Goal: Task Accomplishment & Management: Use online tool/utility

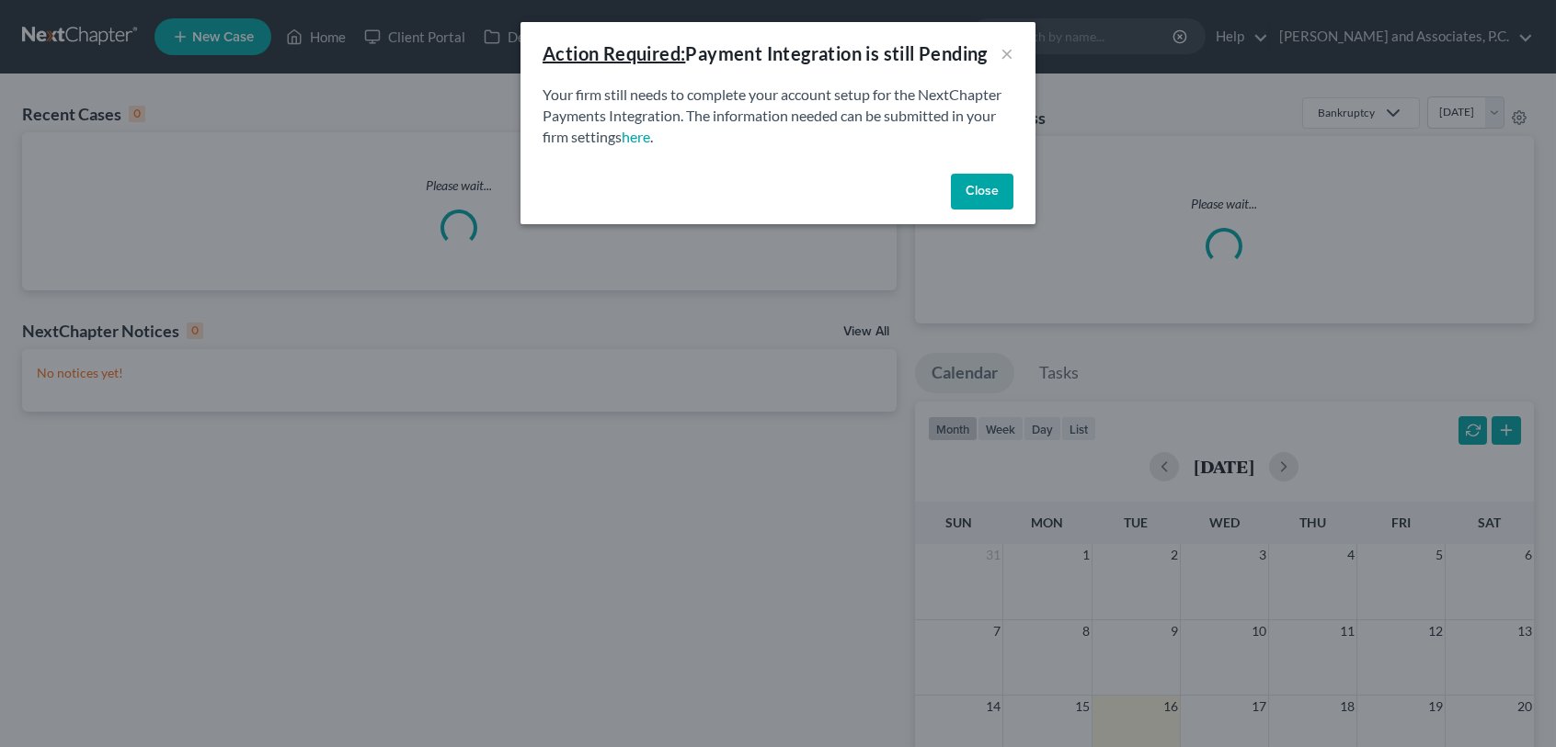
click at [997, 199] on button "Close" at bounding box center [982, 192] width 63 height 37
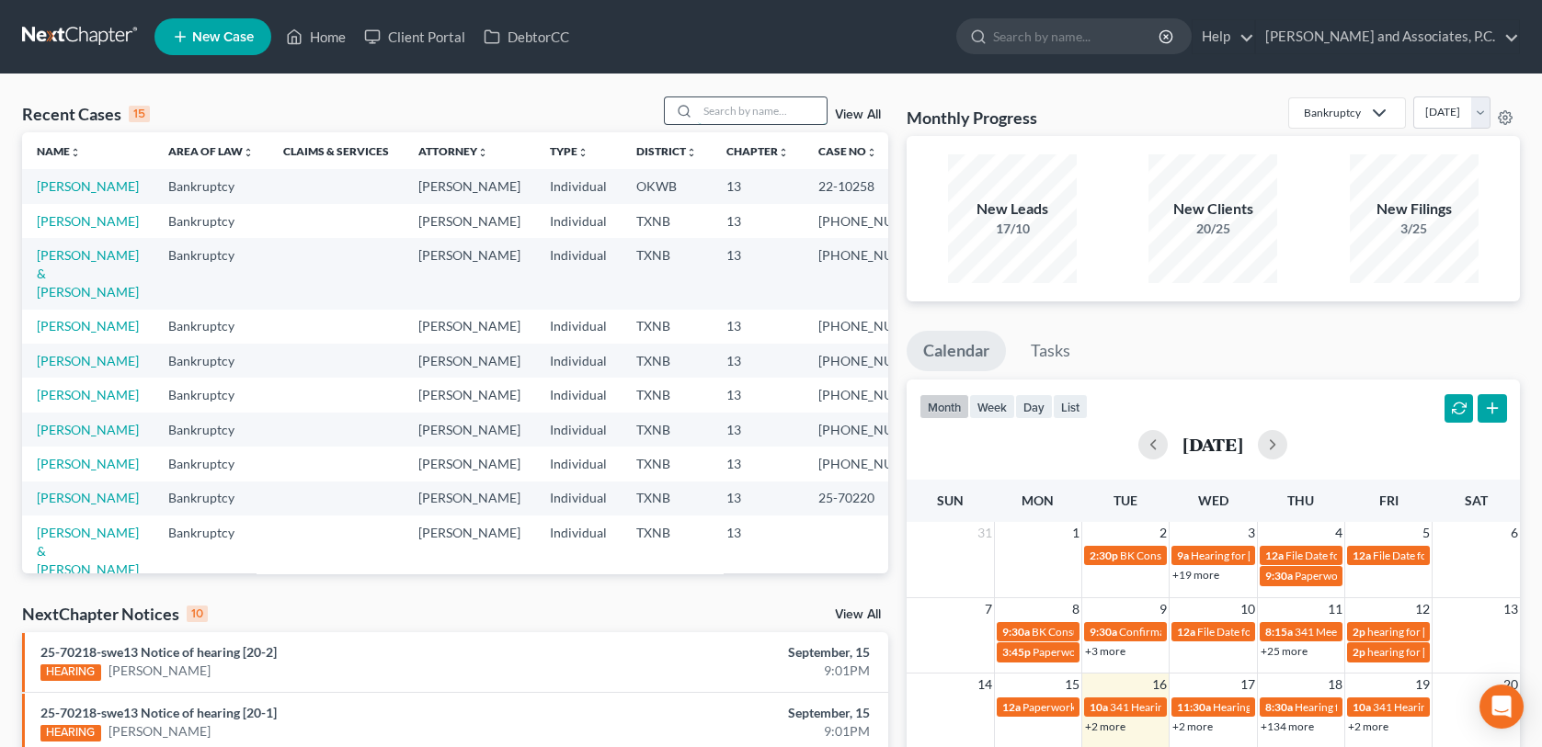
click at [747, 107] on input "search" at bounding box center [762, 110] width 129 height 27
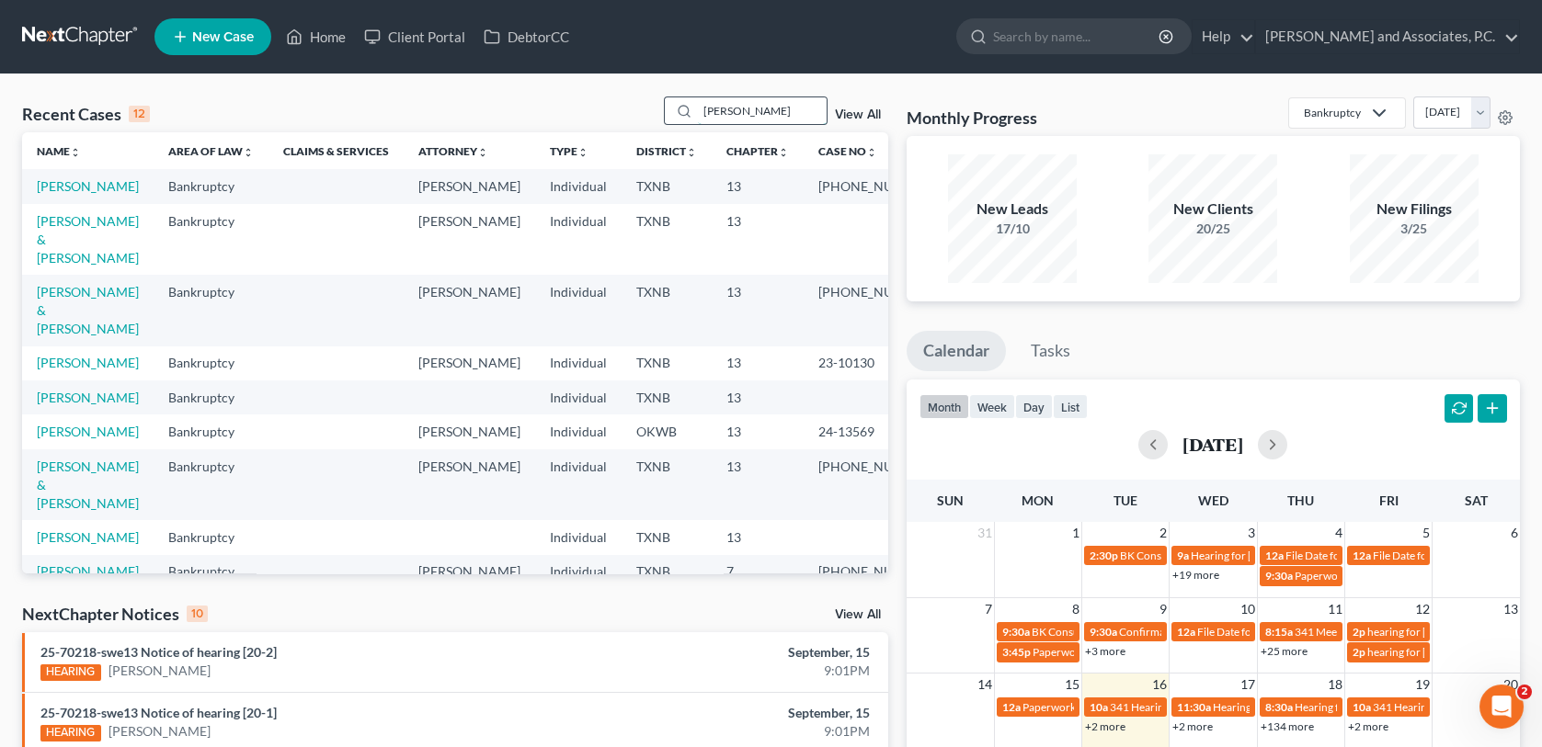
type input "[PERSON_NAME]"
click at [60, 245] on link "[PERSON_NAME] & [PERSON_NAME]" at bounding box center [88, 239] width 102 height 52
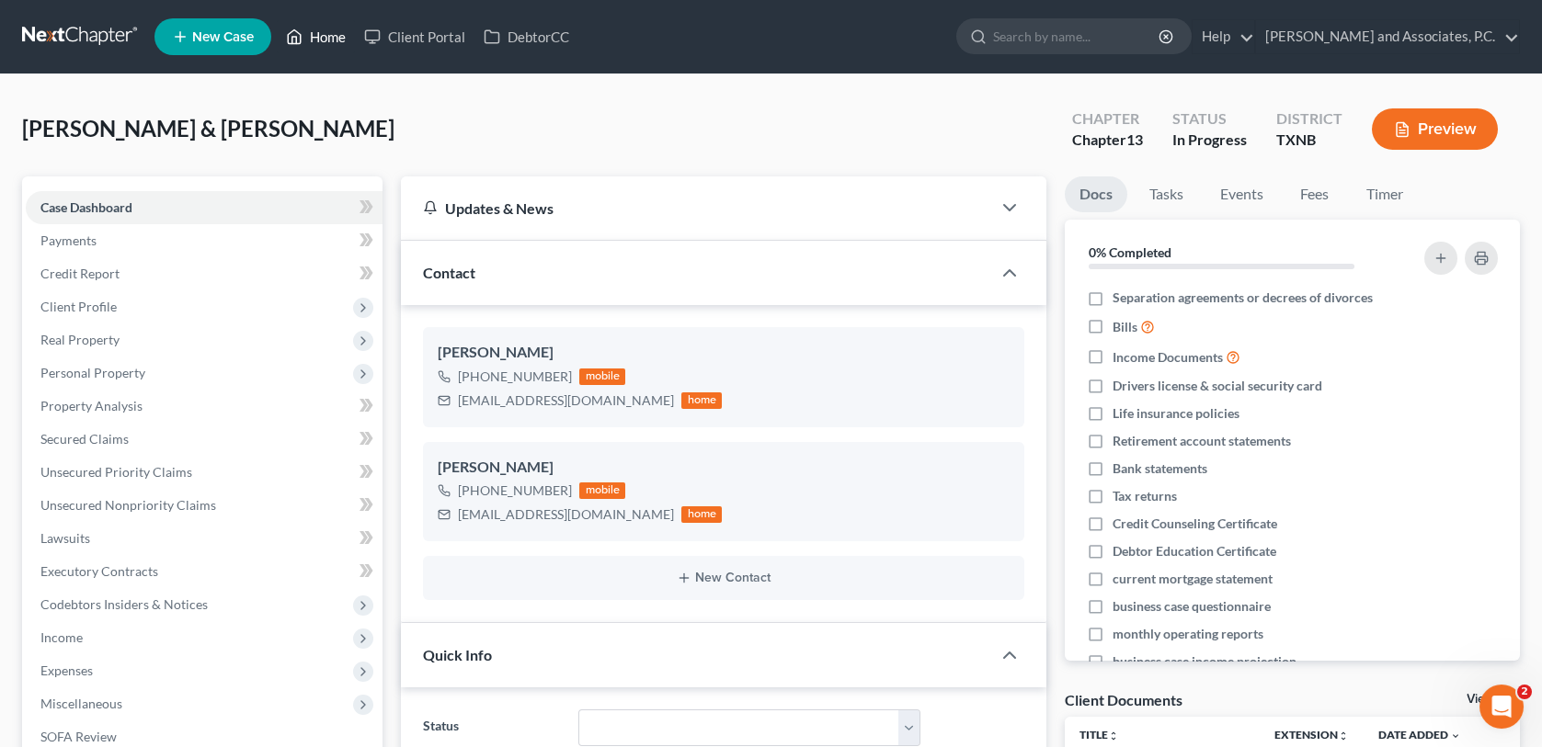
click at [336, 28] on link "Home" at bounding box center [316, 36] width 78 height 33
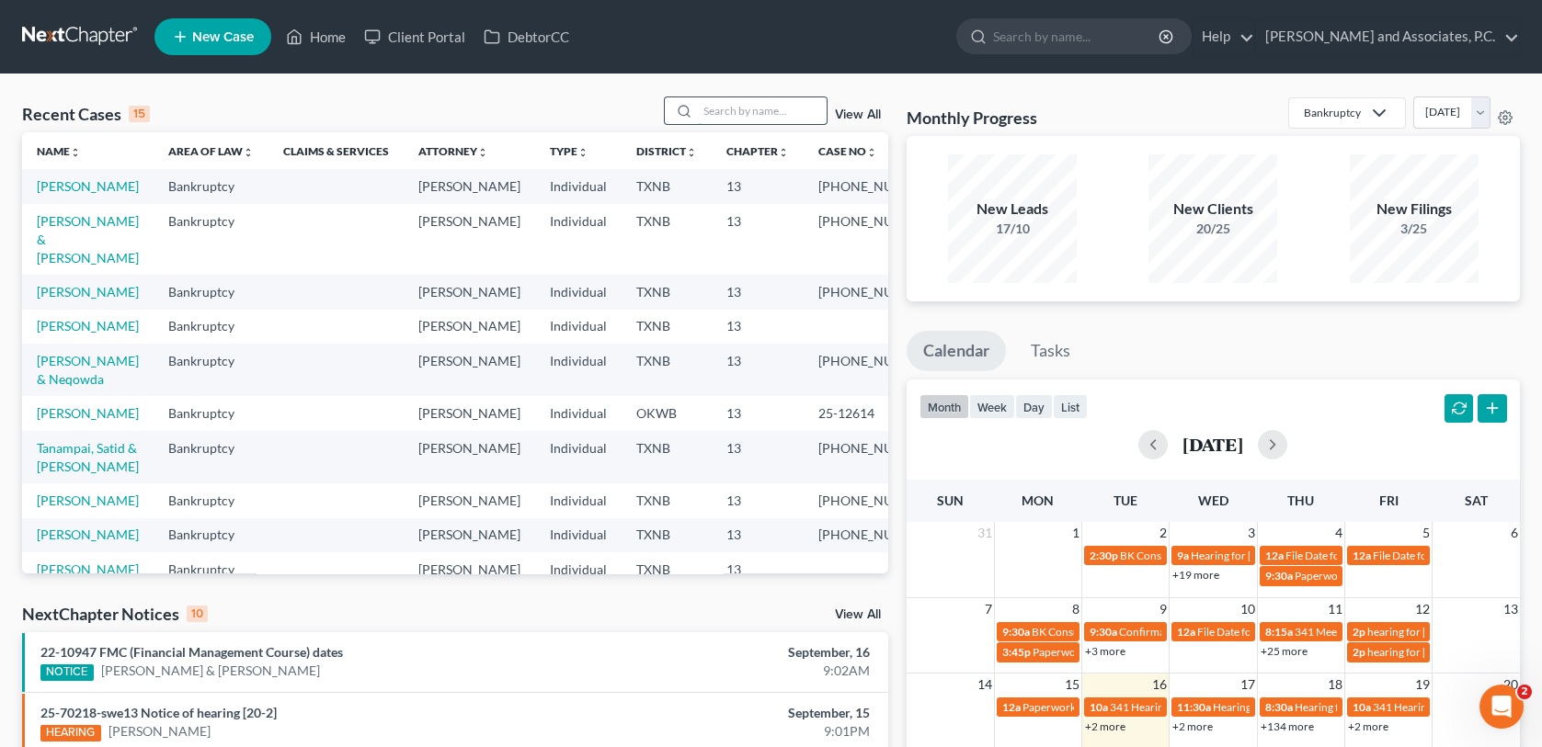
click at [732, 109] on input "search" at bounding box center [762, 110] width 129 height 27
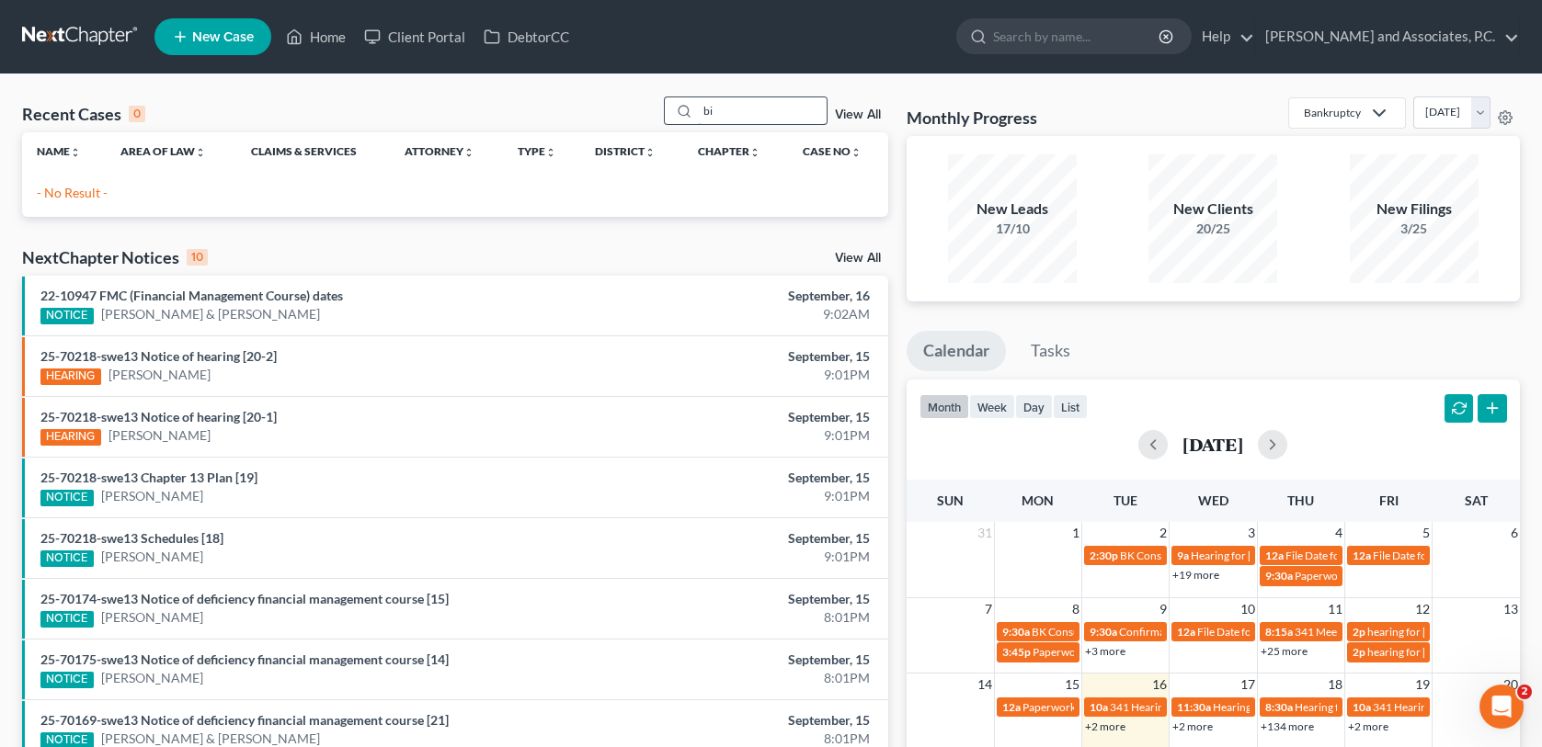
type input "b"
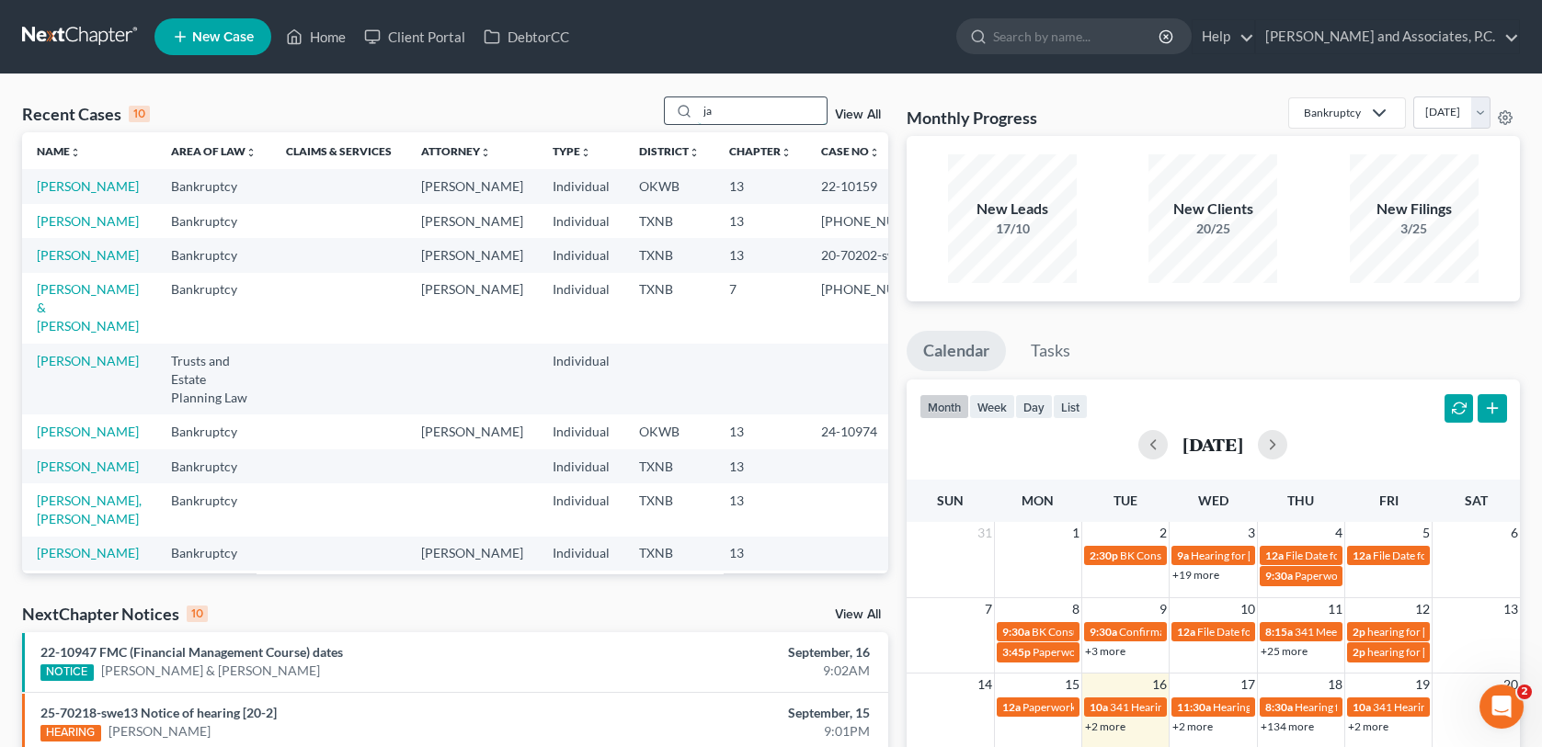
type input "j"
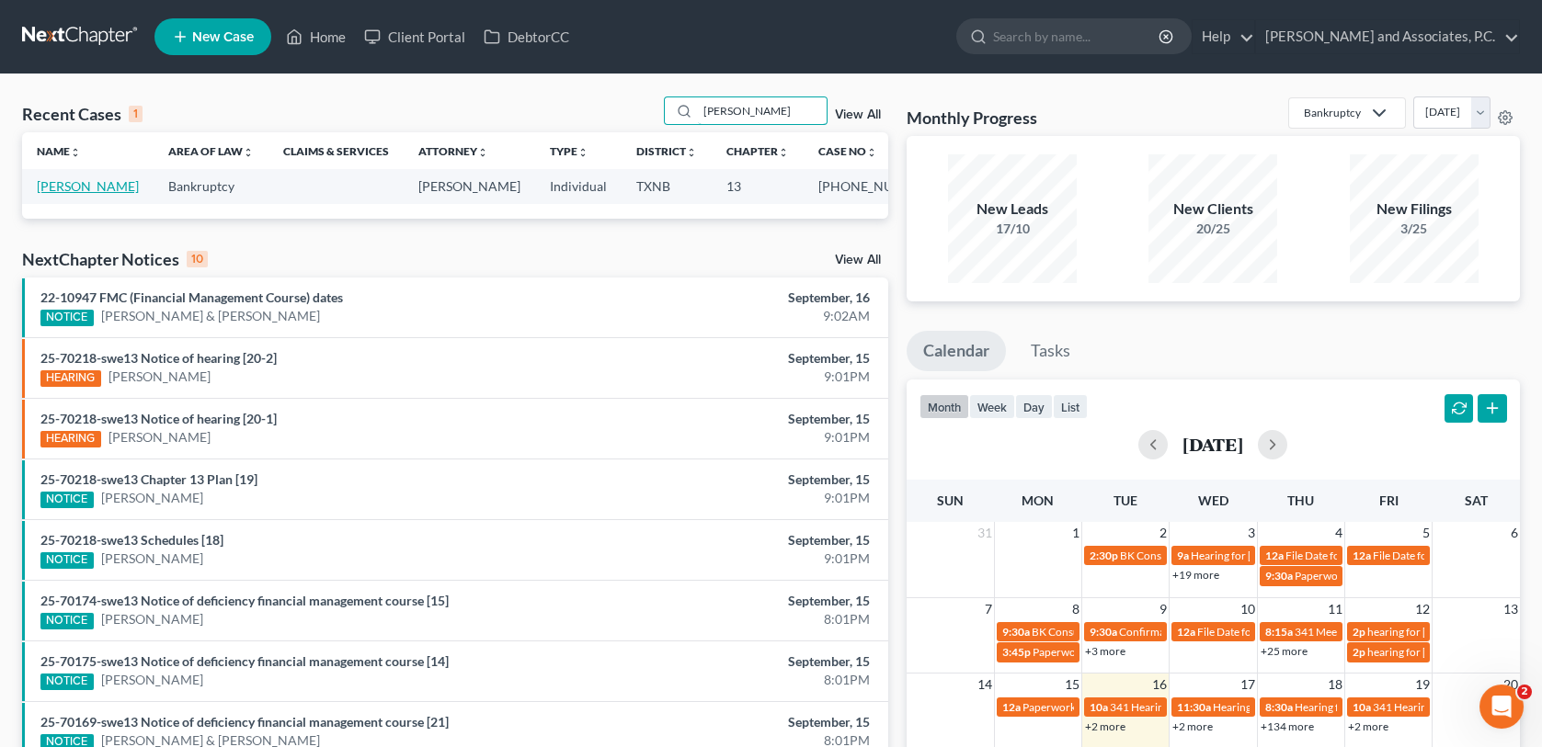
type input "[PERSON_NAME]"
click at [74, 185] on link "[PERSON_NAME]" at bounding box center [88, 186] width 102 height 16
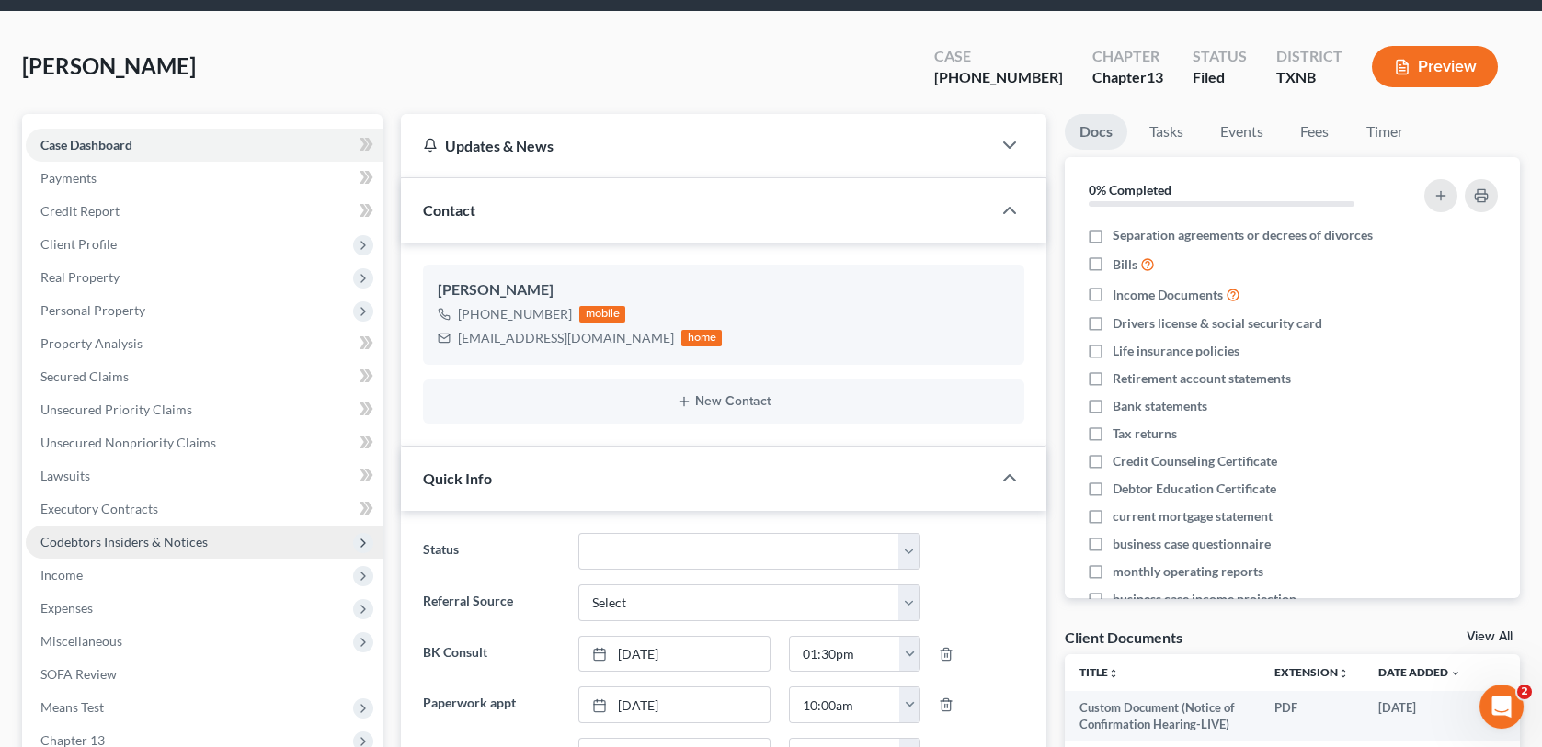
scroll to position [460, 0]
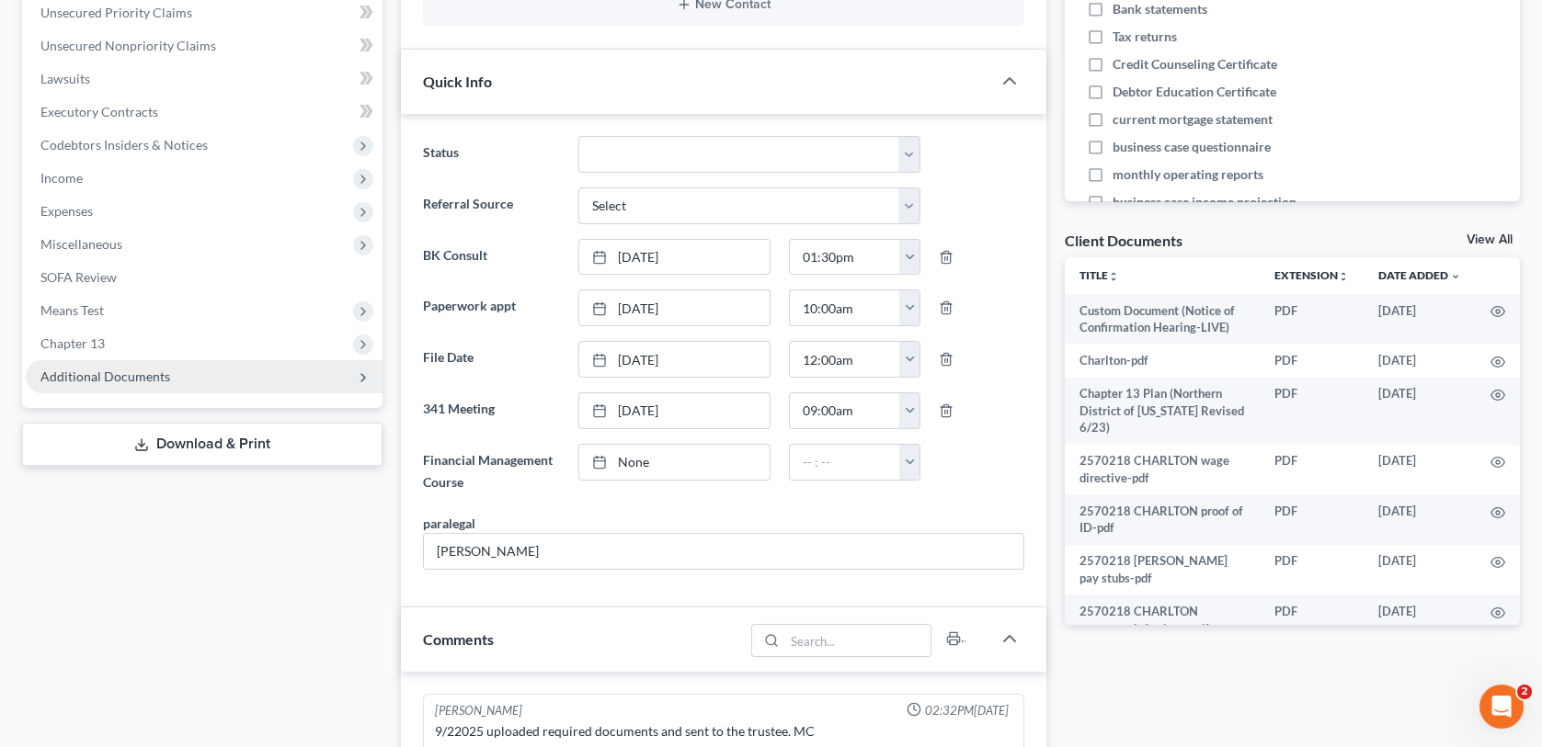
click at [67, 378] on span "Additional Documents" at bounding box center [105, 377] width 130 height 16
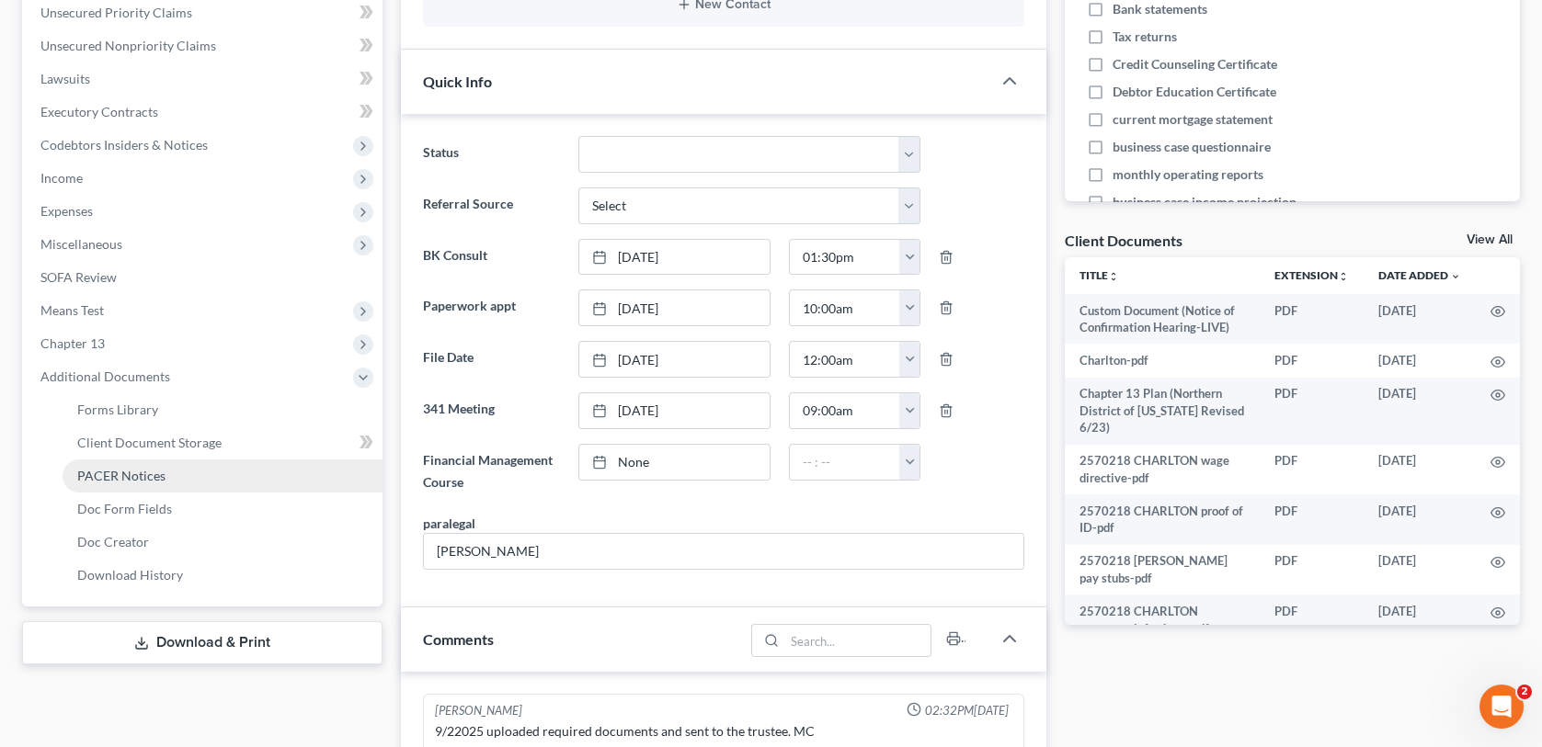
click at [110, 473] on span "PACER Notices" at bounding box center [121, 476] width 88 height 16
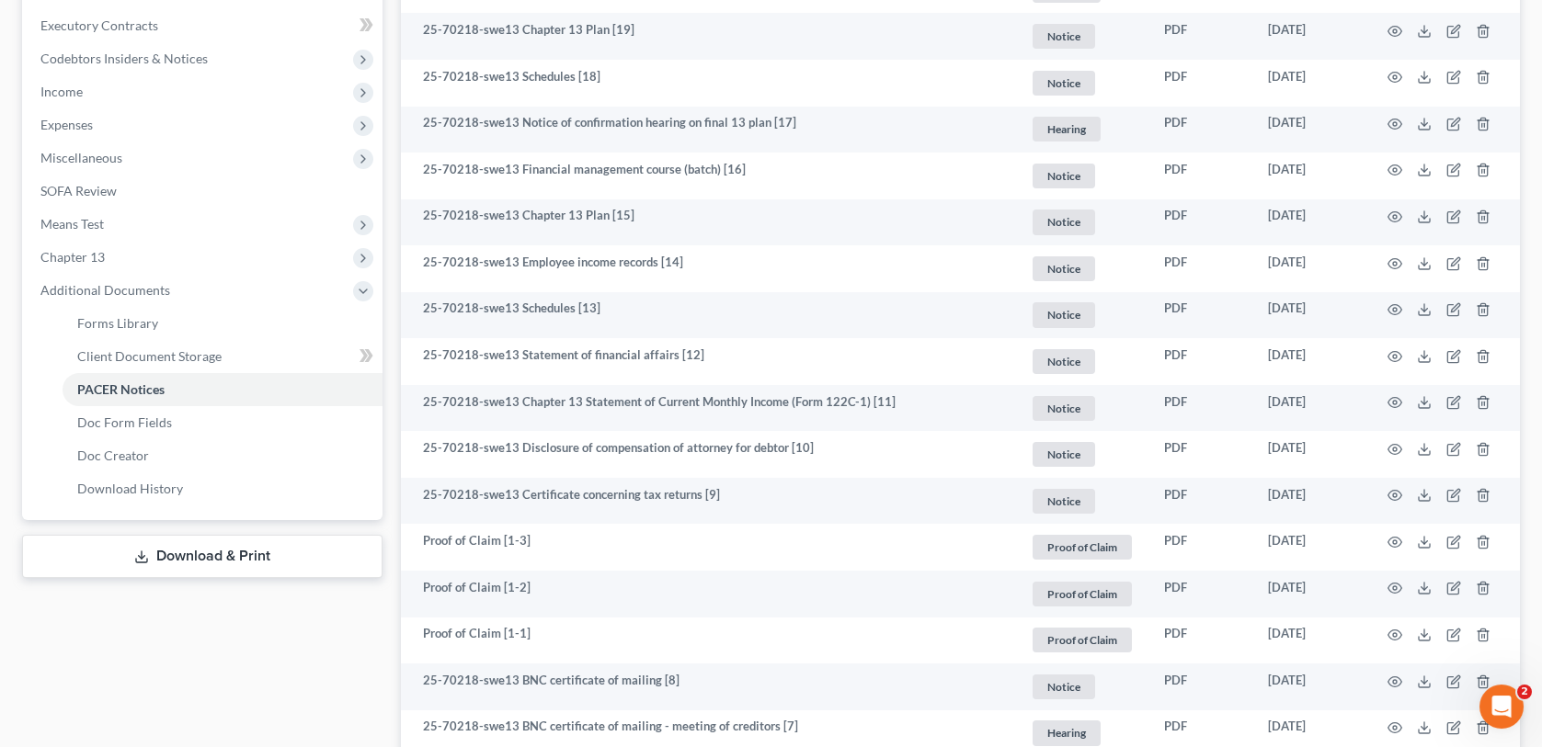
scroll to position [552, 0]
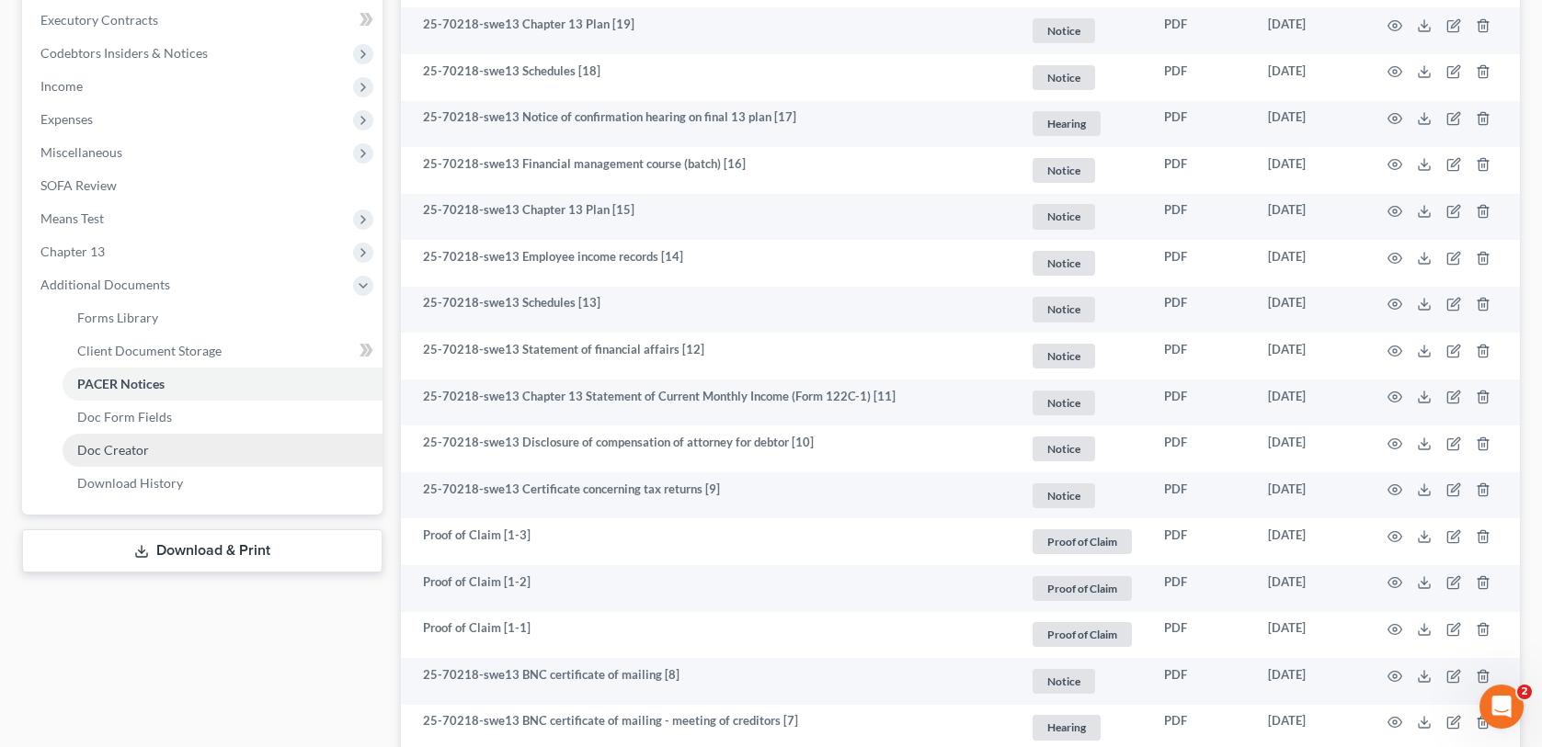
click at [114, 450] on span "Doc Creator" at bounding box center [113, 450] width 72 height 16
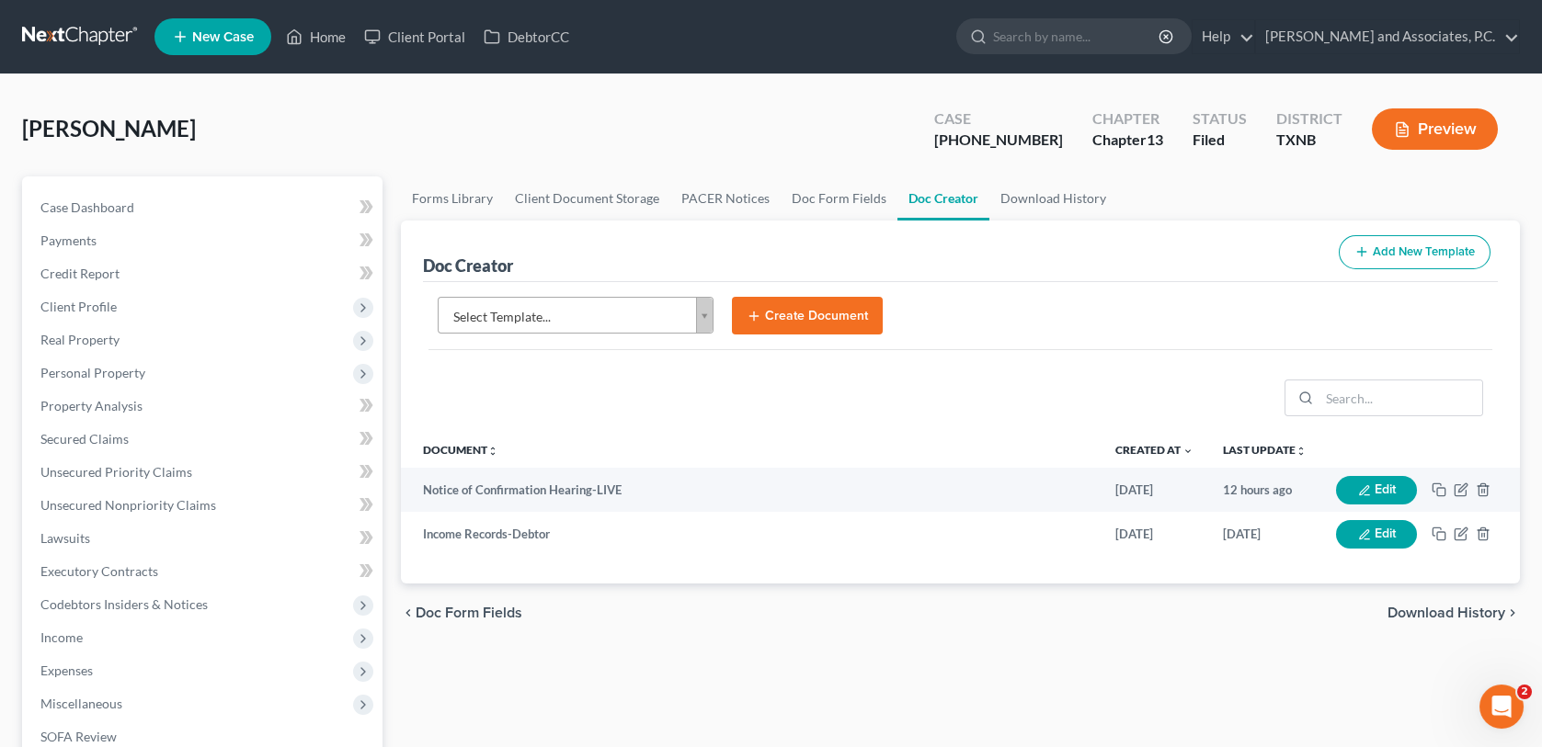
click at [704, 318] on body "Home New Case Client Portal DebtorCC [PERSON_NAME] and Associates, P.C. [EMAIL_…" at bounding box center [771, 597] width 1542 height 1194
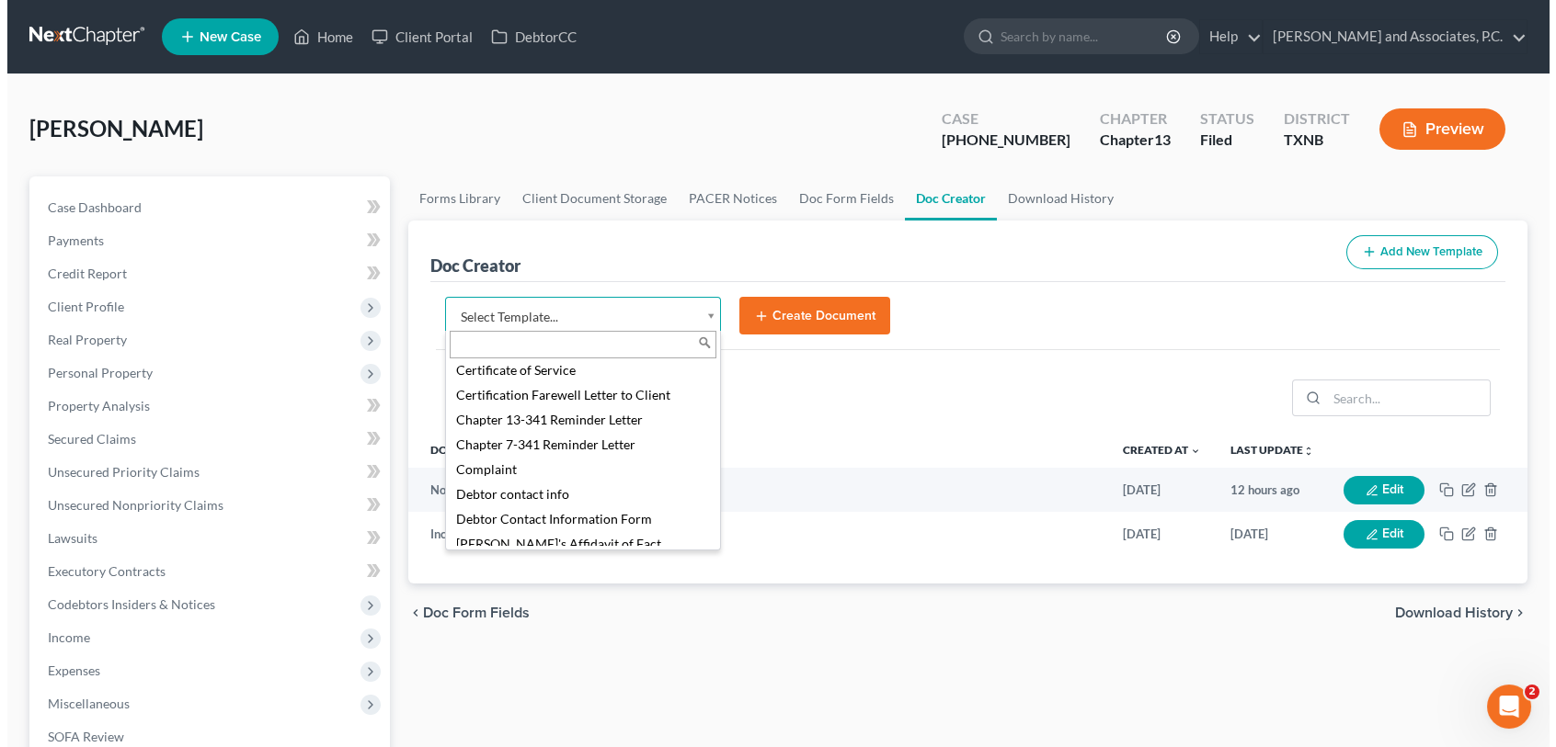
scroll to position [552, 0]
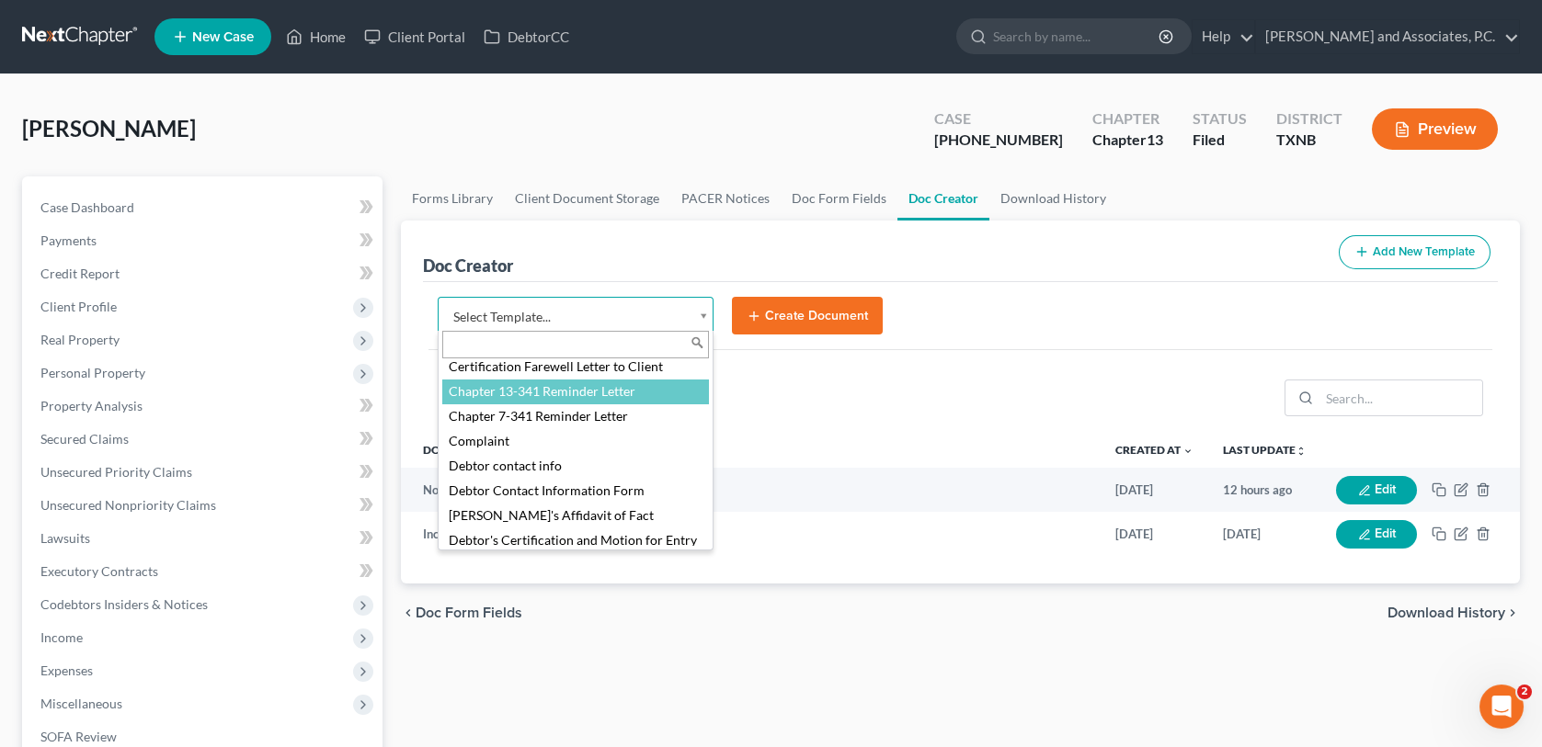
select select "77110"
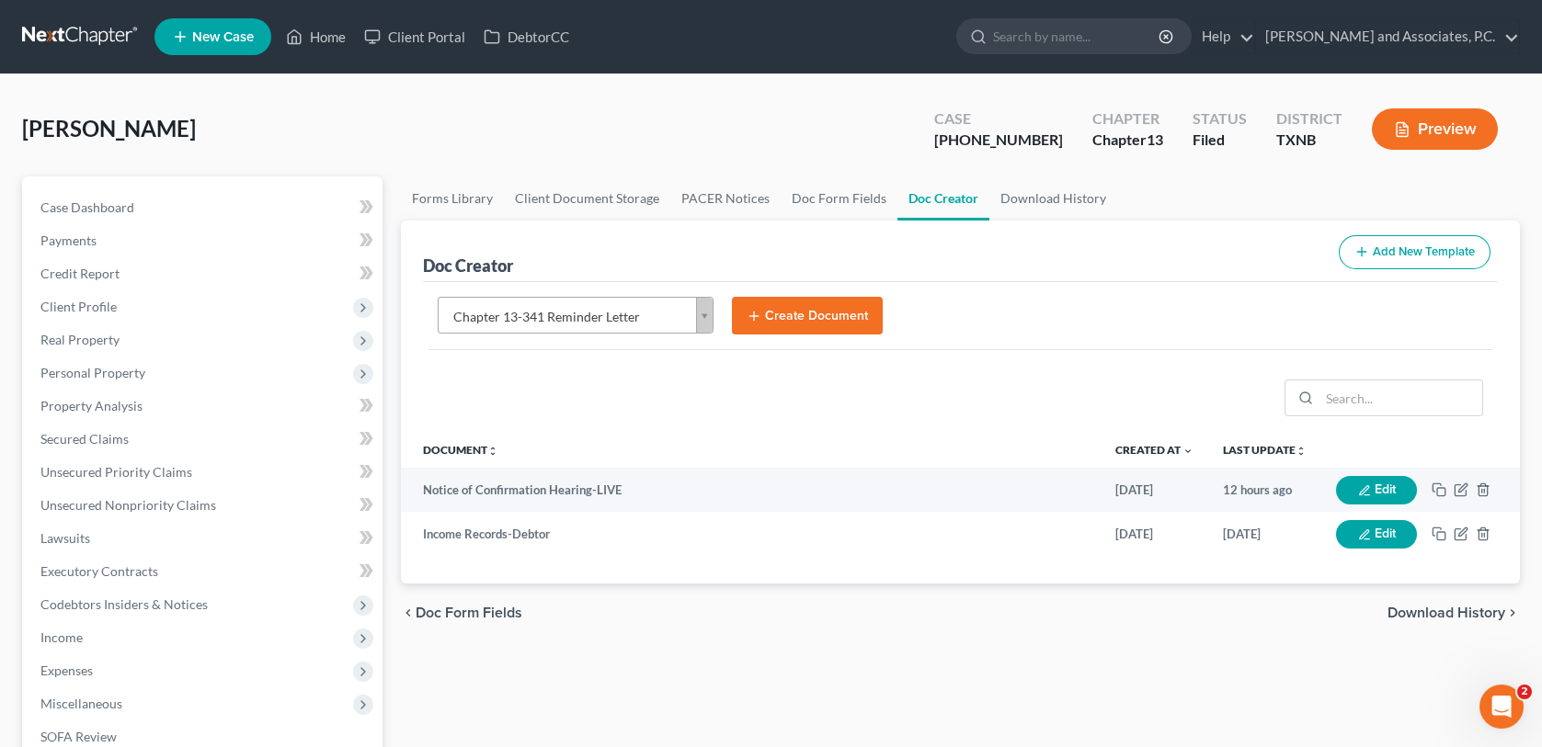
click at [785, 314] on button "Create Document" at bounding box center [807, 316] width 151 height 39
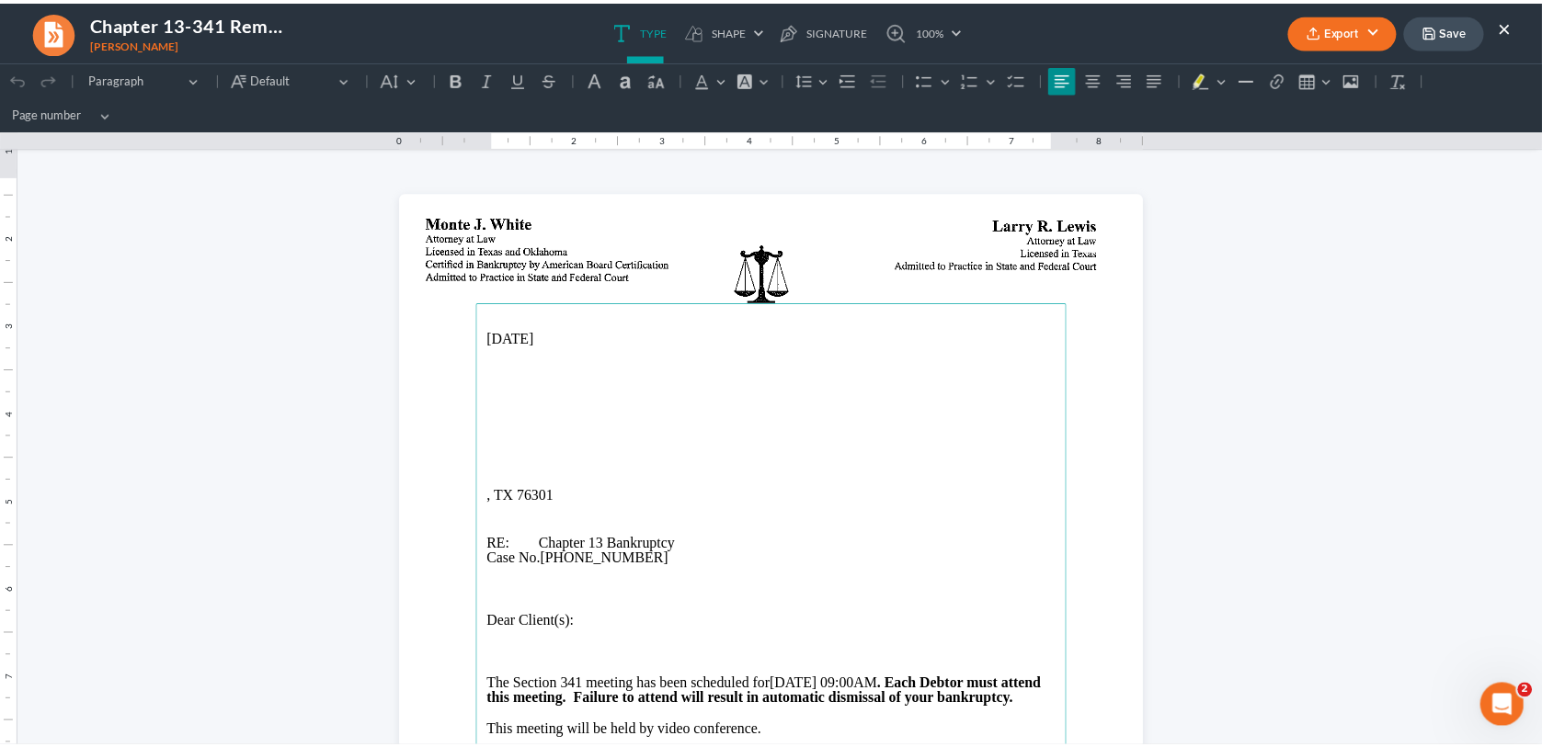
scroll to position [0, 0]
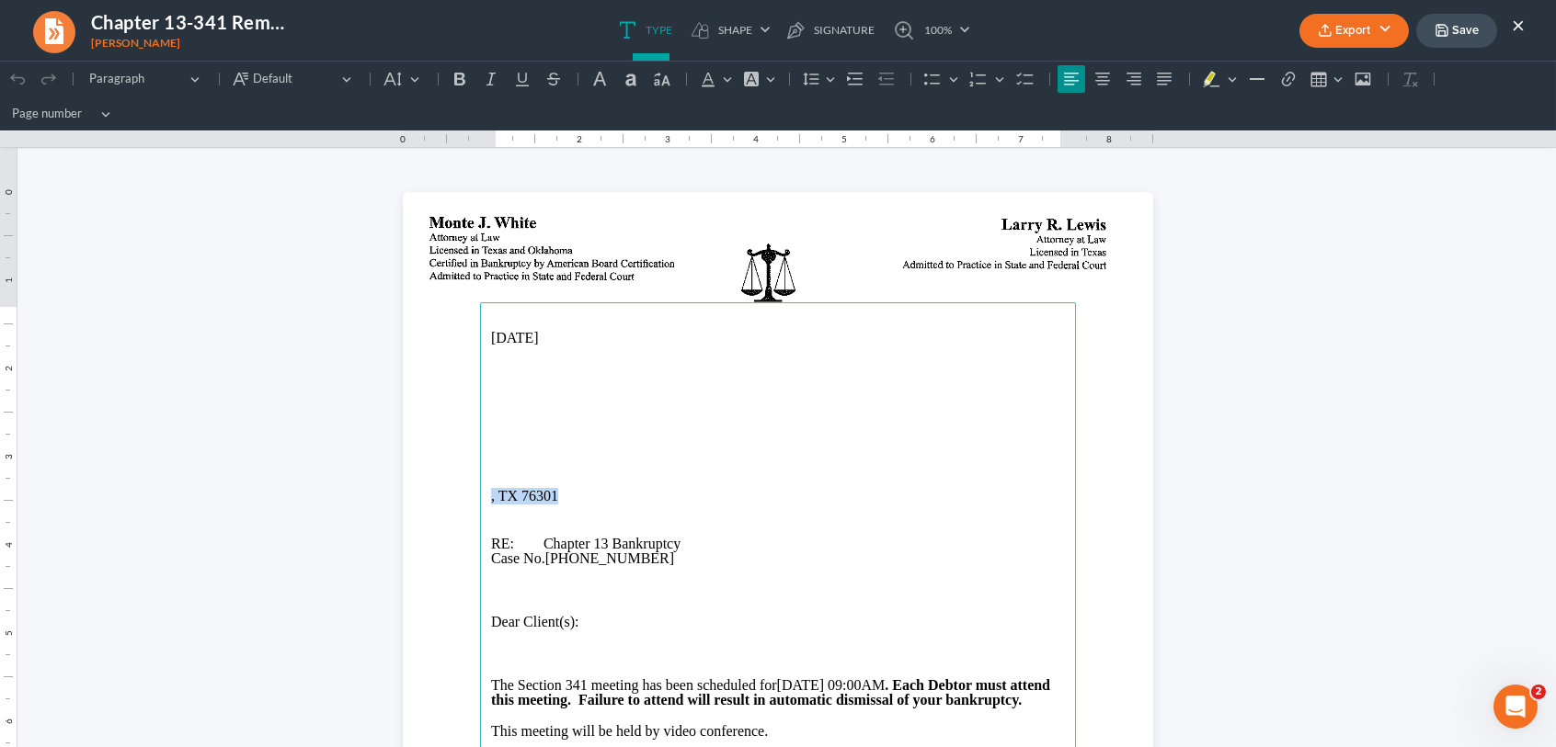
drag, startPoint x: 560, startPoint y: 494, endPoint x: 473, endPoint y: 501, distance: 87.6
click at [480, 501] on main "[DATE] , TX 76301 RE: Chapter 13 Bankruptcy Case No. [PHONE_NUMBER] Dear Client…" at bounding box center [778, 677] width 596 height 750
click at [480, 470] on main "[DATE] RE: Chapter 13 Bankruptcy Case No. [PHONE_NUMBER] Dear Client(s): The Se…" at bounding box center [778, 677] width 596 height 750
click at [587, 467] on p "[STREET_ADDRESS]" at bounding box center [778, 465] width 574 height 17
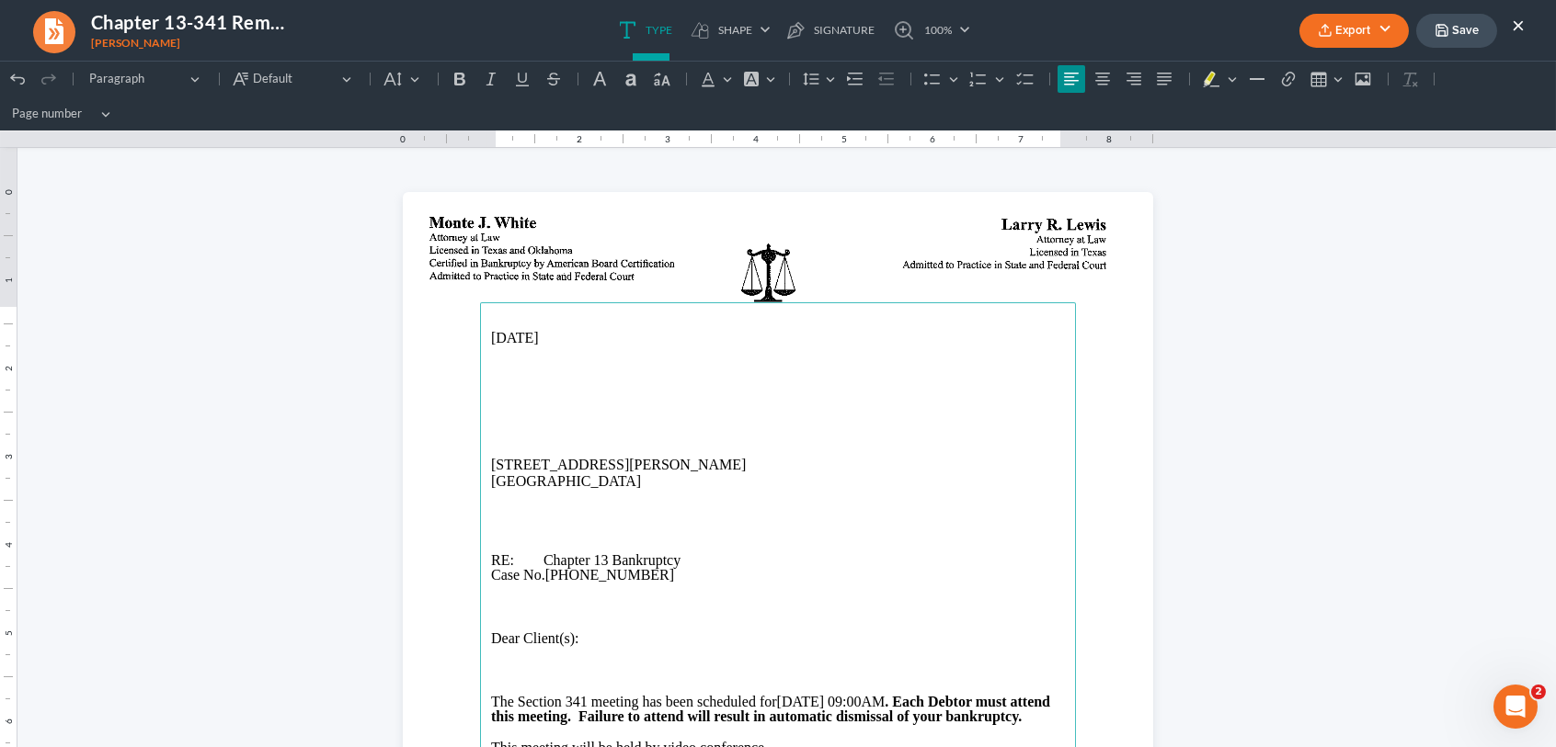
click at [491, 450] on p "Rich Text Editor, page-0-main" at bounding box center [778, 449] width 574 height 15
drag, startPoint x: 480, startPoint y: 447, endPoint x: 640, endPoint y: 487, distance: 165.0
click at [640, 487] on main "[DATE] [PERSON_NAME] [STREET_ADDRESS] RE: Chapter 13 Bankruptcy Case No. [PHONE…" at bounding box center [778, 677] width 596 height 750
copy main "[PERSON_NAME] [STREET_ADDRESS][PERSON_NAME]"
click at [1354, 32] on button "Export" at bounding box center [1353, 31] width 109 height 34
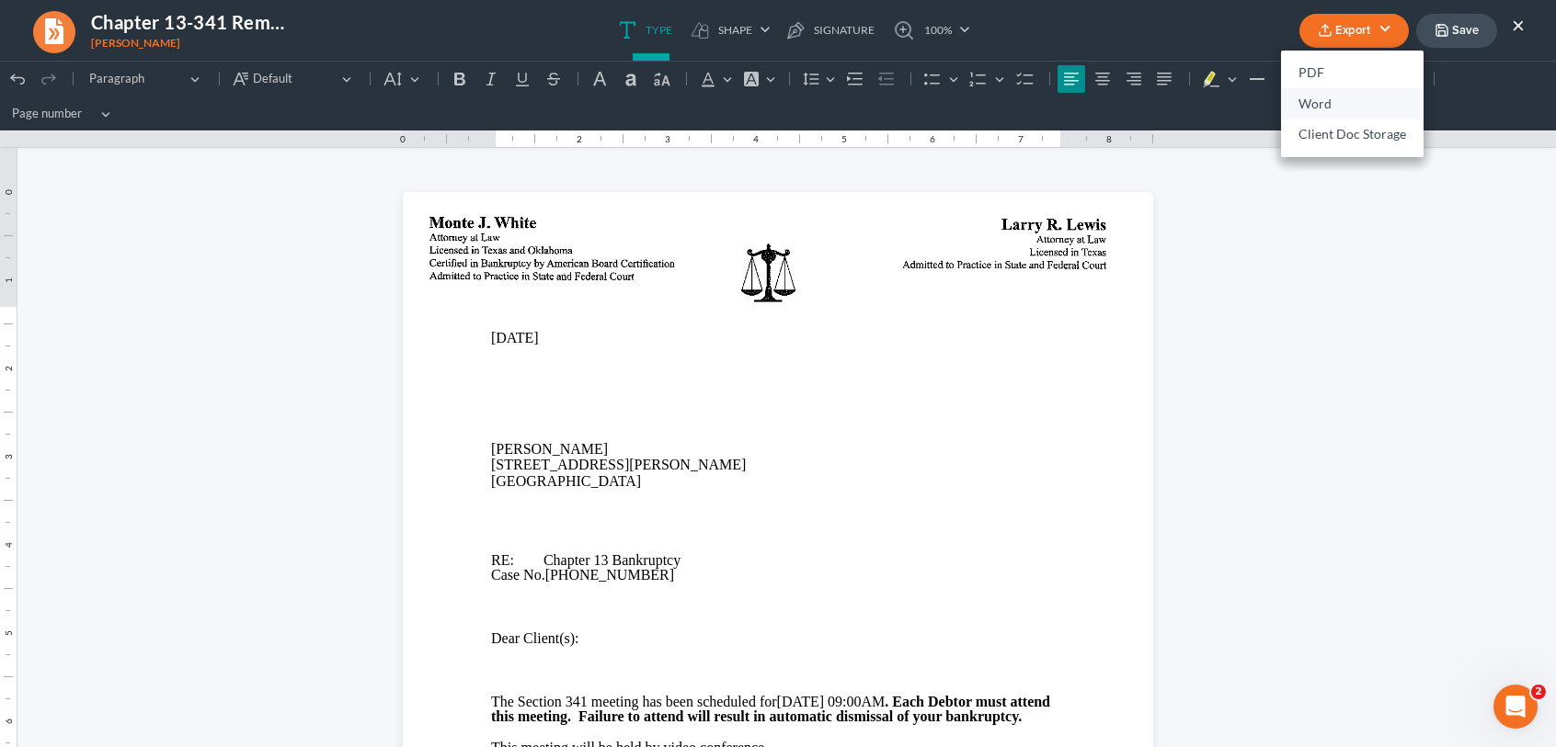
click at [1323, 107] on link "Word" at bounding box center [1352, 103] width 142 height 31
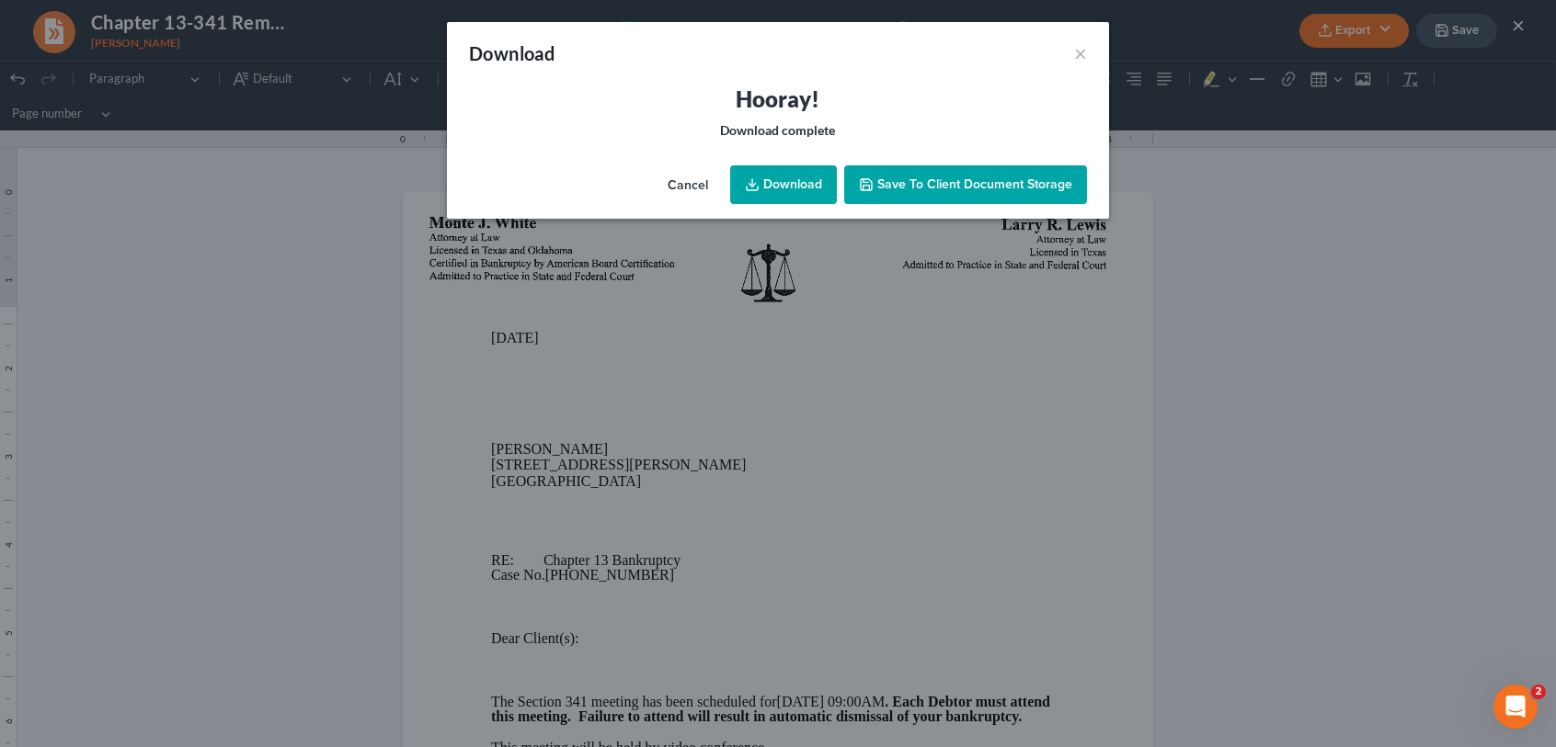
click at [807, 198] on link "Download" at bounding box center [783, 184] width 107 height 39
click at [923, 191] on span "Save to Client Document Storage" at bounding box center [974, 185] width 195 height 16
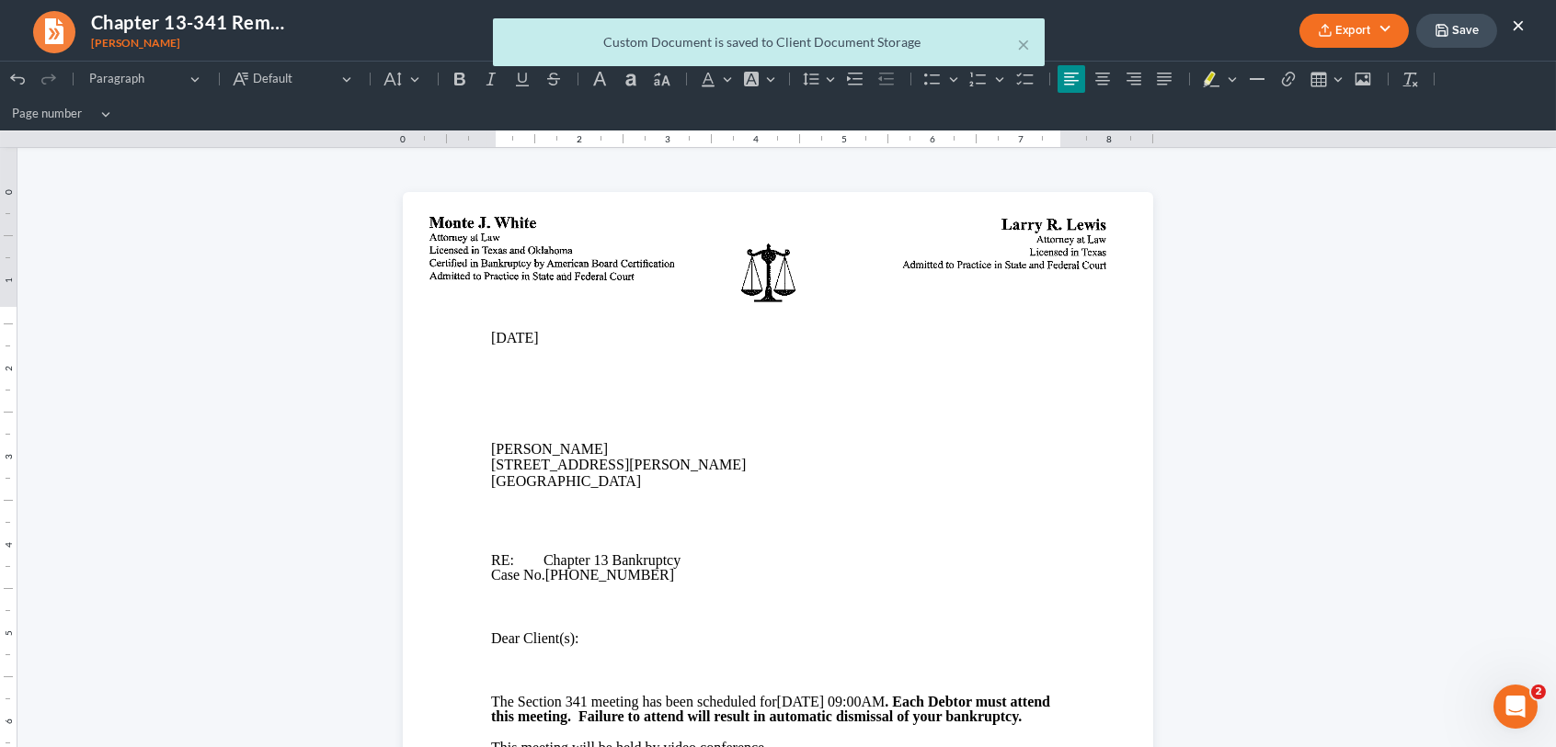
click at [1467, 37] on body "Home New Case Client Portal DebtorCC [PERSON_NAME] and Associates, P.C. [EMAIL_…" at bounding box center [778, 597] width 1556 height 1194
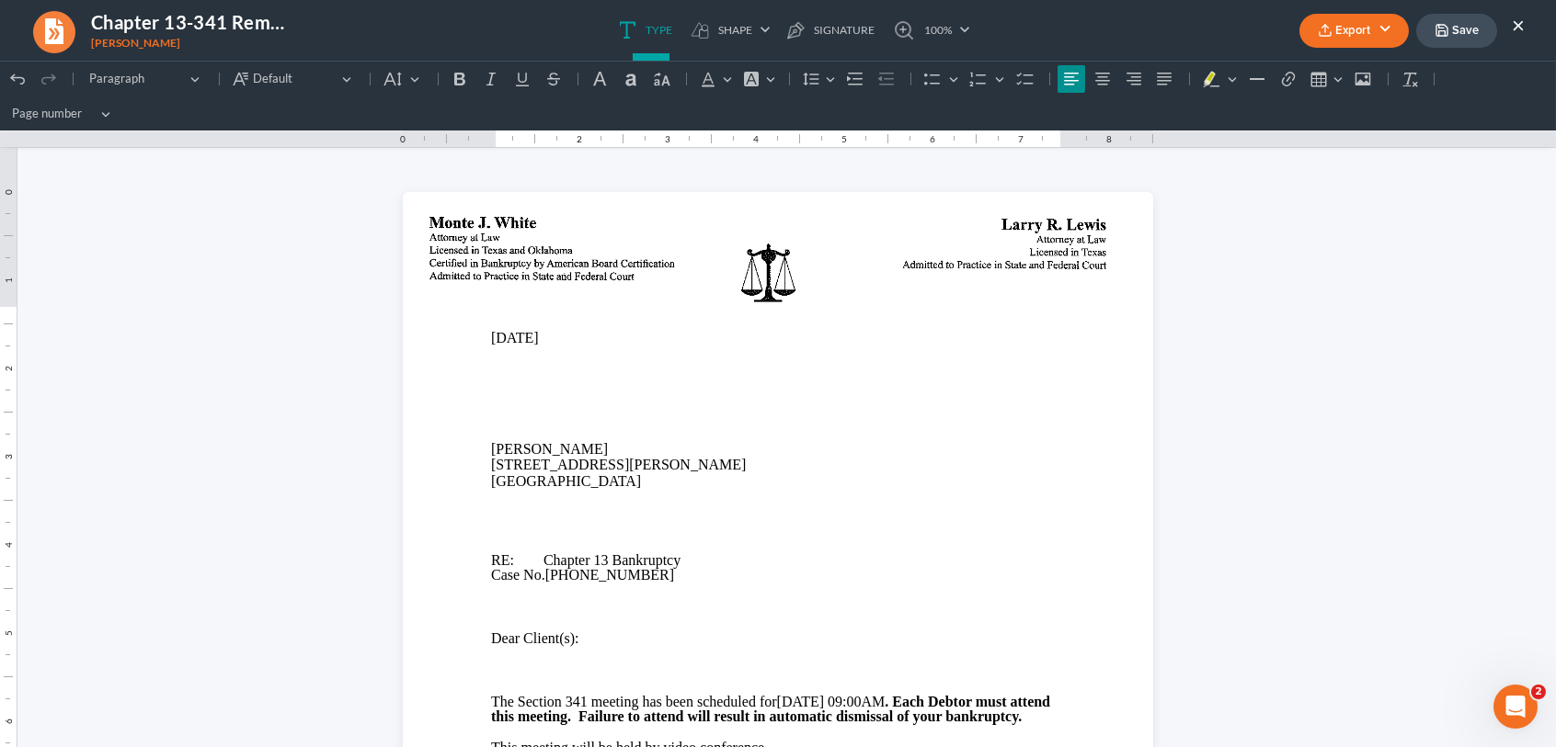
drag, startPoint x: 1442, startPoint y: 28, endPoint x: 1439, endPoint y: 39, distance: 10.8
click at [1442, 28] on icon "button" at bounding box center [1441, 30] width 15 height 15
click at [1522, 18] on button "×" at bounding box center [1517, 25] width 13 height 22
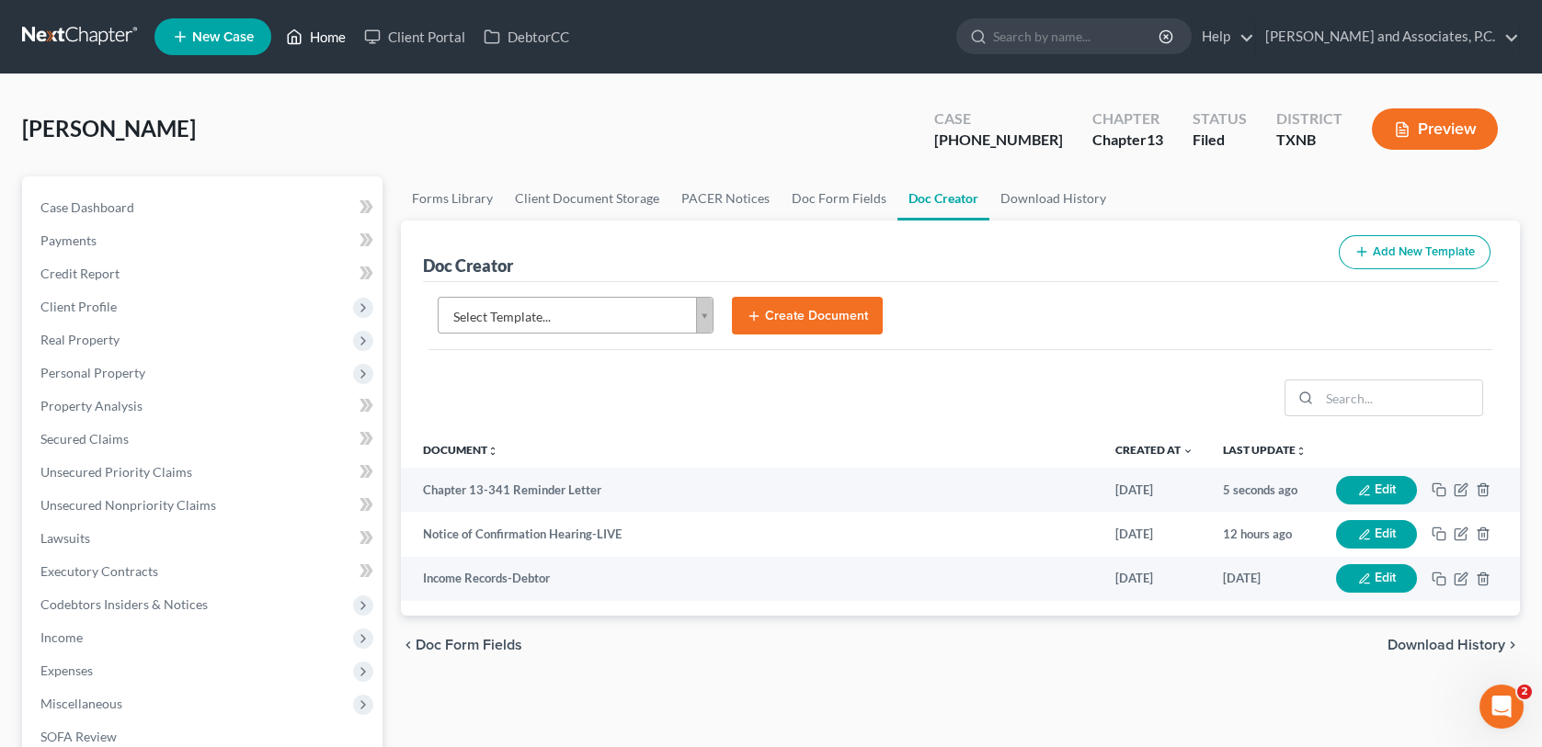
click at [324, 39] on link "Home" at bounding box center [316, 36] width 78 height 33
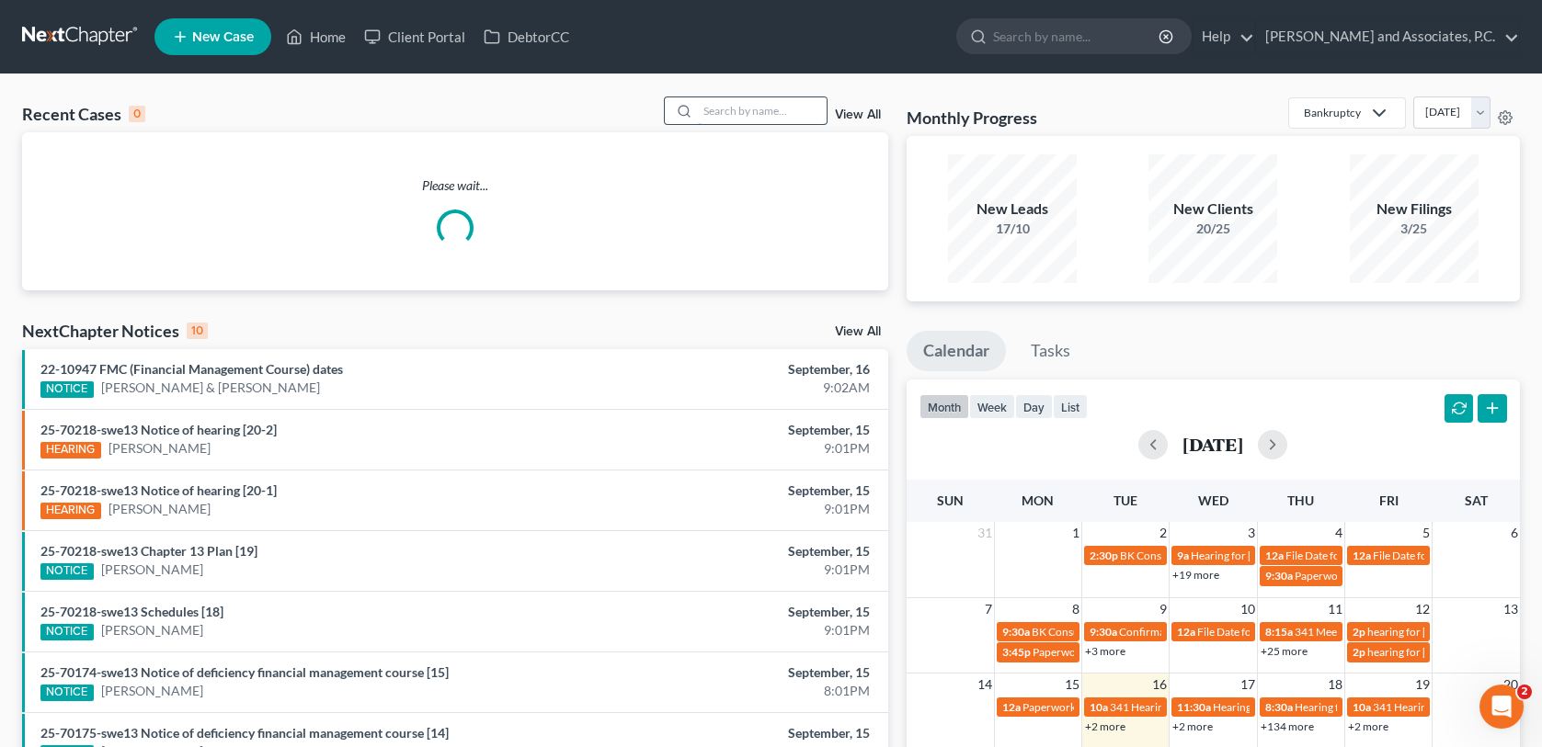
click at [744, 115] on input "search" at bounding box center [762, 110] width 129 height 27
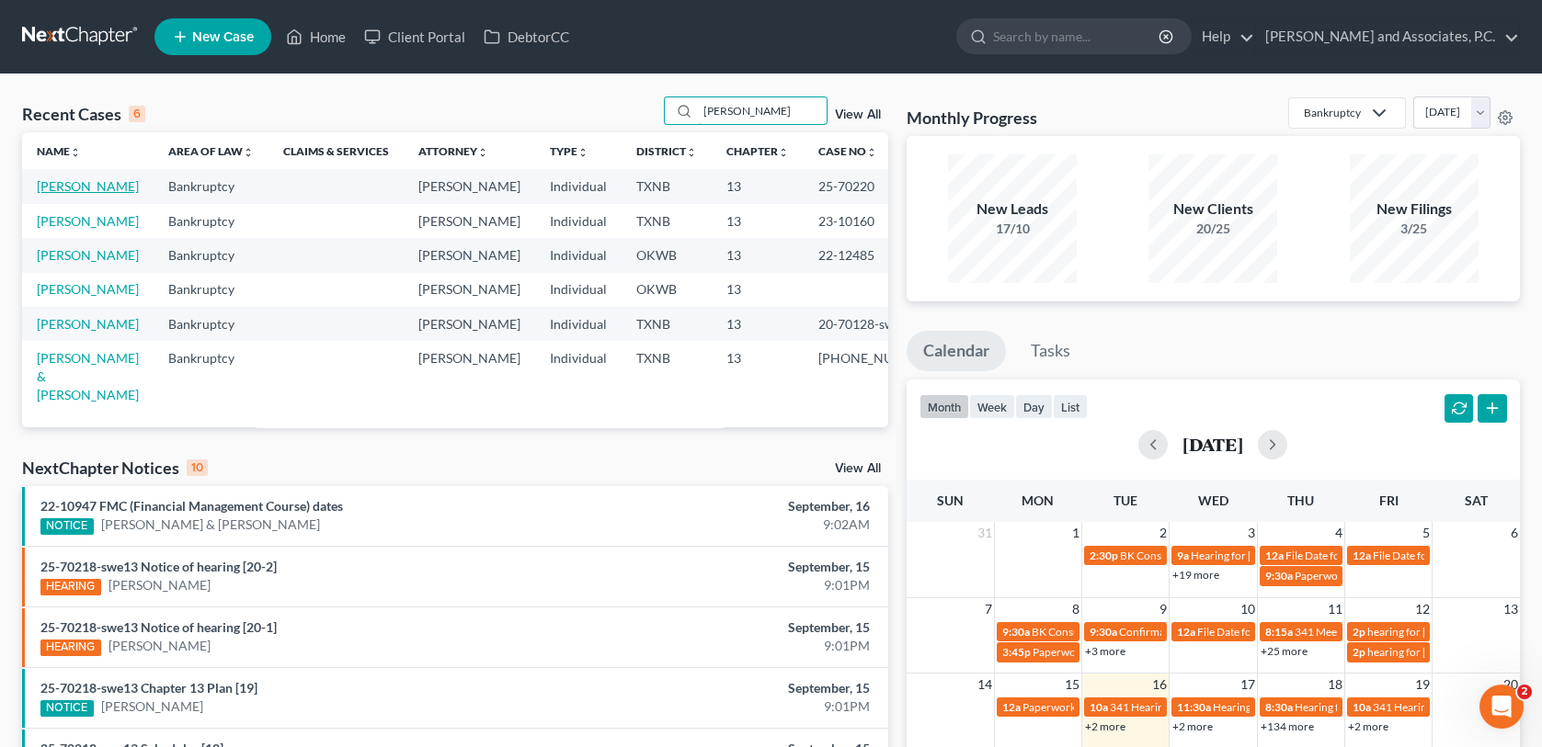
type input "[PERSON_NAME]"
click at [75, 188] on link "[PERSON_NAME]" at bounding box center [88, 186] width 102 height 16
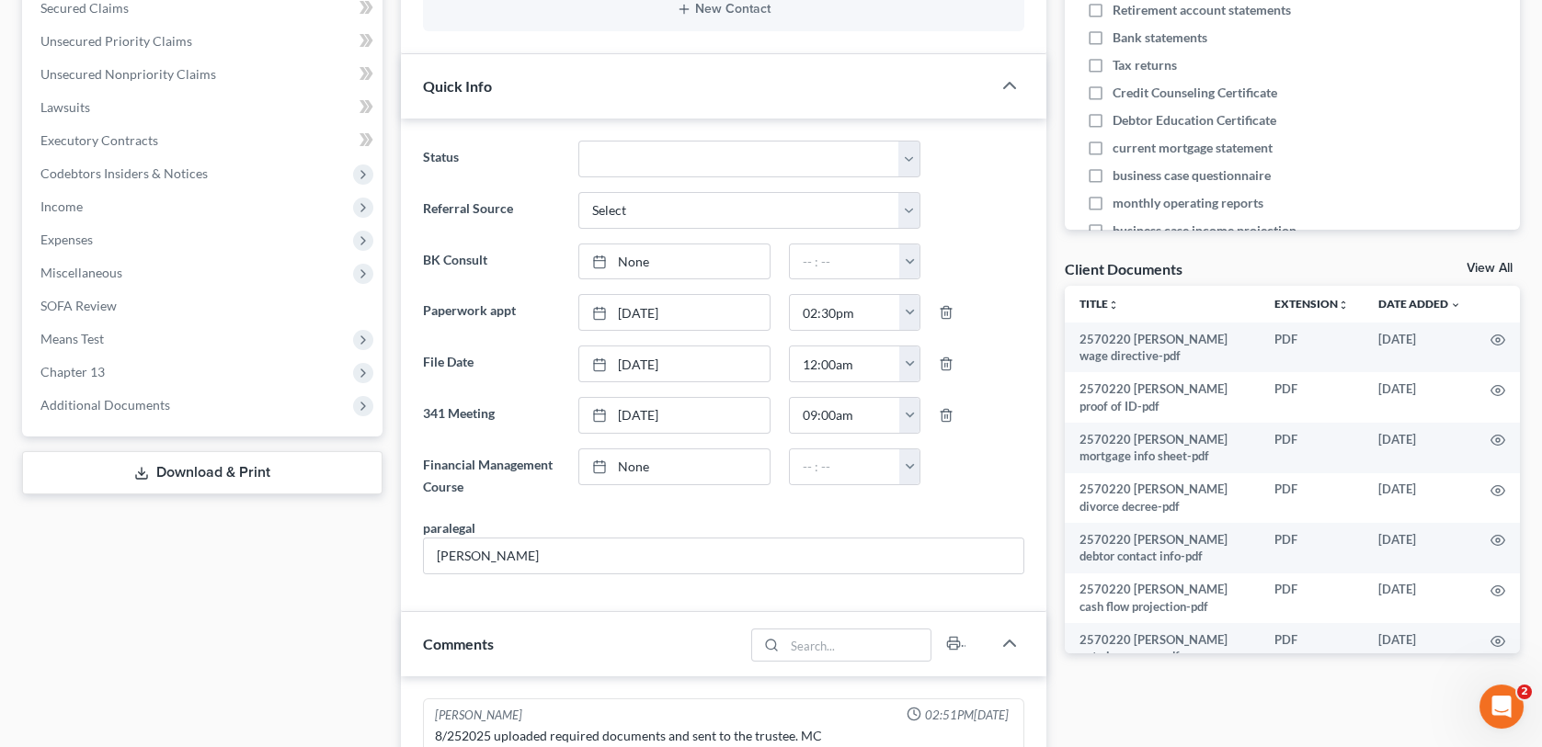
scroll to position [460, 0]
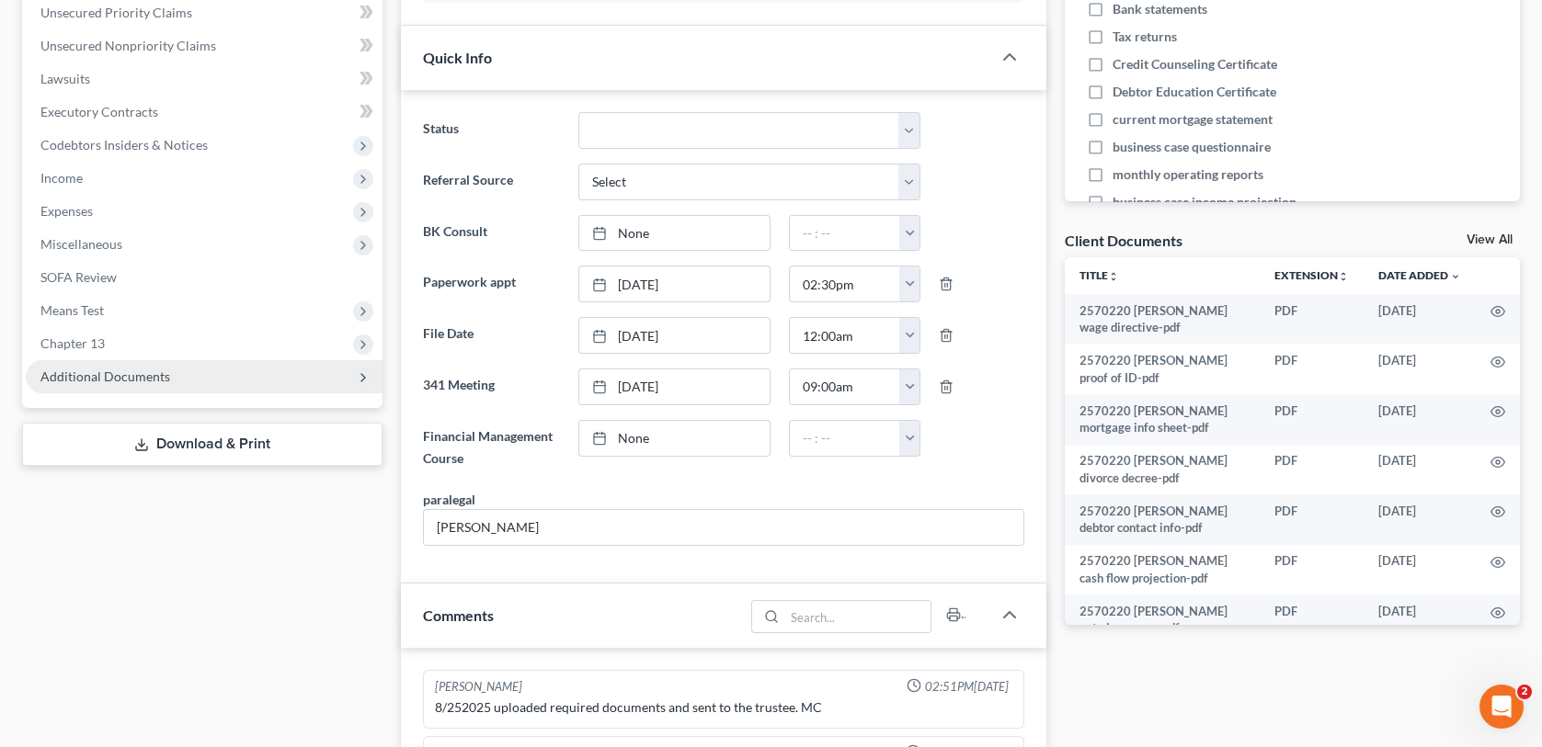
click at [81, 372] on span "Additional Documents" at bounding box center [105, 377] width 130 height 16
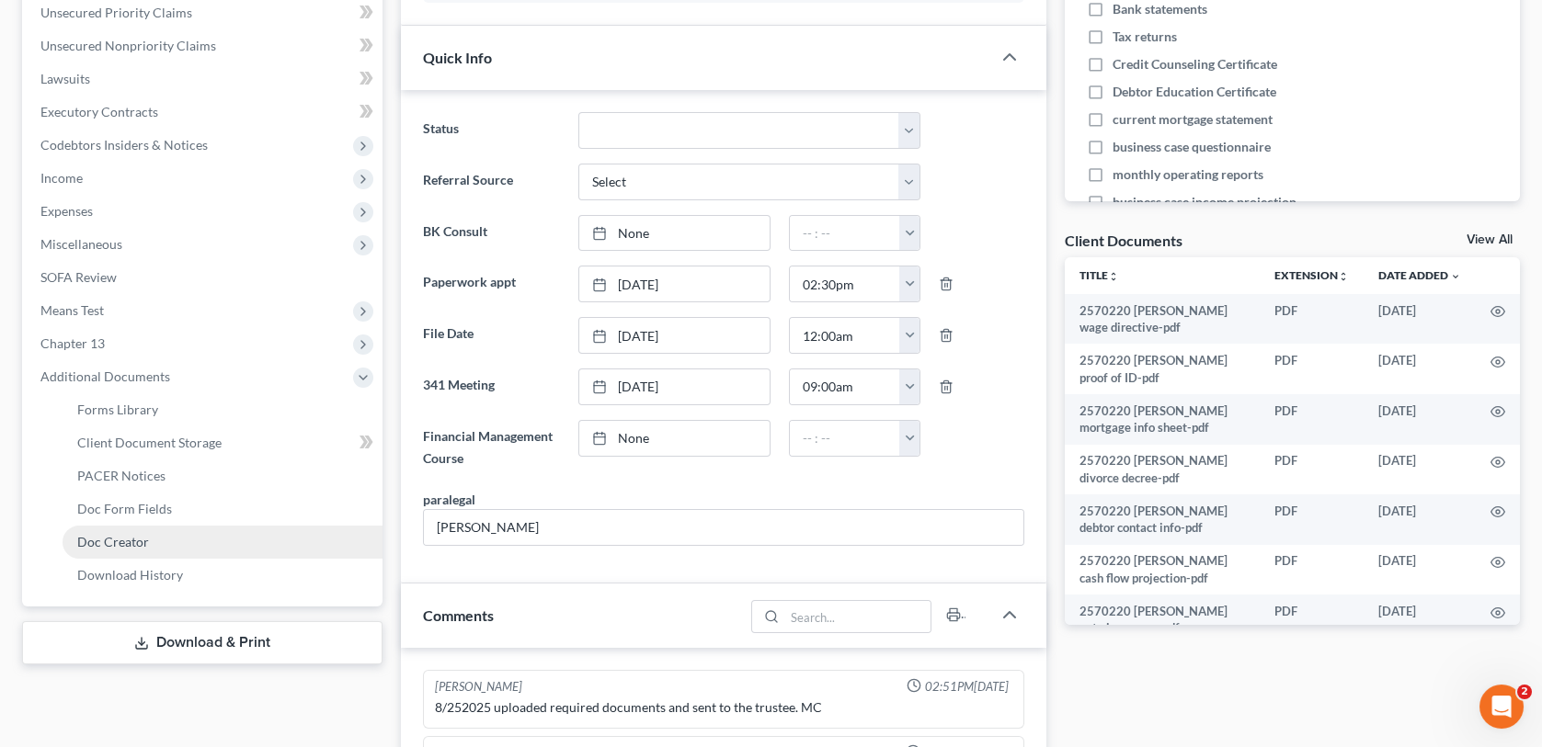
click at [126, 537] on span "Doc Creator" at bounding box center [113, 542] width 72 height 16
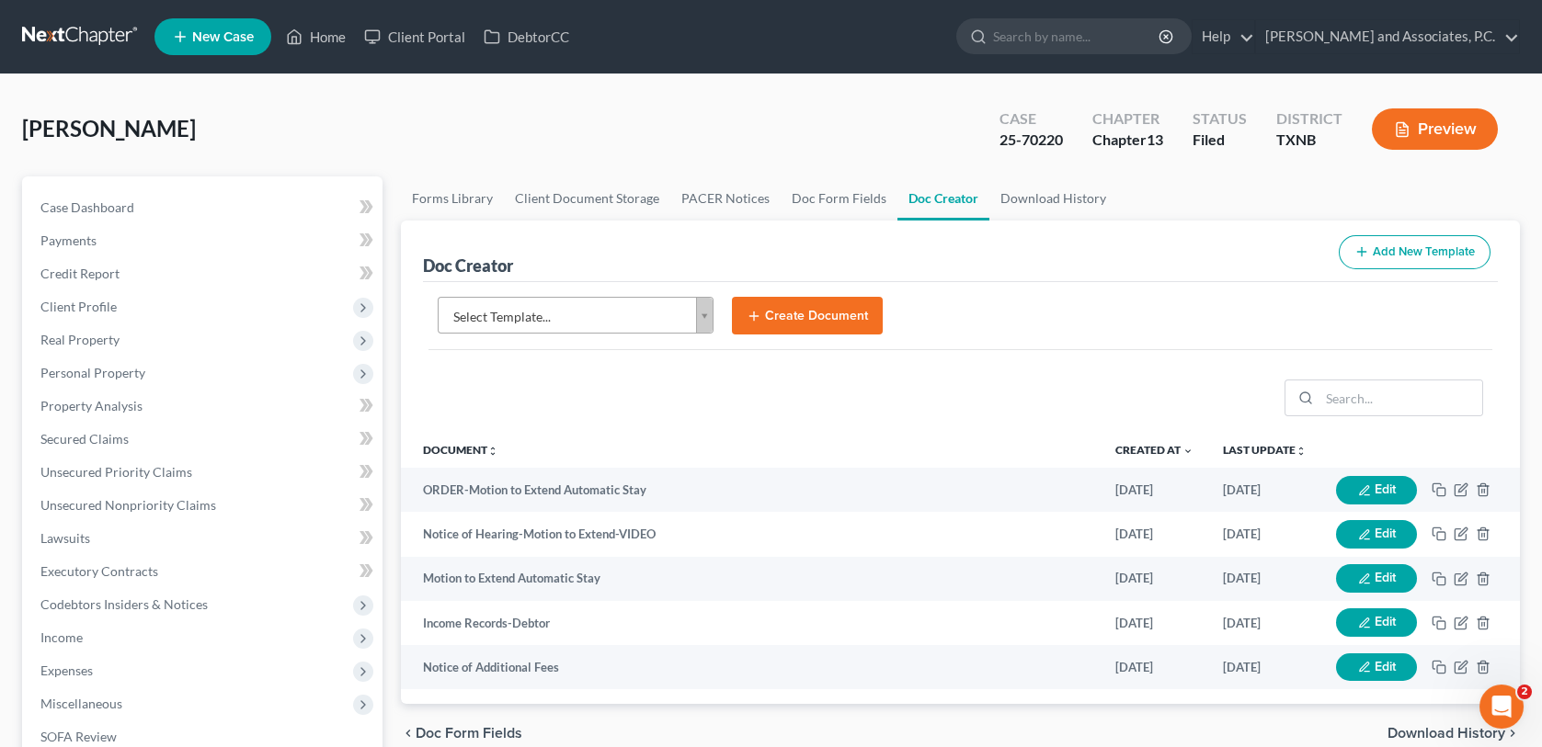
click at [703, 319] on body "Home New Case Client Portal DebtorCC [PERSON_NAME] and Associates, P.C. [EMAIL_…" at bounding box center [771, 597] width 1542 height 1194
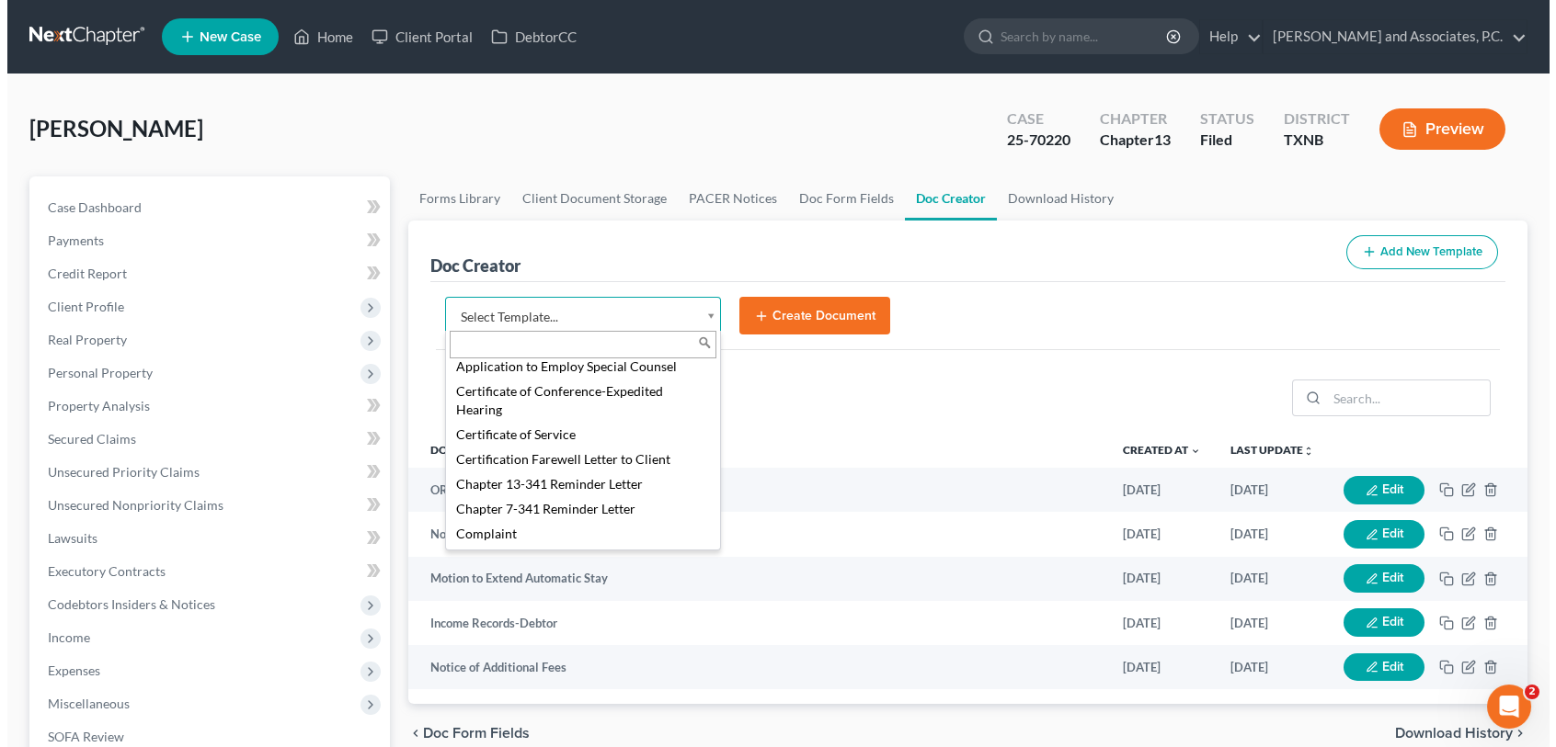
scroll to position [460, 0]
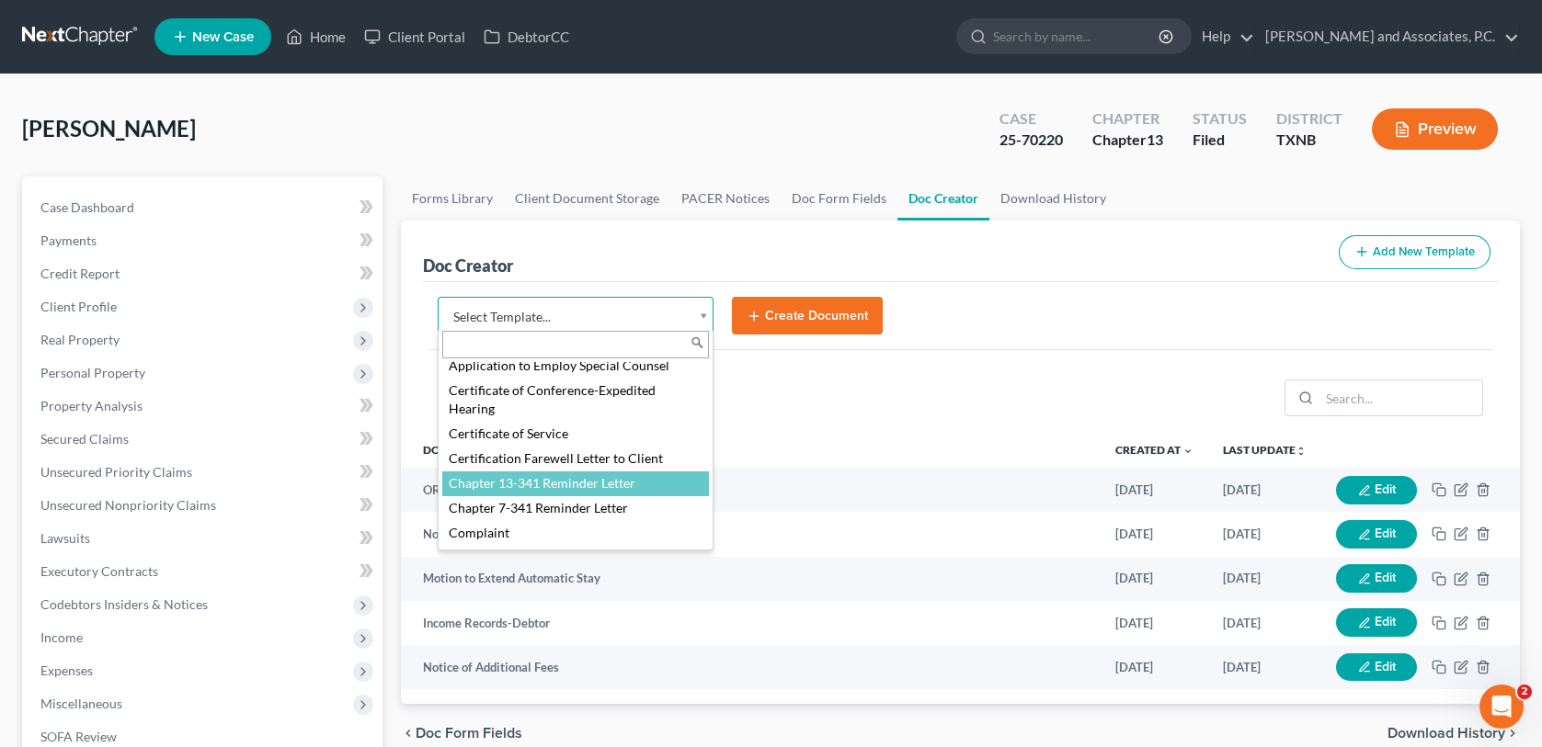
select select "77110"
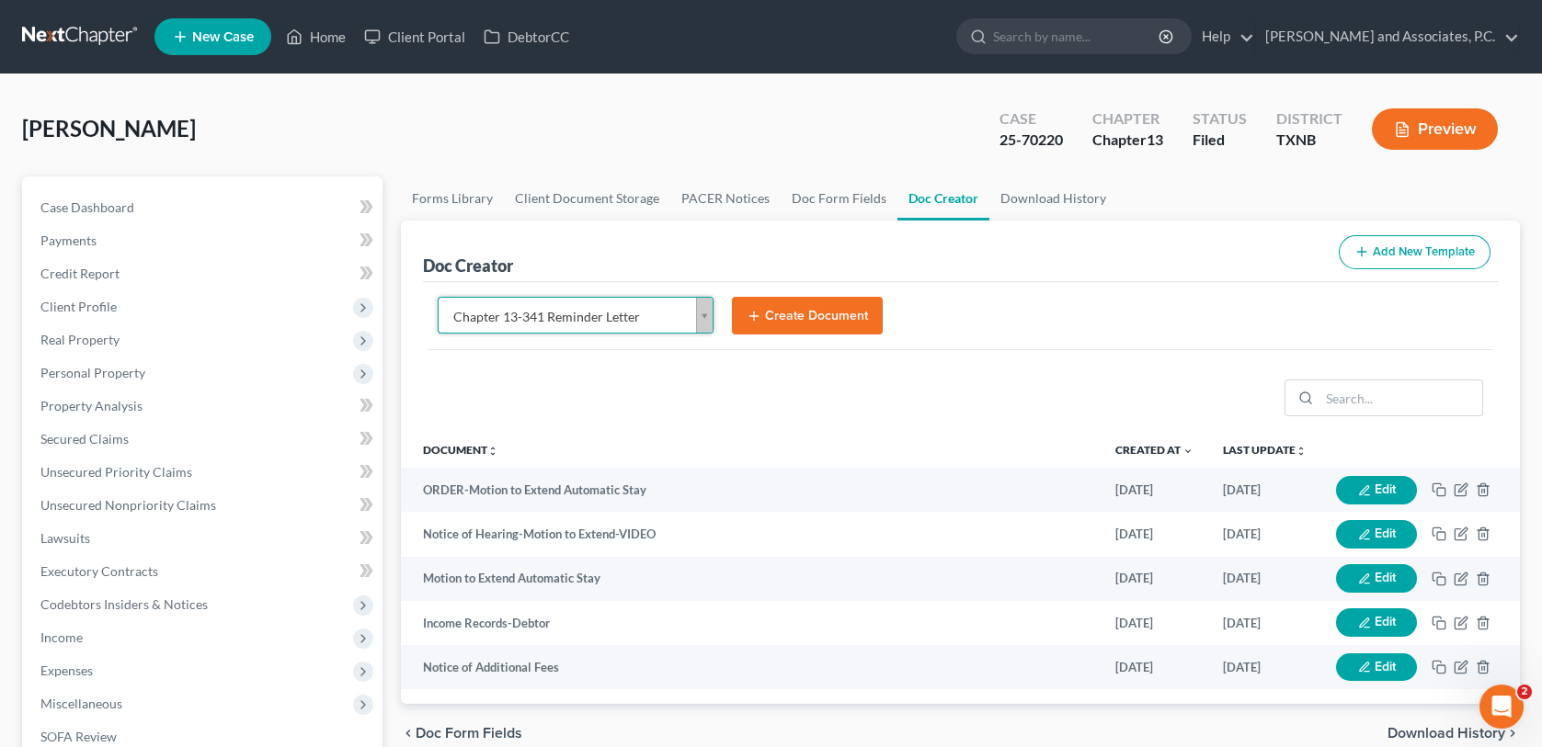
click at [812, 316] on button "Create Document" at bounding box center [807, 316] width 151 height 39
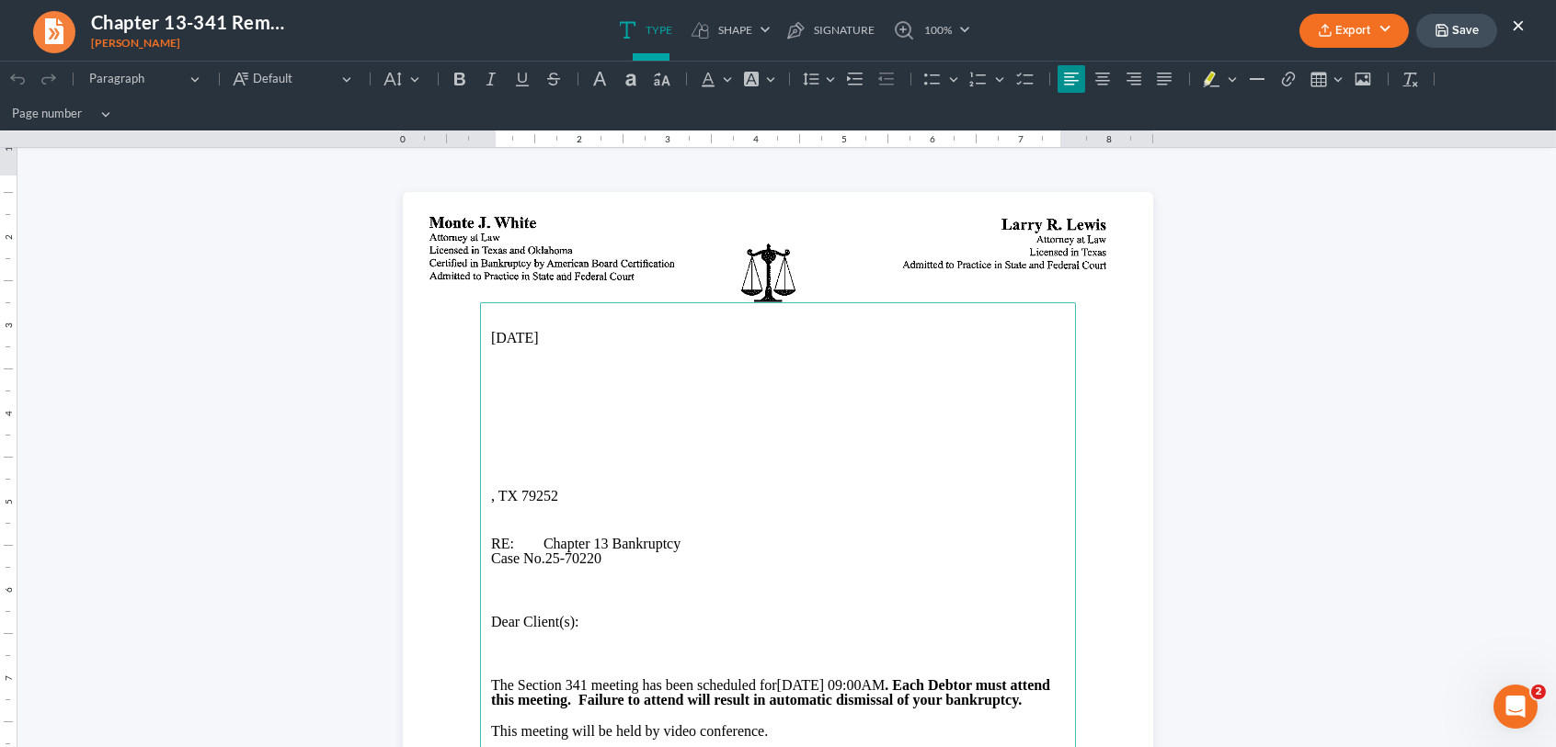
scroll to position [0, 0]
click at [481, 413] on main "[DATE] , TX 79252 RE: Chapter 13 Bankruptcy Case No. 25-70220 Dear Client(s): T…" at bounding box center [778, 677] width 596 height 750
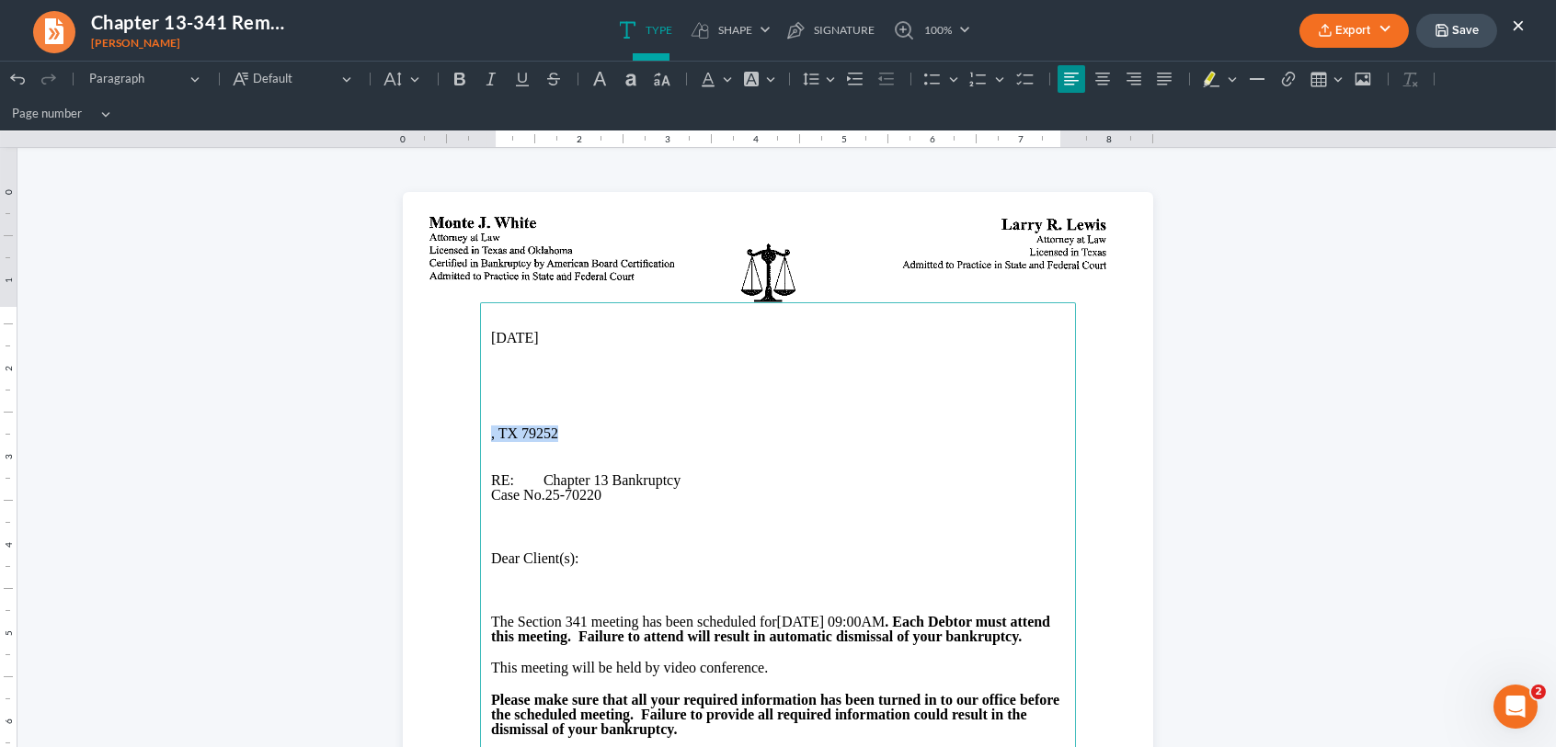
drag, startPoint x: 558, startPoint y: 434, endPoint x: 462, endPoint y: 433, distance: 96.5
click at [470, 435] on section "[DATE] , TX 79252 RE: Chapter 13 Bankruptcy Case No. 25-70220 Dear Client(s): T…" at bounding box center [778, 677] width 750 height 971
click at [600, 419] on p "[STREET_ADDRESS]" at bounding box center [778, 418] width 574 height 15
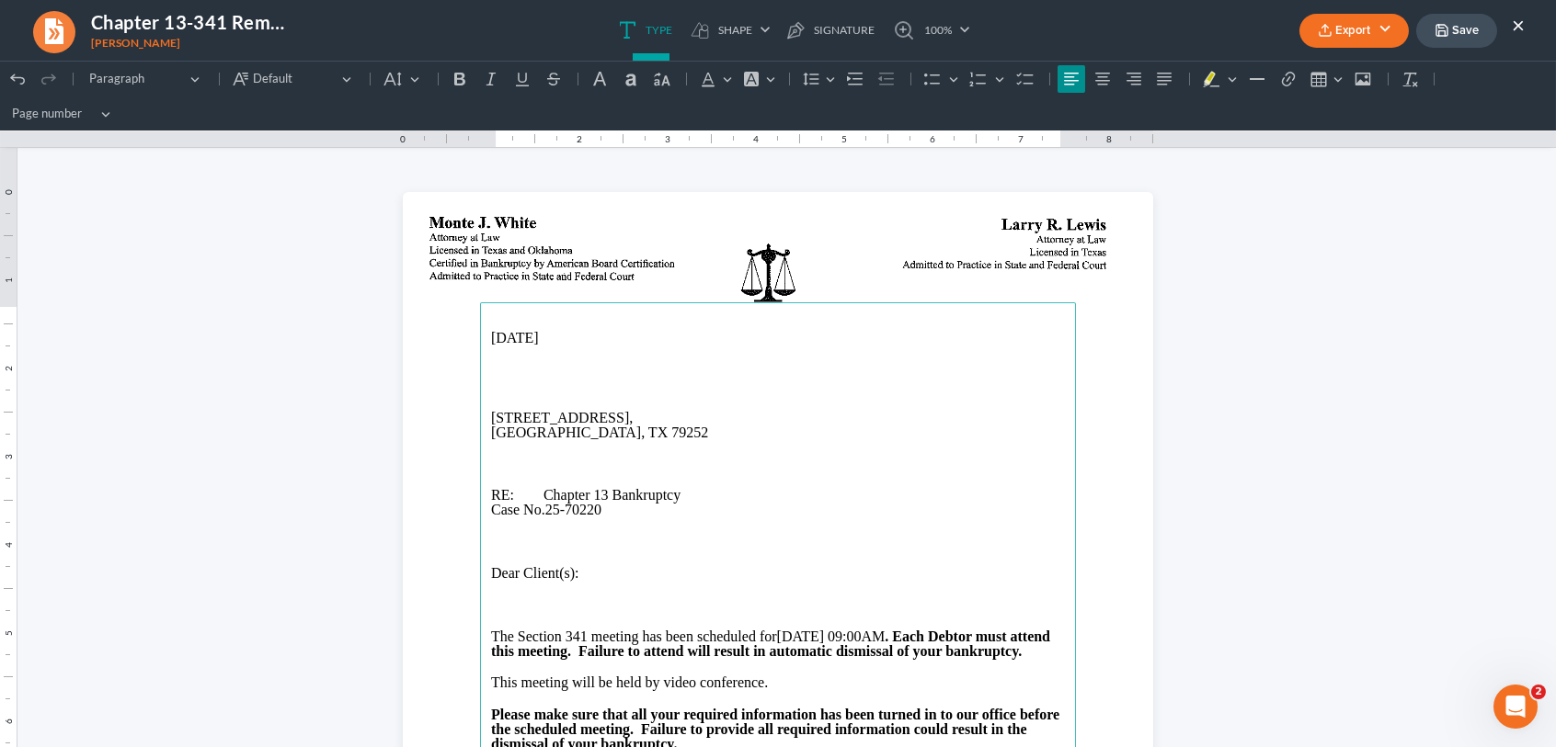
click at [491, 405] on p "Rich Text Editor, page-0-main" at bounding box center [778, 401] width 574 height 17
drag, startPoint x: 479, startPoint y: 395, endPoint x: 618, endPoint y: 433, distance: 143.8
click at [618, 433] on main "[DATE] [PERSON_NAME] [STREET_ADDRESS] RE: Chapter 13 Bankruptcy Case No. 25-702…" at bounding box center [778, 677] width 596 height 750
copy main "[PERSON_NAME] [STREET_ADDRESS]"
click at [1364, 25] on button "Export" at bounding box center [1353, 31] width 109 height 34
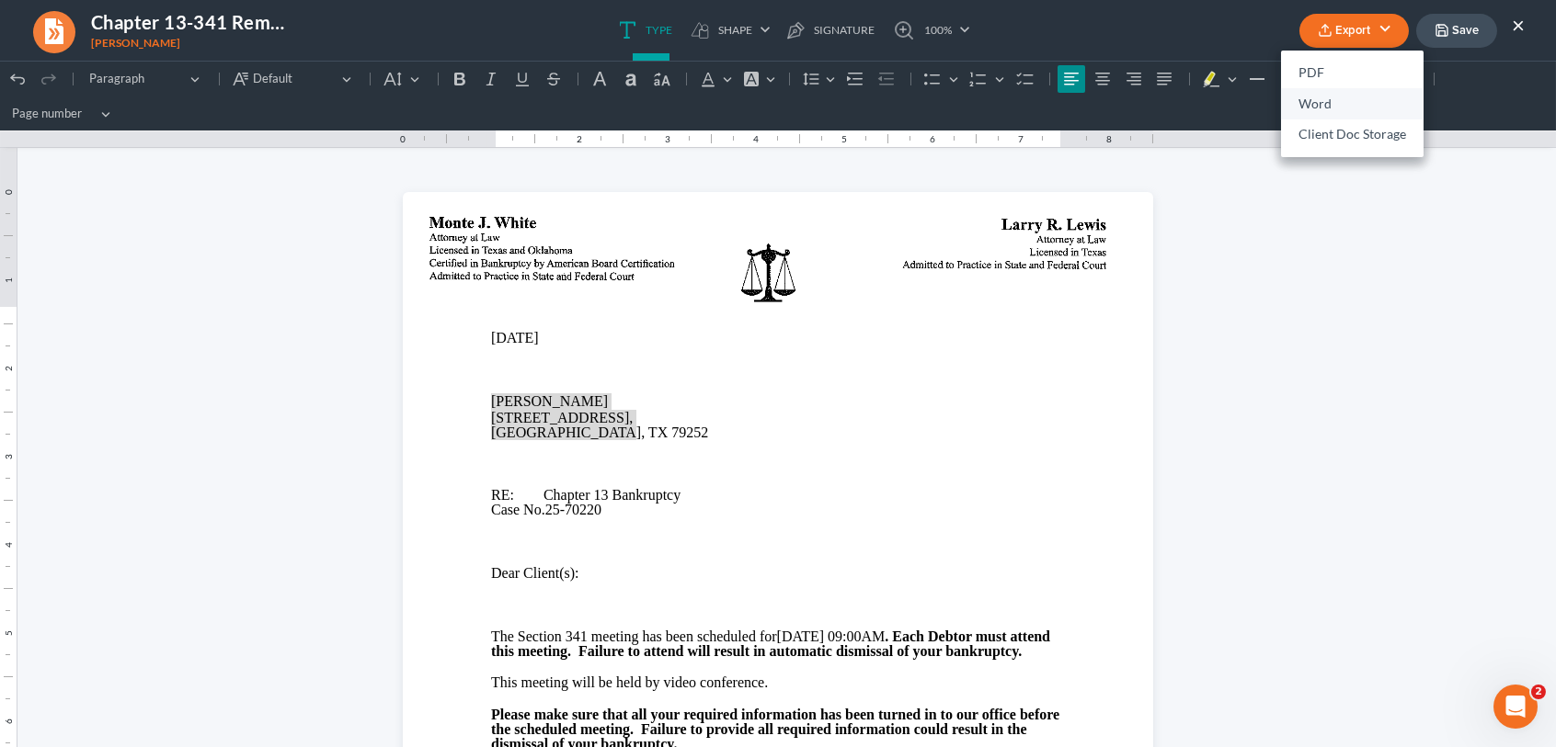
click at [1328, 102] on link "Word" at bounding box center [1352, 103] width 142 height 31
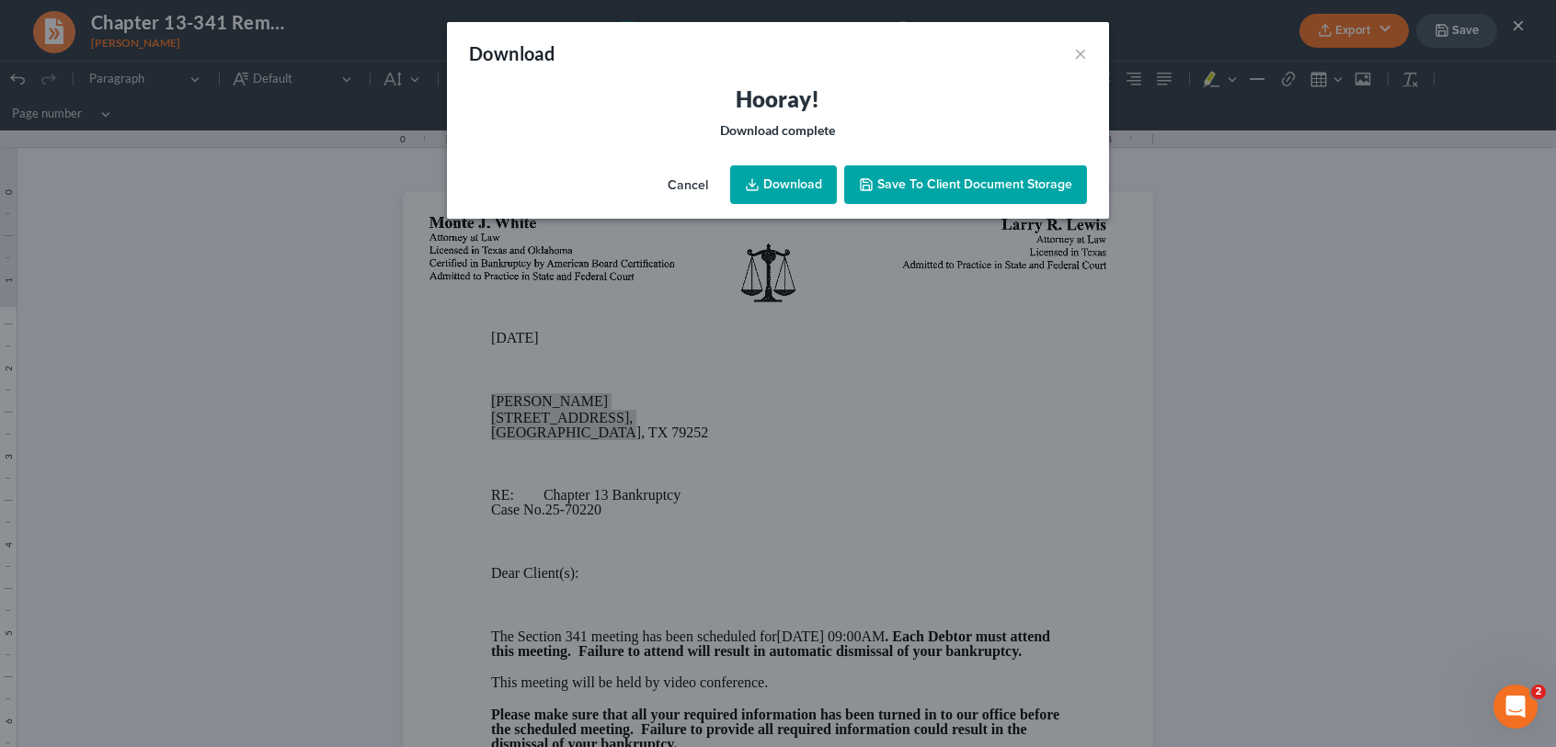
click at [876, 191] on span "Save to Client Document Storage" at bounding box center [965, 185] width 213 height 16
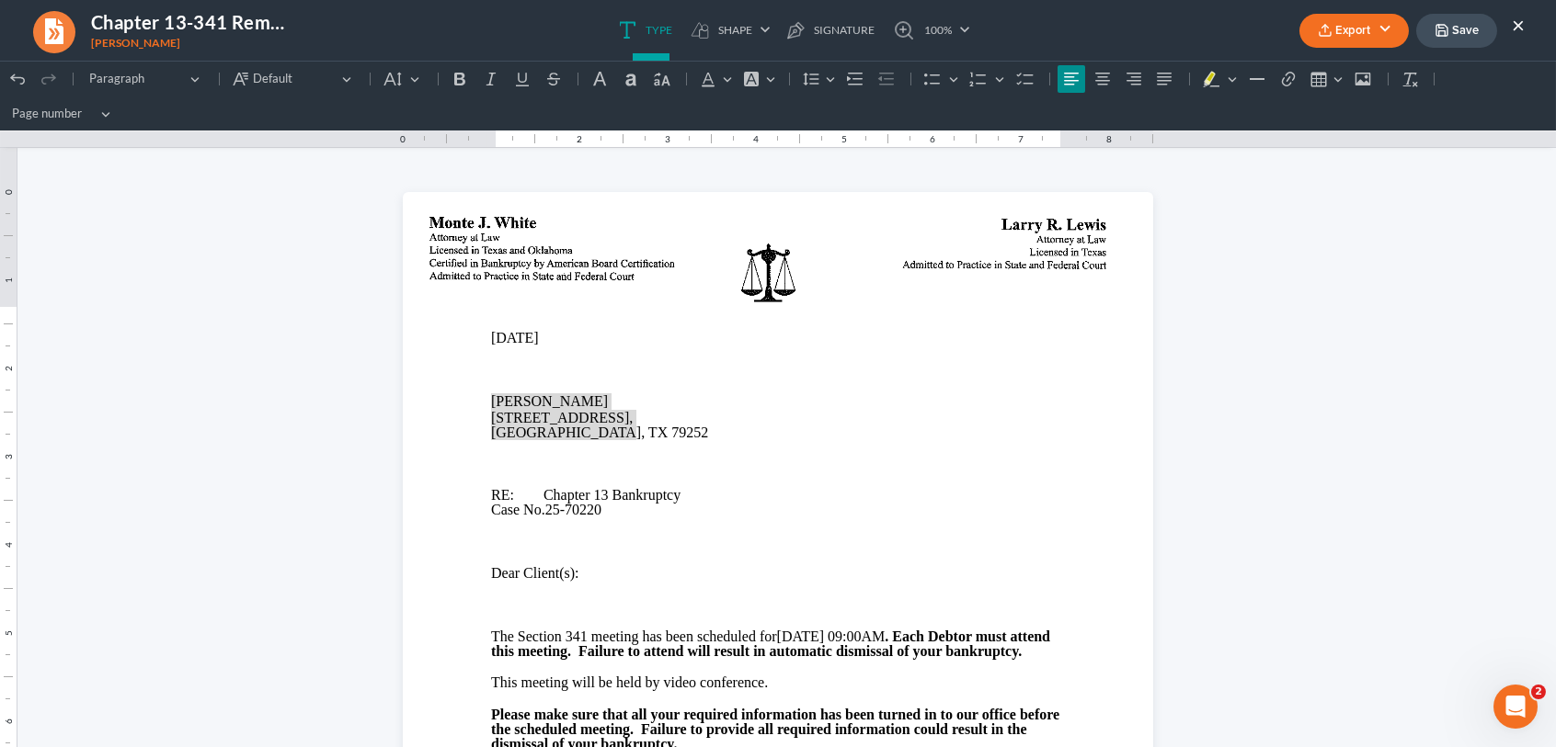
click at [1353, 37] on button "Export" at bounding box center [1353, 31] width 109 height 34
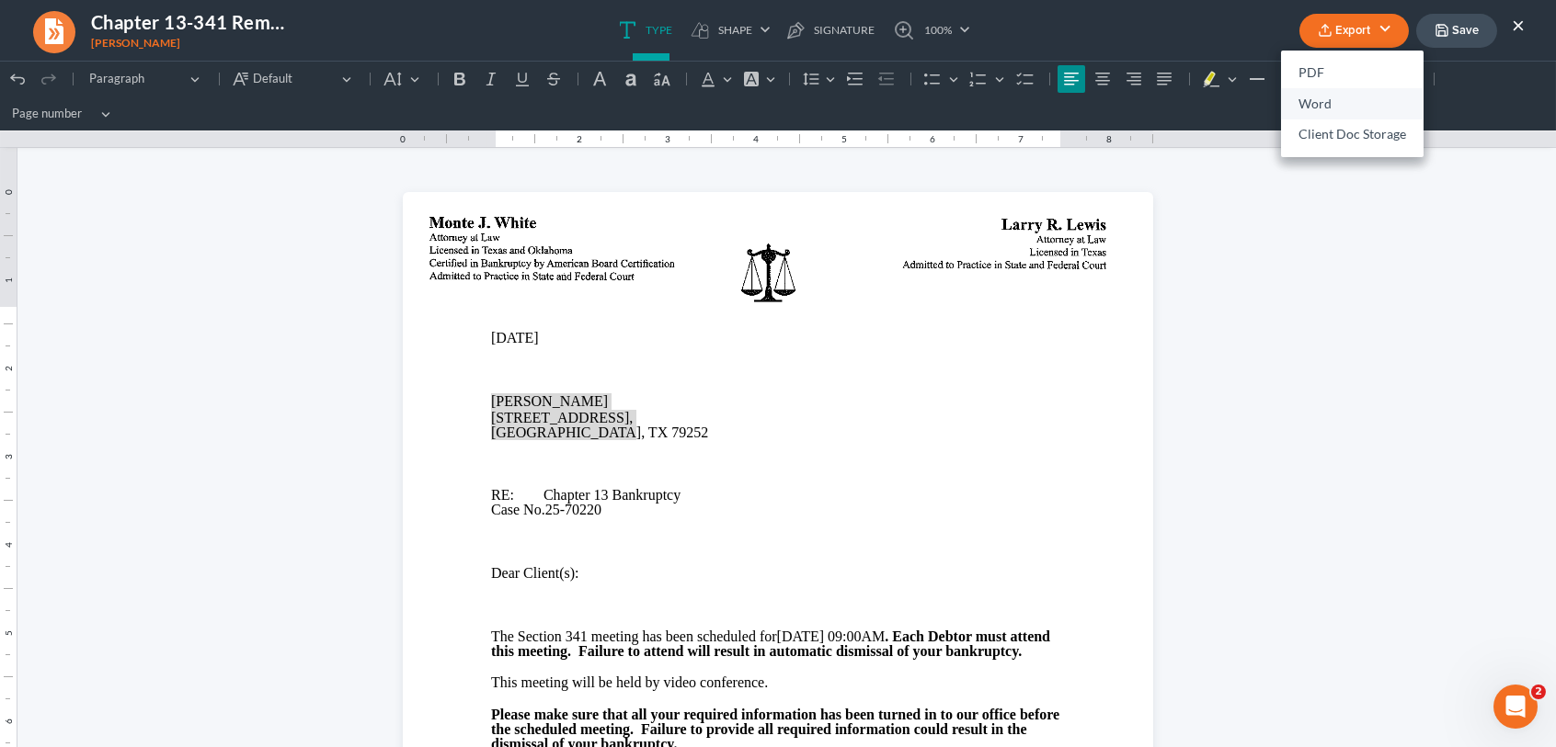
click at [1337, 99] on link "Word" at bounding box center [1352, 103] width 142 height 31
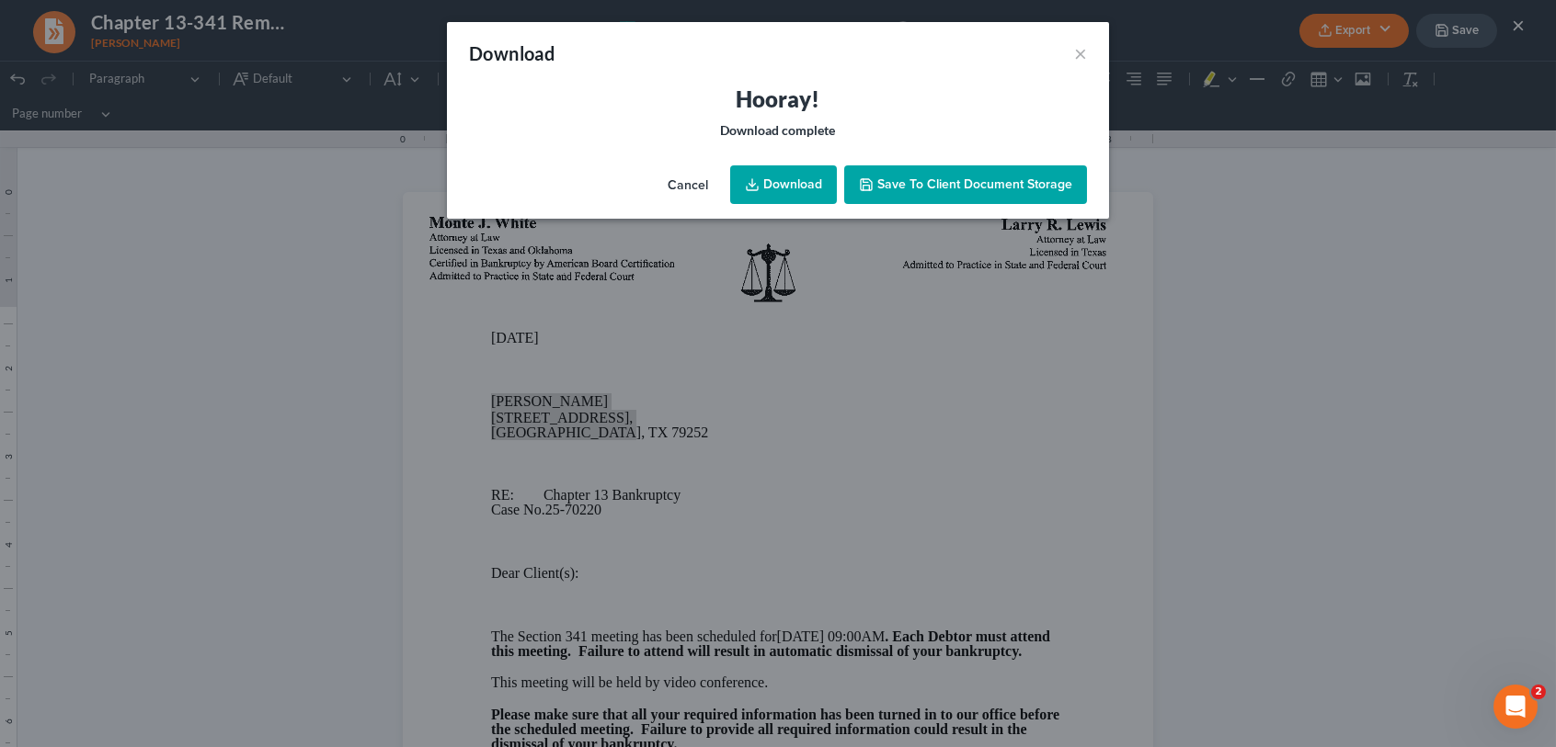
click at [817, 180] on link "Download" at bounding box center [783, 184] width 107 height 39
click at [1077, 55] on button "×" at bounding box center [1080, 53] width 13 height 22
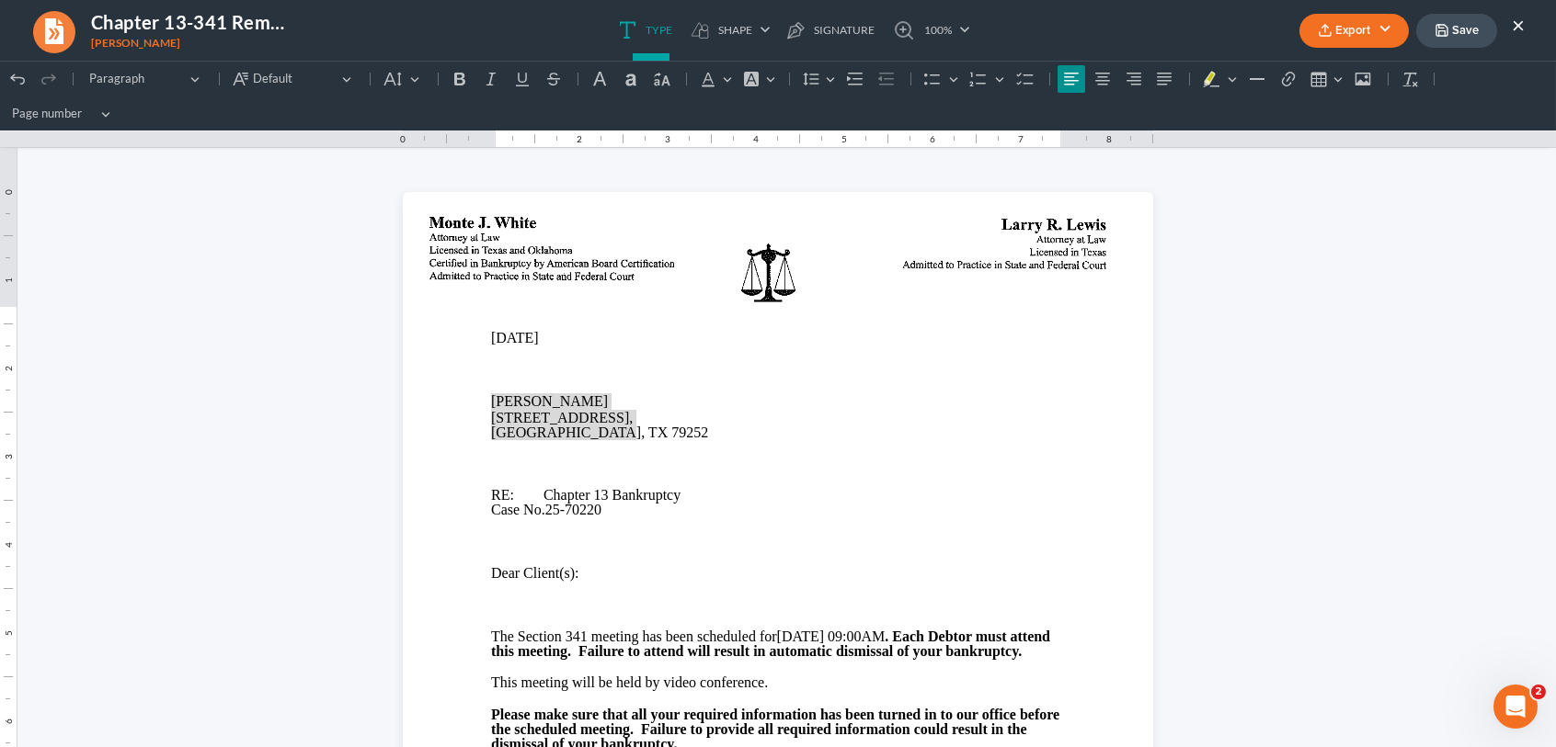
click at [1516, 27] on button "×" at bounding box center [1517, 25] width 13 height 22
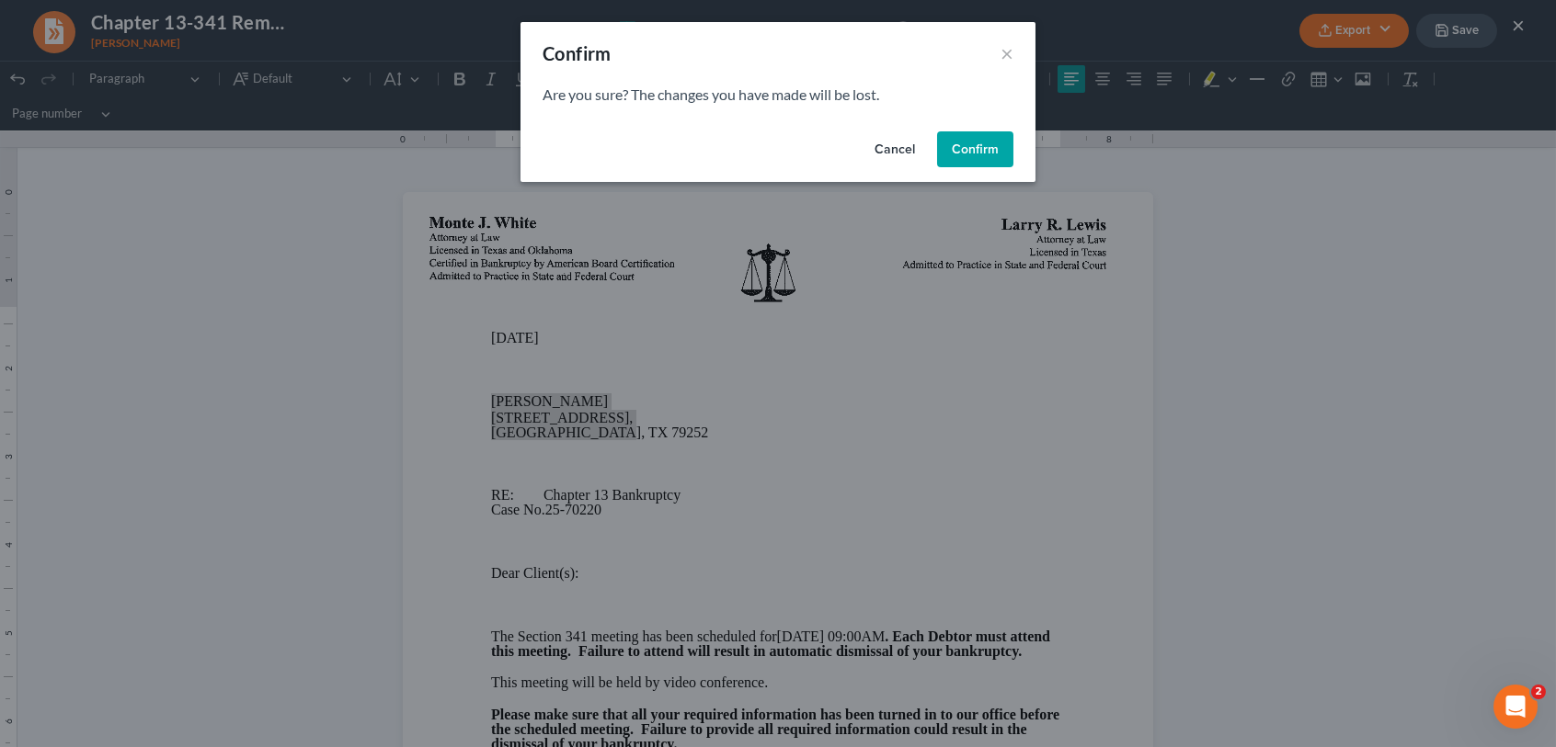
click at [961, 153] on button "Confirm" at bounding box center [975, 149] width 76 height 37
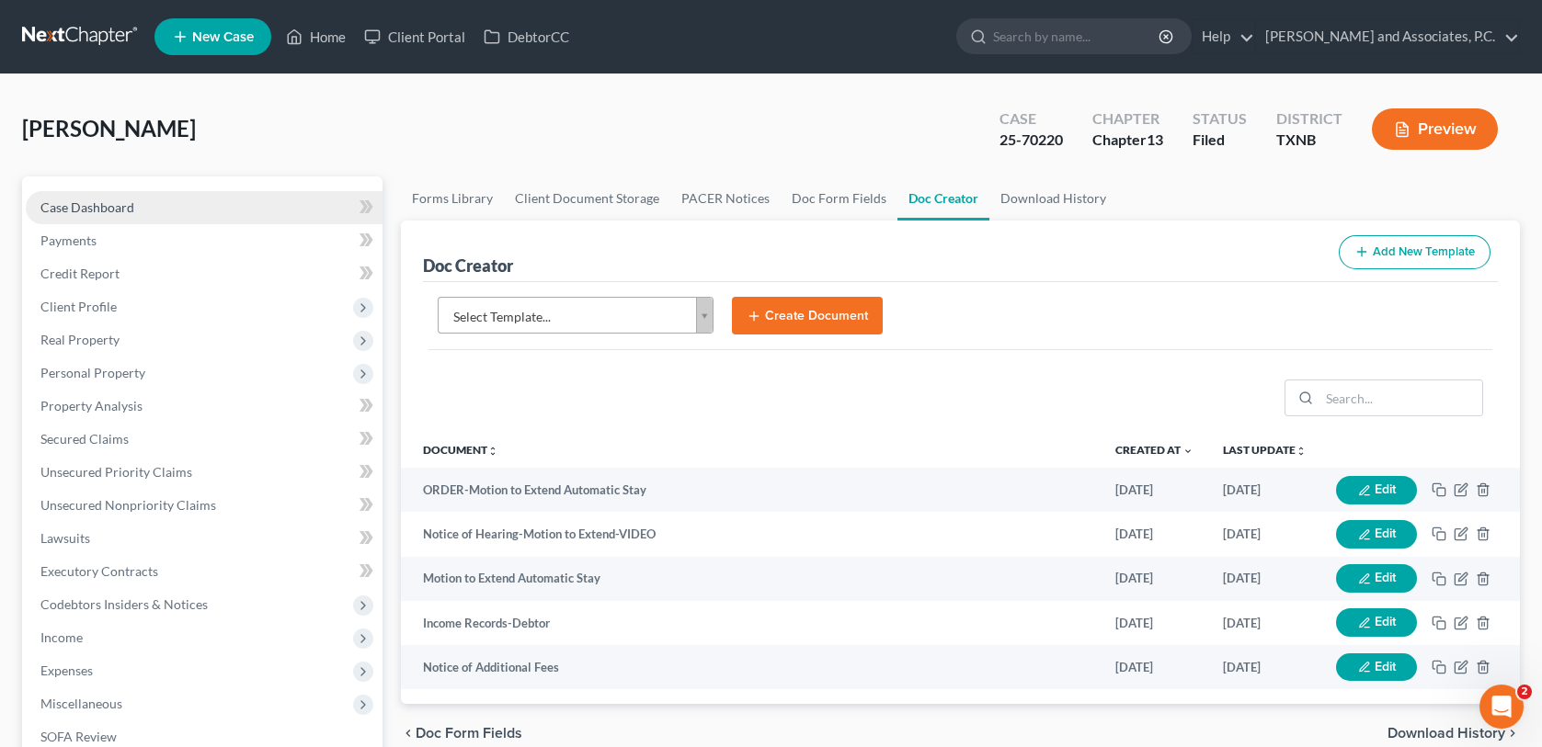
click at [123, 211] on span "Case Dashboard" at bounding box center [87, 207] width 94 height 16
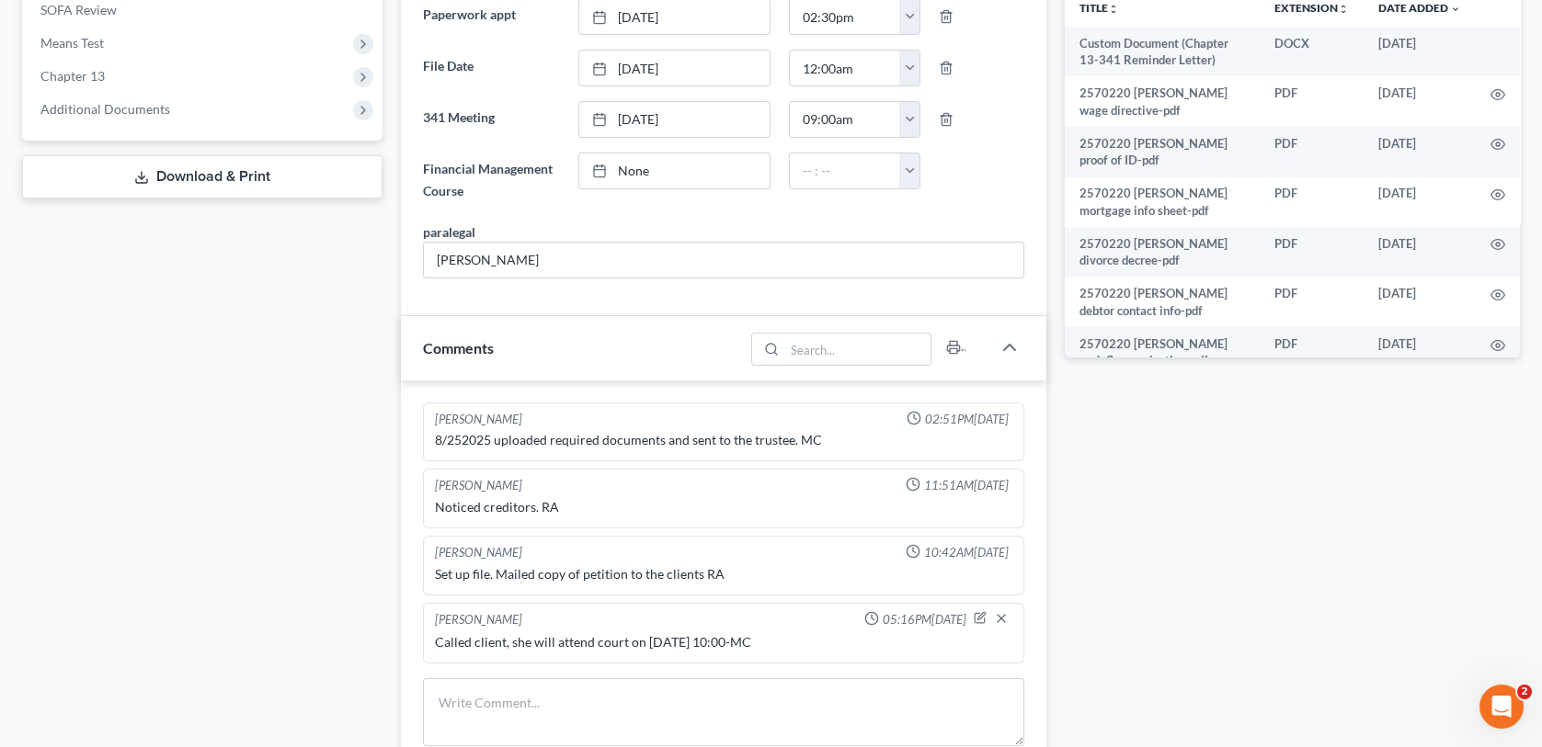
scroll to position [1011, 0]
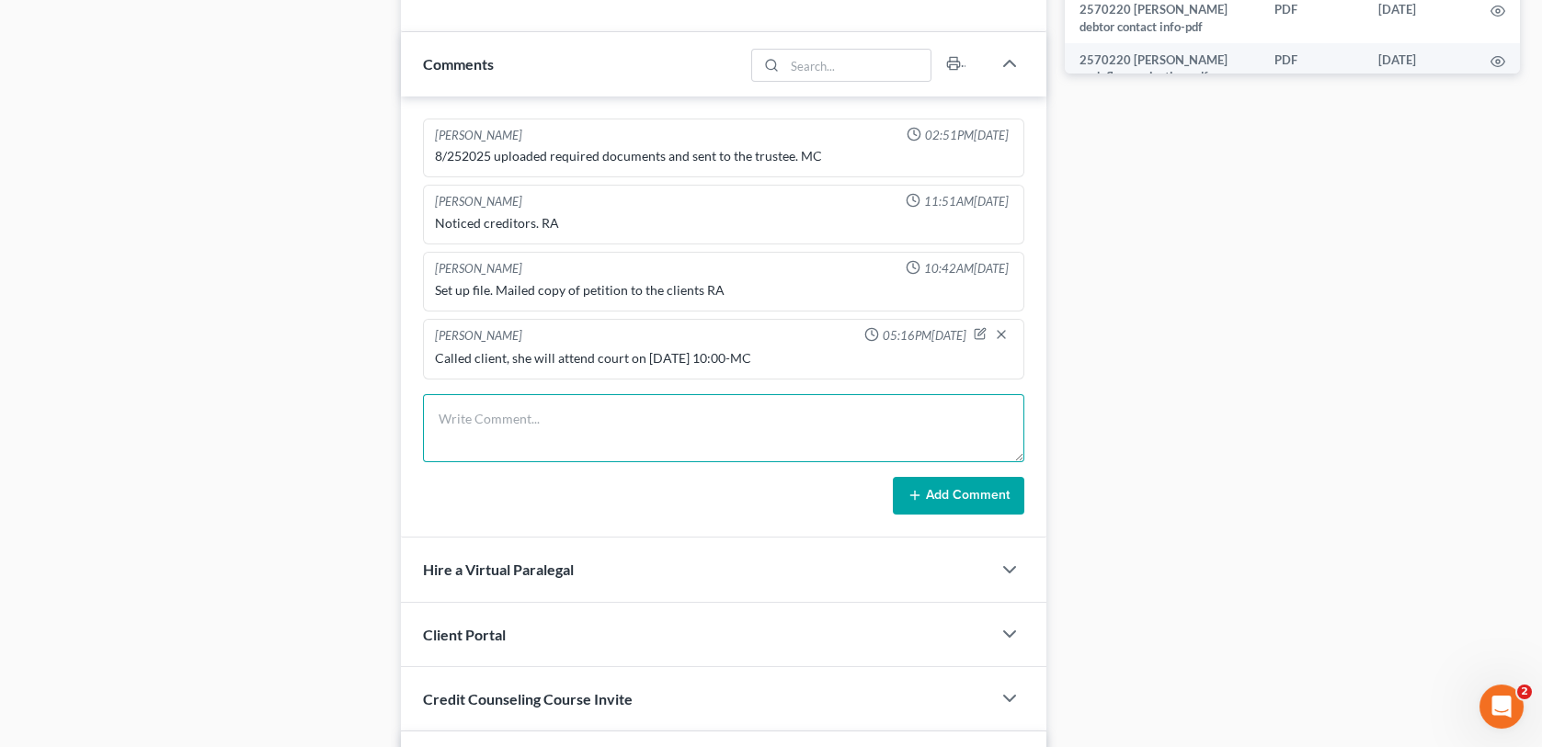
click at [458, 400] on textarea at bounding box center [723, 428] width 600 height 68
type textarea "mailed 341 reminder letter for [DATE]-mc"
click at [958, 491] on button "Add Comment" at bounding box center [958, 496] width 131 height 39
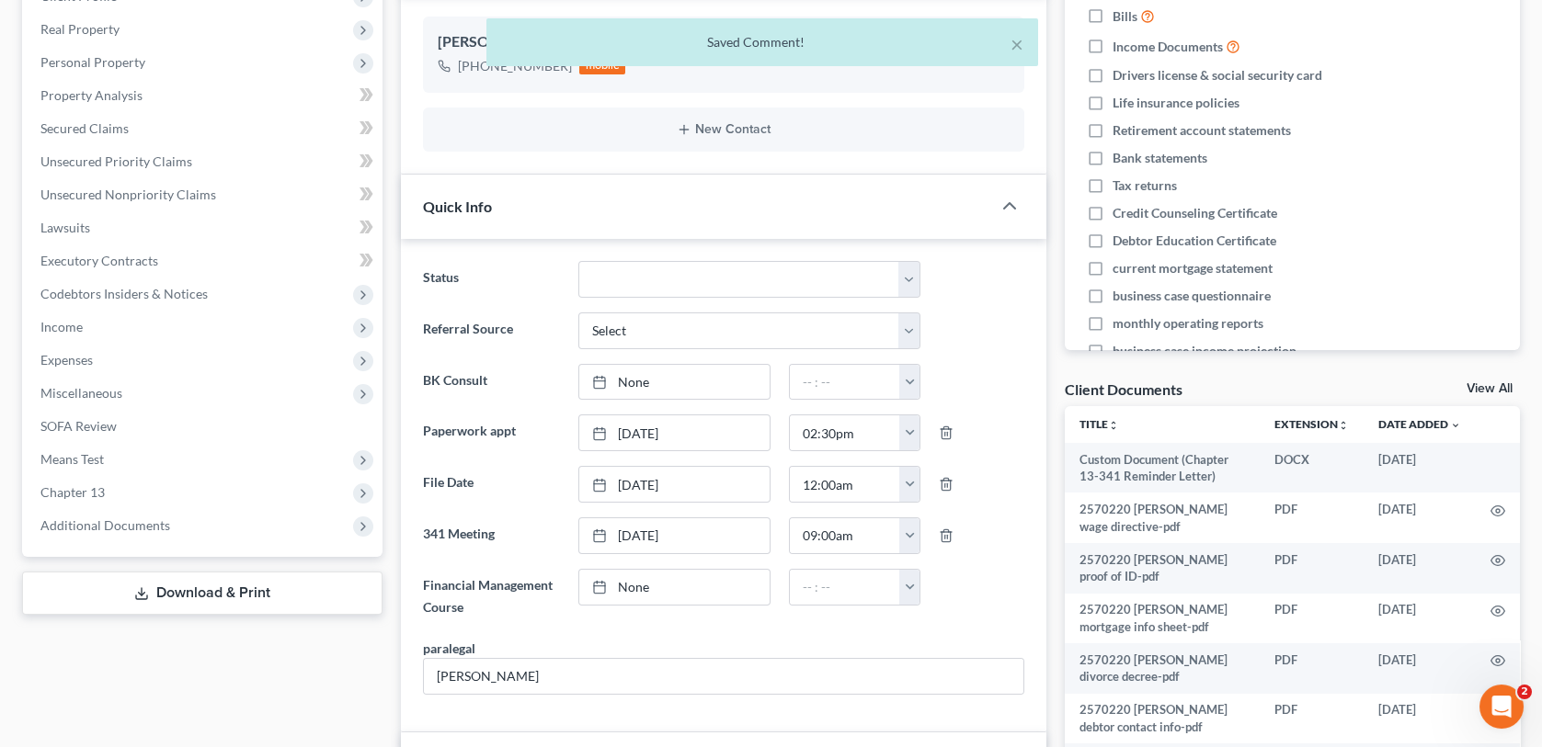
scroll to position [0, 0]
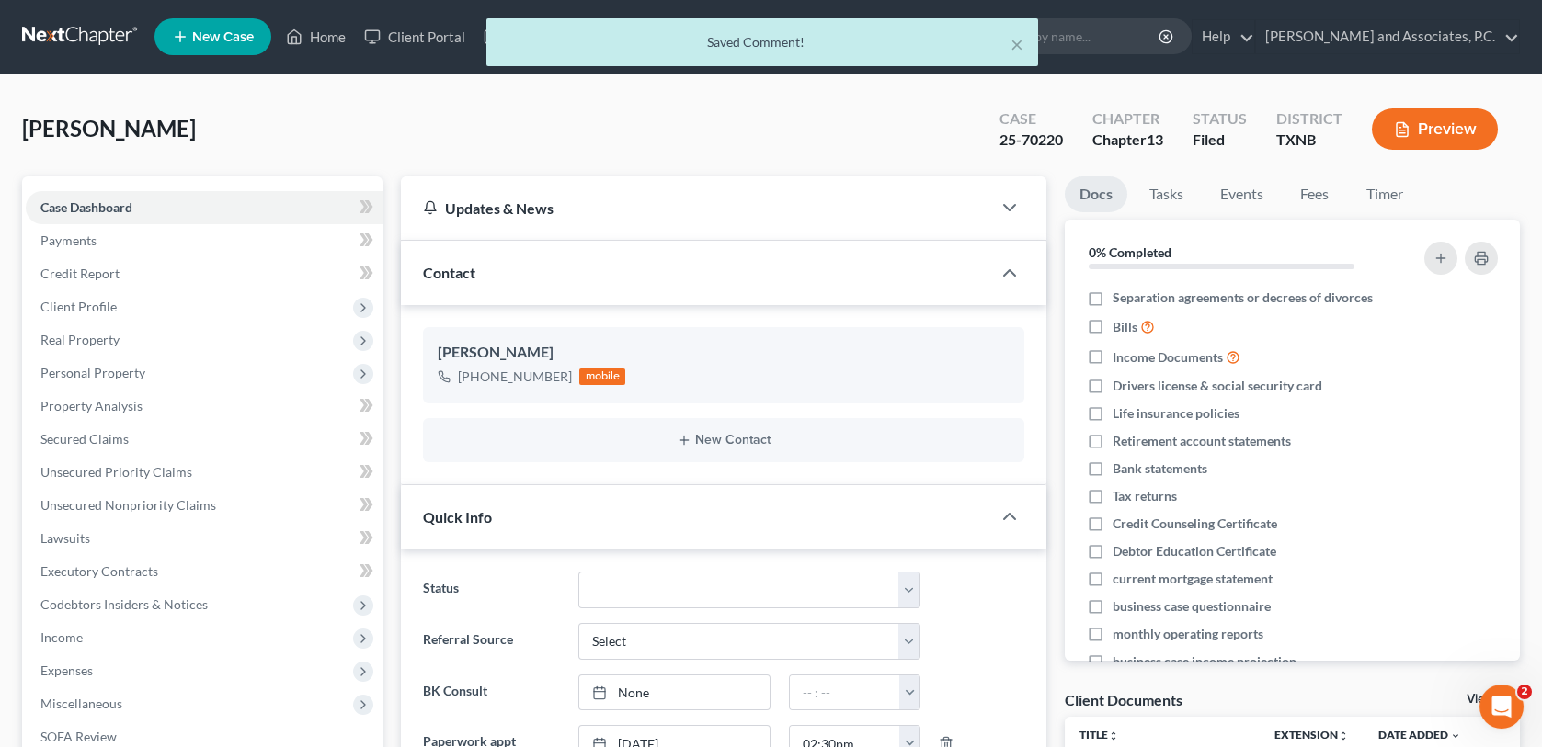
click at [328, 34] on div "× Saved Comment!" at bounding box center [762, 46] width 1542 height 57
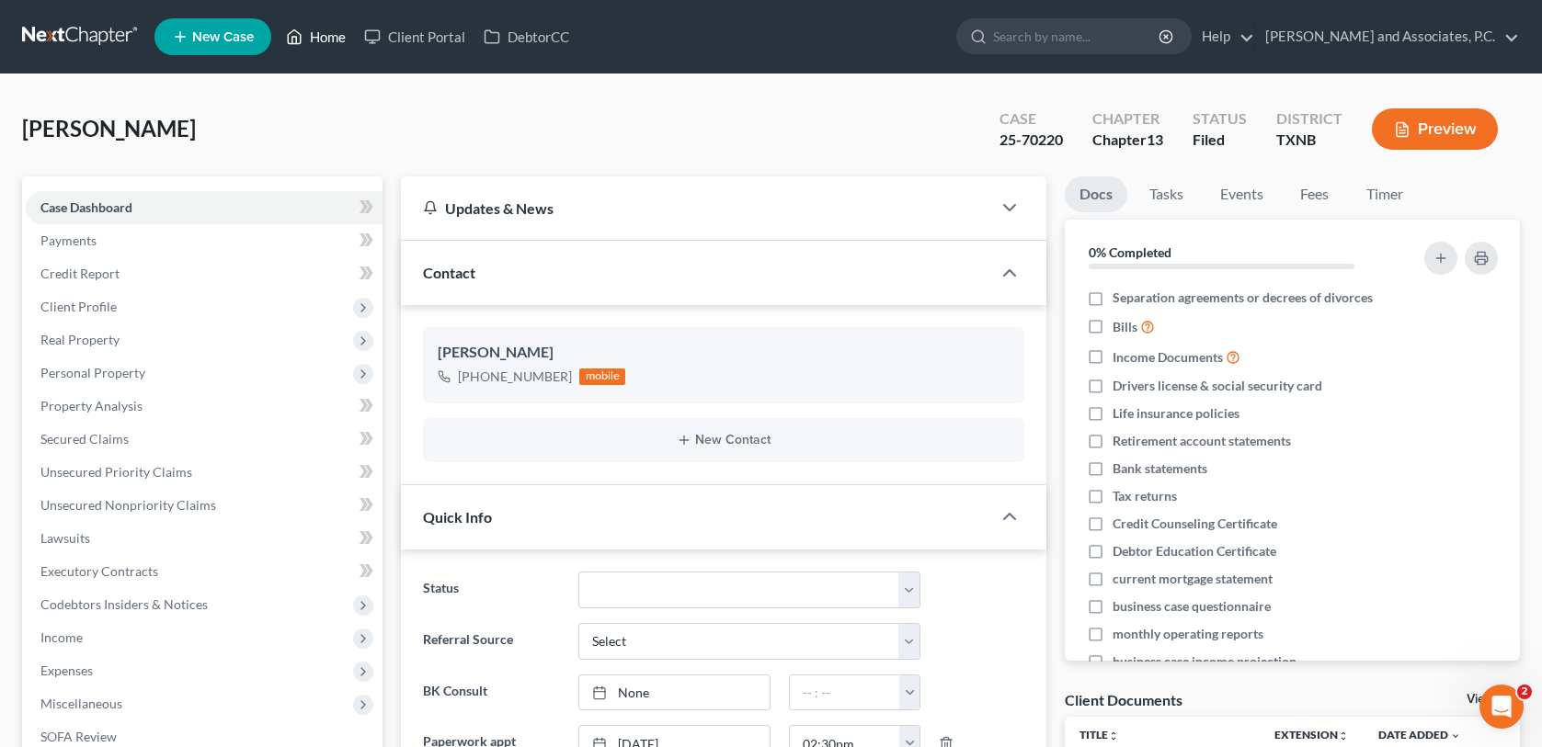
click at [328, 34] on link "Home" at bounding box center [316, 36] width 78 height 33
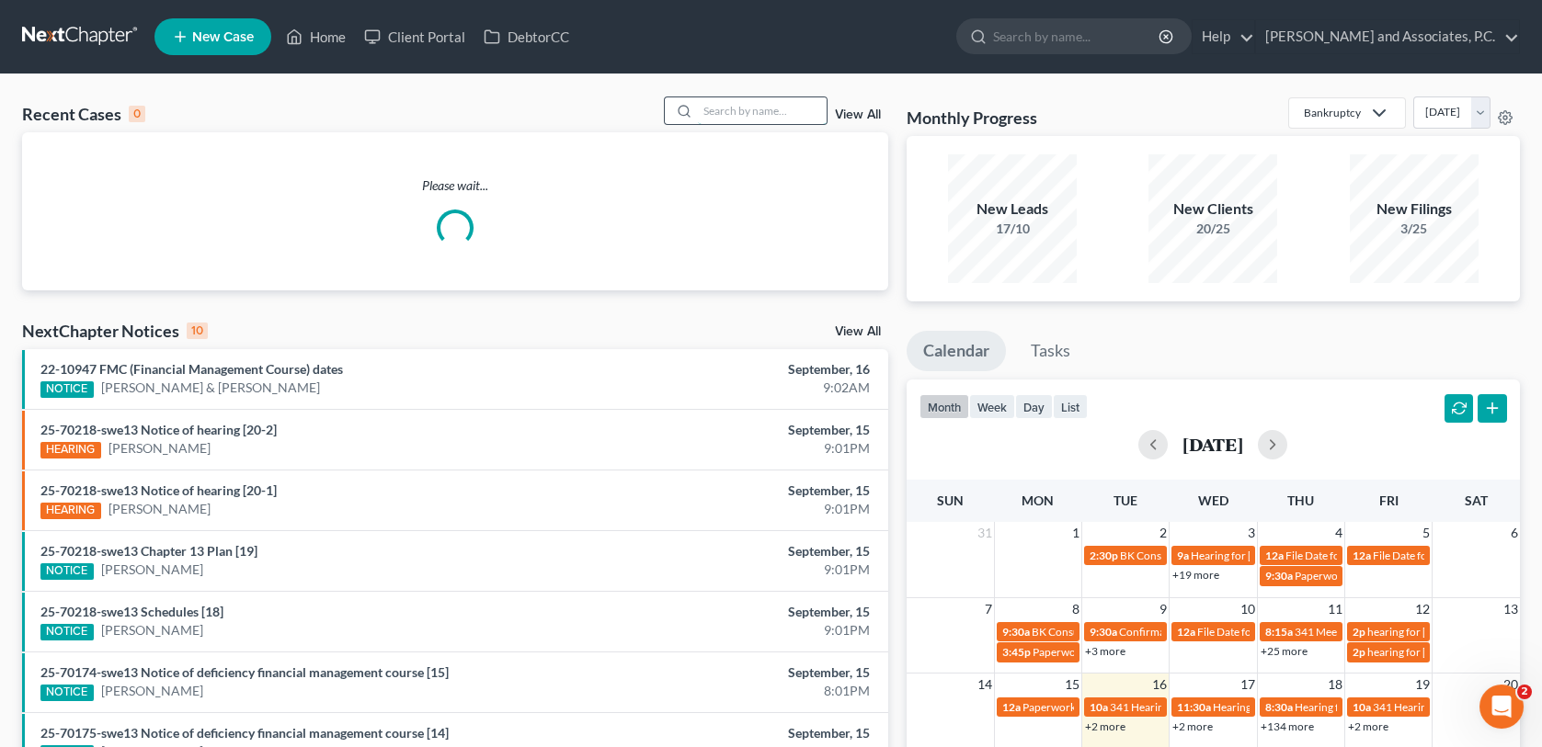
click at [728, 105] on input "search" at bounding box center [762, 110] width 129 height 27
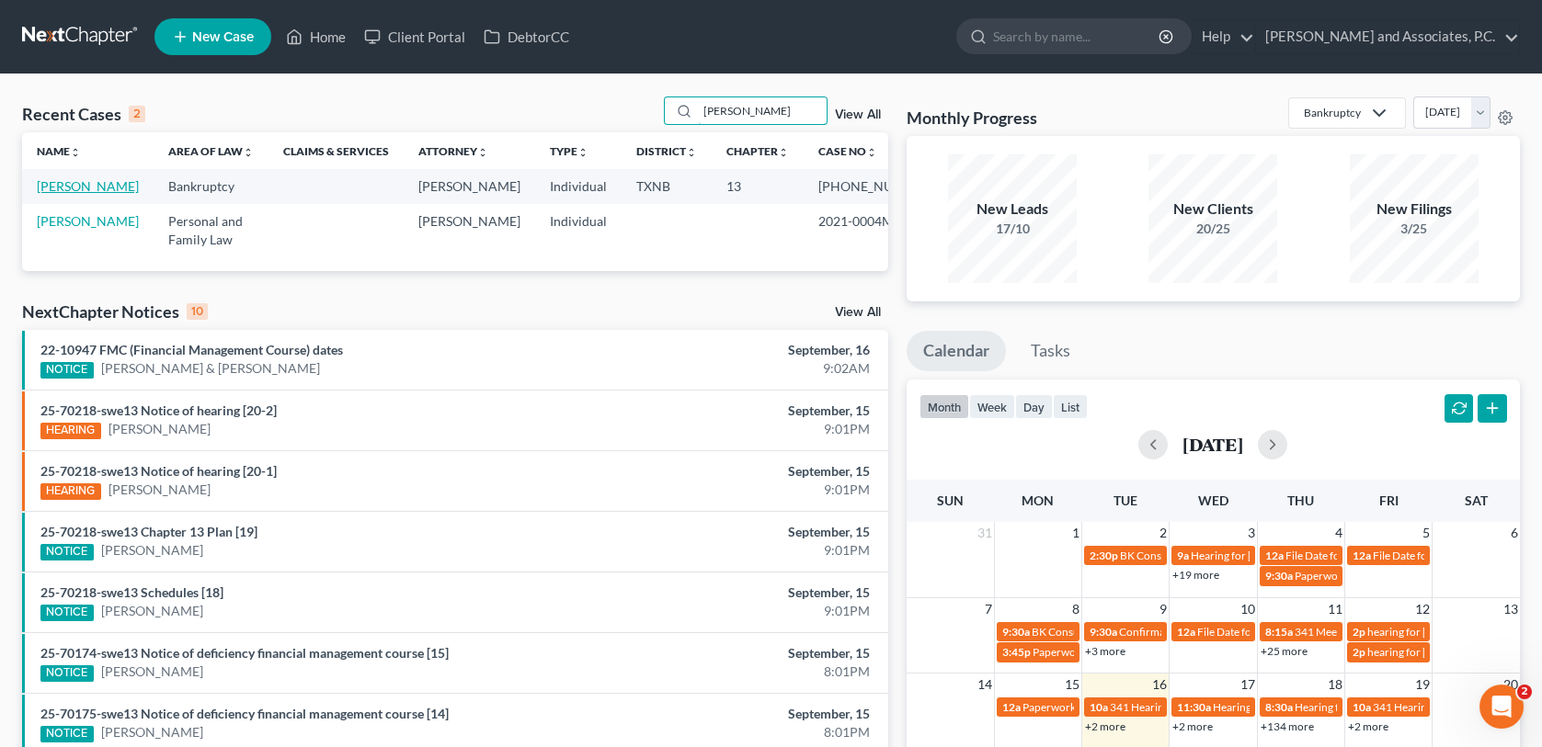
type input "[PERSON_NAME]"
click at [69, 186] on link "[PERSON_NAME]" at bounding box center [88, 186] width 102 height 16
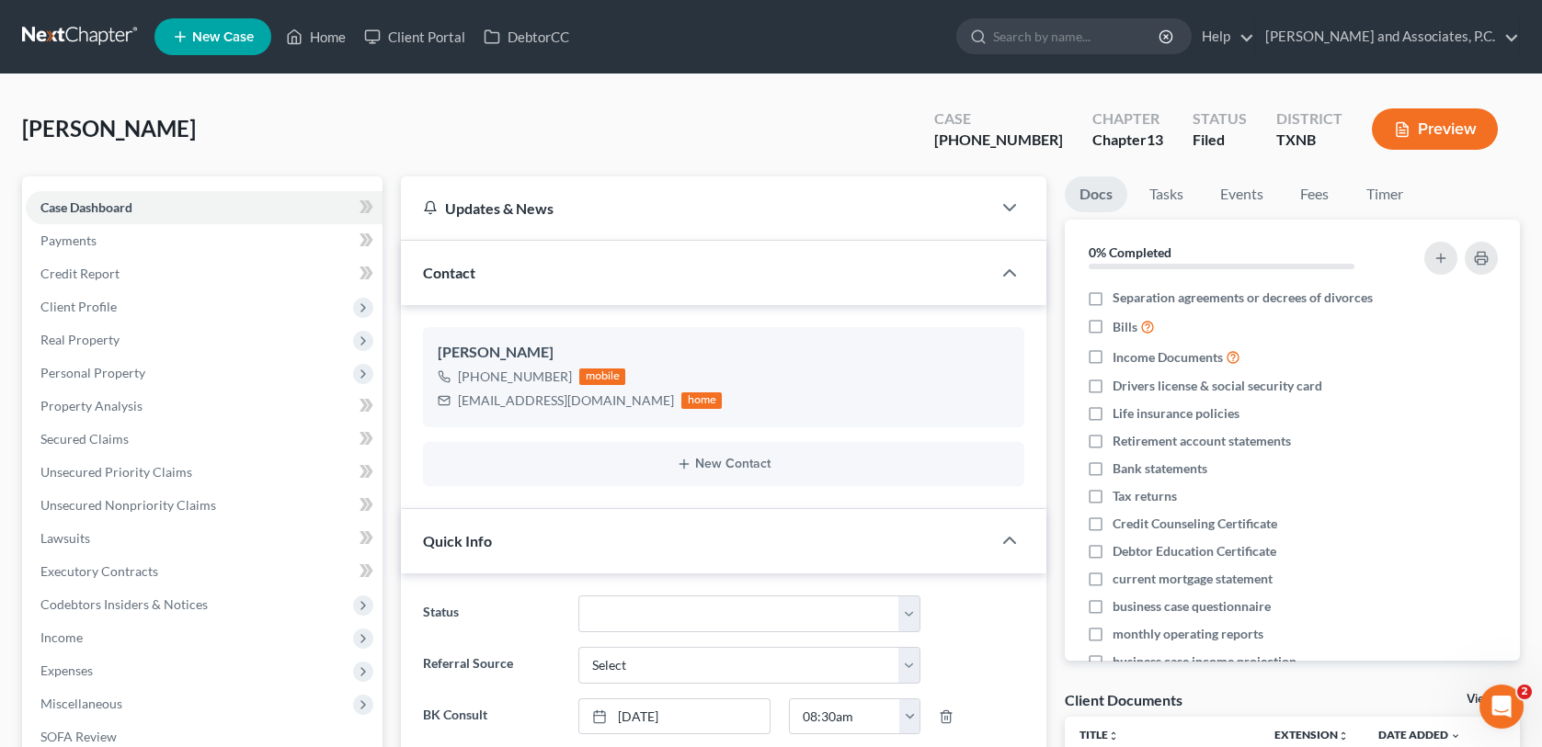
scroll to position [357, 0]
click at [96, 313] on span "Client Profile" at bounding box center [78, 307] width 76 height 16
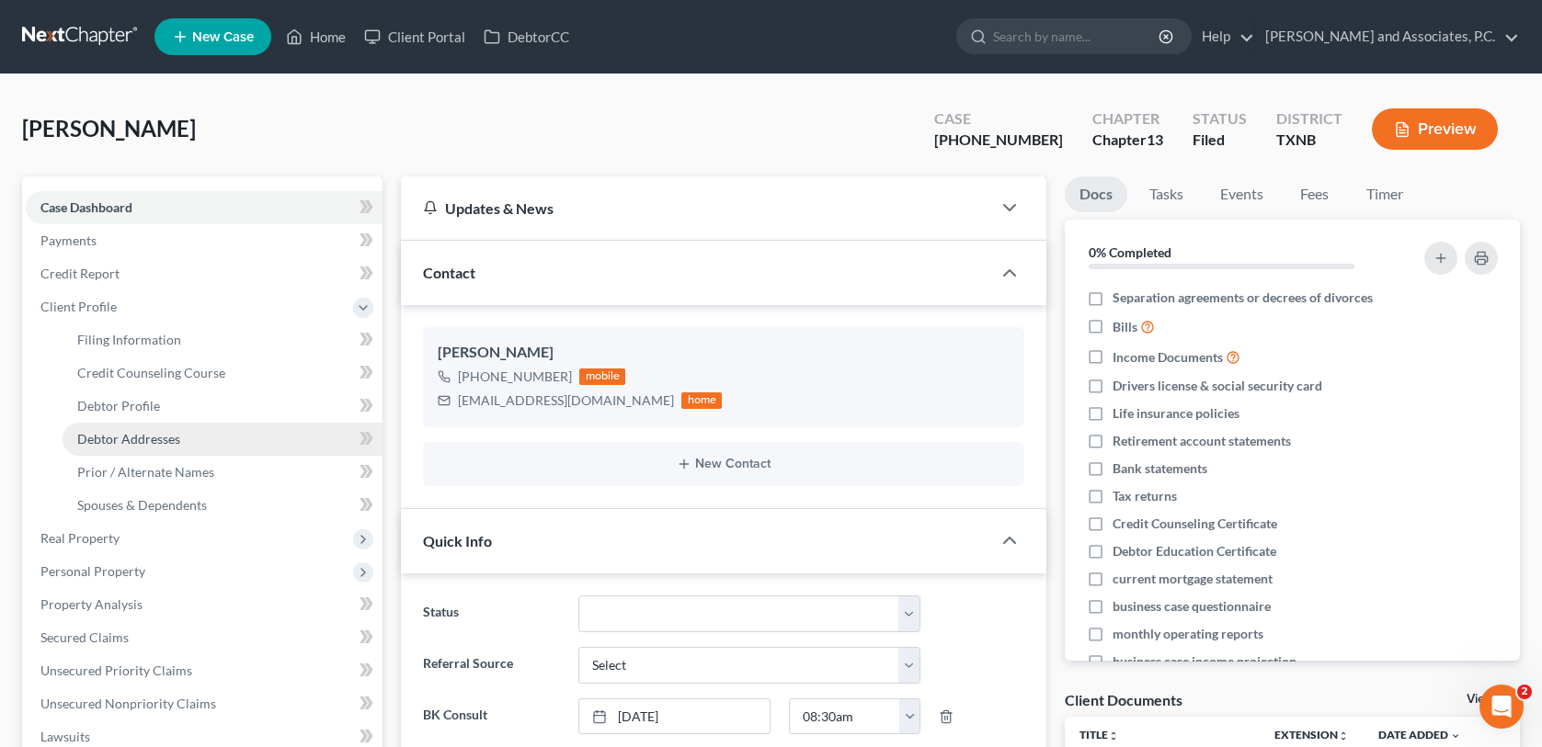
click at [114, 441] on span "Debtor Addresses" at bounding box center [128, 439] width 103 height 16
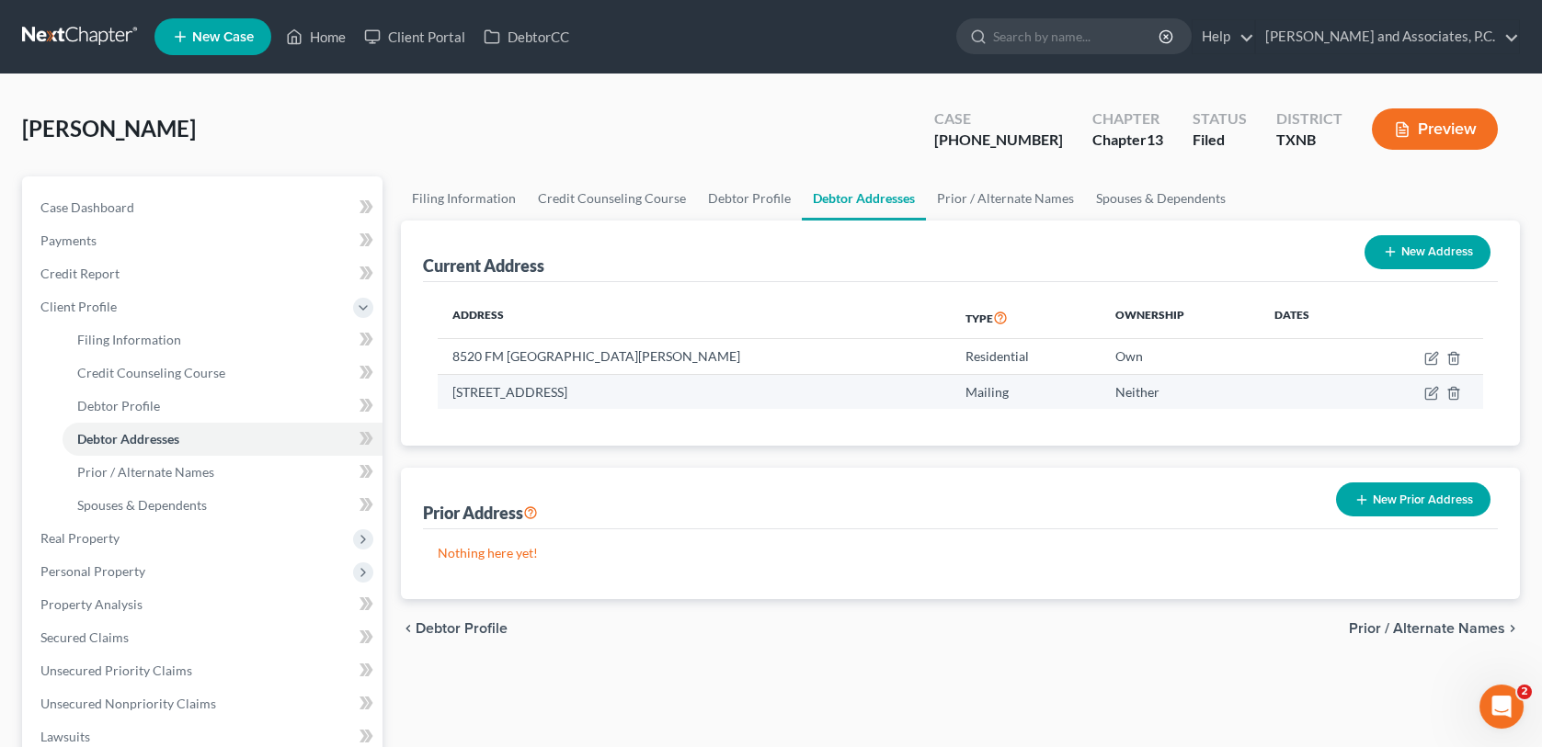
drag, startPoint x: 455, startPoint y: 390, endPoint x: 650, endPoint y: 392, distance: 194.9
click at [650, 392] on td "[STREET_ADDRESS]" at bounding box center [694, 391] width 513 height 35
copy td "[STREET_ADDRESS]"
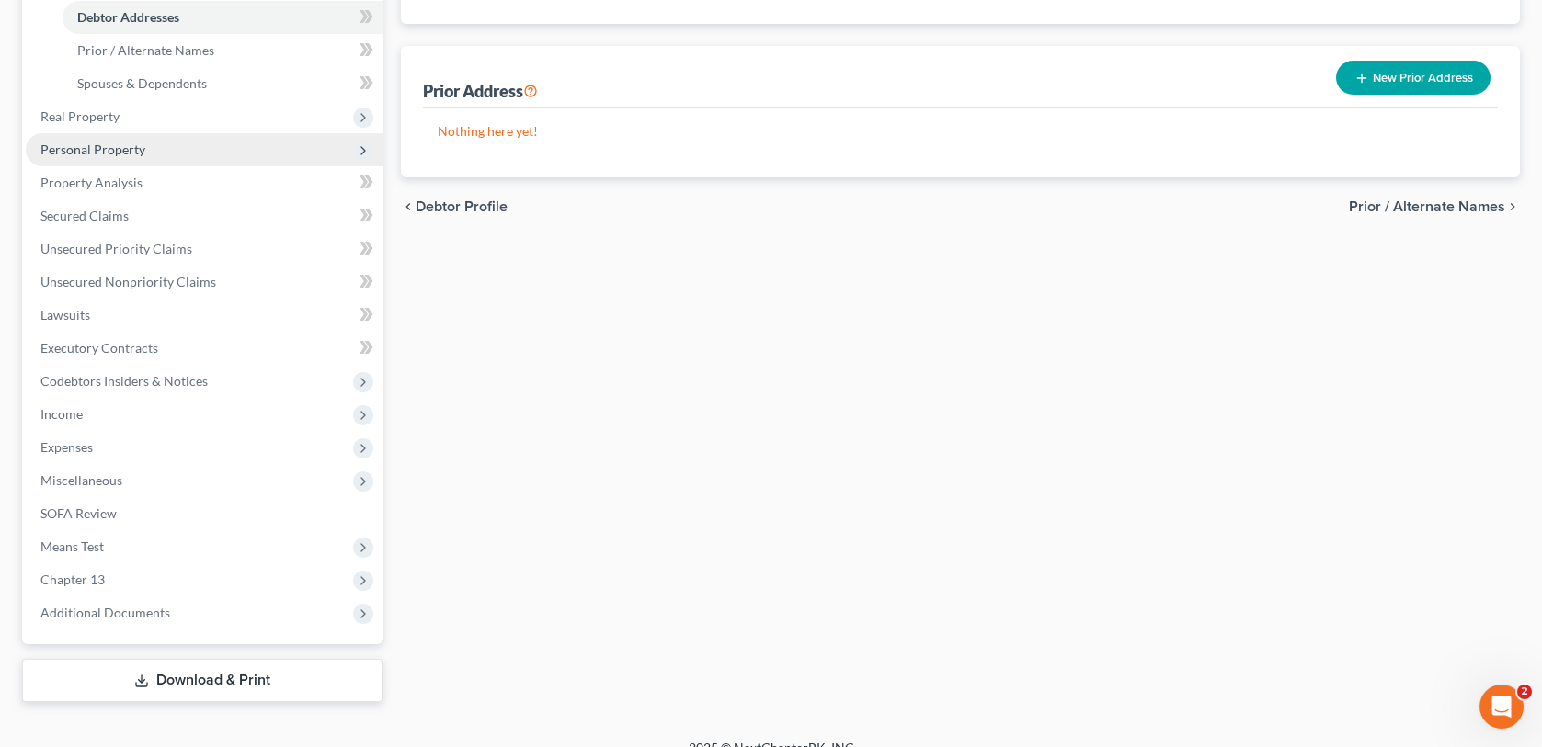
scroll to position [445, 0]
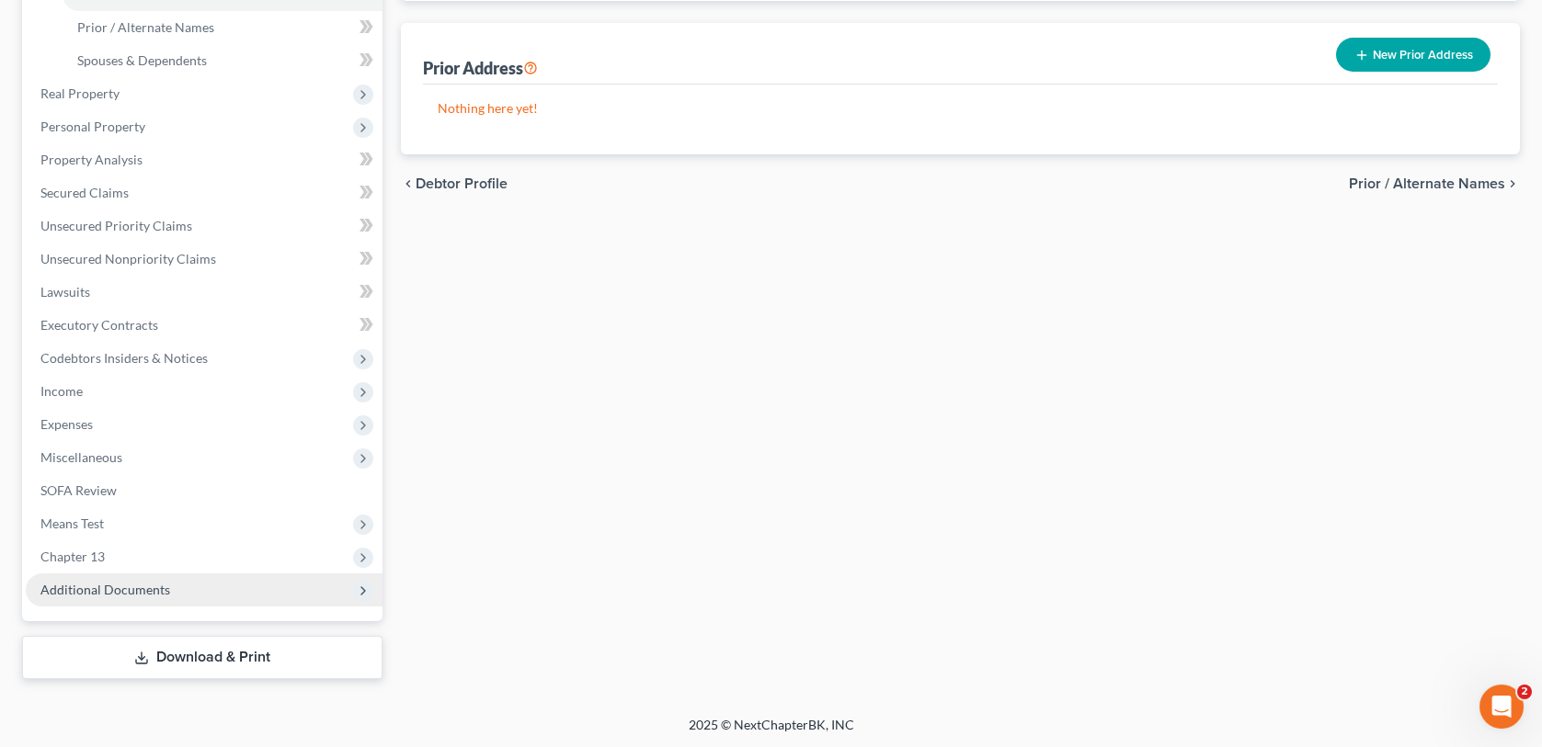
click at [185, 587] on span "Additional Documents" at bounding box center [204, 590] width 357 height 33
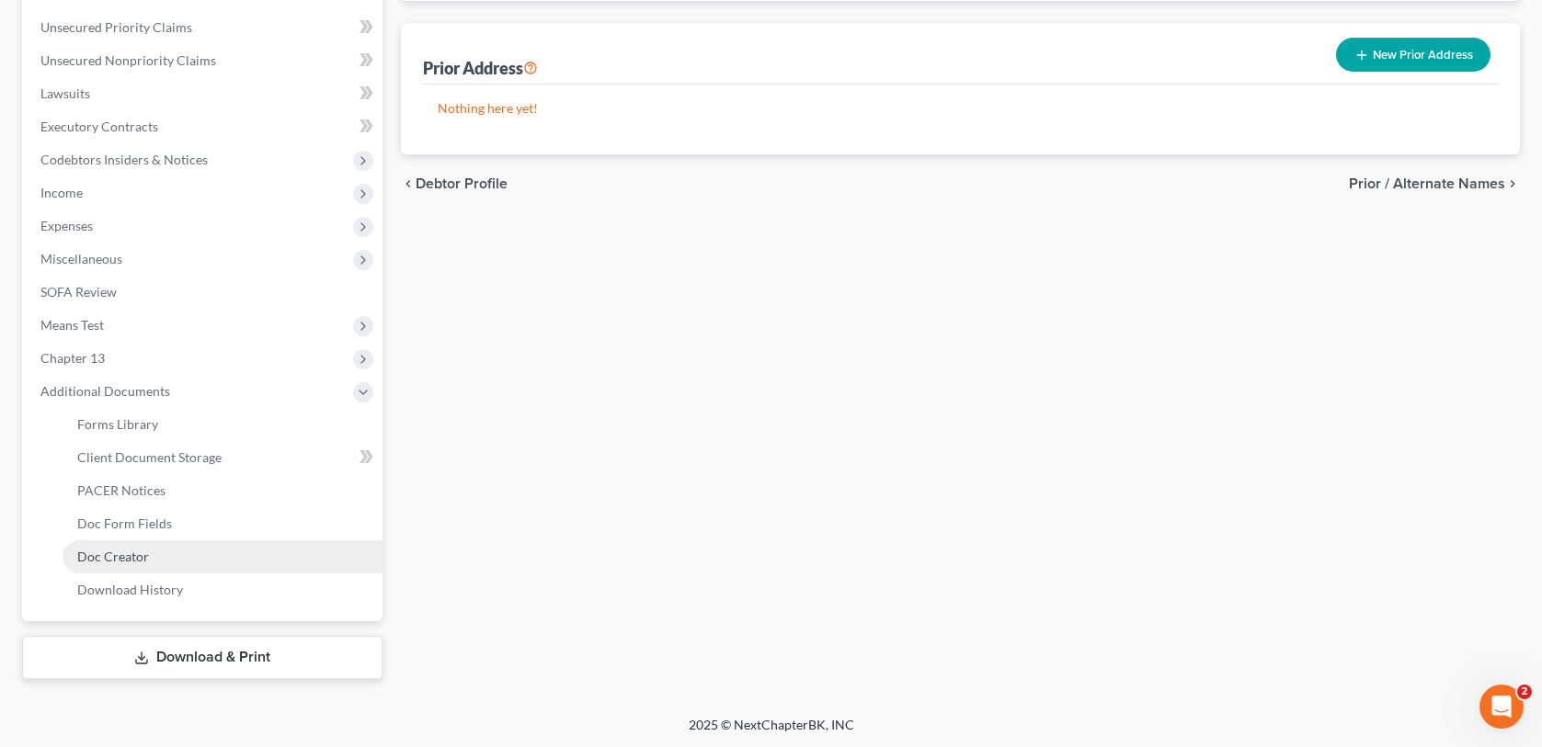
click at [139, 554] on span "Doc Creator" at bounding box center [113, 557] width 72 height 16
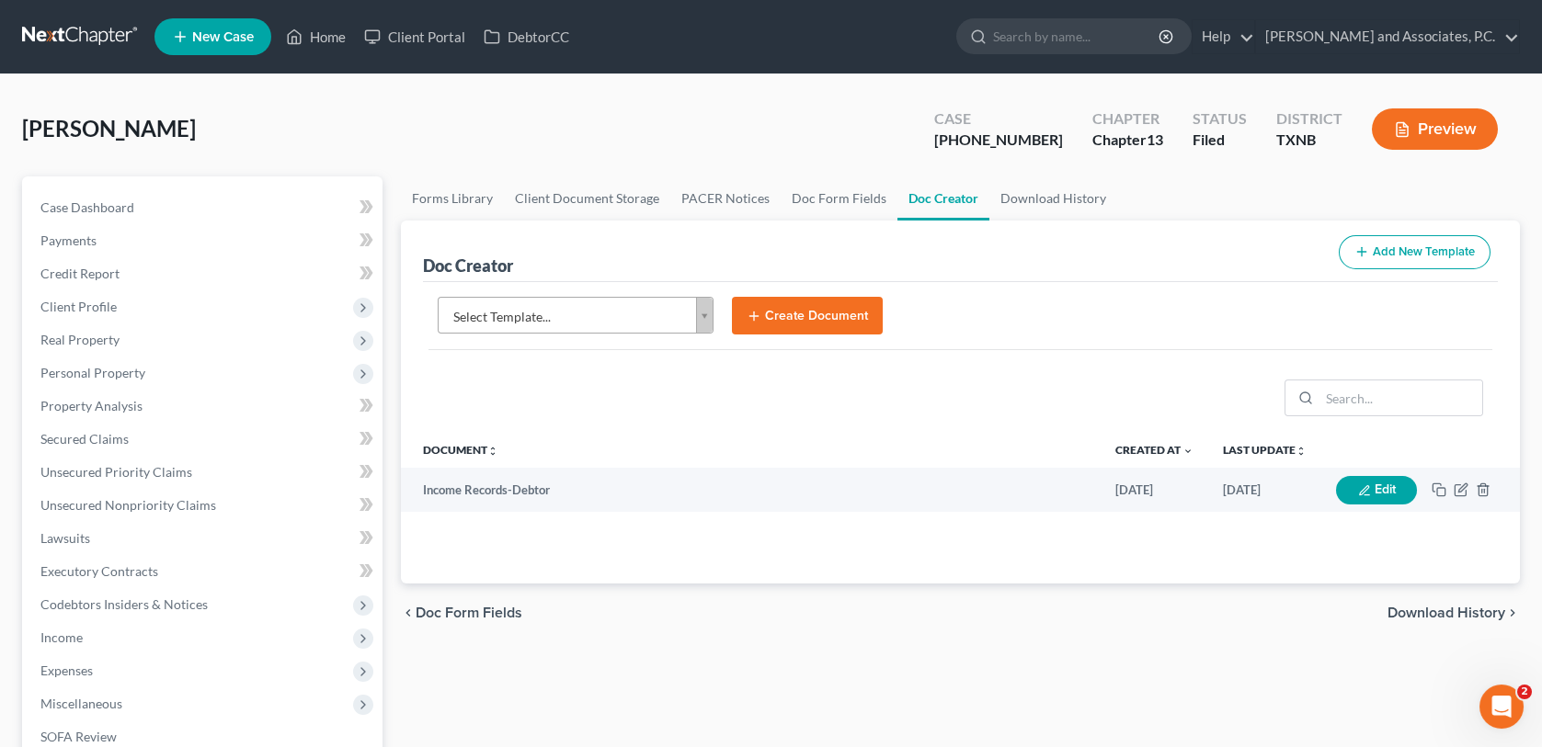
click at [706, 319] on body "Home New Case Client Portal DebtorCC [PERSON_NAME] and Associates, P.C. [EMAIL_…" at bounding box center [771, 597] width 1542 height 1194
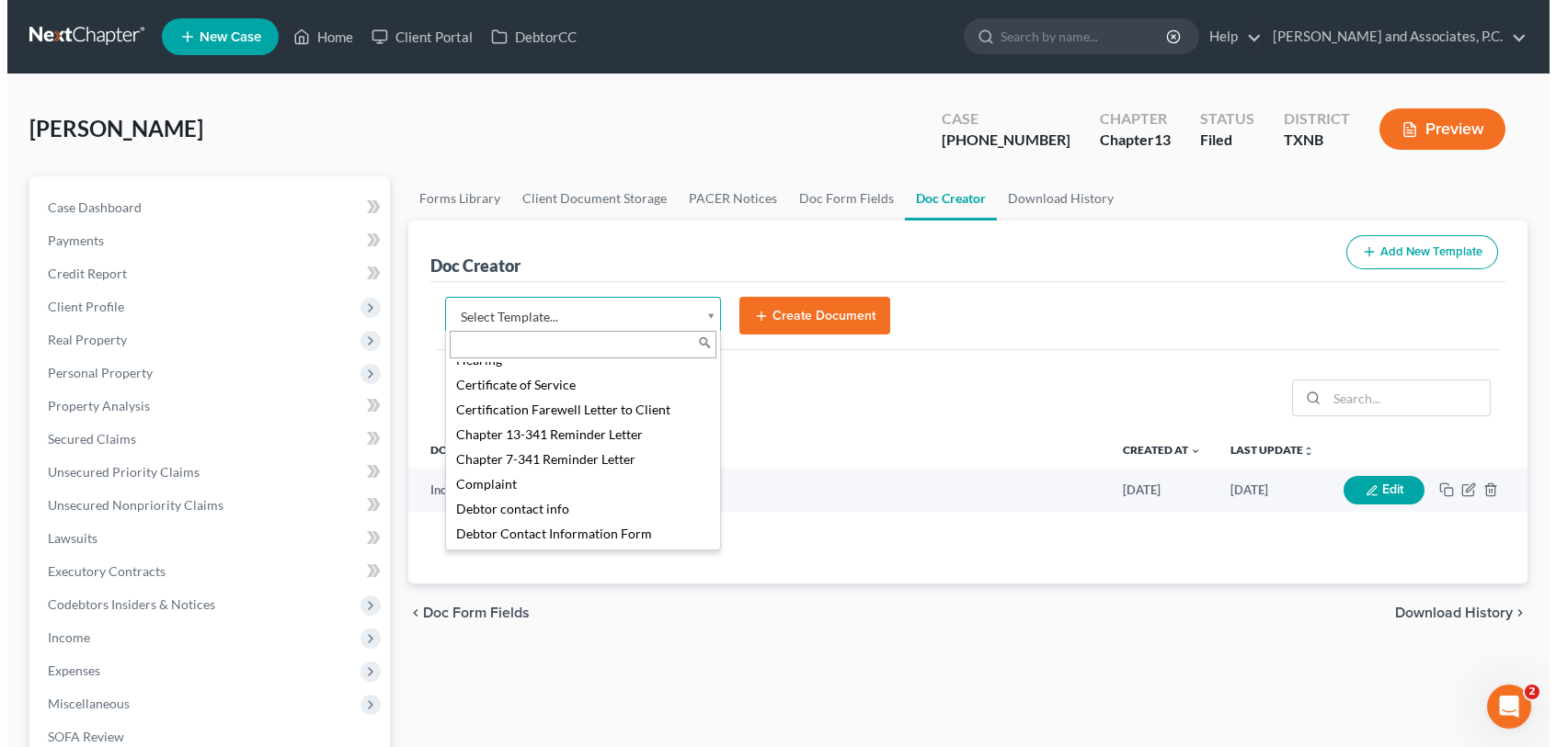
scroll to position [552, 0]
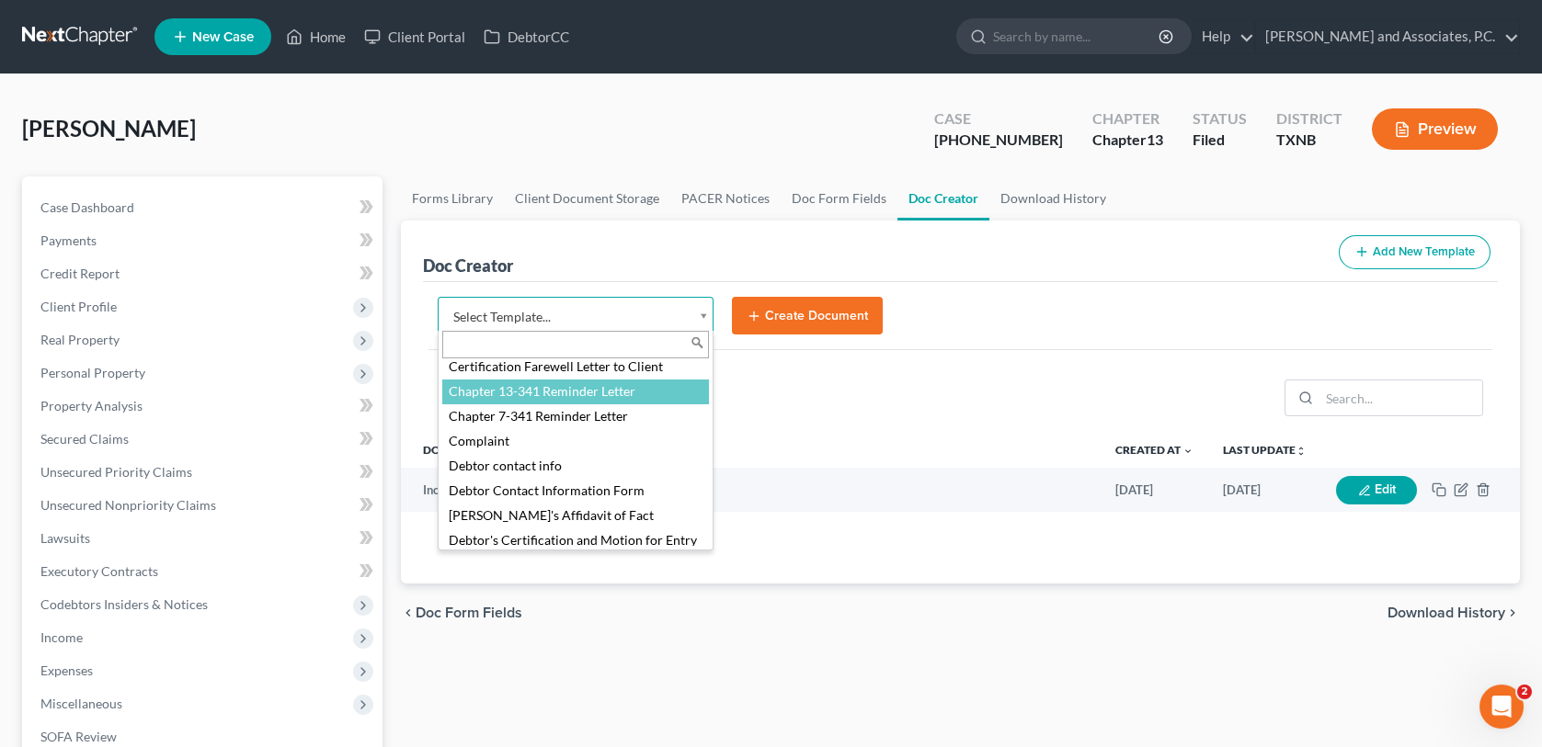
select select "77110"
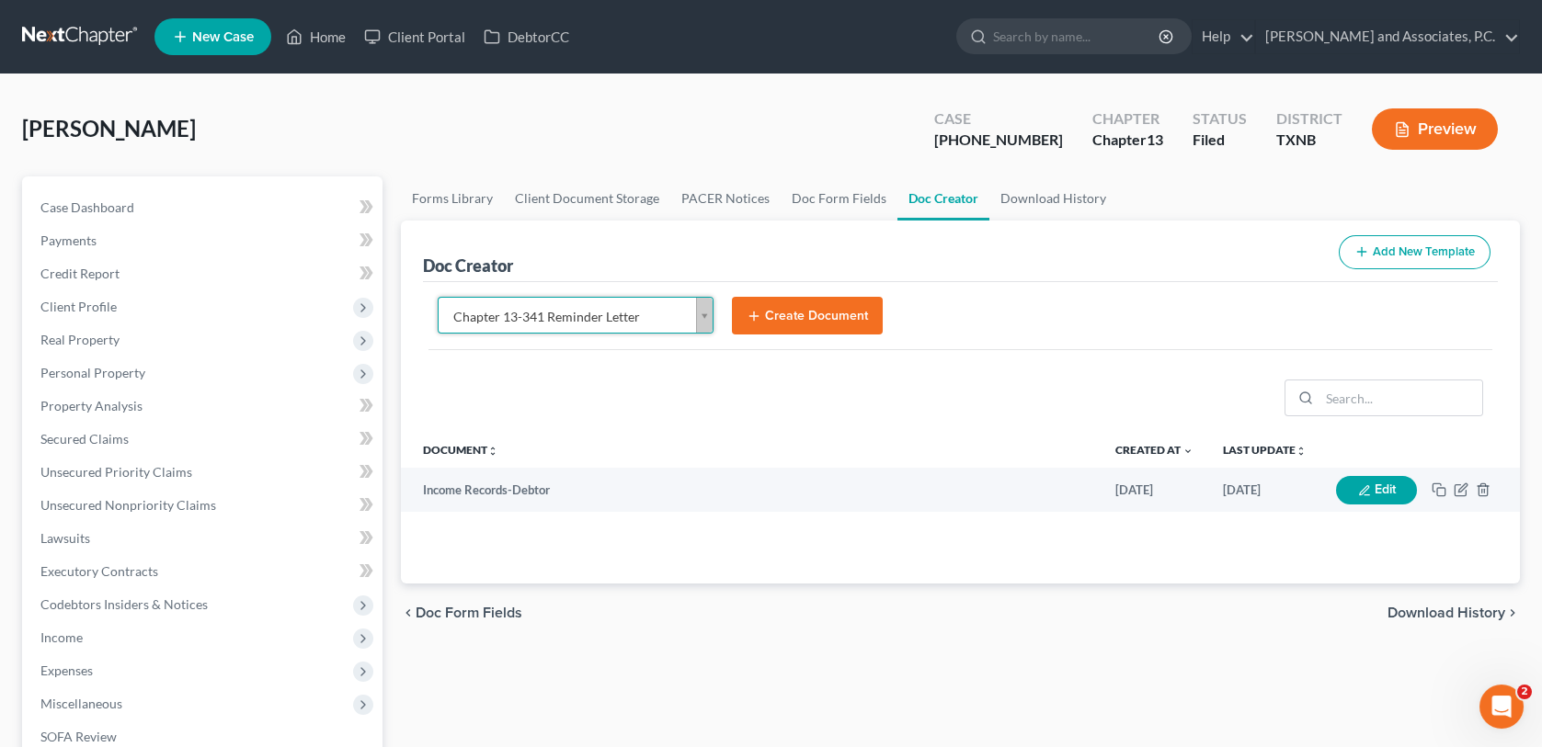
click at [787, 313] on button "Create Document" at bounding box center [807, 316] width 151 height 39
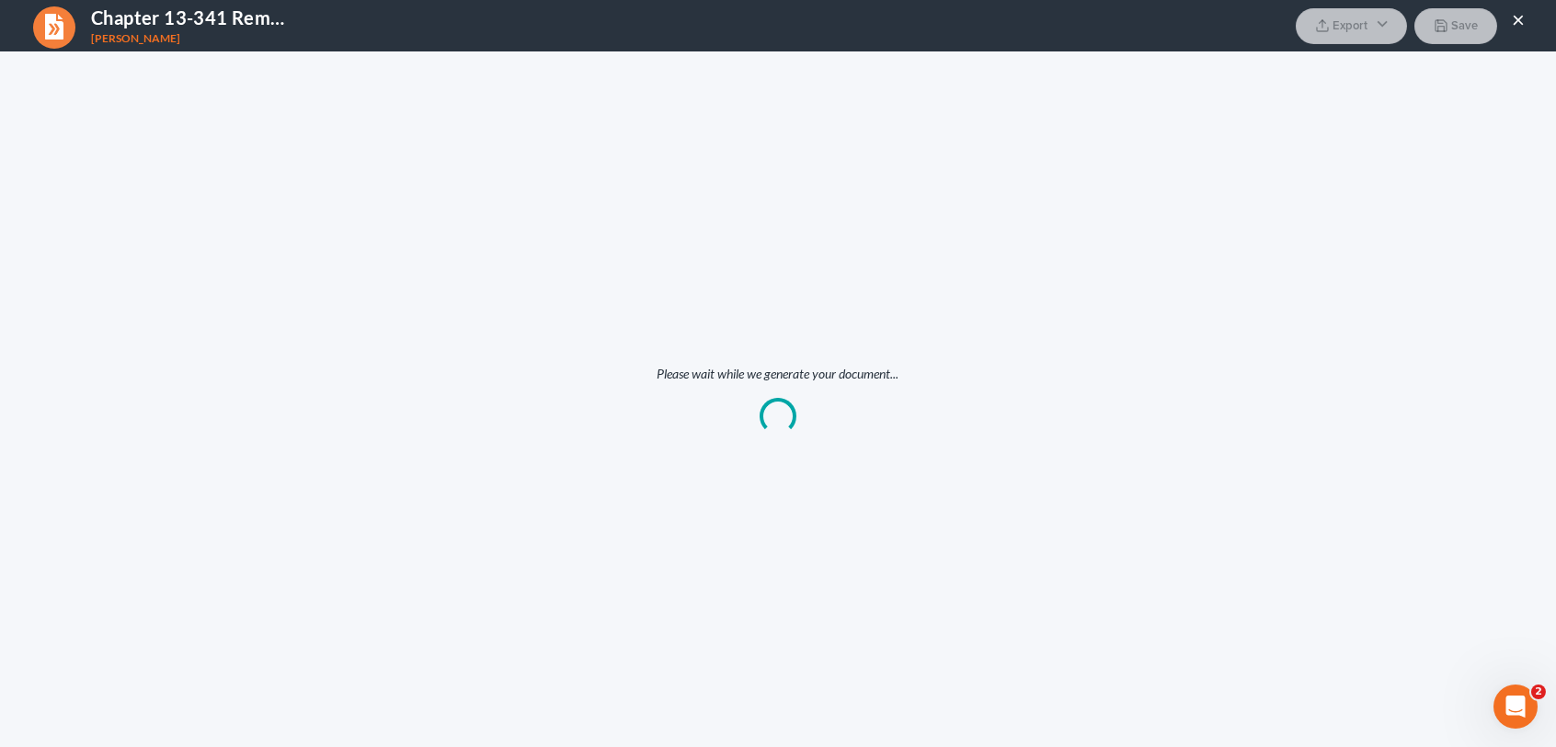
scroll to position [0, 0]
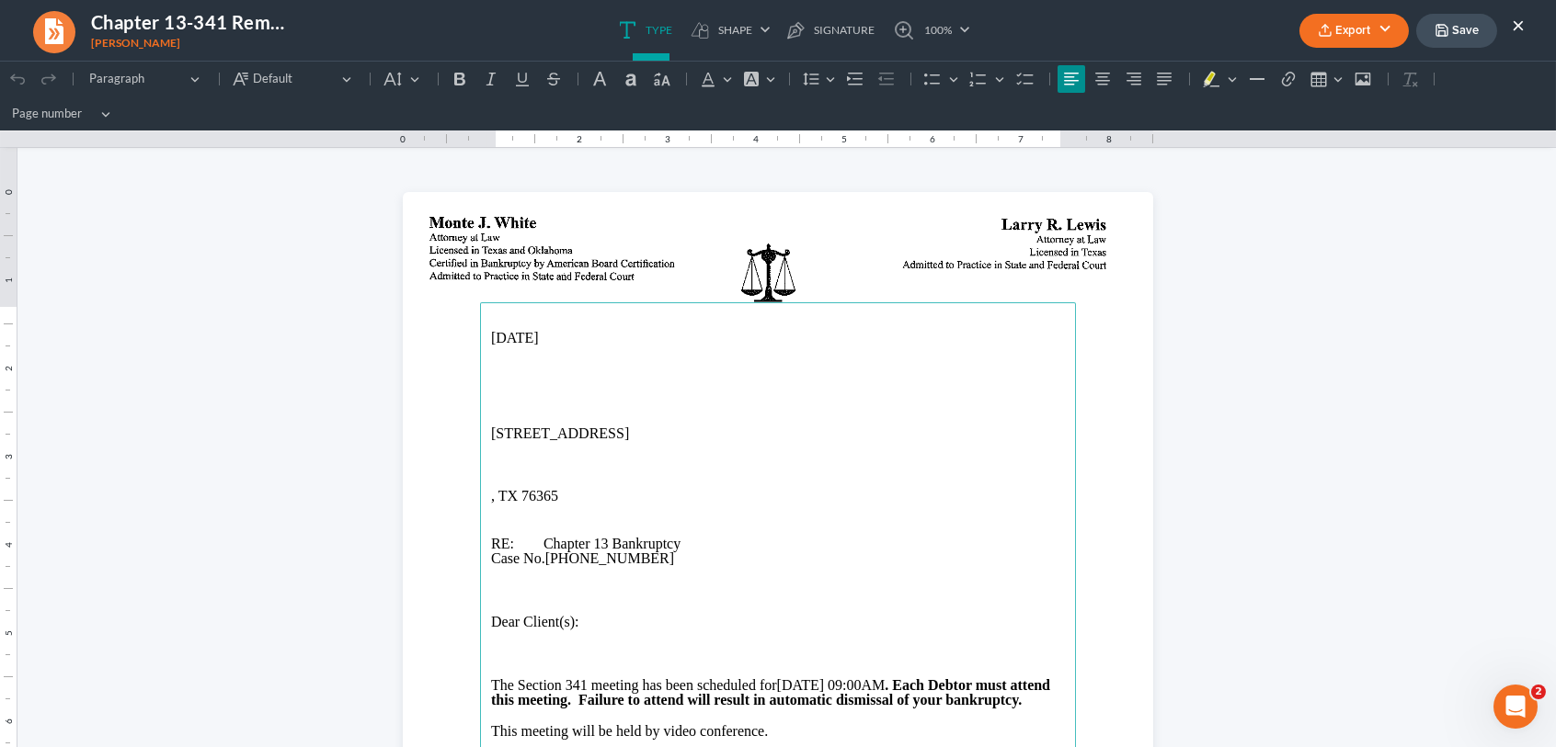
click at [567, 435] on p "[STREET_ADDRESS]" at bounding box center [778, 434] width 574 height 17
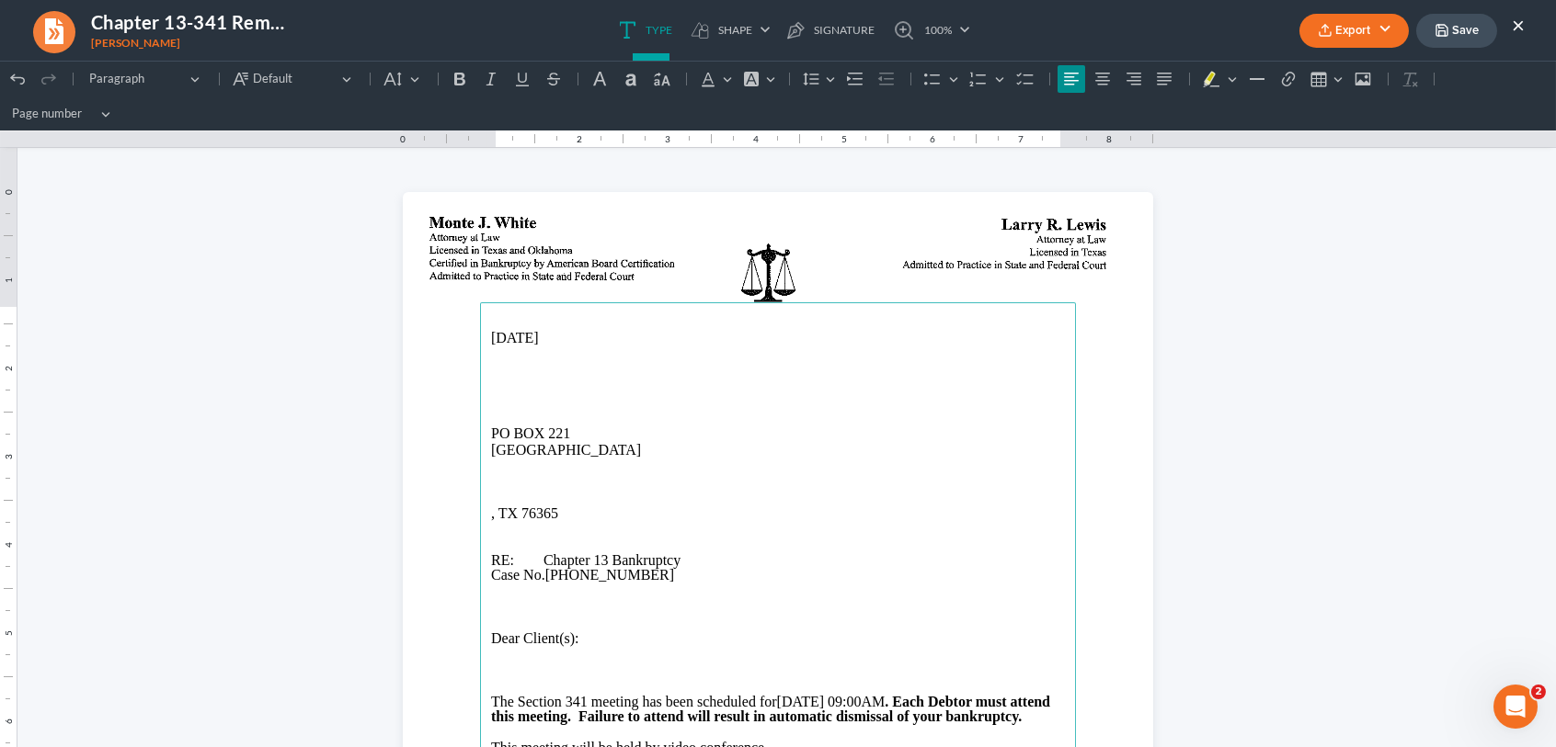
click at [483, 418] on main "[DATE] [STREET_ADDRESS] RE: Chapter 13 Bankruptcy Case No. [PHONE_NUMBER] Dear …" at bounding box center [778, 677] width 596 height 750
drag, startPoint x: 562, startPoint y: 511, endPoint x: 473, endPoint y: 507, distance: 89.3
click at [480, 507] on main "[DATE] [PERSON_NAME][GEOGRAPHIC_DATA][STREET_ADDRESS] RE: Chapter 13 Bankruptcy…" at bounding box center [778, 677] width 596 height 750
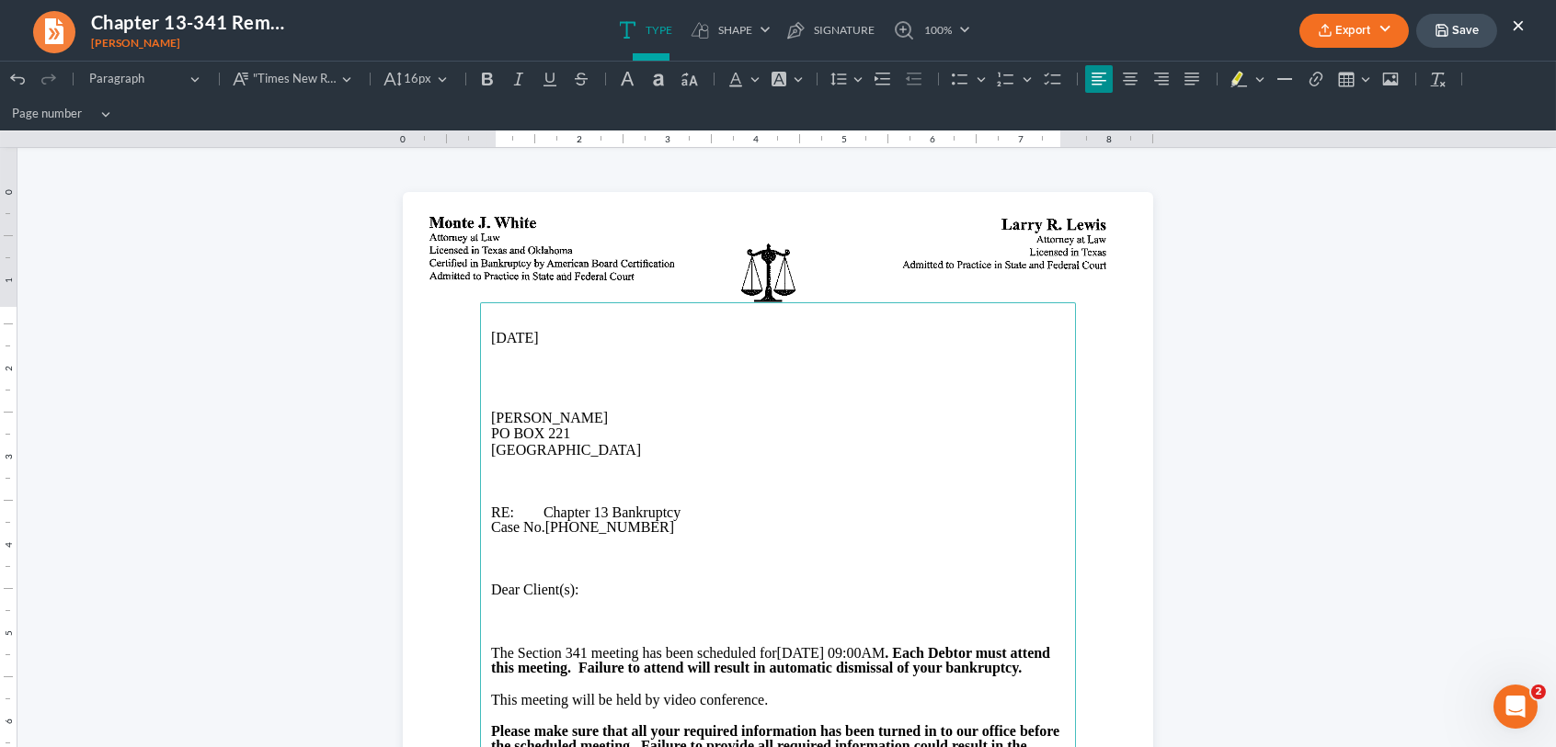
click at [519, 615] on p "Rich Text Editor, page-0-main" at bounding box center [778, 622] width 574 height 15
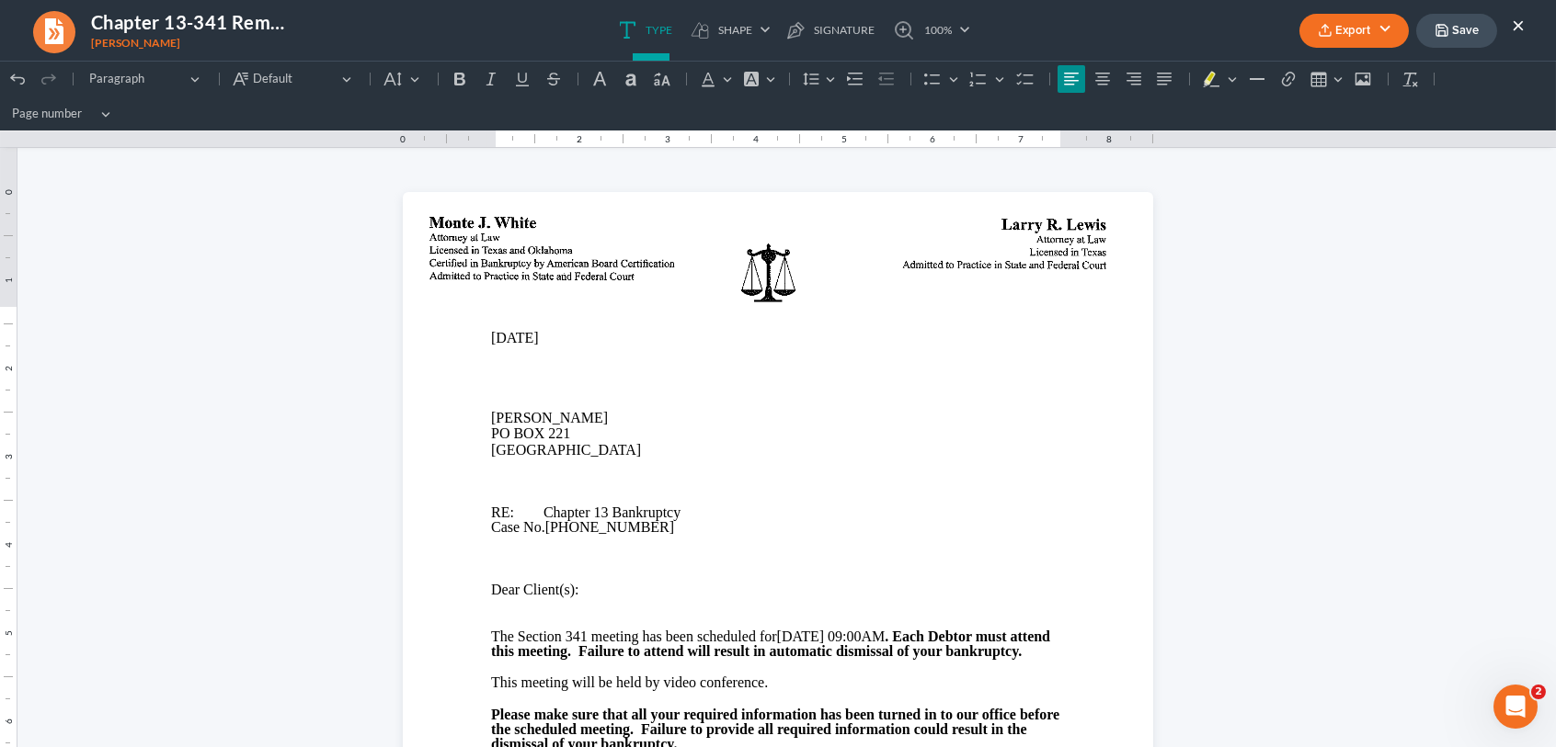
click at [1349, 28] on button "Export" at bounding box center [1353, 31] width 109 height 34
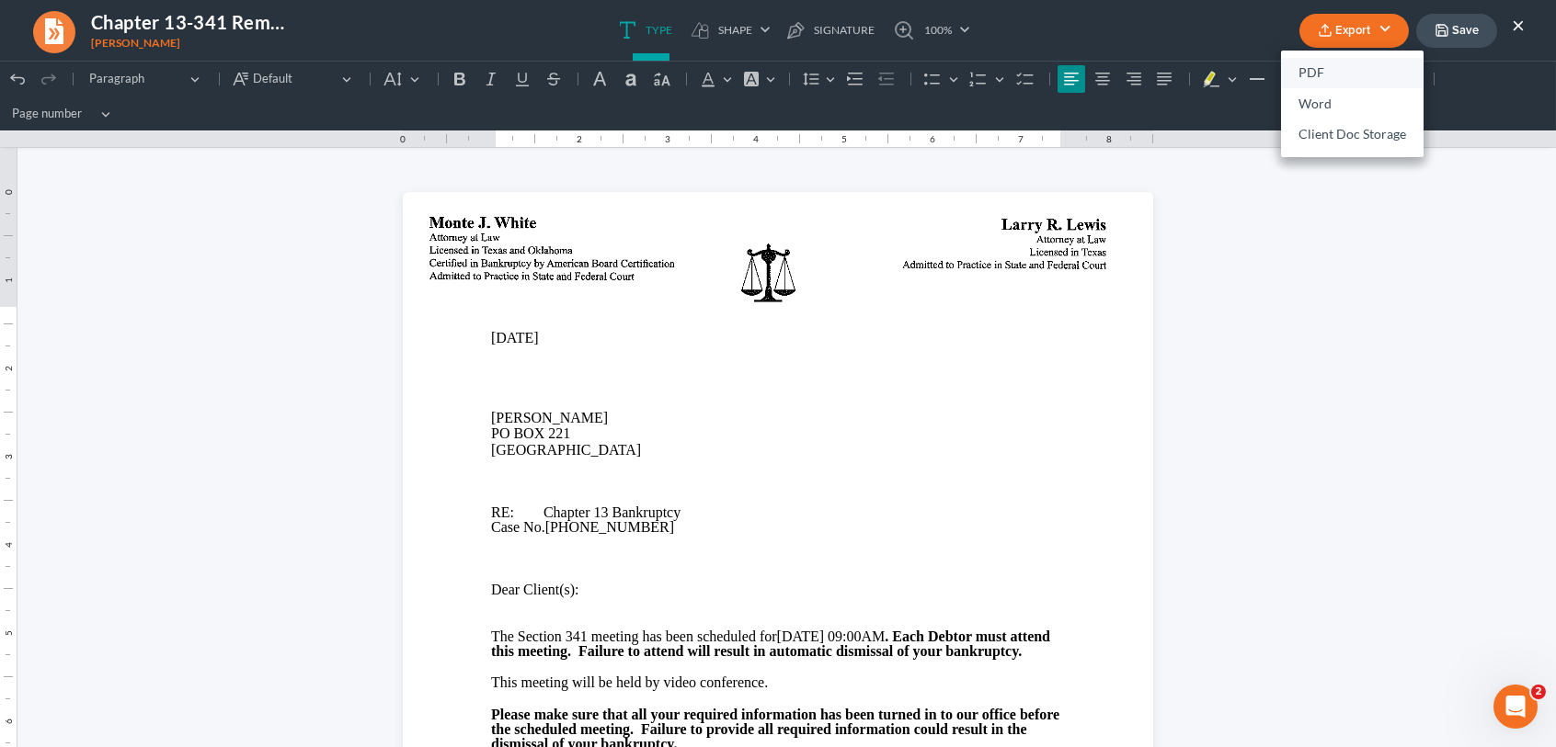
click at [1332, 65] on link "PDF" at bounding box center [1352, 73] width 142 height 31
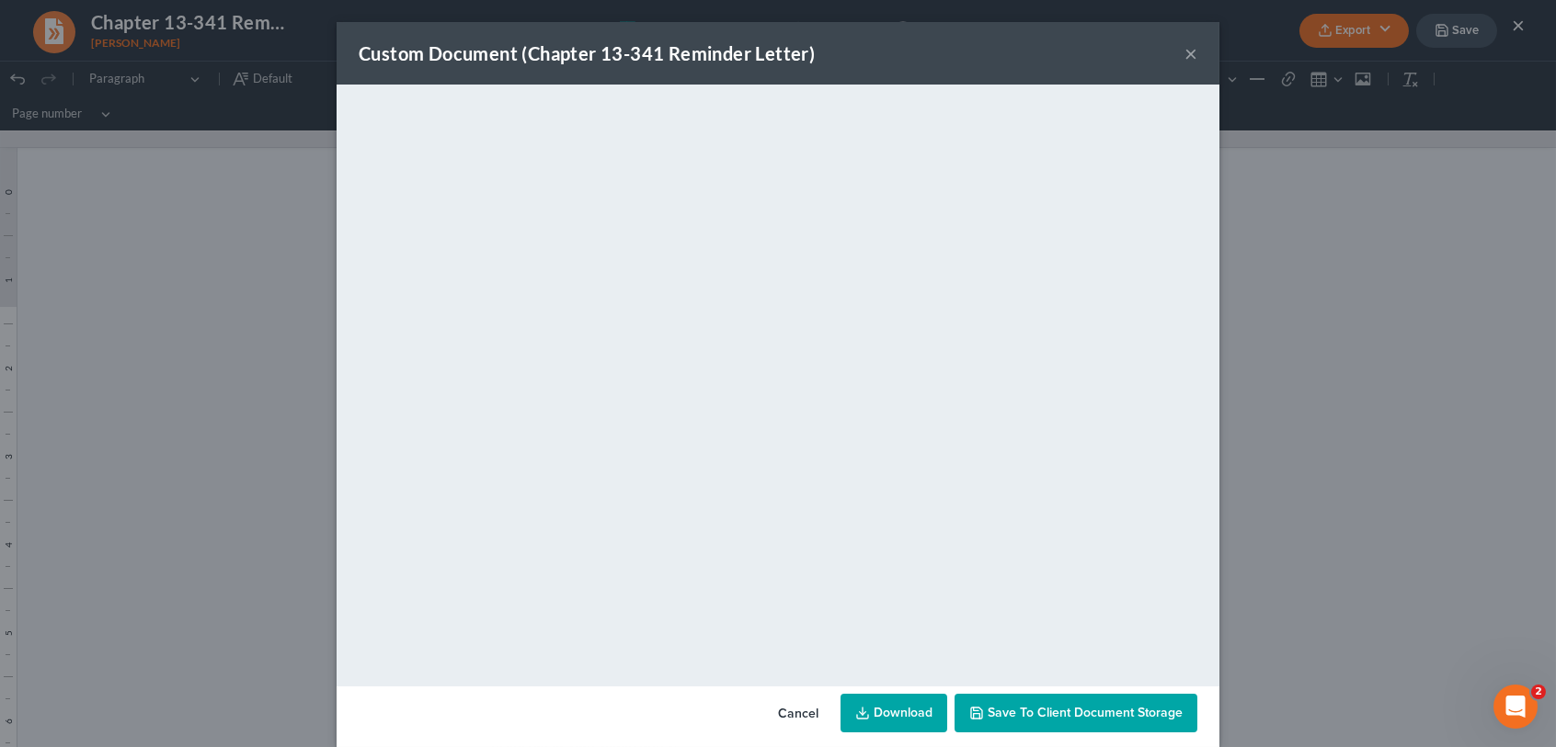
drag, startPoint x: 342, startPoint y: 97, endPoint x: 1342, endPoint y: 220, distance: 1007.8
click at [1341, 220] on div "Custom Document (Chapter 13-341 Reminder Letter) × <object ng-attr-data='[URL][…" at bounding box center [778, 373] width 1556 height 747
drag, startPoint x: 1208, startPoint y: 138, endPoint x: 1431, endPoint y: 329, distance: 294.1
click at [1431, 329] on div "Custom Document (Chapter 13-341 Reminder Letter) × <object ng-attr-data='[URL][…" at bounding box center [778, 373] width 1556 height 747
click at [1172, 52] on div "Custom Document (Chapter 13-341 Reminder Letter) ×" at bounding box center [777, 53] width 883 height 63
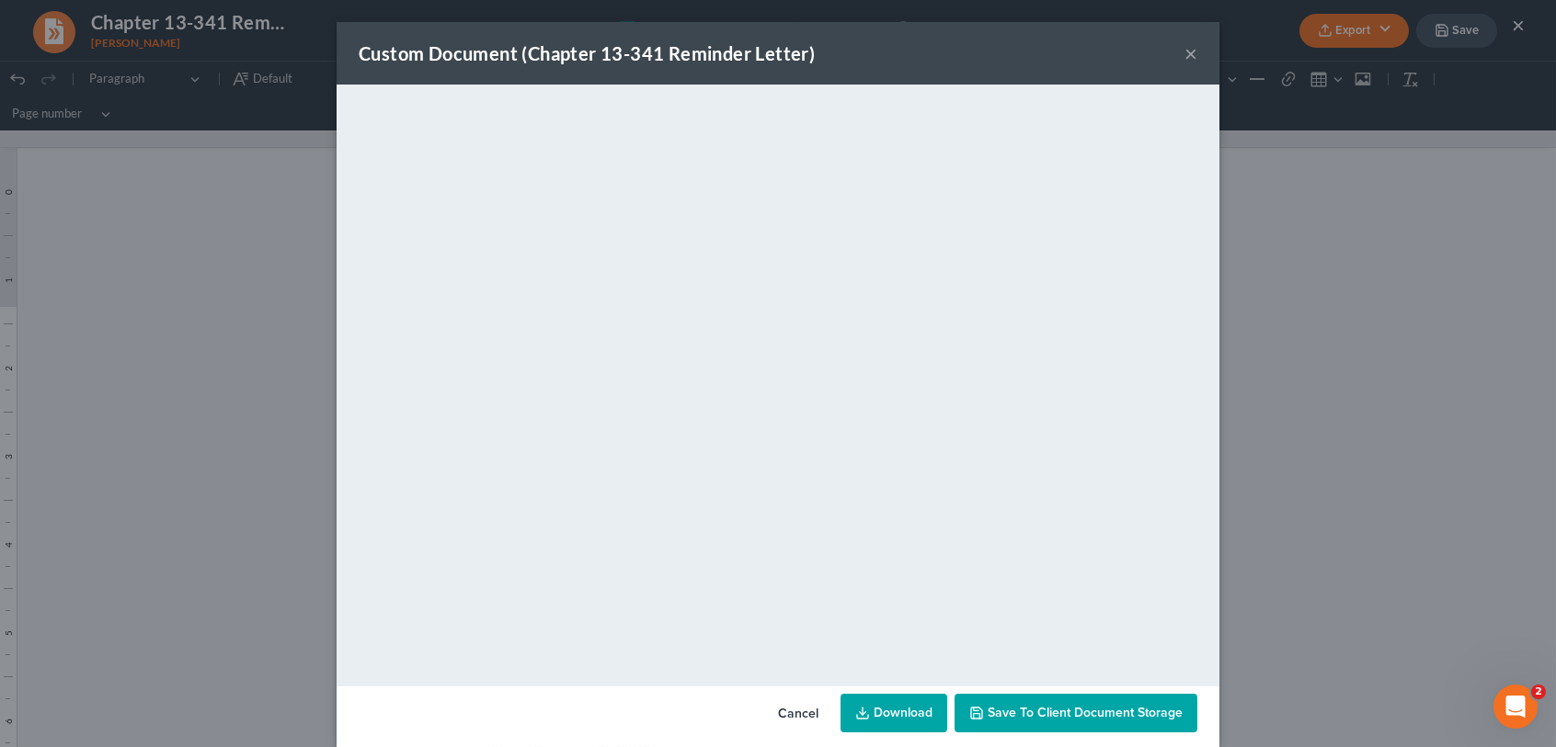
click at [1189, 51] on button "×" at bounding box center [1190, 53] width 13 height 22
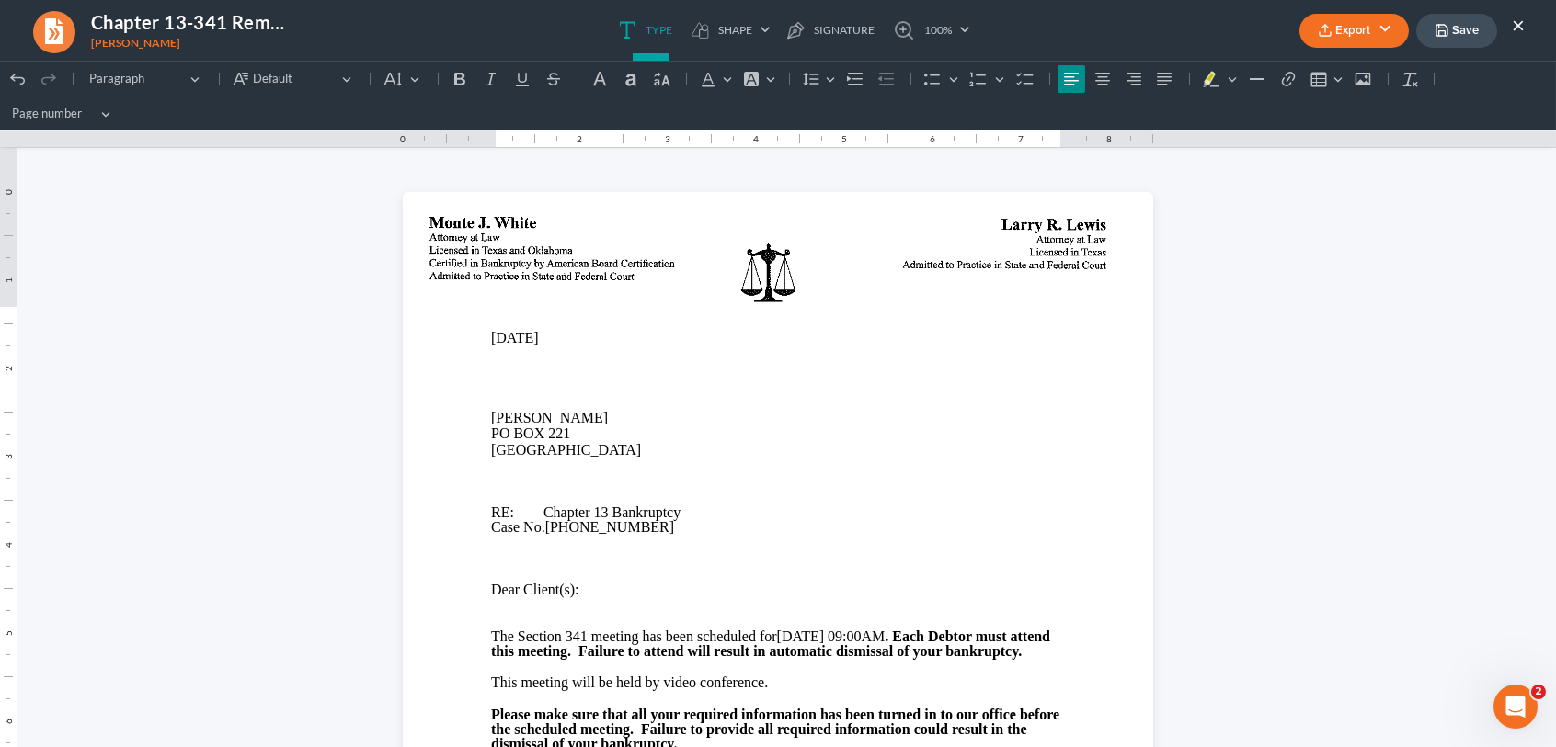
click at [1317, 33] on icon "button" at bounding box center [1324, 30] width 15 height 15
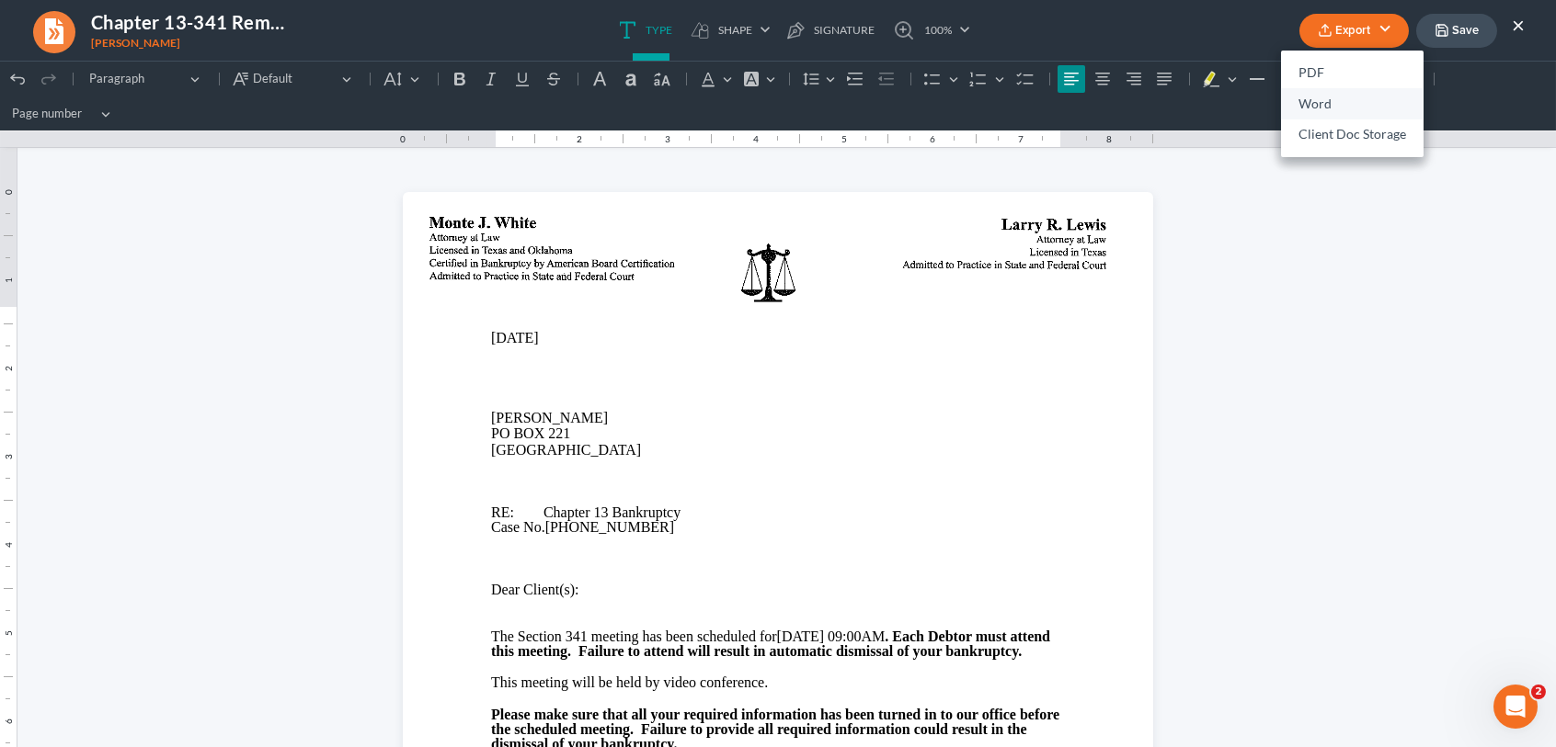
click at [1294, 101] on link "Word" at bounding box center [1352, 103] width 142 height 31
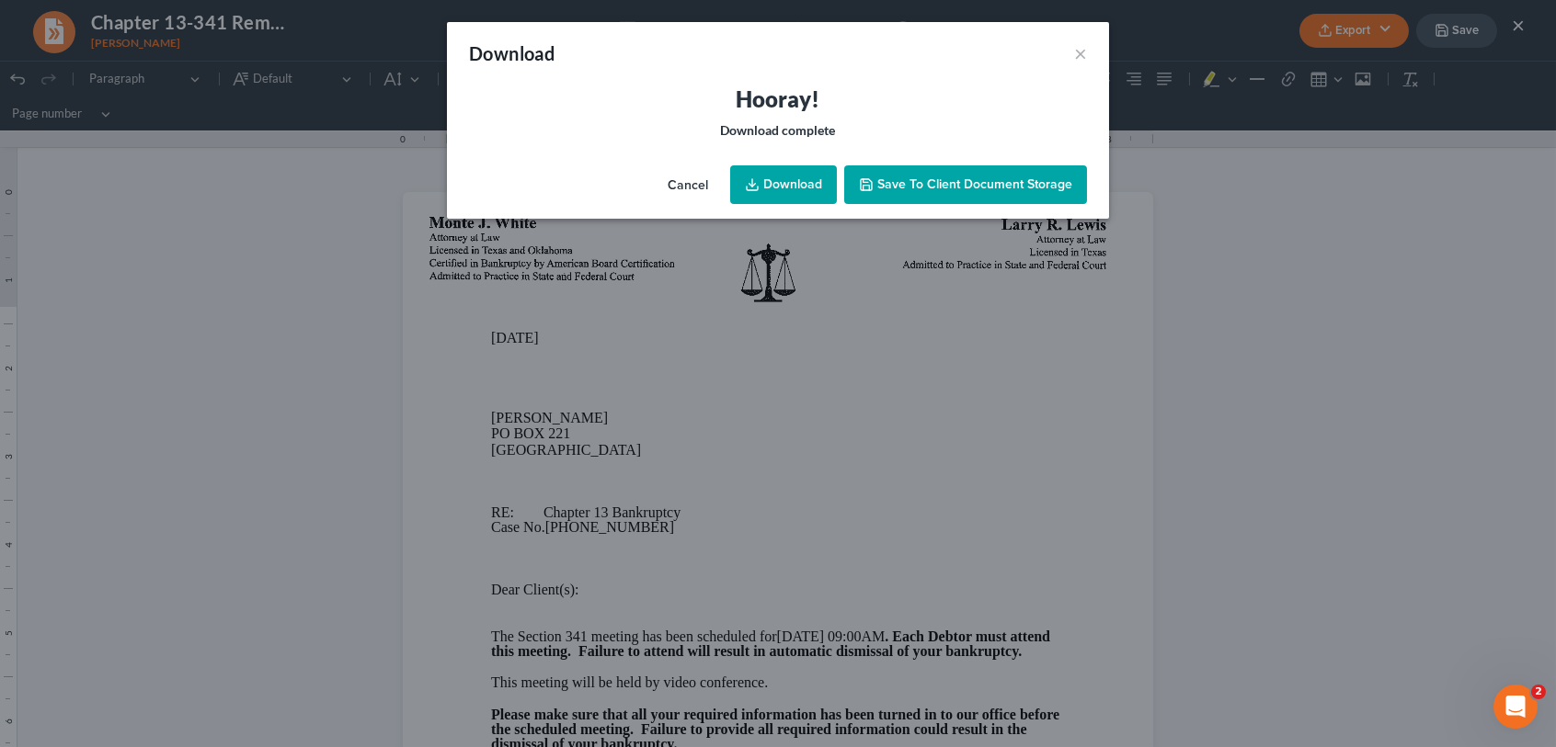
click at [787, 173] on link "Download" at bounding box center [783, 184] width 107 height 39
click at [958, 181] on span "Save to Client Document Storage" at bounding box center [974, 185] width 195 height 16
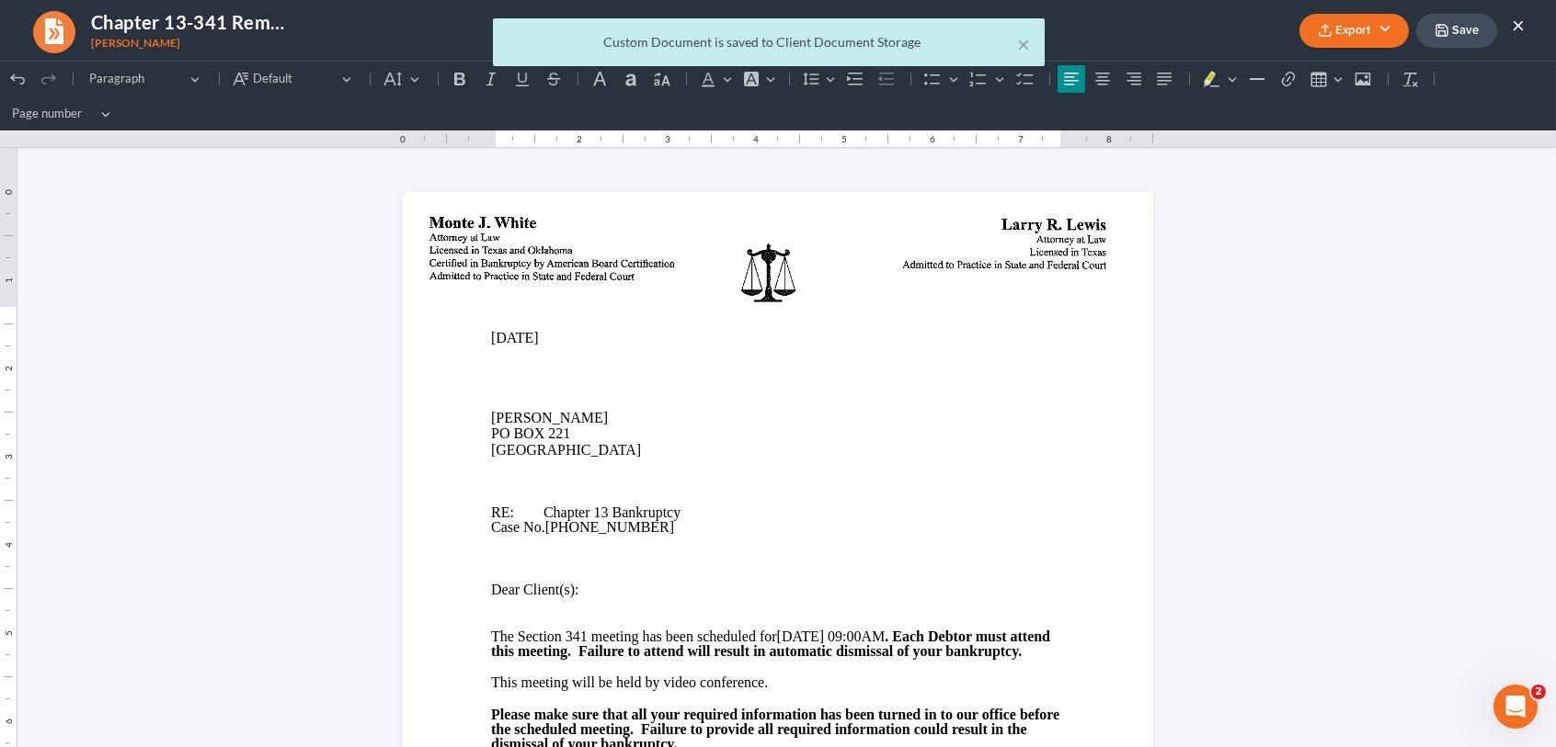
click at [1520, 21] on div "× Custom Document is saved to Client Document Storage" at bounding box center [769, 46] width 1556 height 57
click at [1521, 24] on div "× Custom Document is saved to Client Document Storage" at bounding box center [769, 46] width 1556 height 57
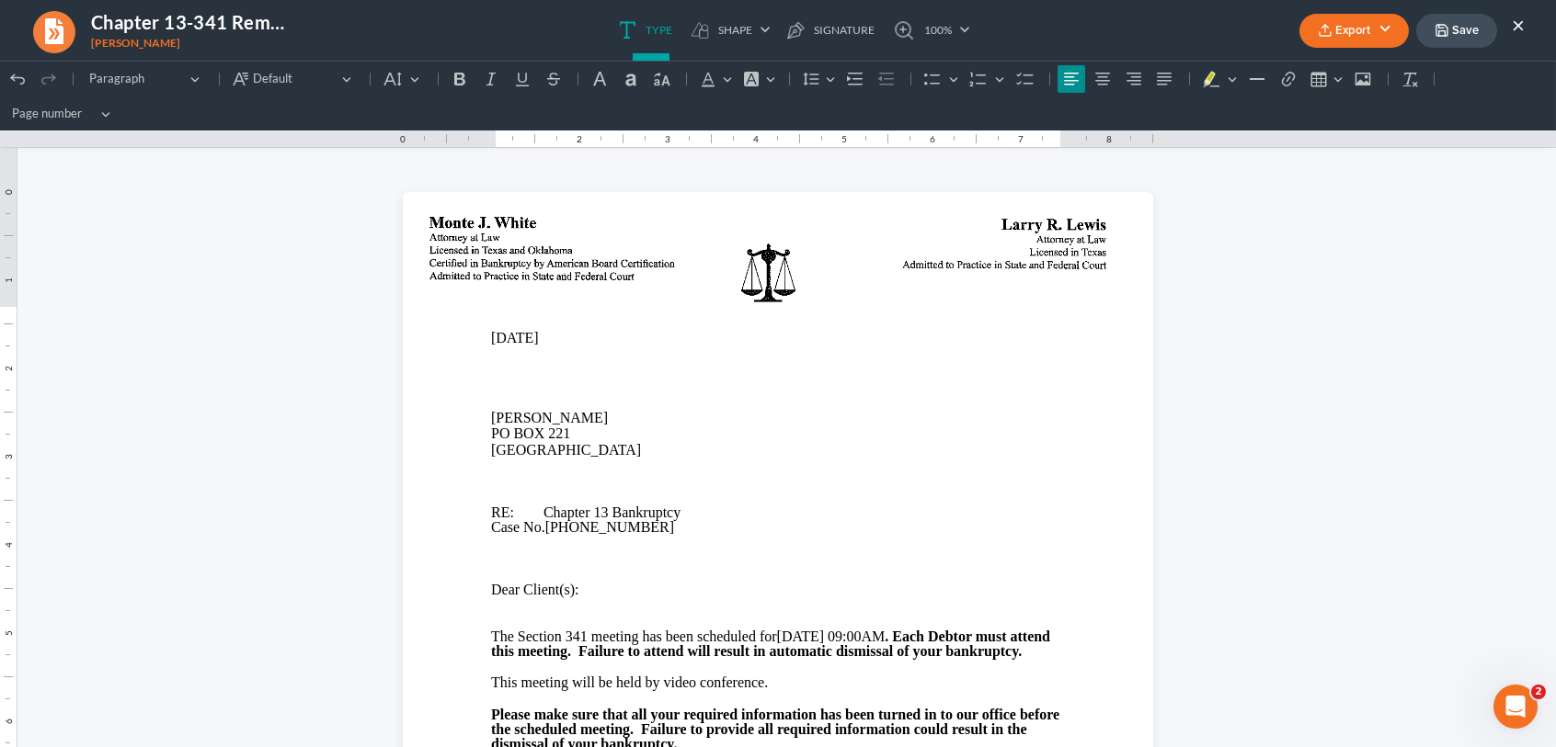
click at [1431, 37] on button "Save" at bounding box center [1456, 31] width 81 height 34
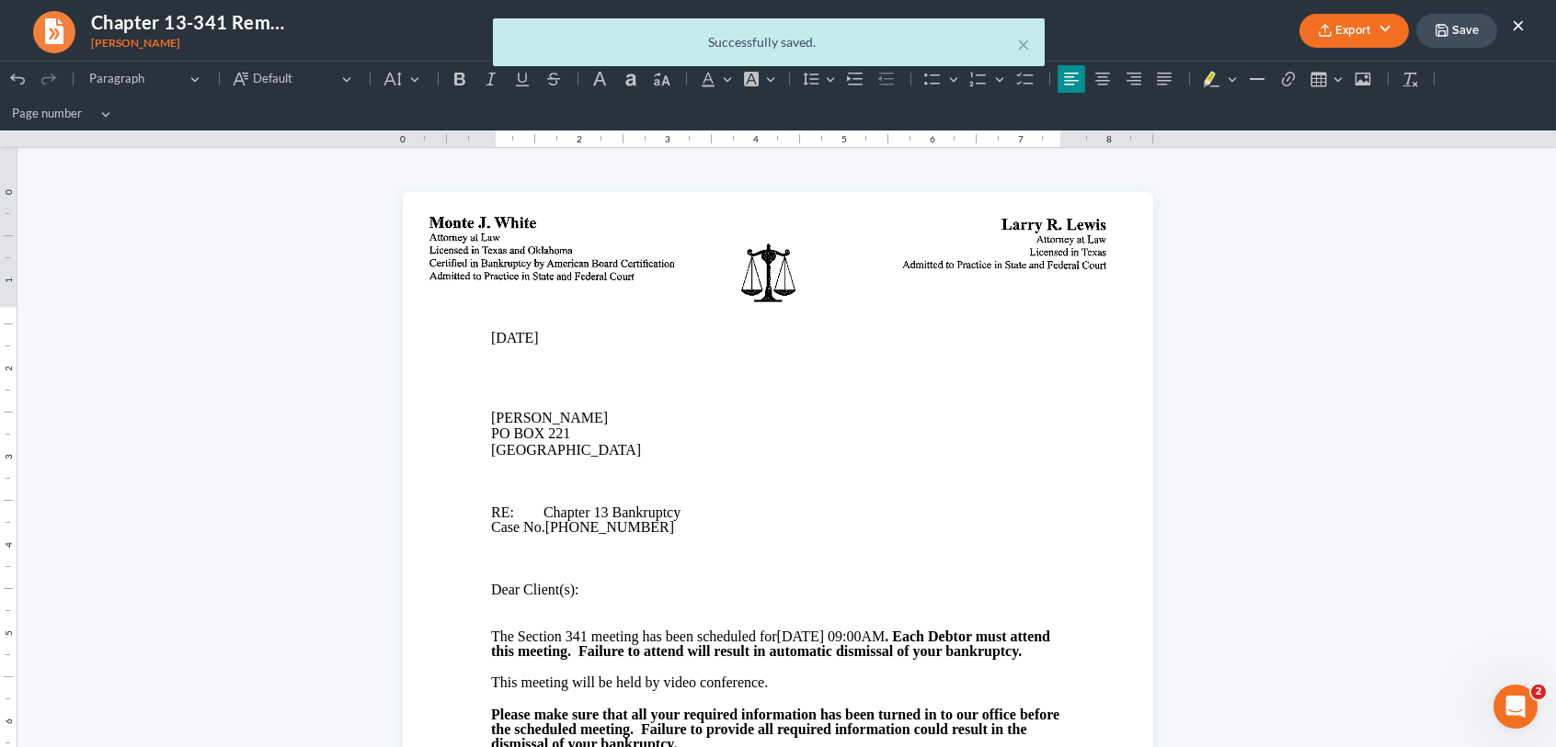
click at [1512, 23] on div "× Successfully saved." at bounding box center [769, 46] width 1556 height 57
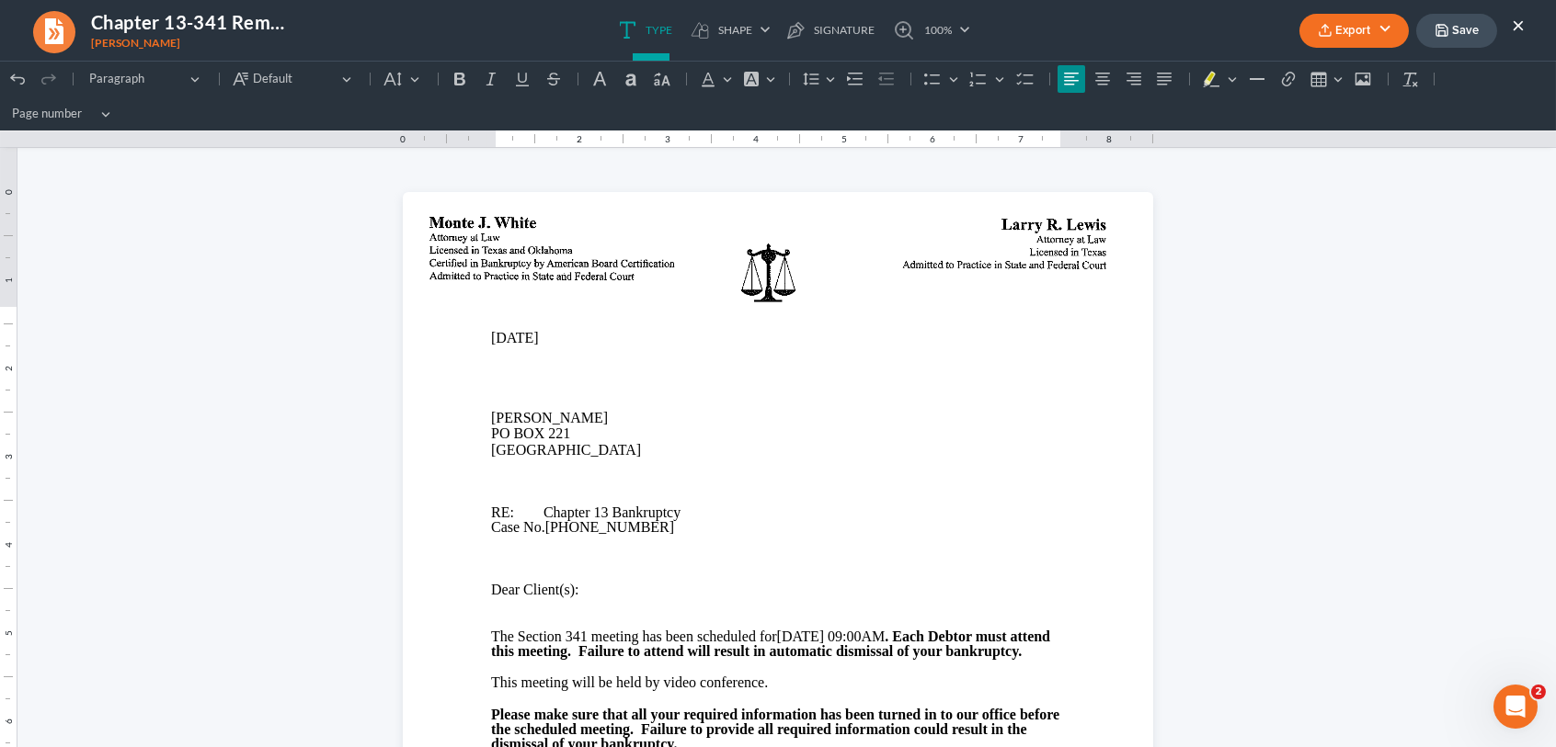
click at [1512, 23] on button "×" at bounding box center [1517, 25] width 13 height 22
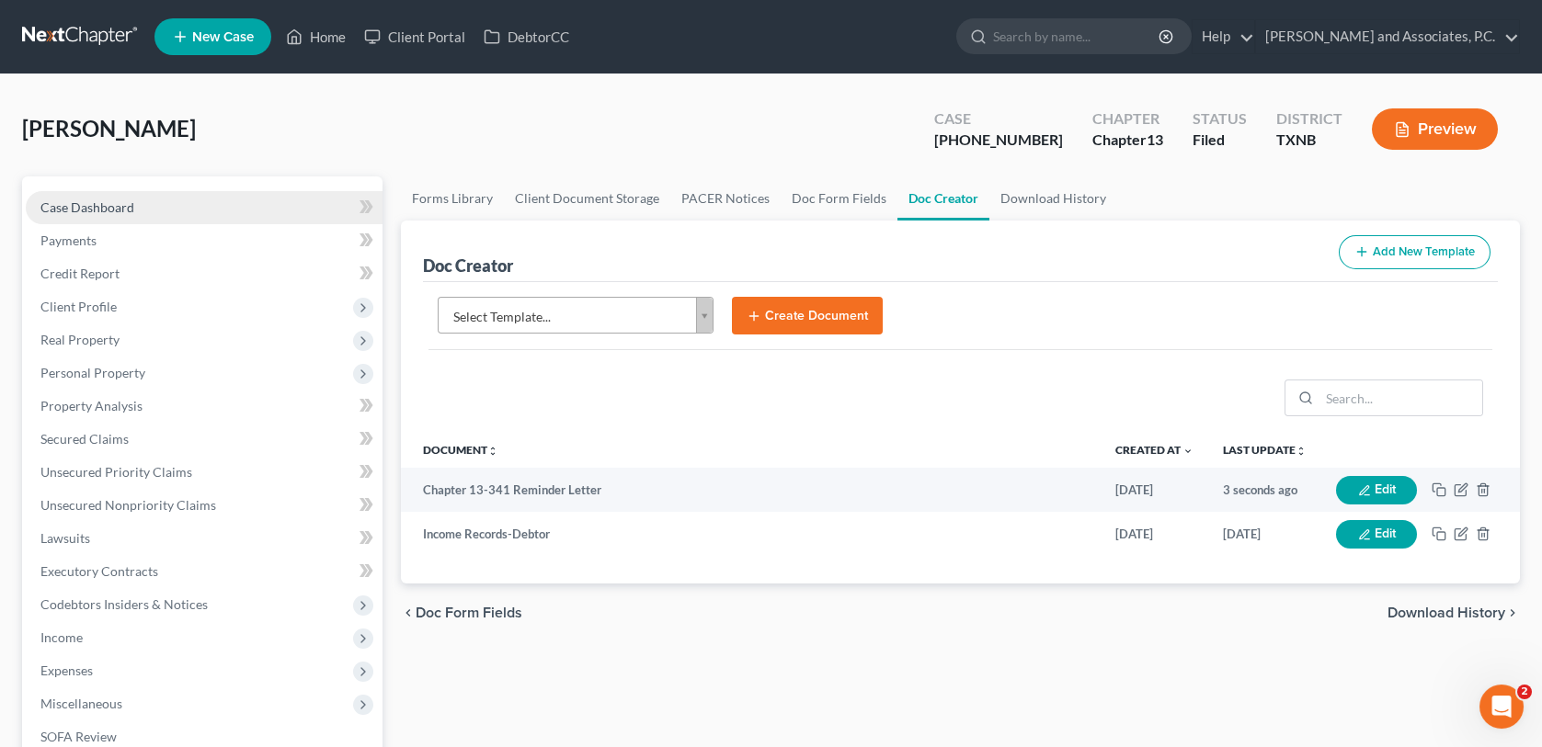
click at [119, 210] on span "Case Dashboard" at bounding box center [87, 207] width 94 height 16
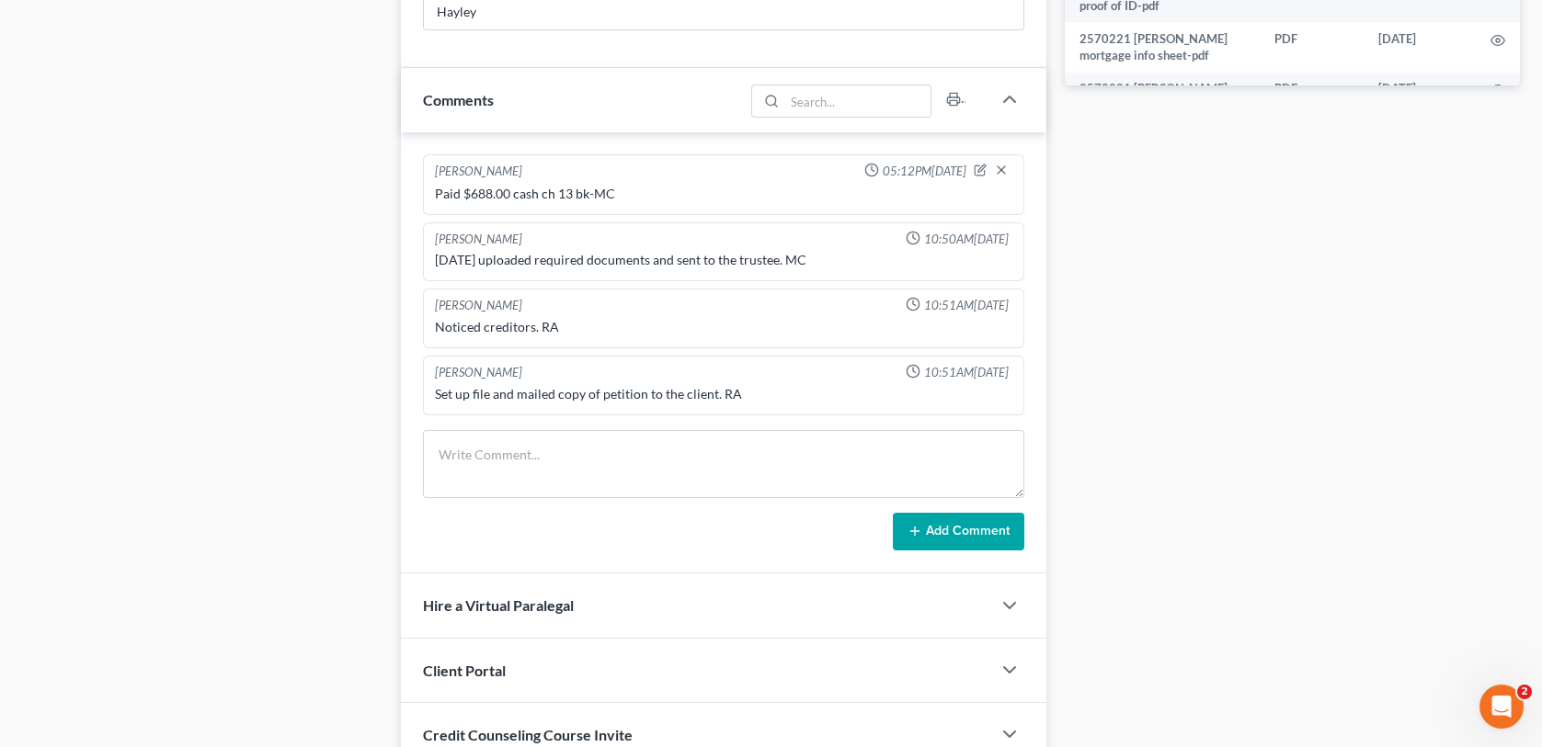
scroll to position [1011, 0]
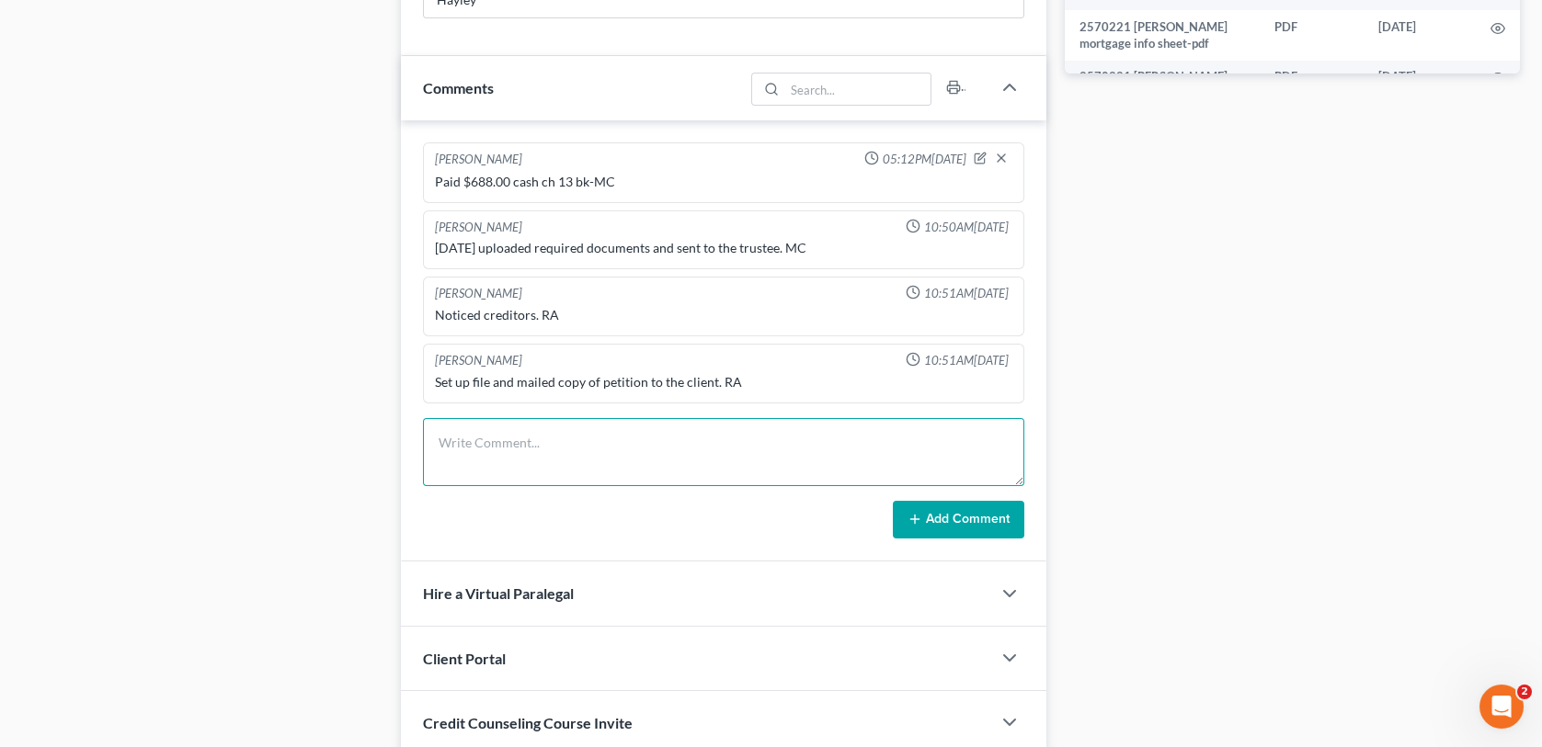
click at [554, 441] on textarea at bounding box center [723, 452] width 600 height 68
type textarea "mailed 314 reminder letter for [DATE]=mc"
click at [972, 525] on button "Add Comment" at bounding box center [958, 520] width 131 height 39
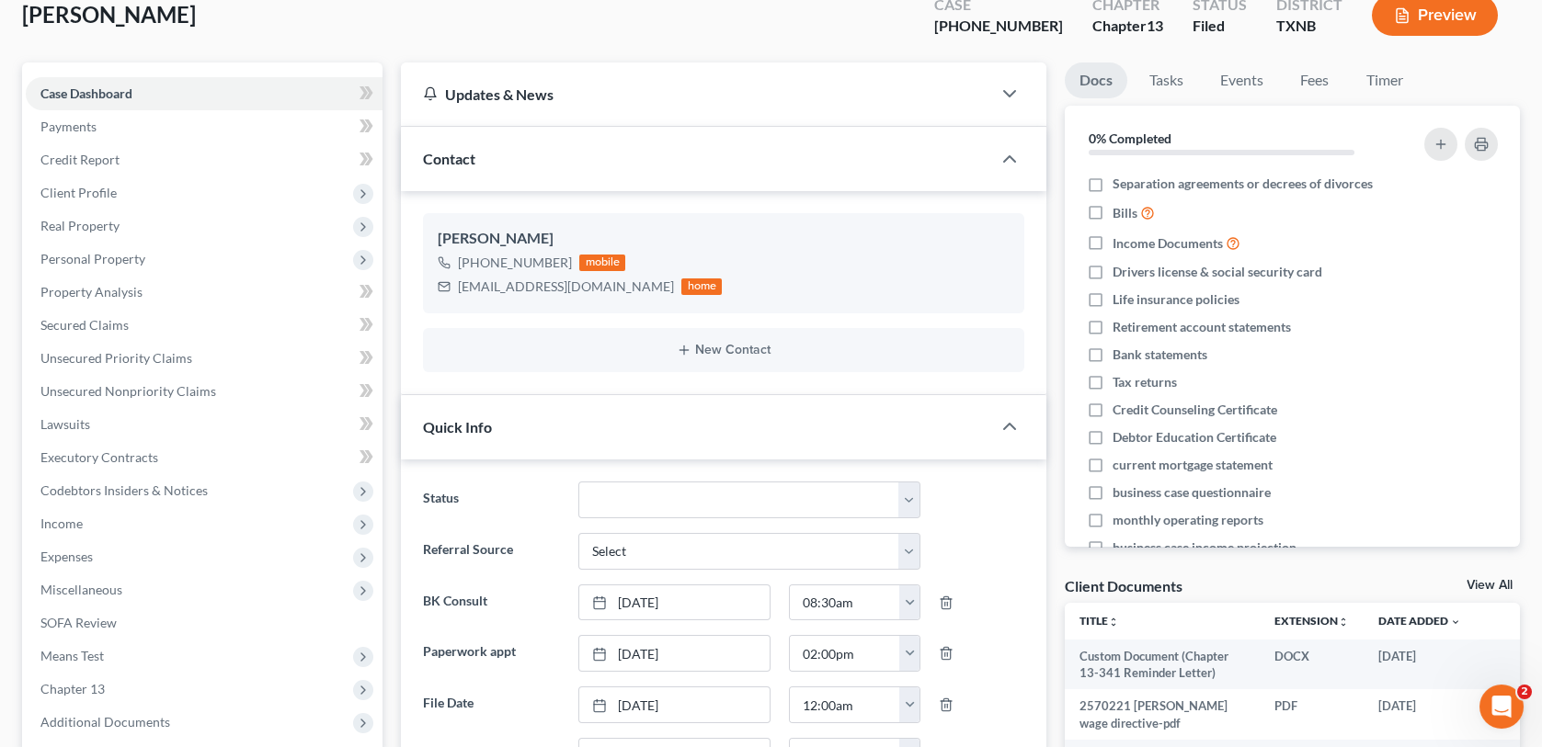
scroll to position [0, 0]
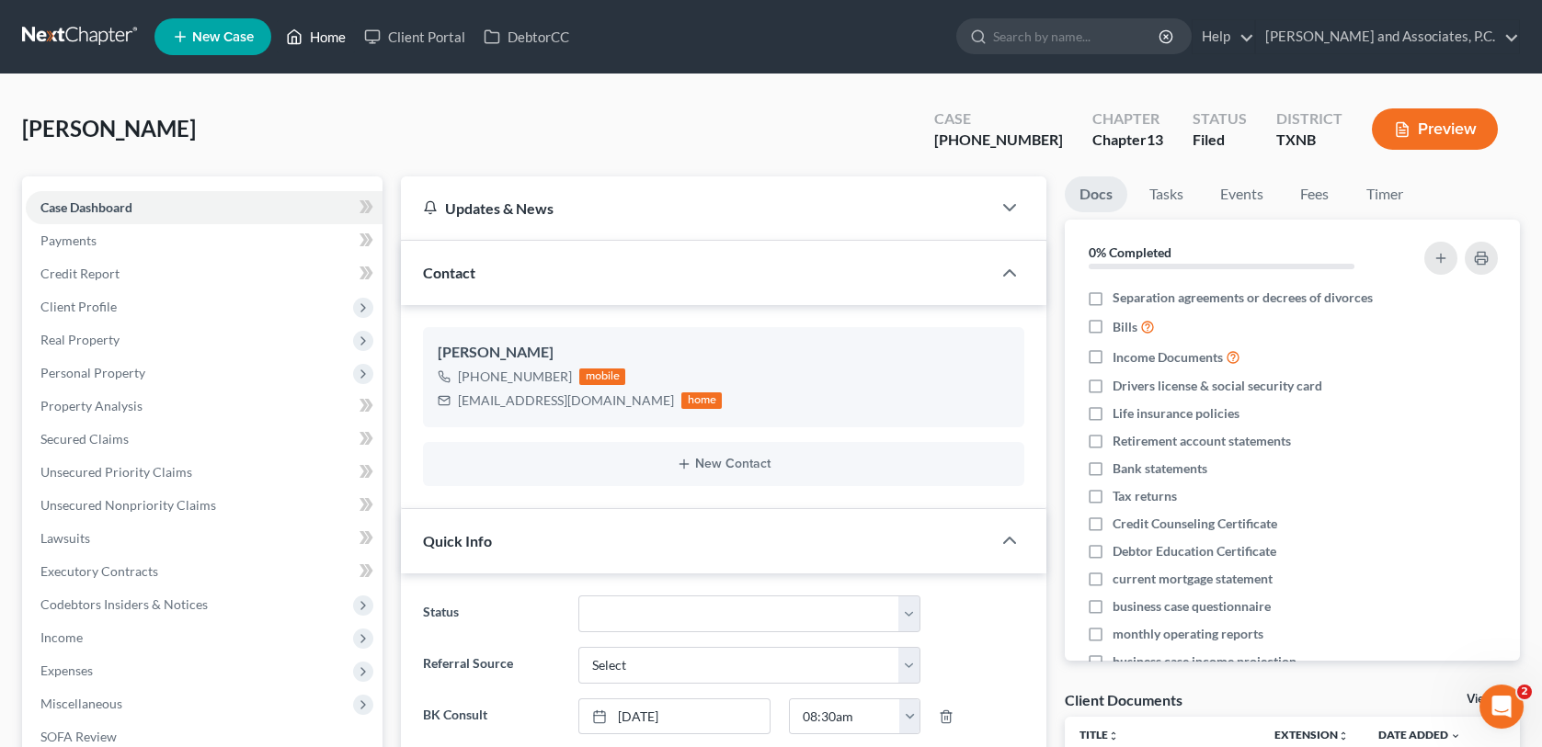
click at [336, 37] on link "Home" at bounding box center [316, 36] width 78 height 33
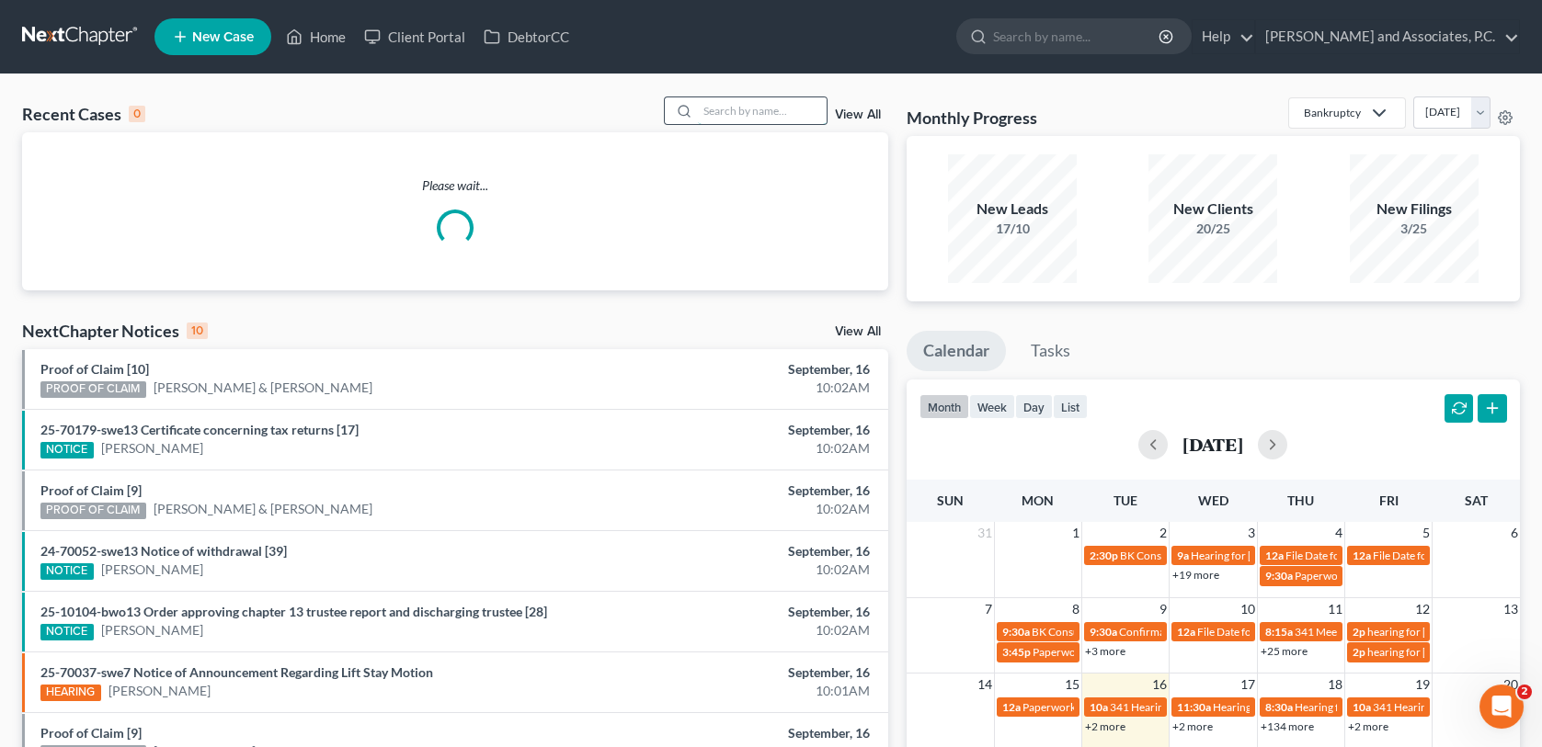
click at [709, 111] on input "search" at bounding box center [762, 110] width 129 height 27
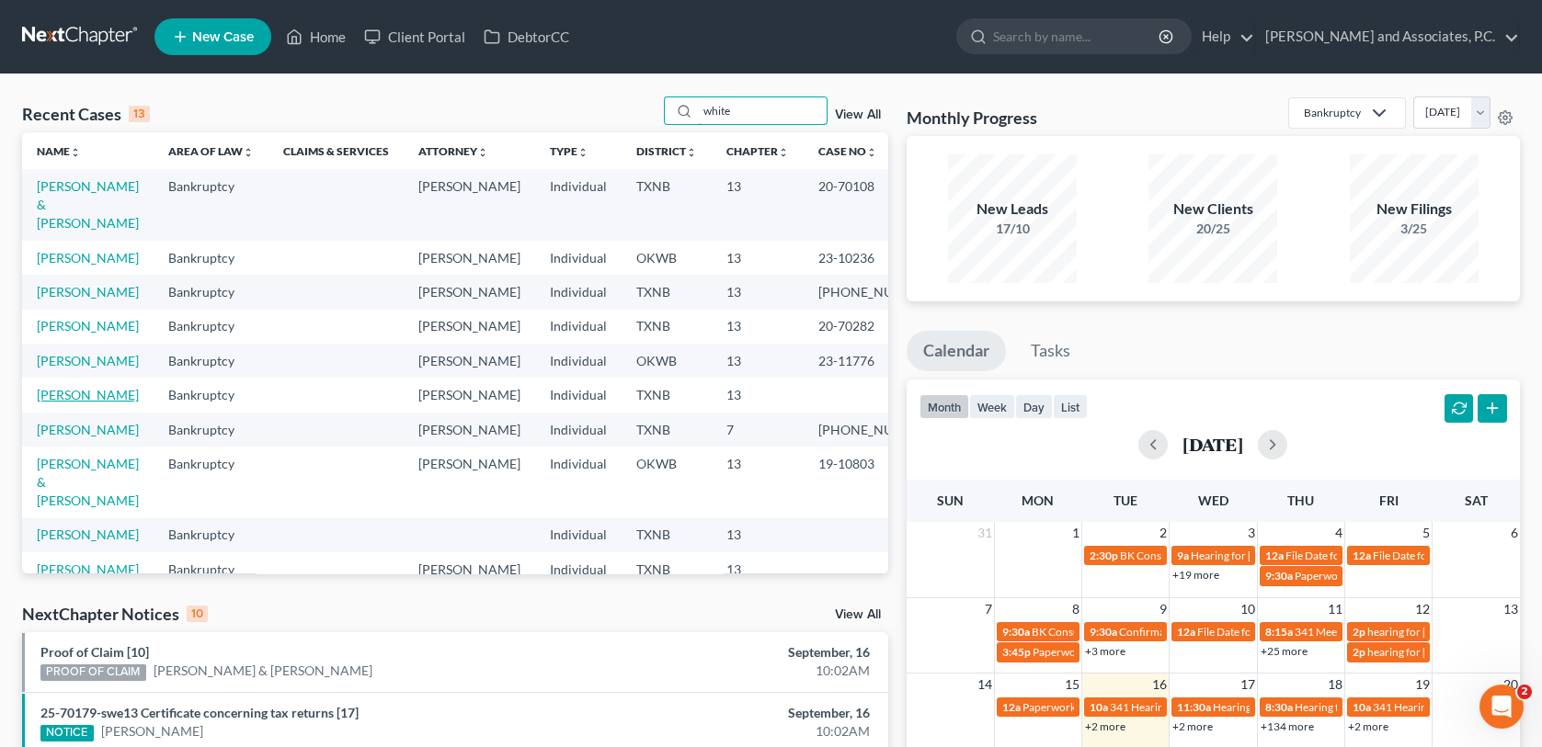
type input "white"
click at [66, 403] on link "[PERSON_NAME]" at bounding box center [88, 395] width 102 height 16
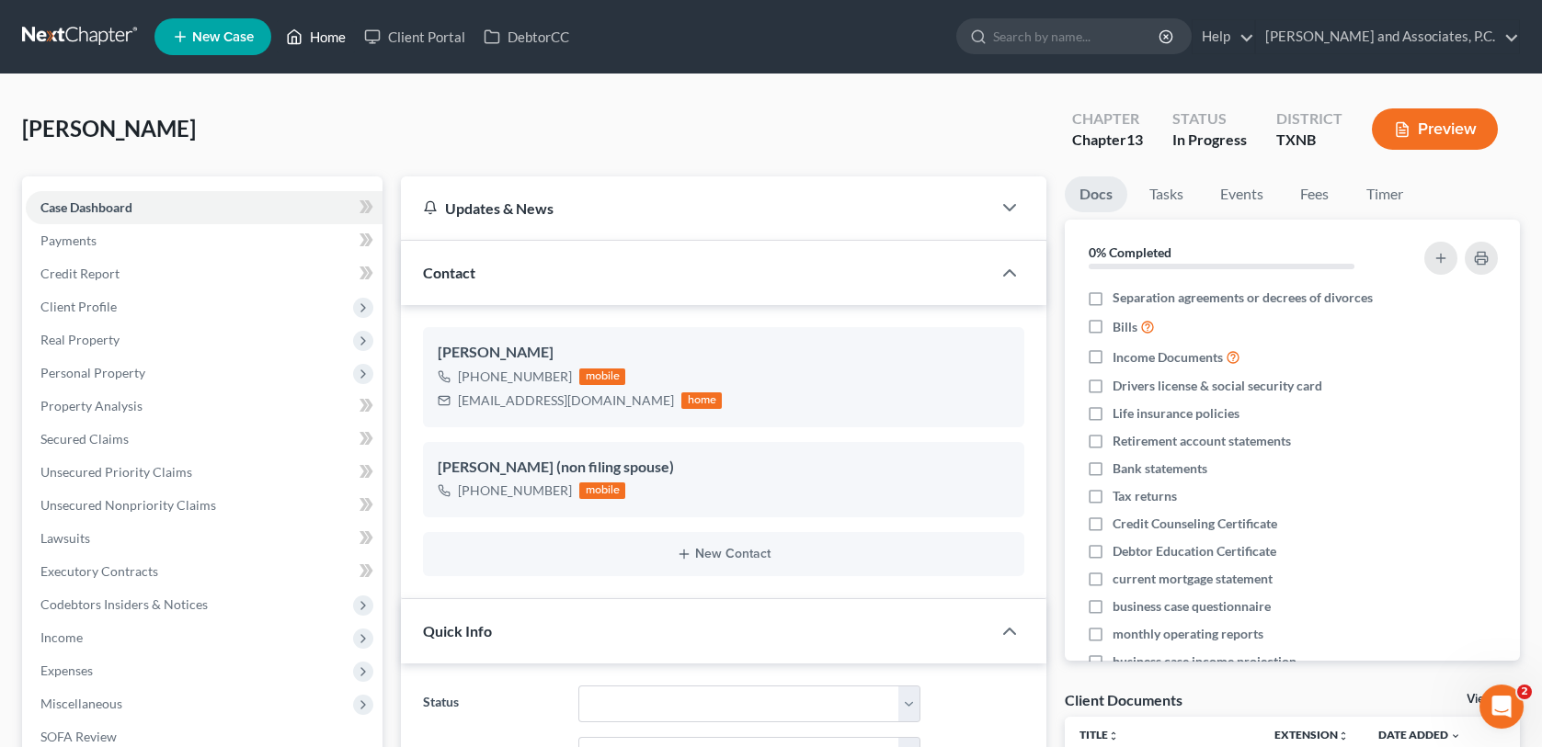
click at [326, 34] on link "Home" at bounding box center [316, 36] width 78 height 33
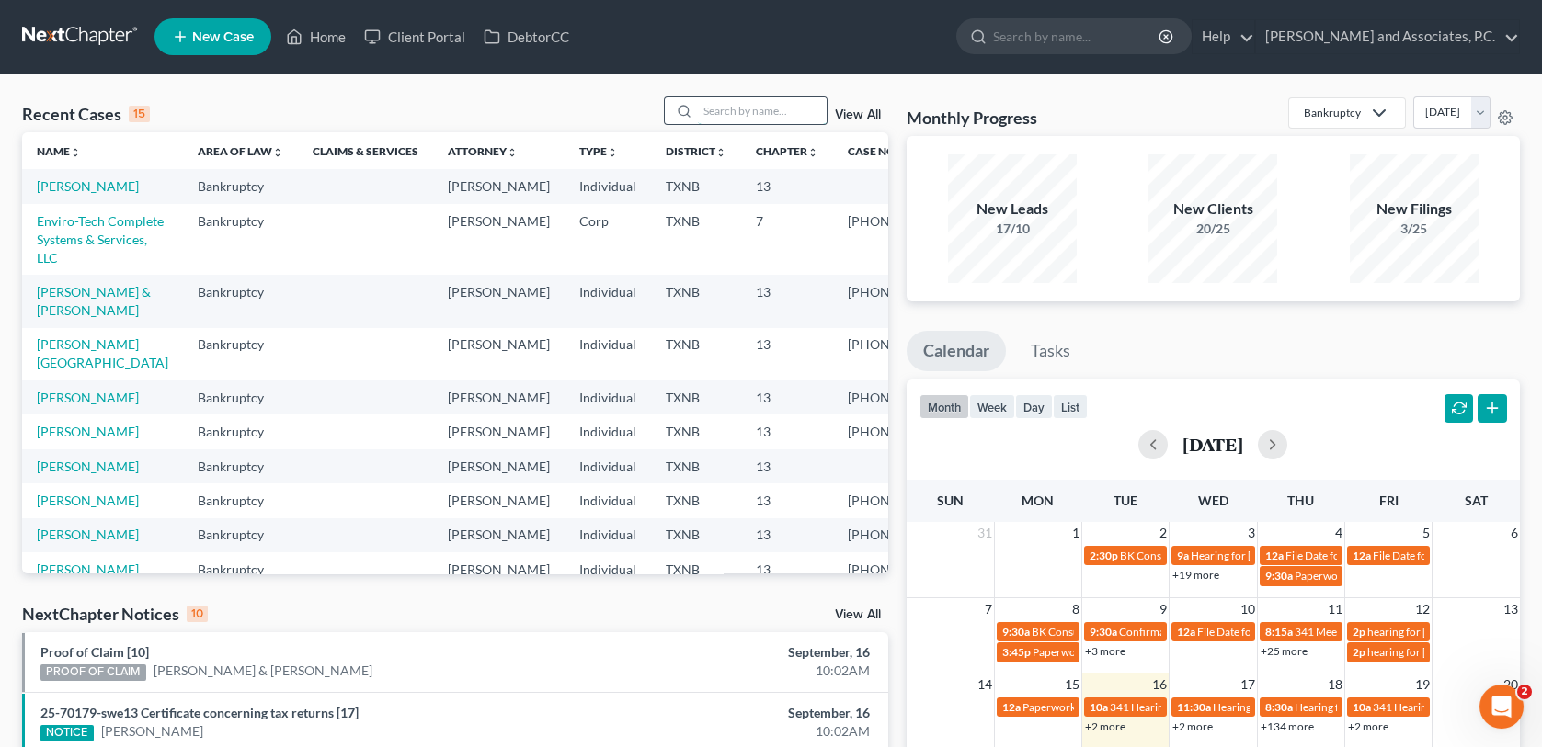
click at [721, 112] on input "search" at bounding box center [762, 110] width 129 height 27
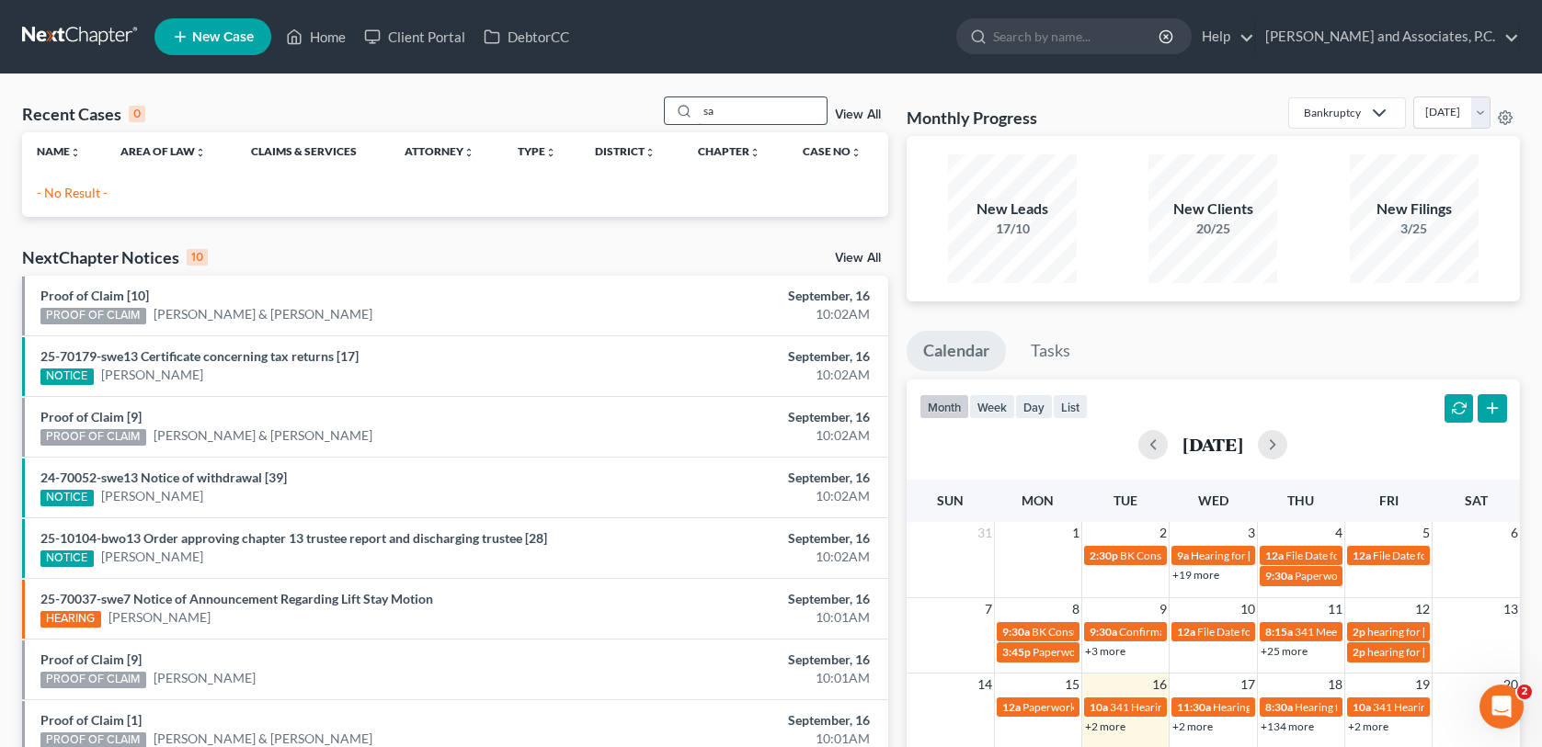
type input "s"
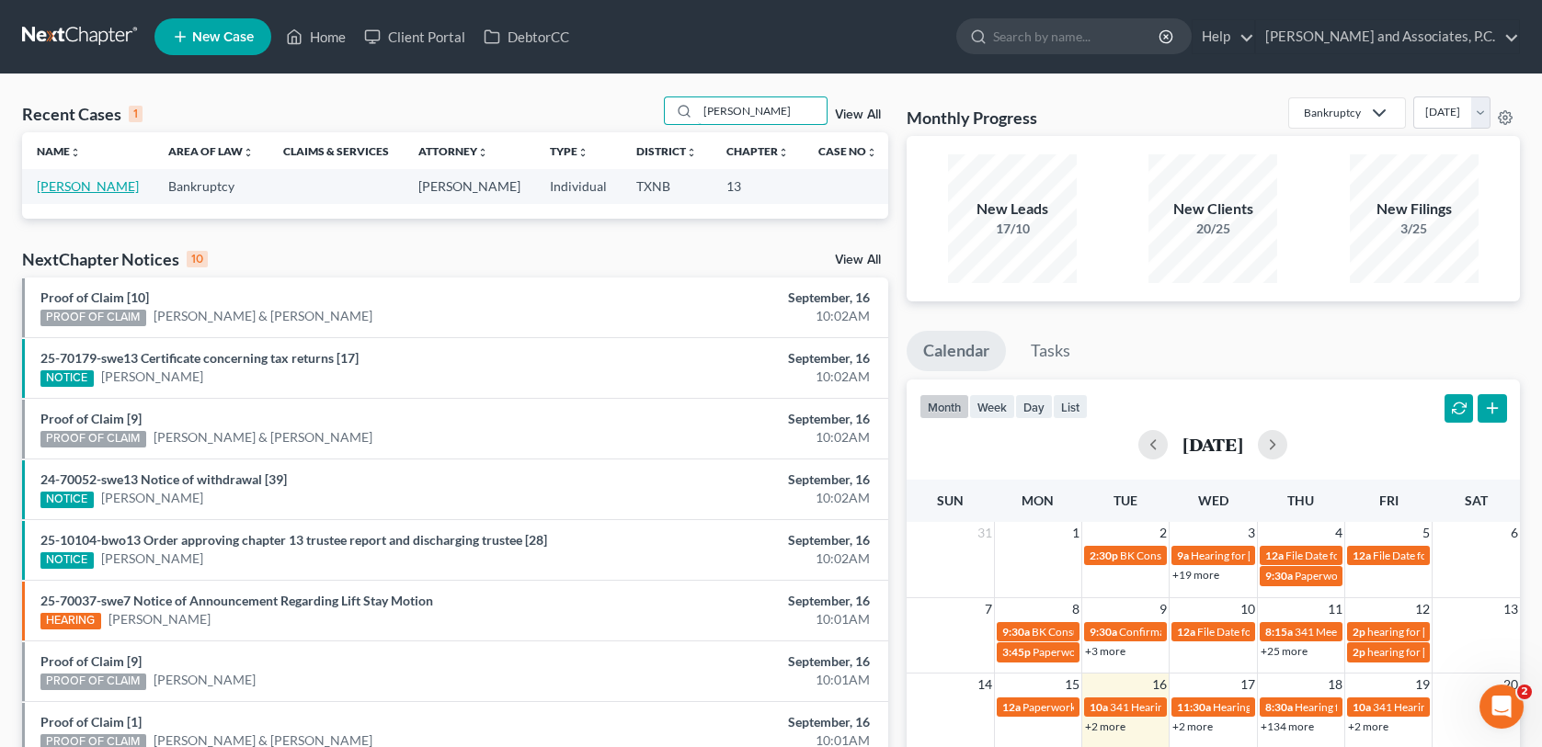
type input "[PERSON_NAME]"
click at [80, 192] on link "[PERSON_NAME]" at bounding box center [88, 186] width 102 height 16
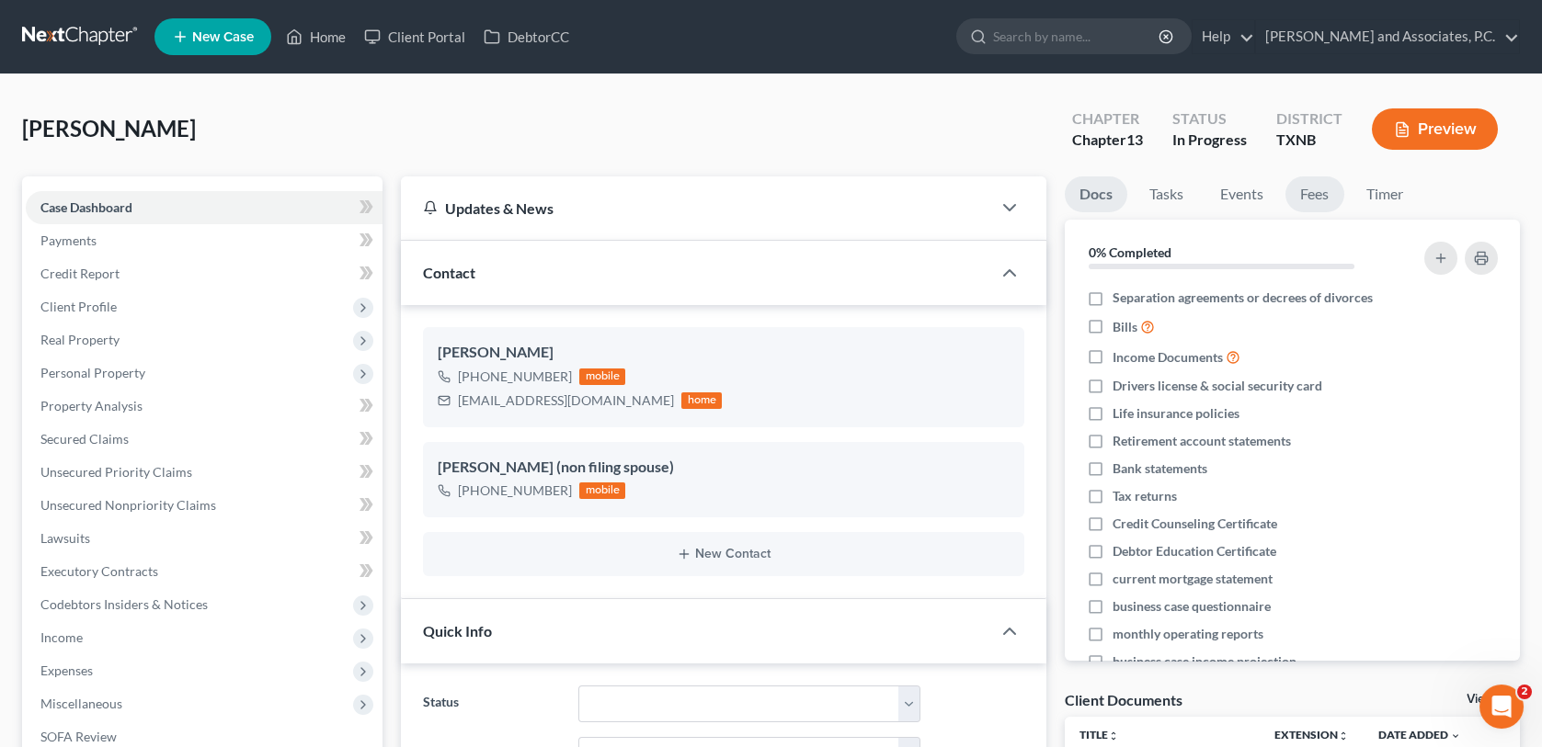
click at [1324, 196] on link "Fees" at bounding box center [1314, 195] width 59 height 36
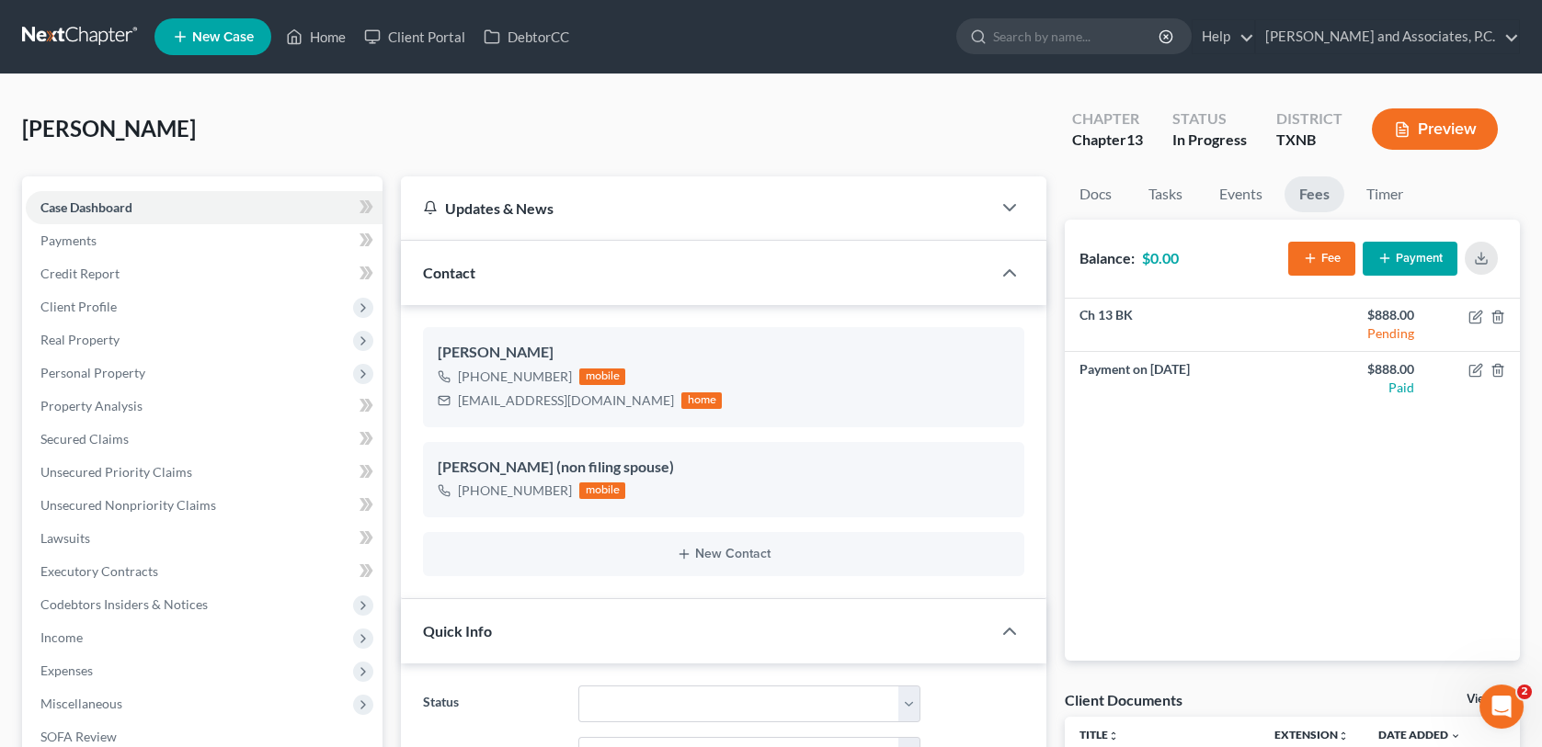
click at [249, 147] on div "[PERSON_NAME] Upgraded Chapter Chapter 13 Status In [GEOGRAPHIC_DATA] [GEOGRAPH…" at bounding box center [771, 137] width 1498 height 80
click at [326, 38] on link "Home" at bounding box center [316, 36] width 78 height 33
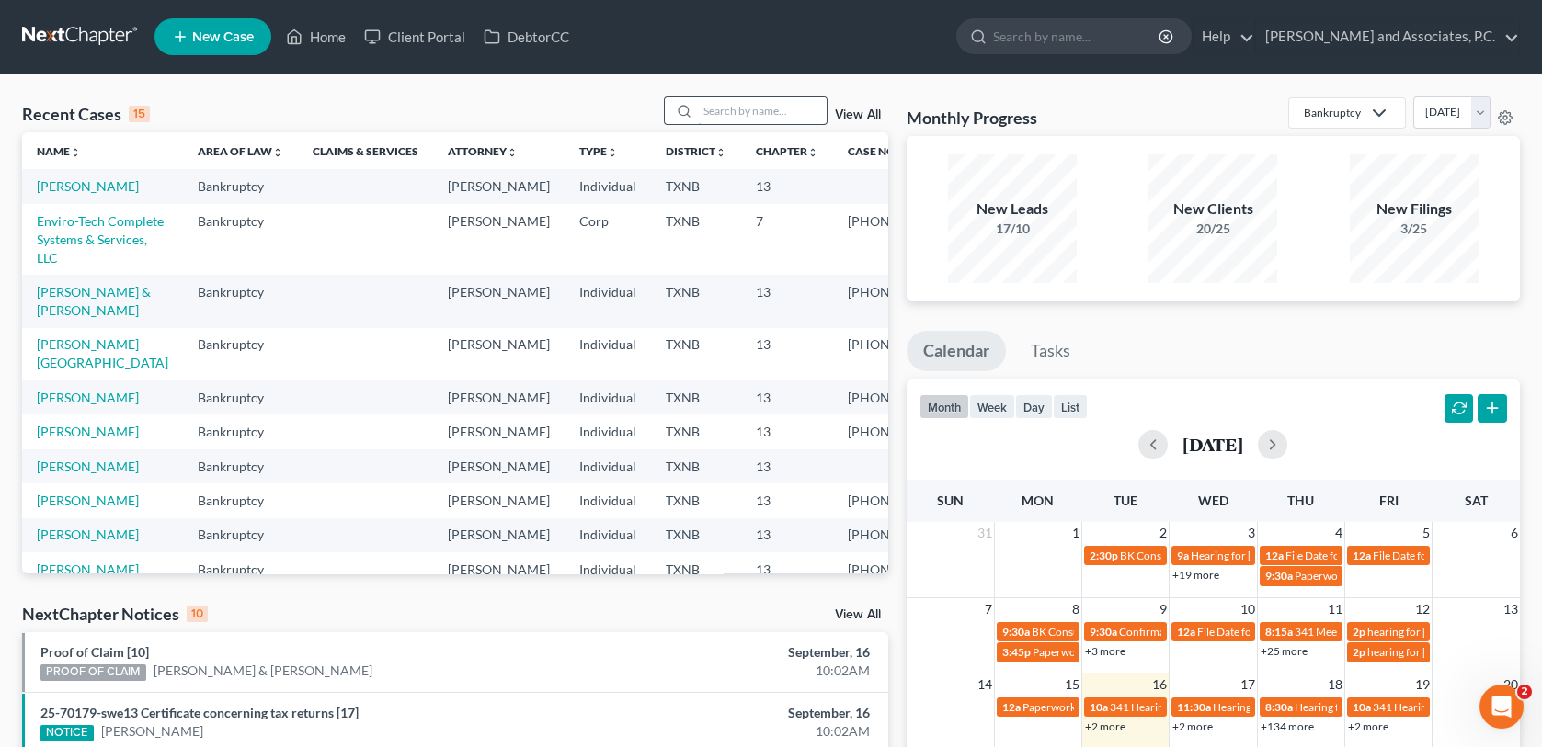
click at [729, 114] on input "search" at bounding box center [762, 110] width 129 height 27
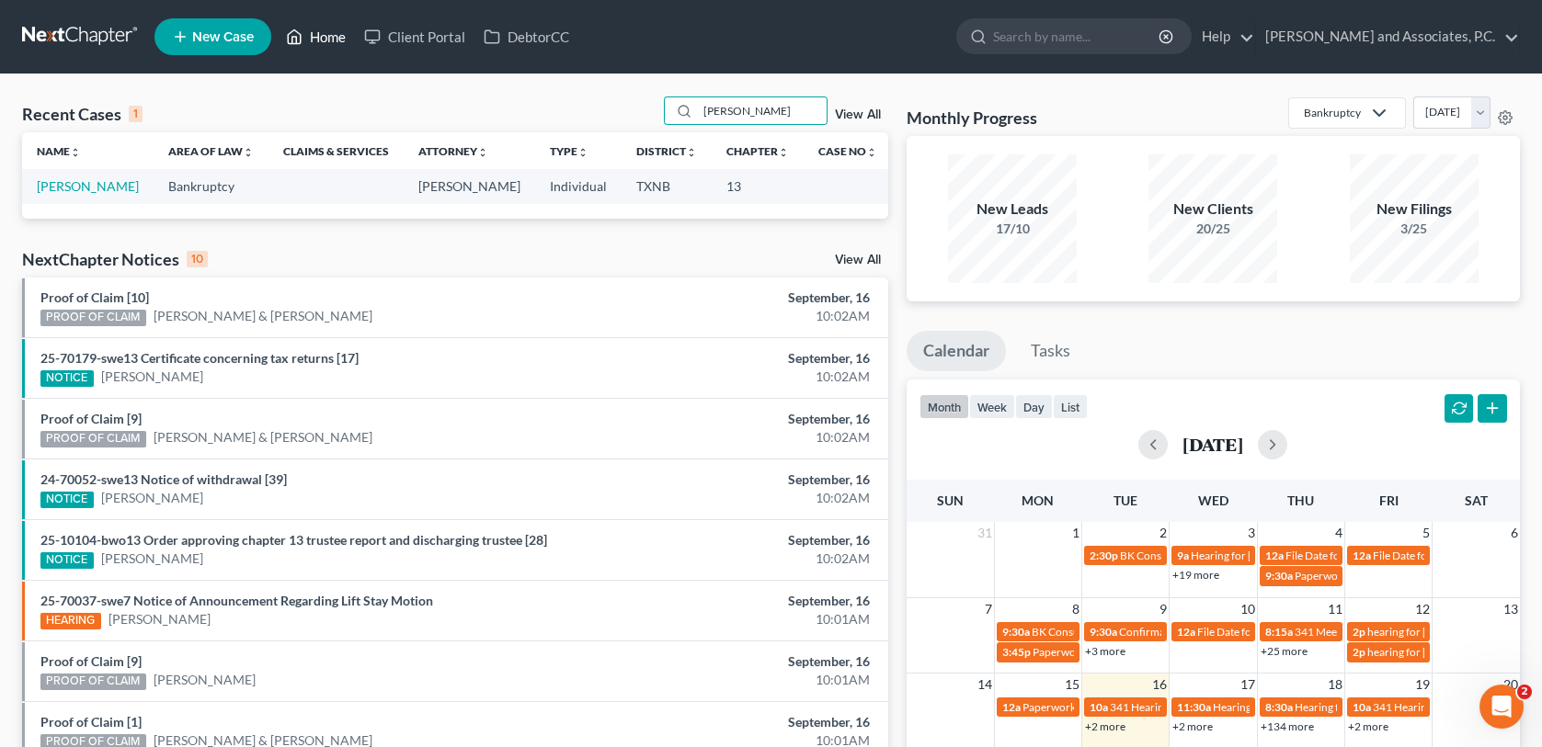
click at [328, 40] on link "Home" at bounding box center [316, 36] width 78 height 33
drag, startPoint x: 779, startPoint y: 109, endPoint x: 628, endPoint y: 118, distance: 151.0
click at [628, 118] on div "Recent Cases 1 [PERSON_NAME] View All" at bounding box center [455, 115] width 866 height 36
type input "[PERSON_NAME]"
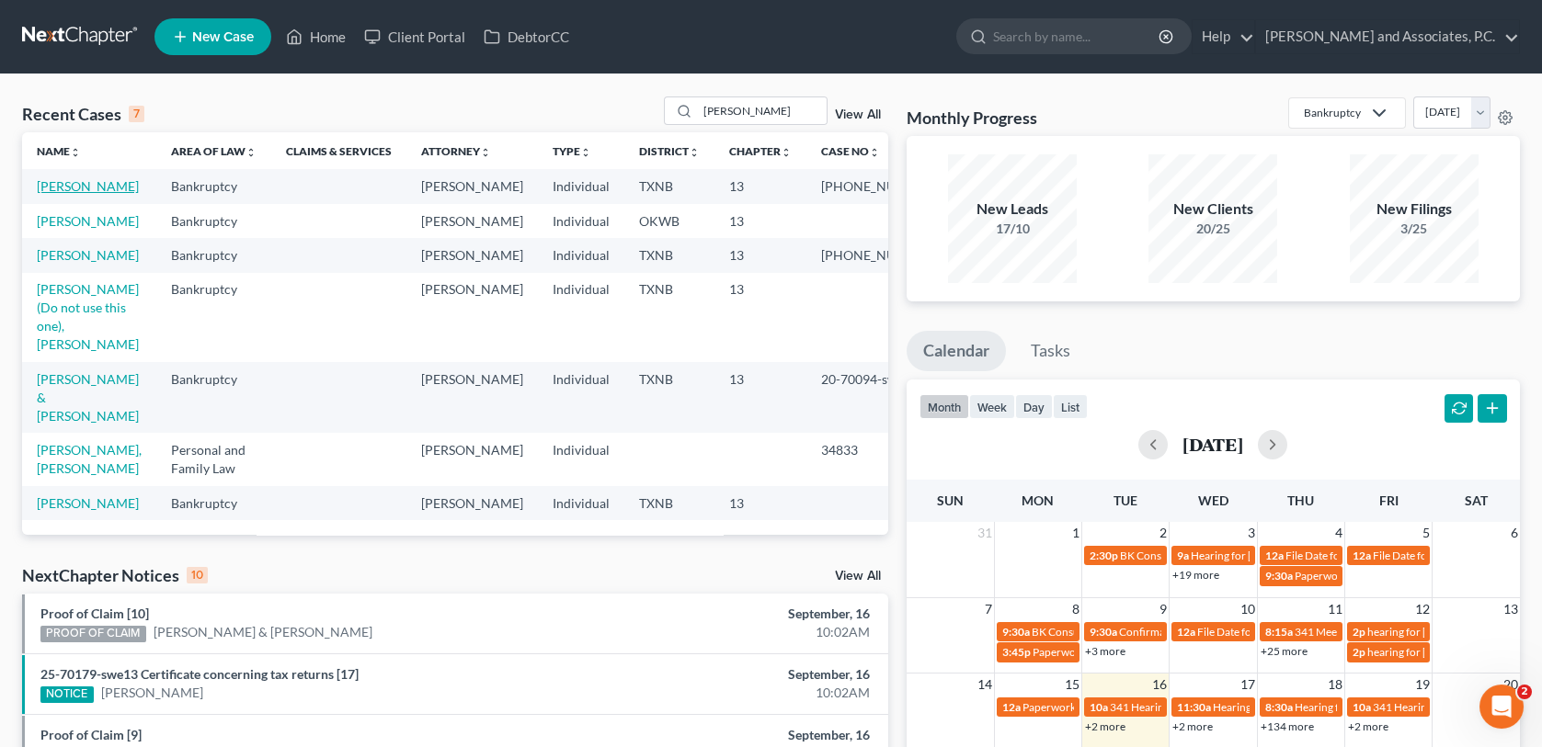
click at [86, 191] on link "[PERSON_NAME]" at bounding box center [88, 186] width 102 height 16
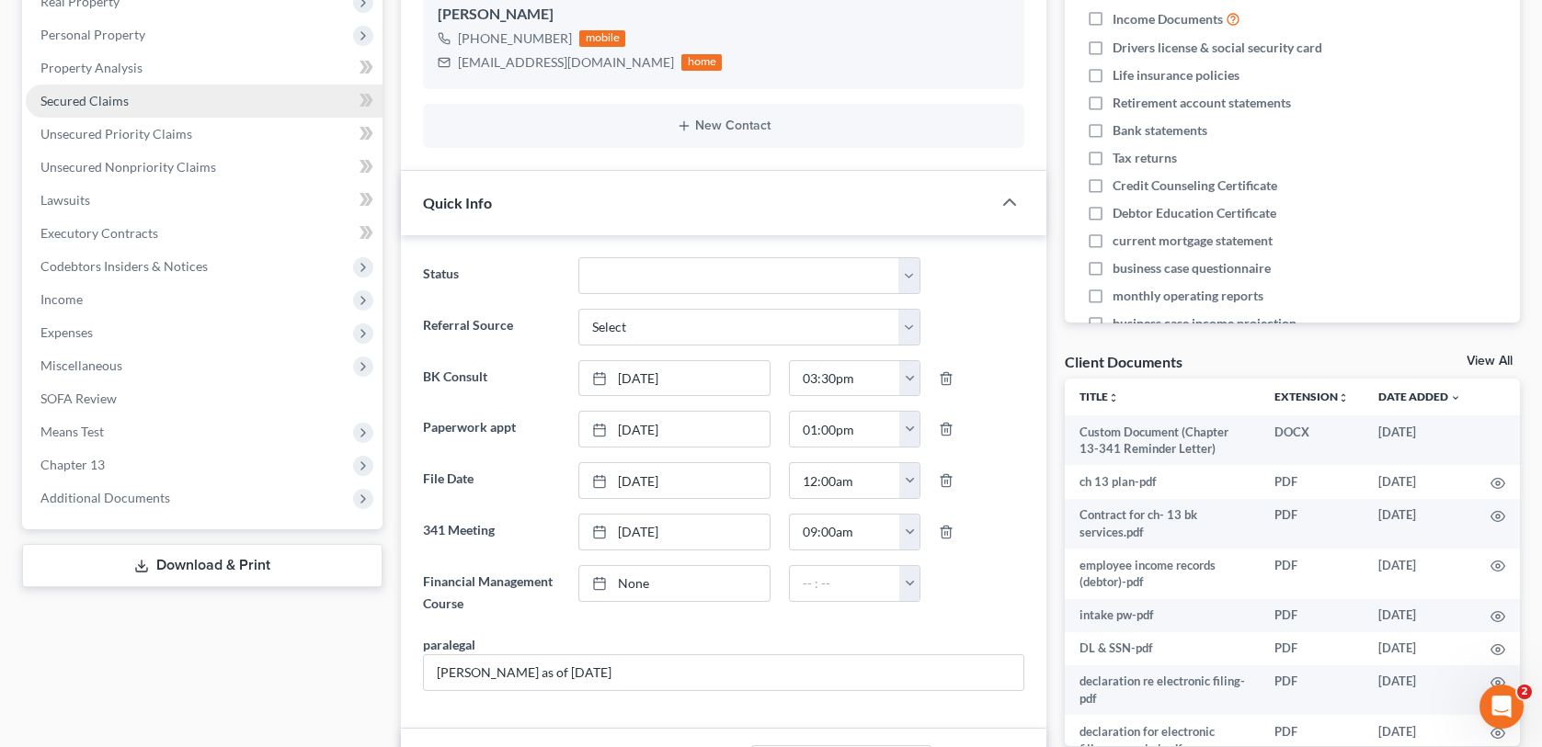
scroll to position [368, 0]
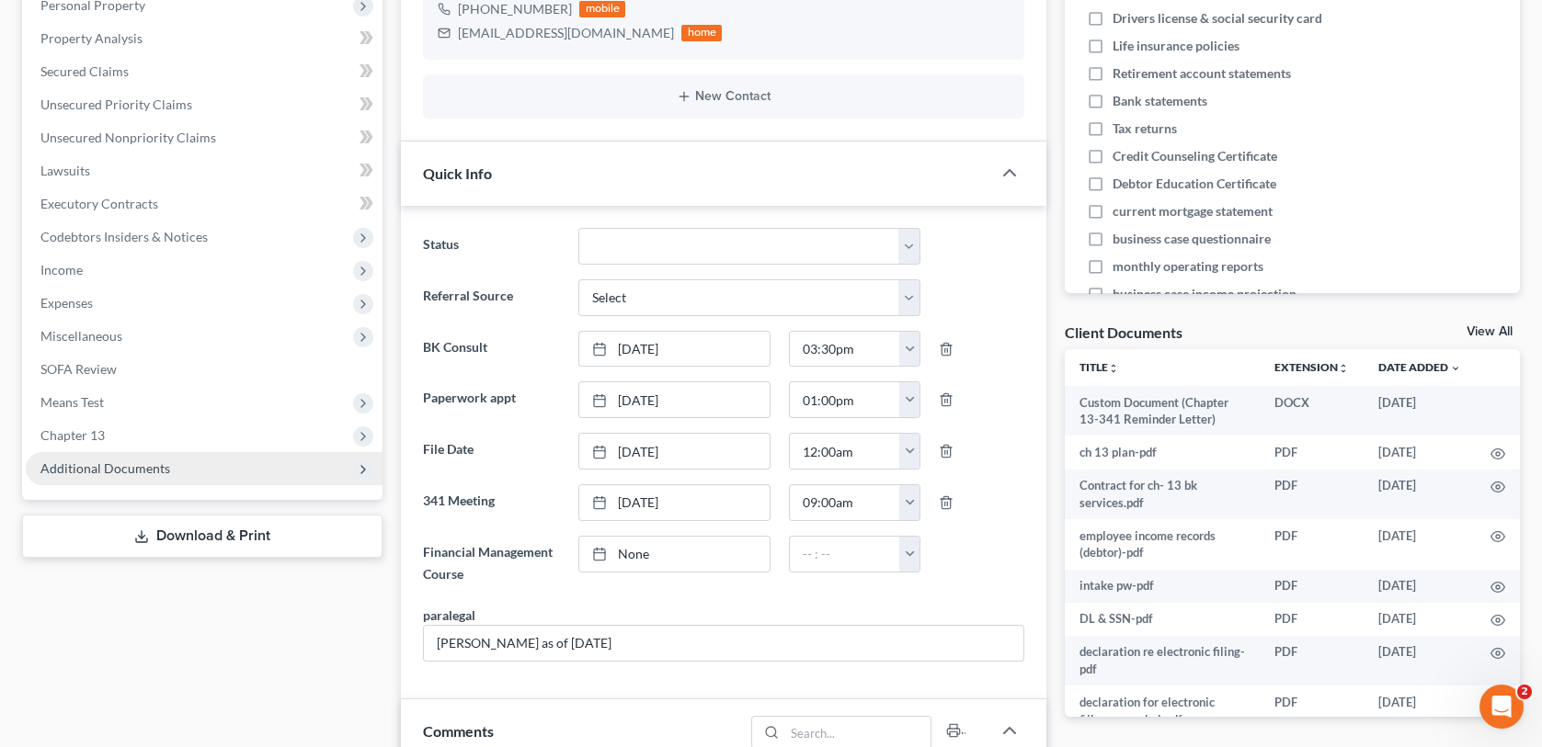
click at [103, 468] on span "Additional Documents" at bounding box center [105, 469] width 130 height 16
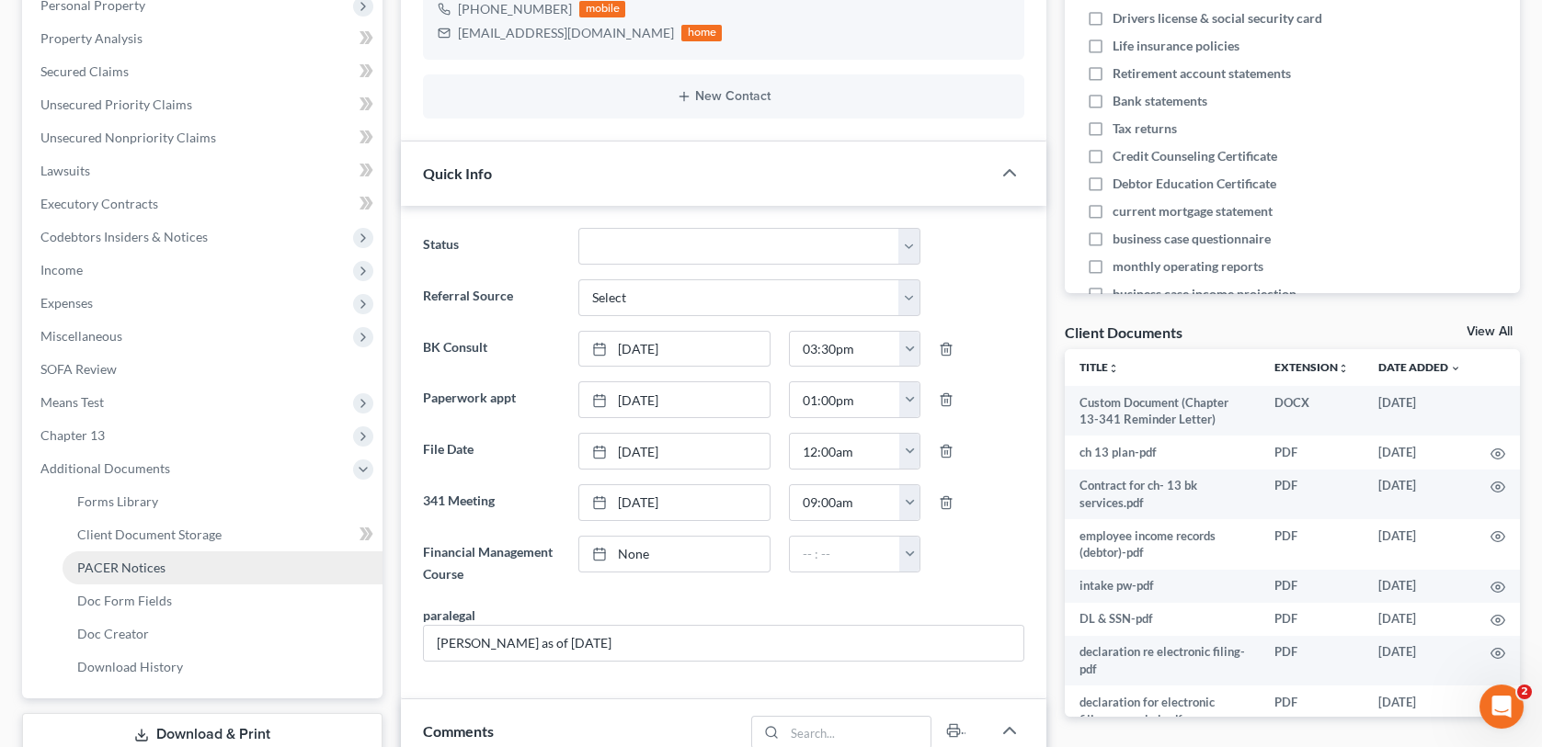
click at [165, 564] on link "PACER Notices" at bounding box center [223, 568] width 320 height 33
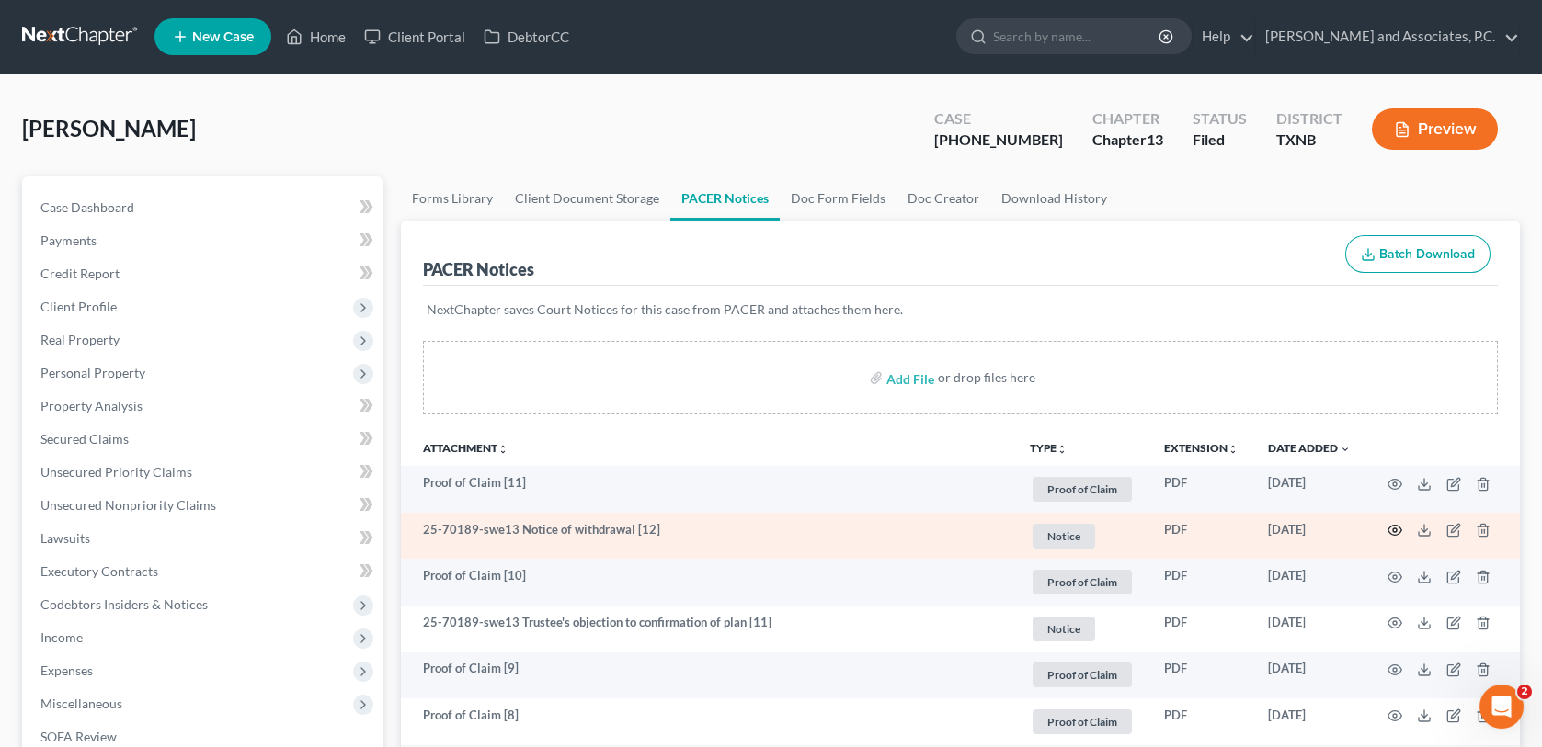
click at [1395, 529] on icon "button" at bounding box center [1394, 530] width 15 height 15
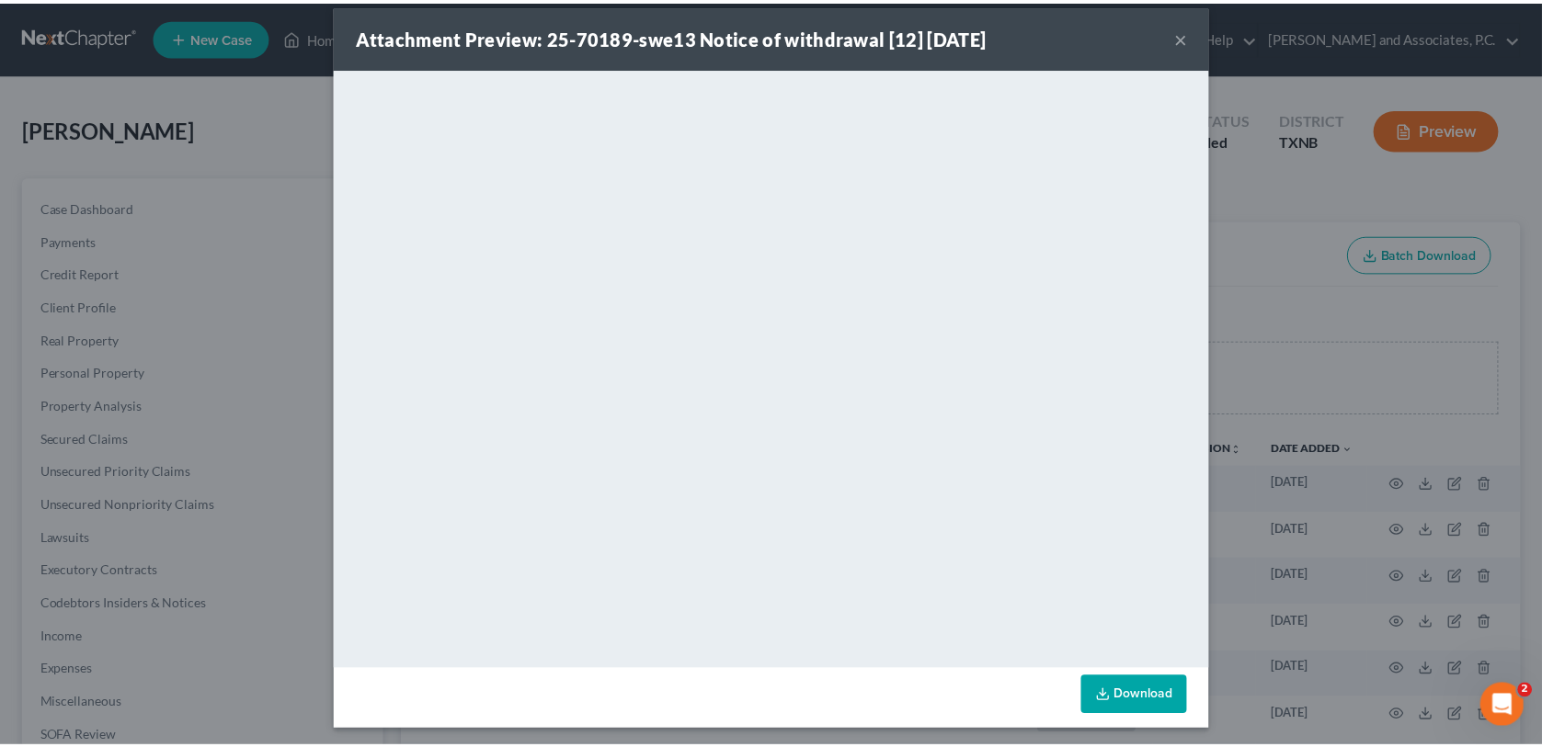
scroll to position [21, 0]
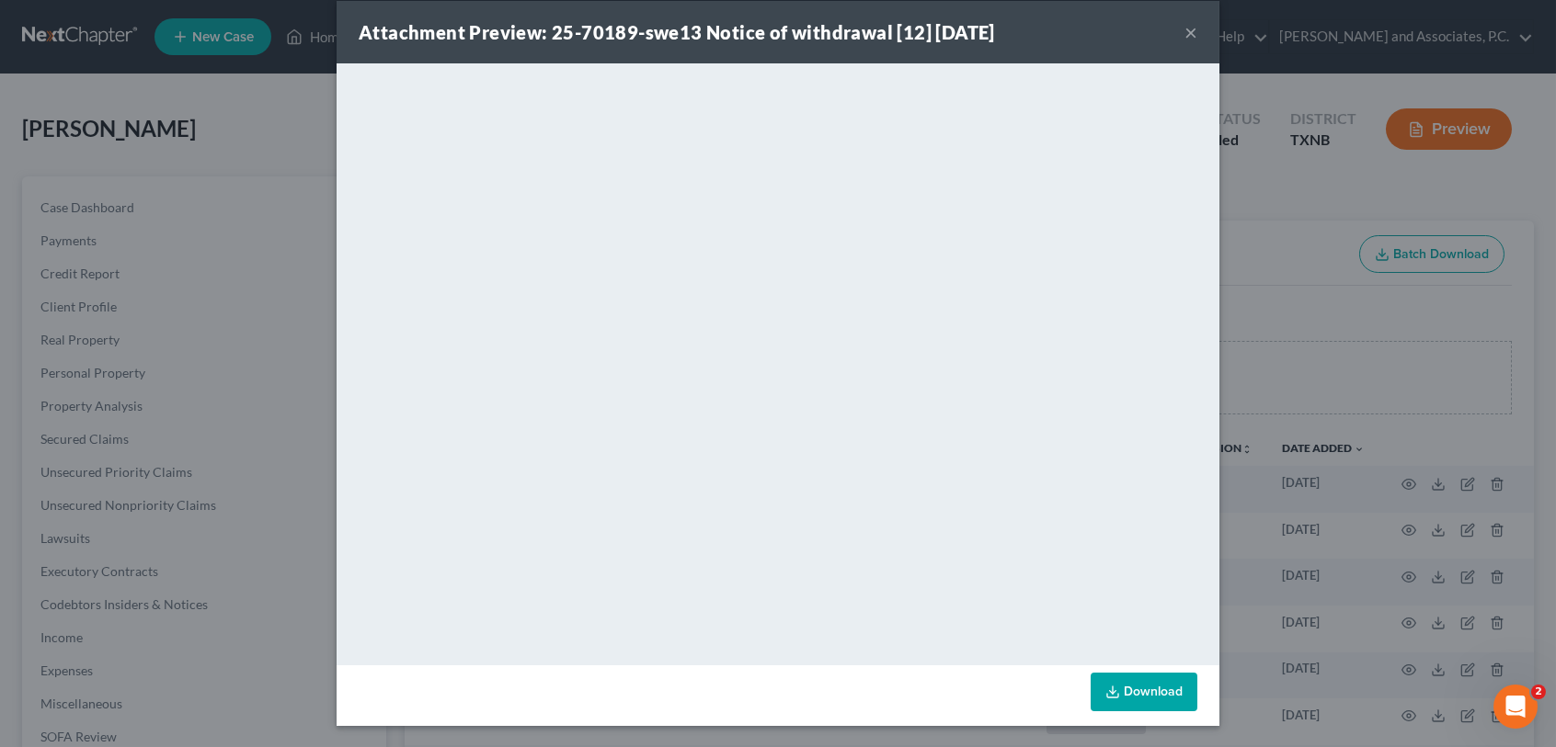
click at [1184, 28] on button "×" at bounding box center [1190, 32] width 13 height 22
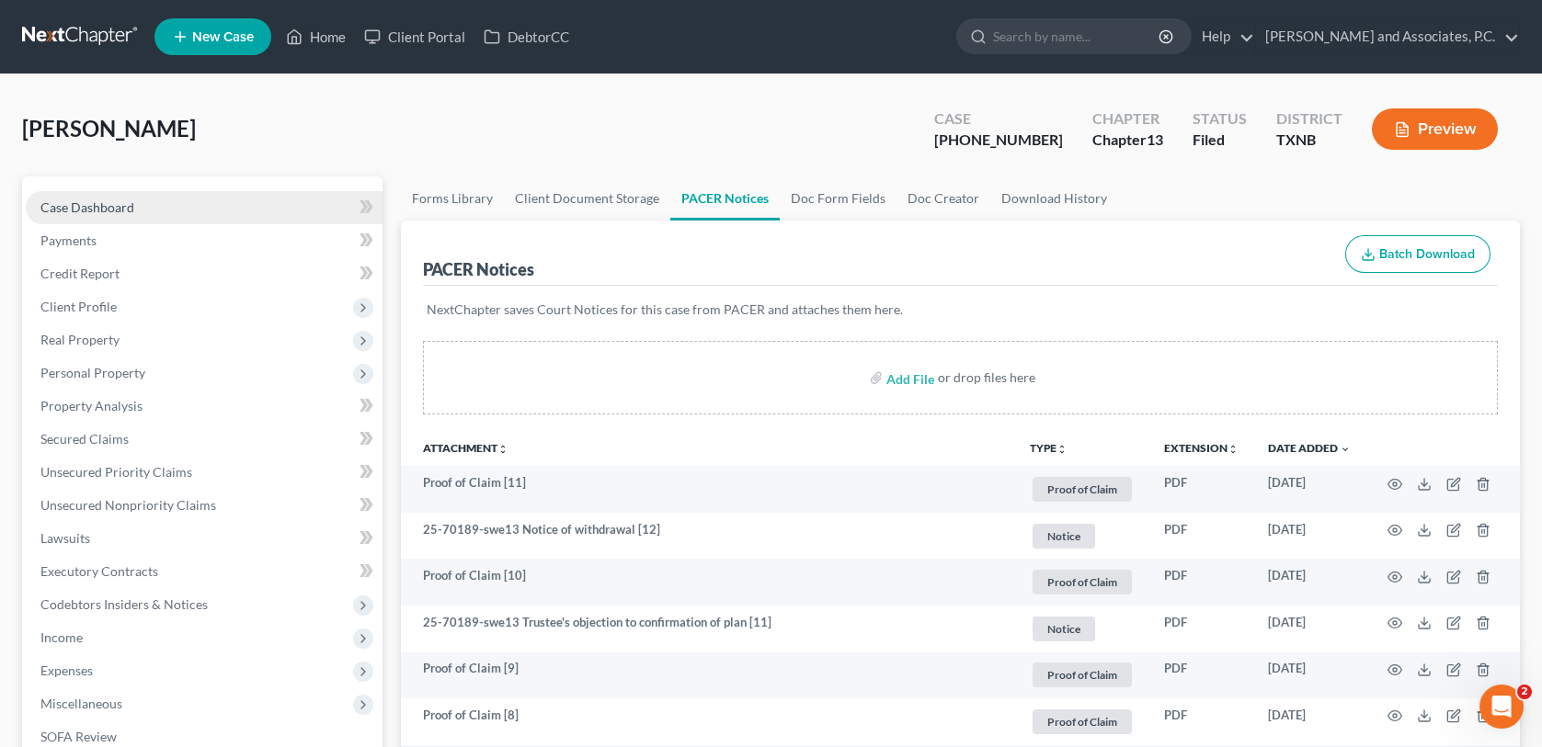
click at [129, 199] on span "Case Dashboard" at bounding box center [87, 207] width 94 height 16
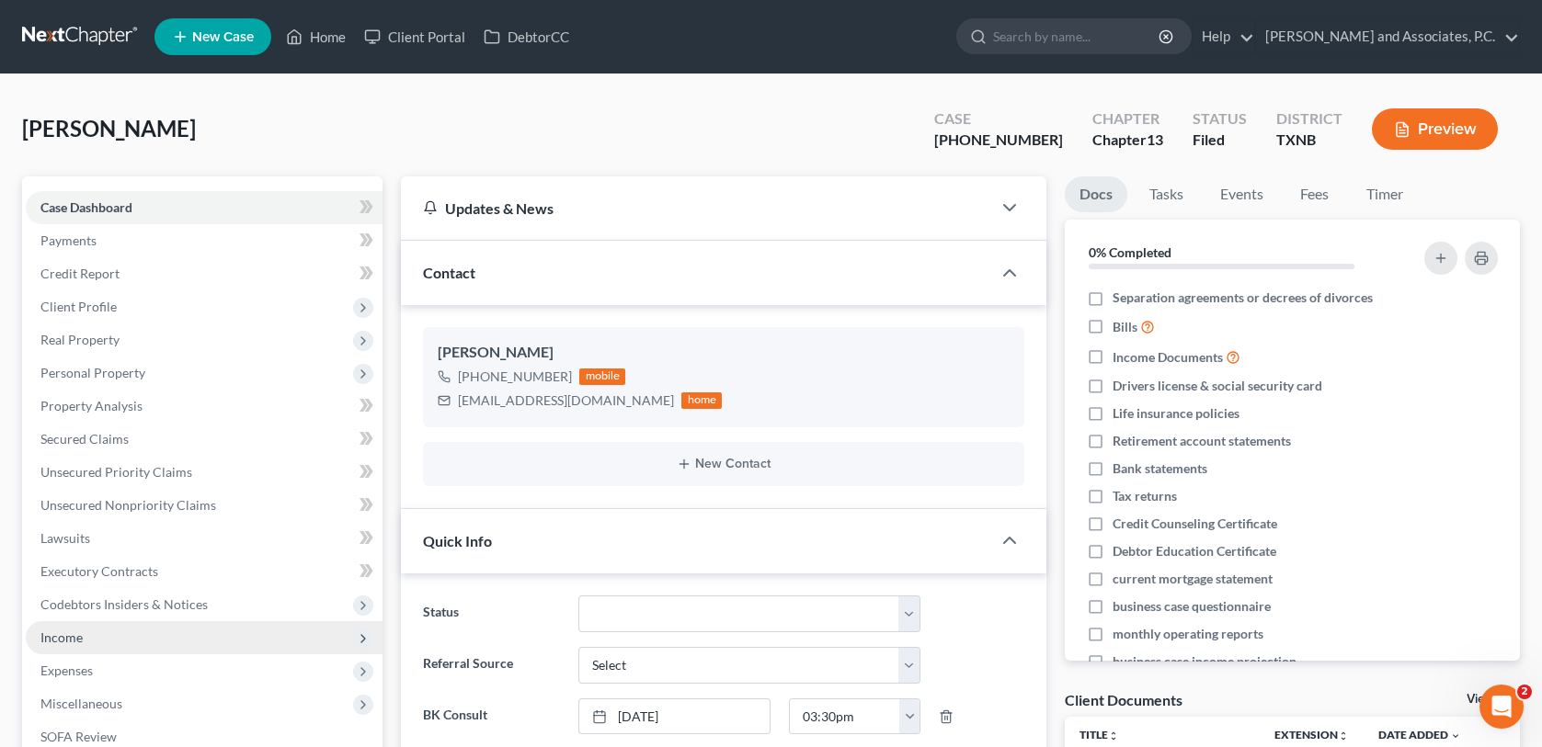
scroll to position [184, 0]
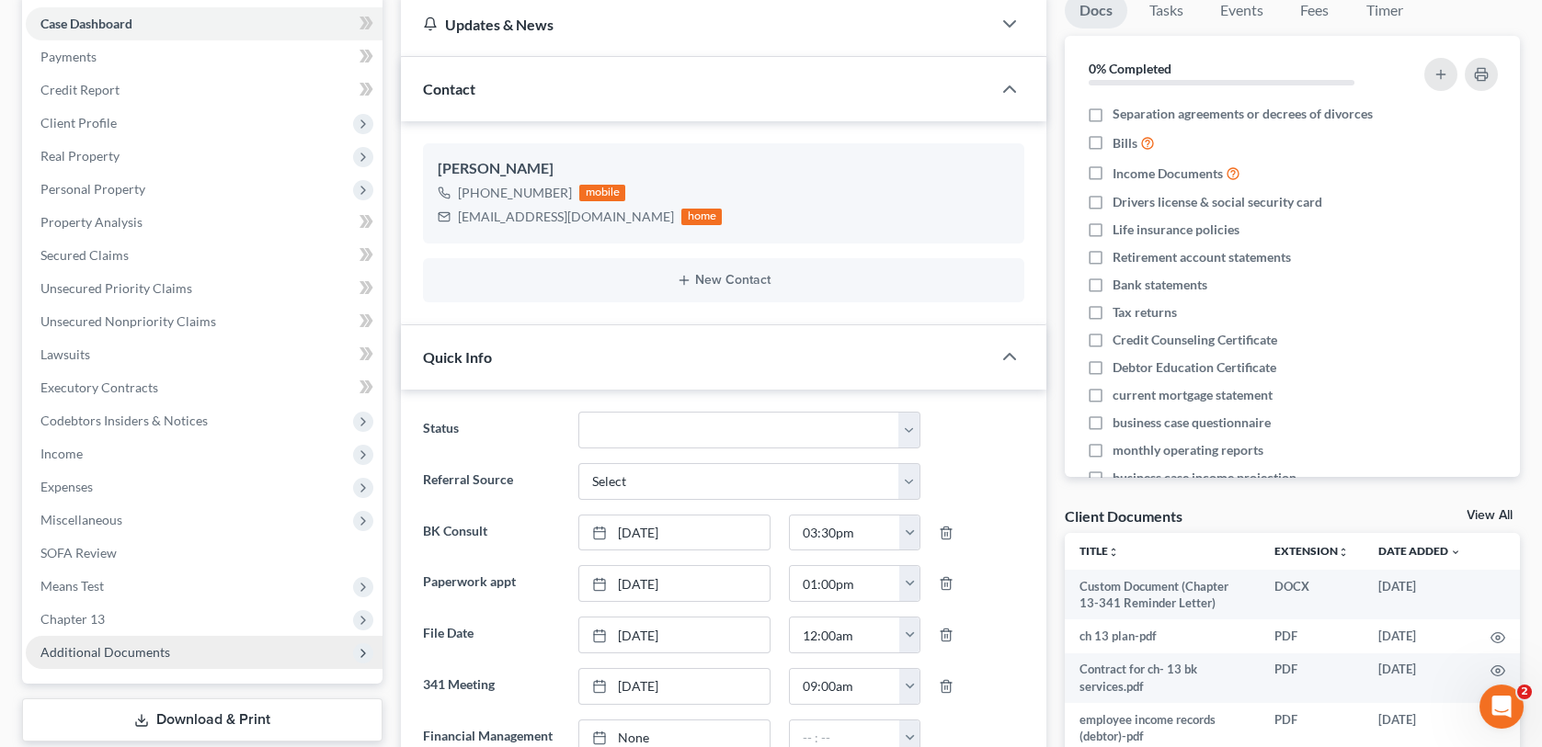
click at [130, 651] on span "Additional Documents" at bounding box center [105, 652] width 130 height 16
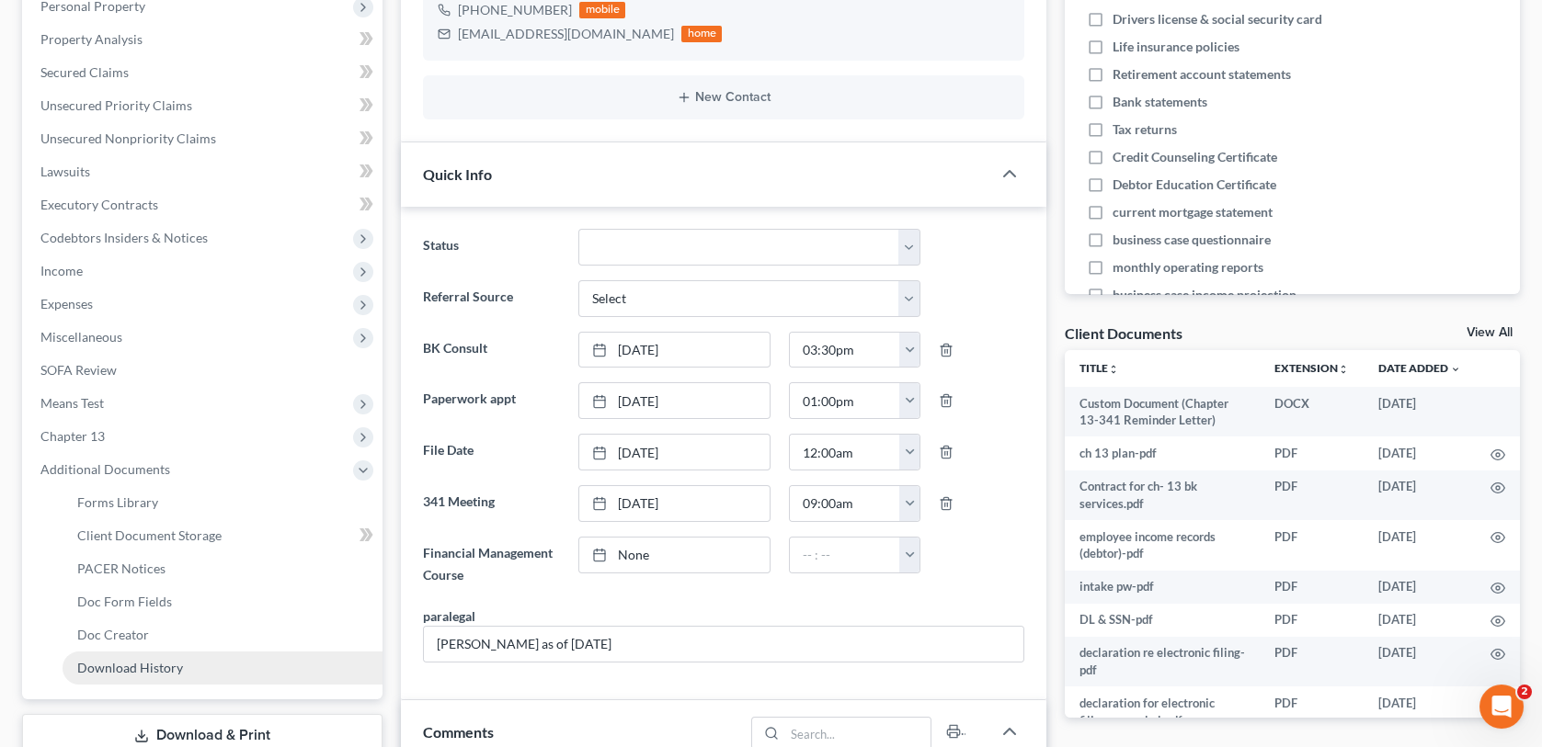
scroll to position [368, 0]
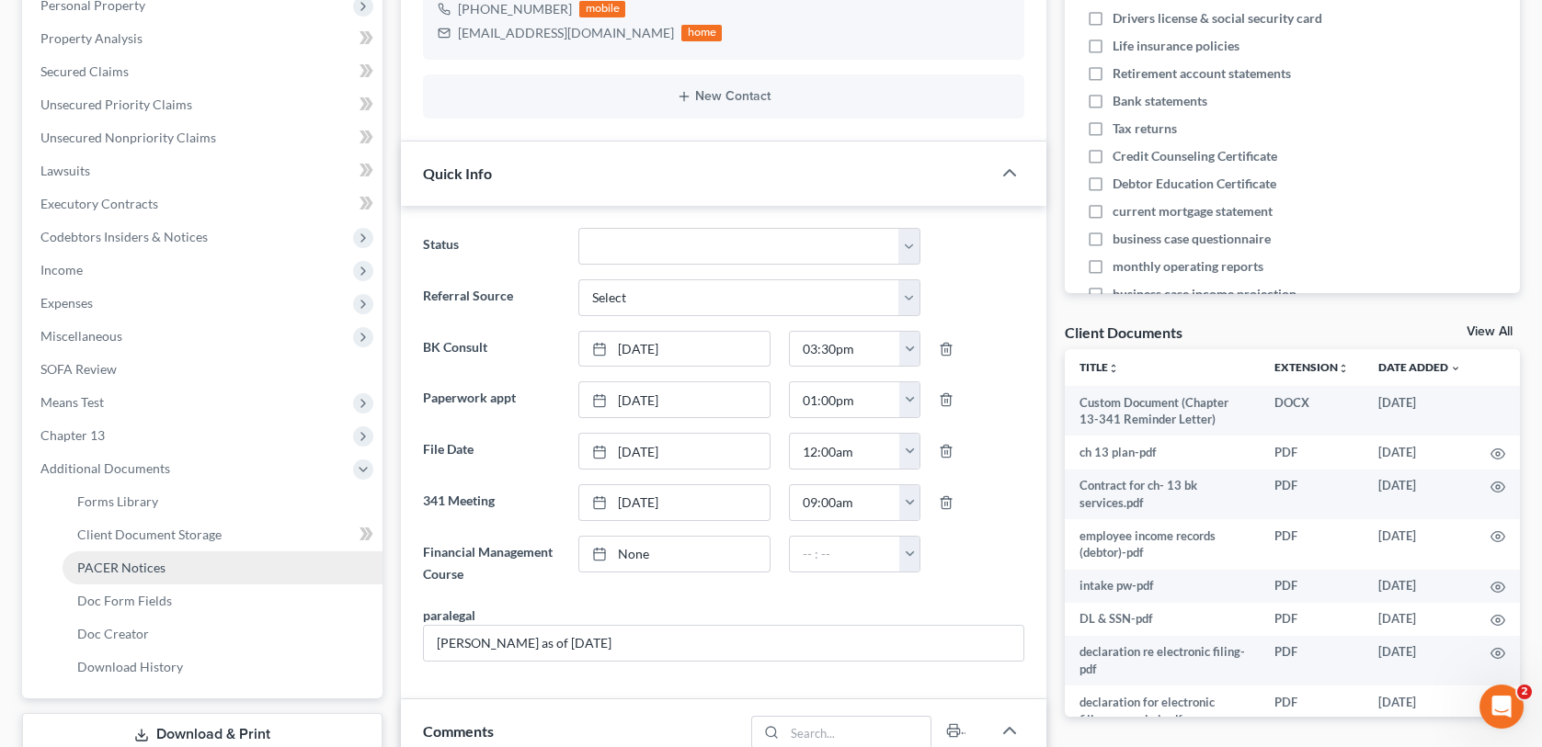
click at [122, 568] on span "PACER Notices" at bounding box center [121, 568] width 88 height 16
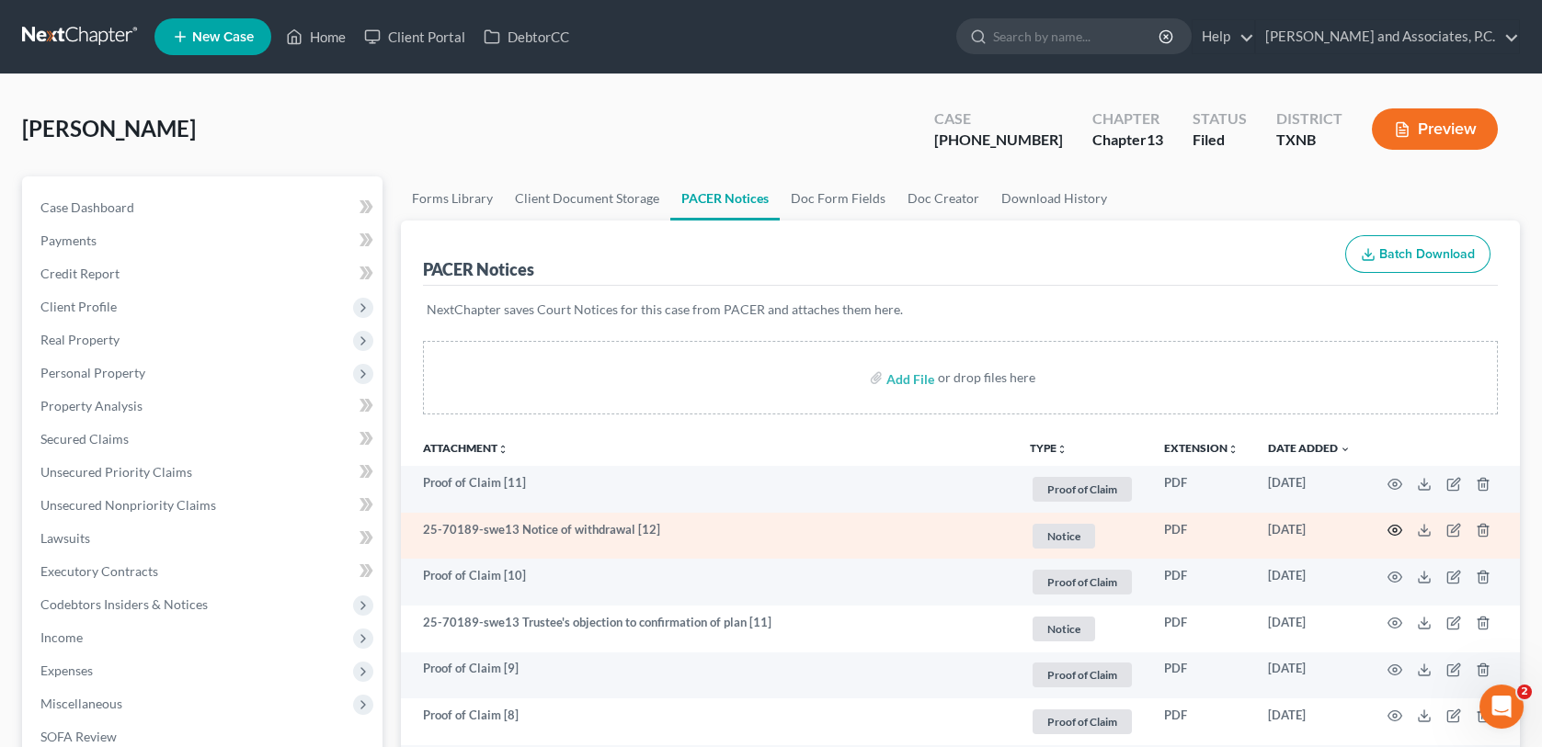
click at [1393, 531] on icon "button" at bounding box center [1394, 530] width 15 height 15
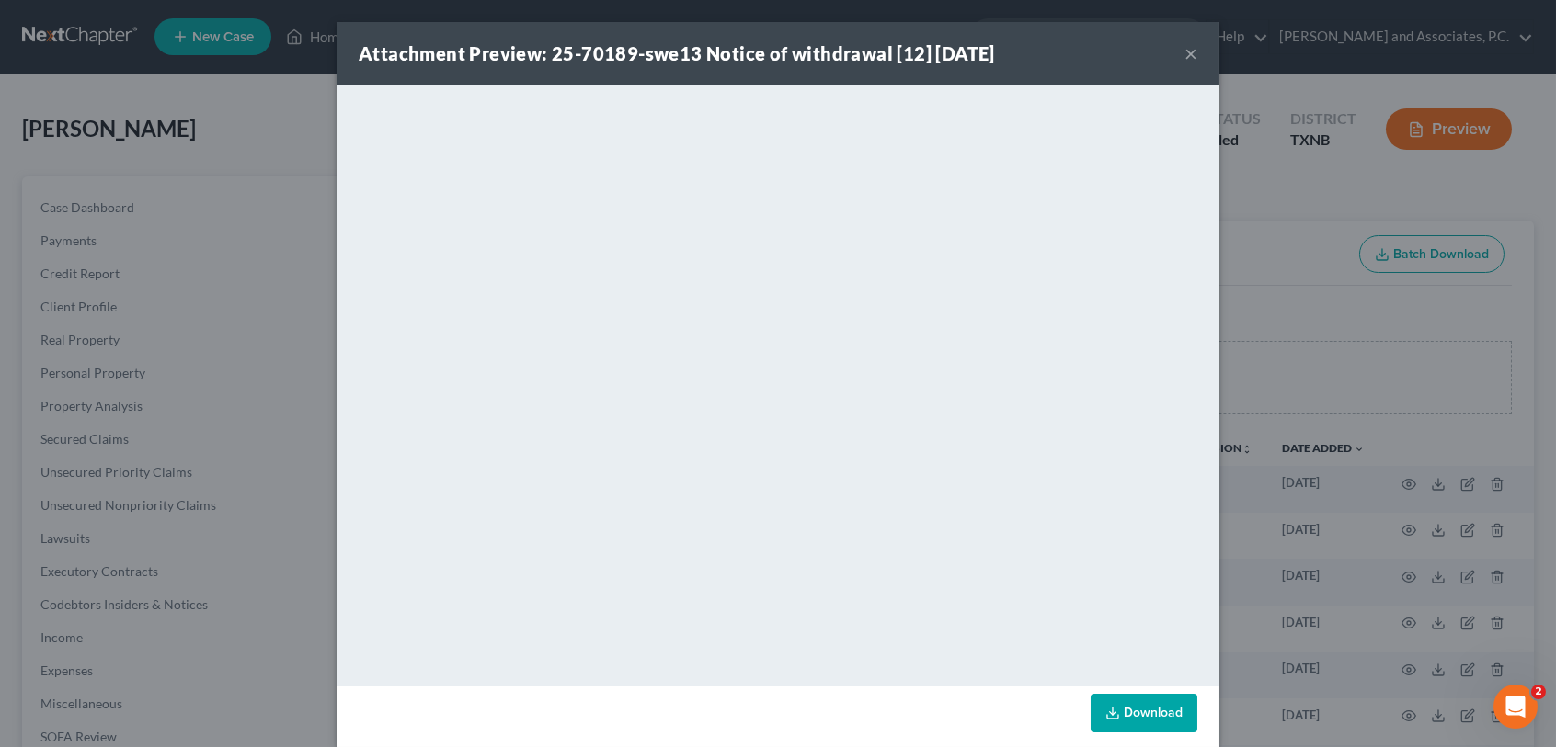
click at [1184, 56] on button "×" at bounding box center [1190, 53] width 13 height 22
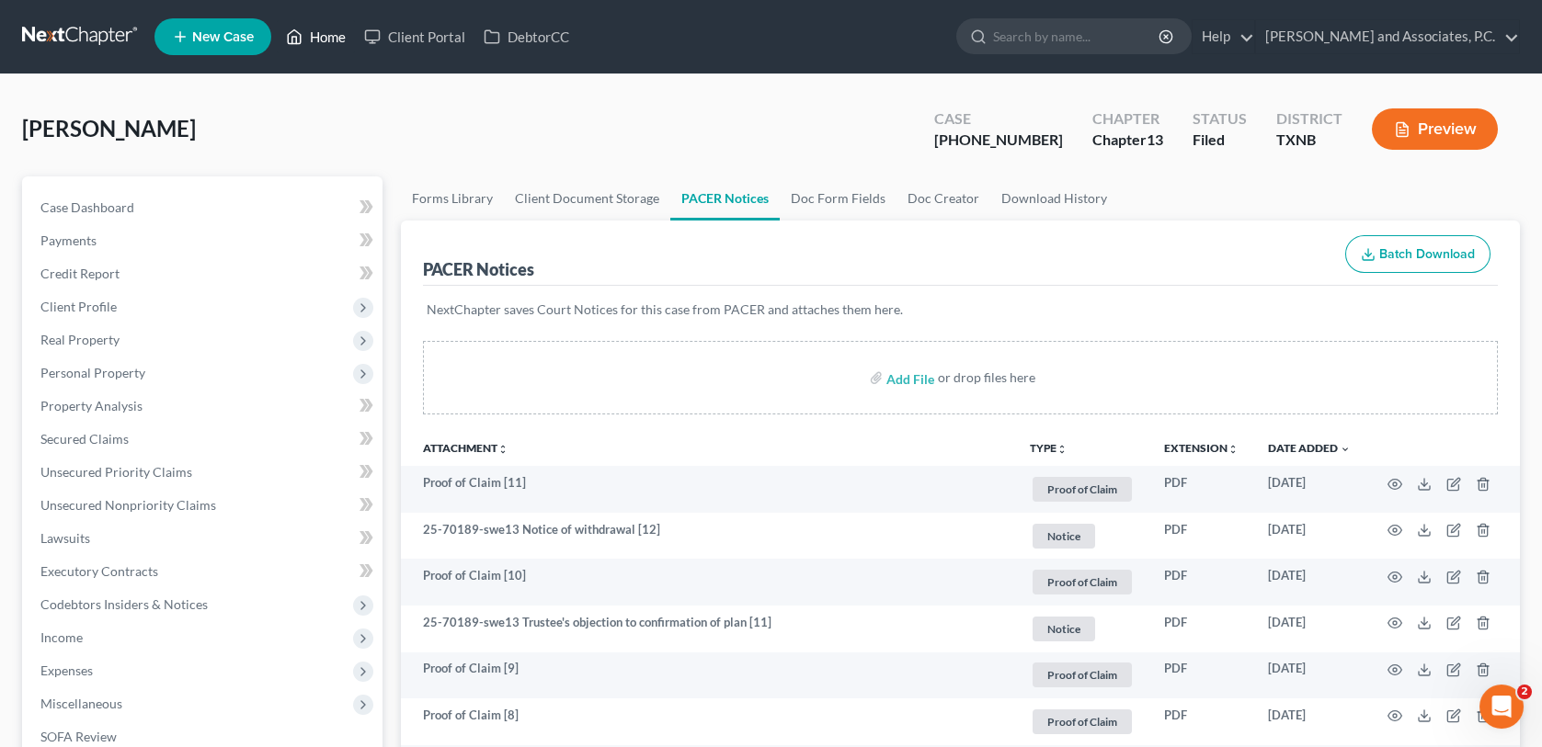
click at [310, 39] on link "Home" at bounding box center [316, 36] width 78 height 33
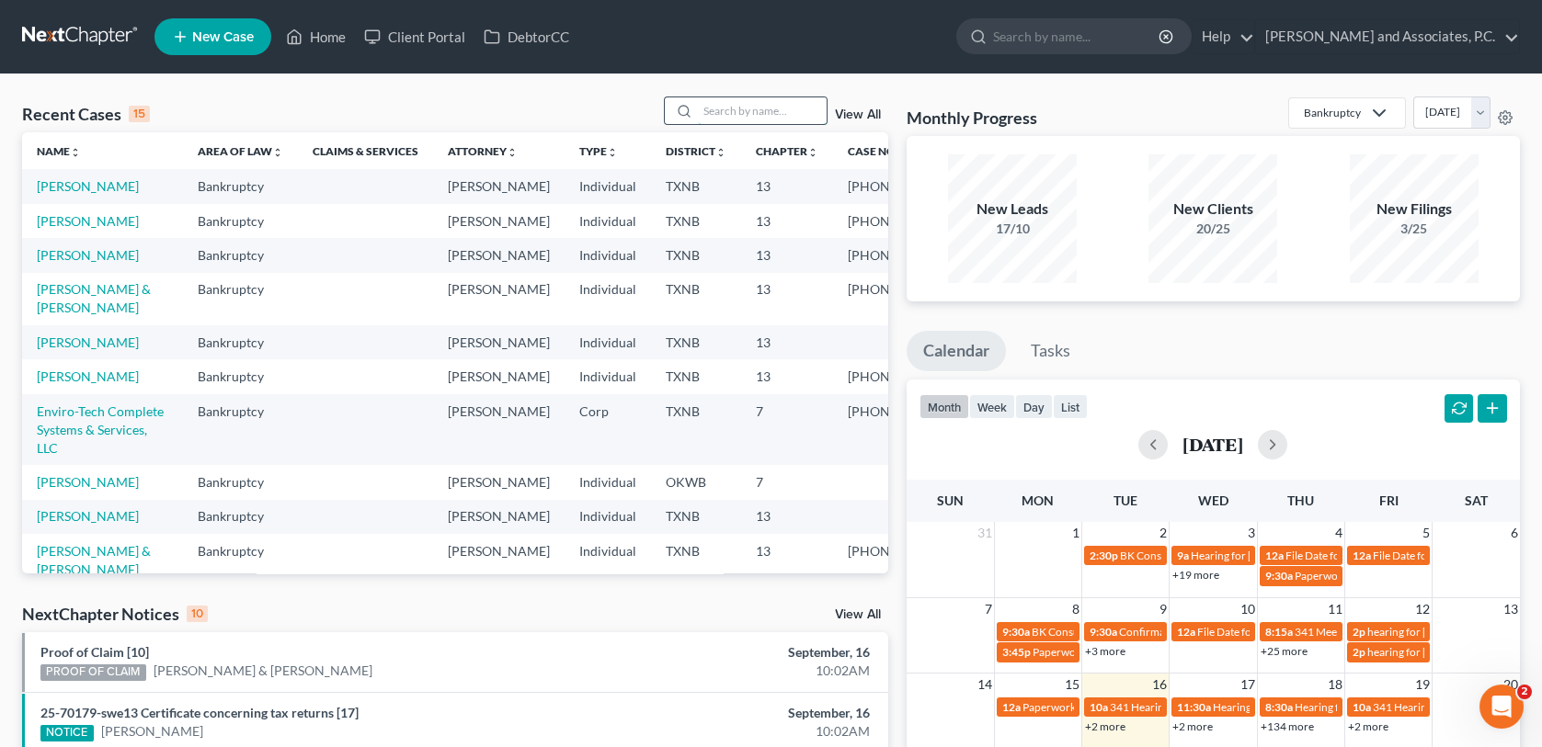
click at [749, 112] on input "search" at bounding box center [762, 110] width 129 height 27
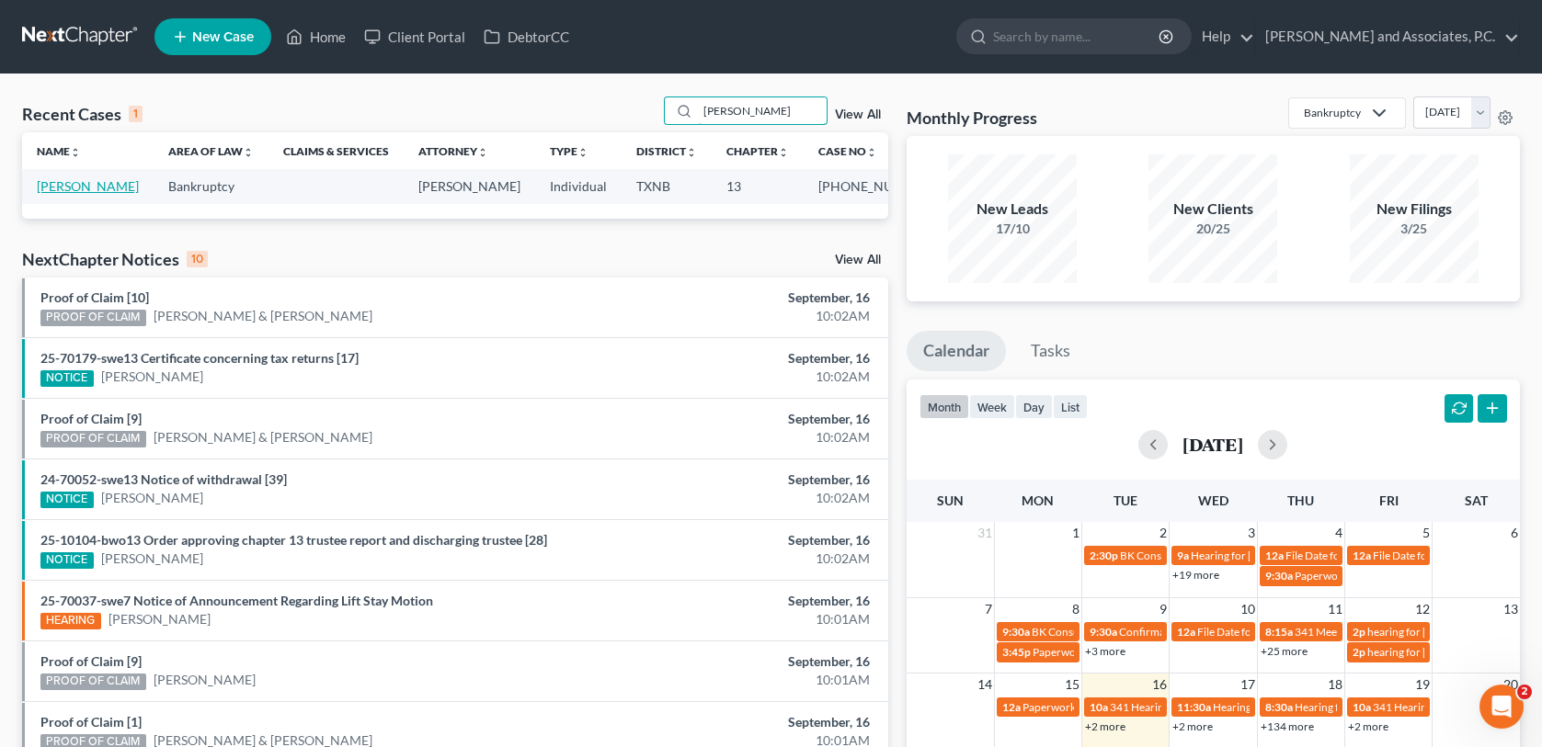
type input "[PERSON_NAME]"
click at [66, 182] on link "[PERSON_NAME]" at bounding box center [88, 186] width 102 height 16
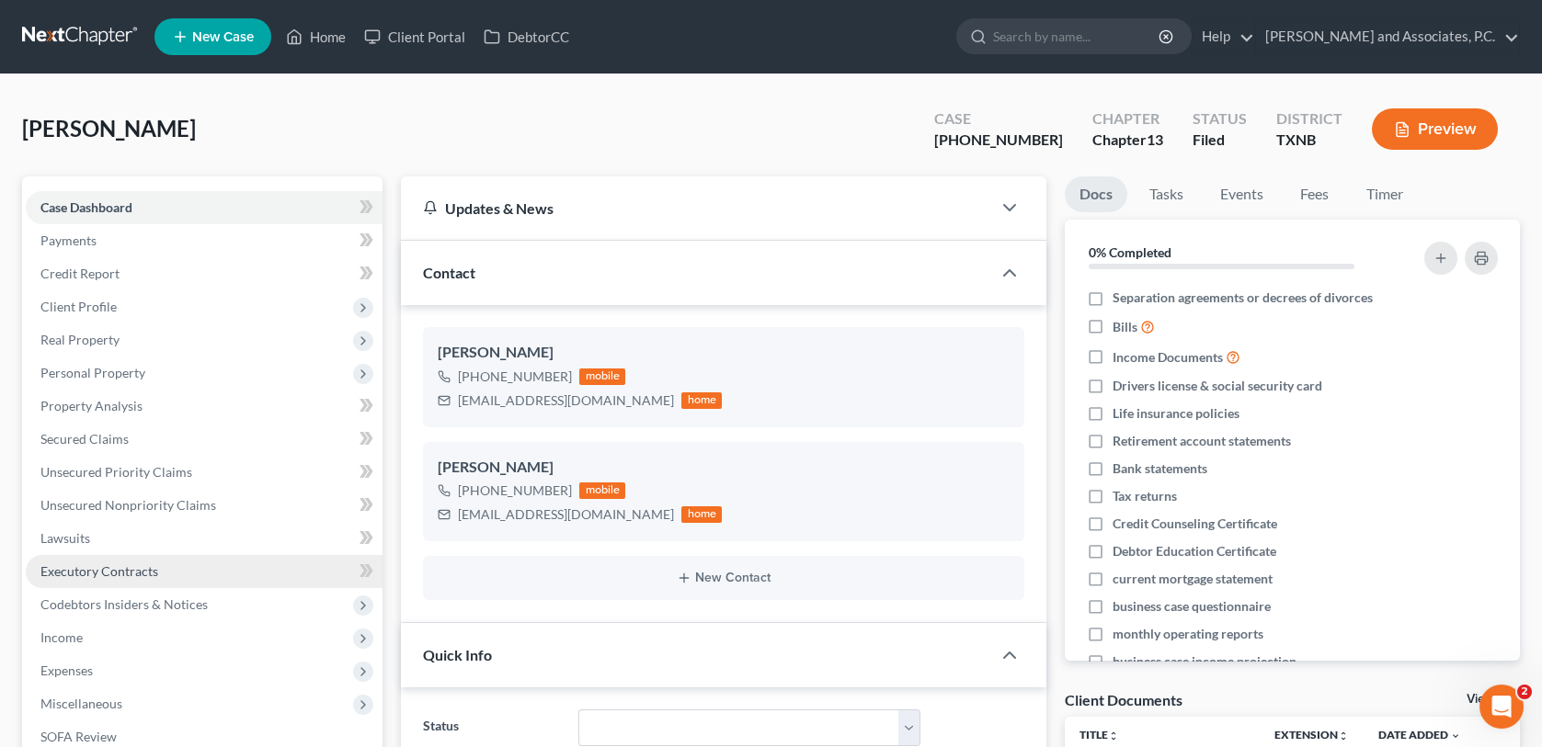
scroll to position [1213, 0]
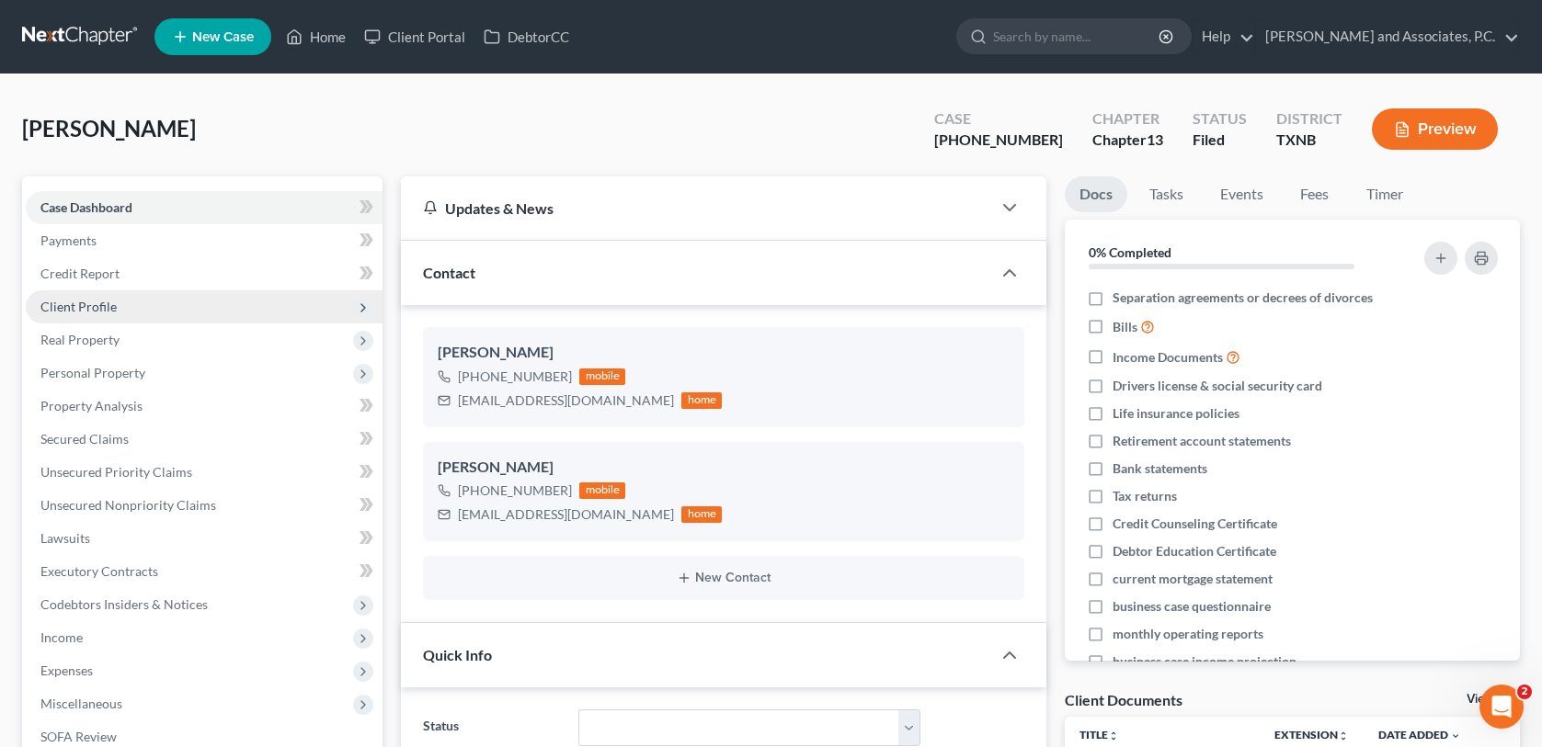
click at [92, 302] on span "Client Profile" at bounding box center [78, 307] width 76 height 16
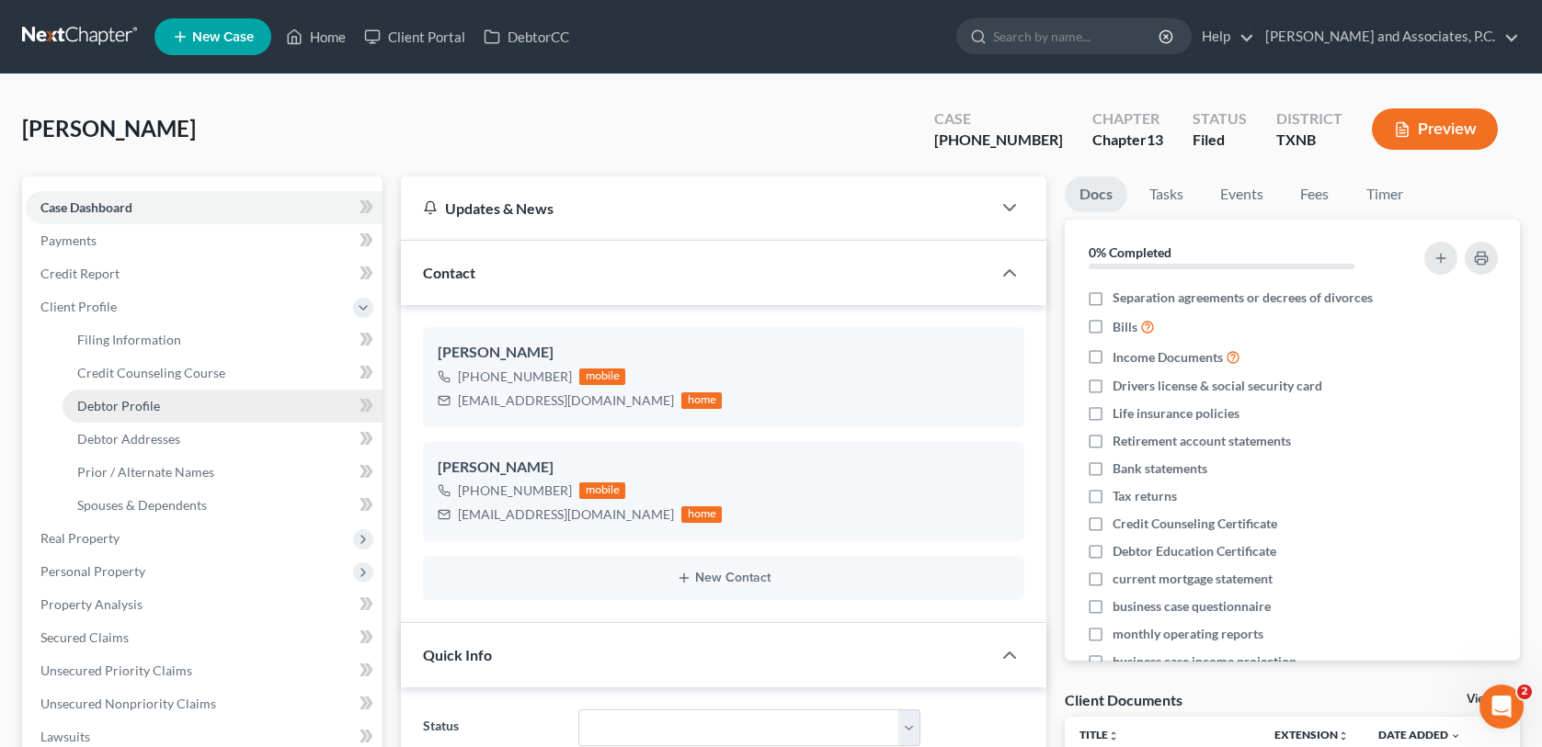
click at [131, 408] on span "Debtor Profile" at bounding box center [118, 406] width 83 height 16
select select "1"
select select "4"
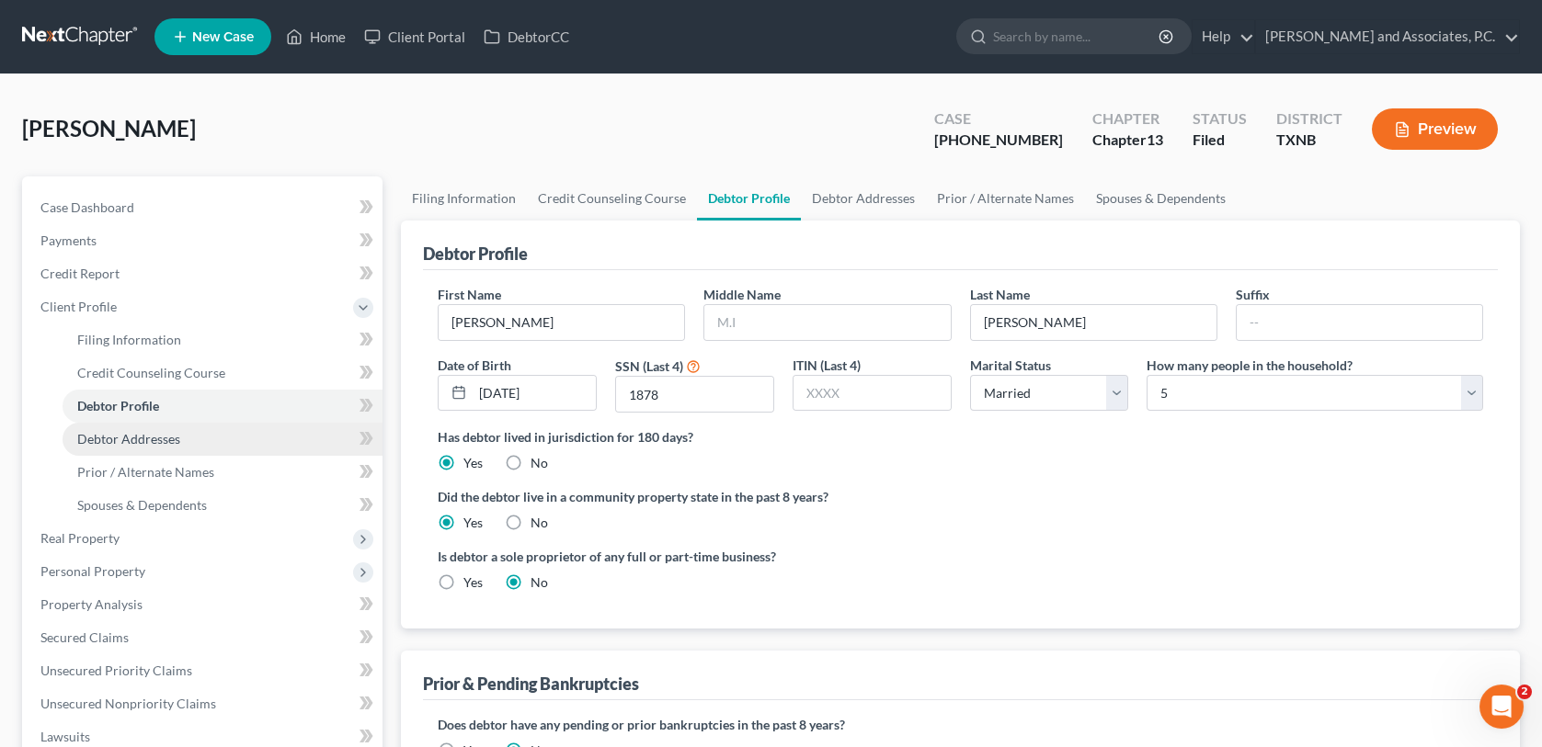
click at [143, 447] on link "Debtor Addresses" at bounding box center [223, 439] width 320 height 33
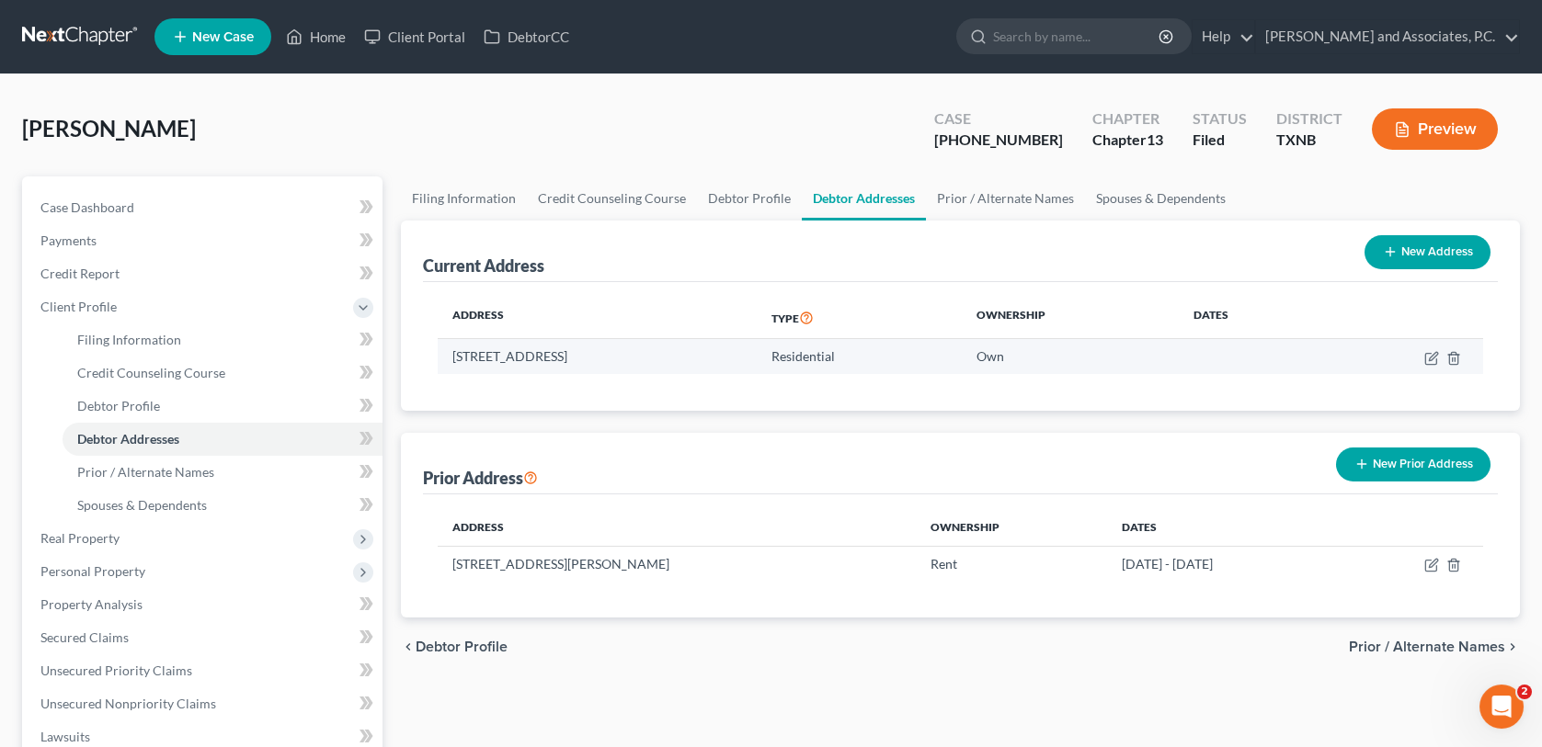
drag, startPoint x: 452, startPoint y: 350, endPoint x: 682, endPoint y: 364, distance: 230.3
click at [682, 364] on td "[STREET_ADDRESS]" at bounding box center [597, 356] width 319 height 35
copy td "[STREET_ADDRESS]"
click at [326, 37] on link "Home" at bounding box center [316, 36] width 78 height 33
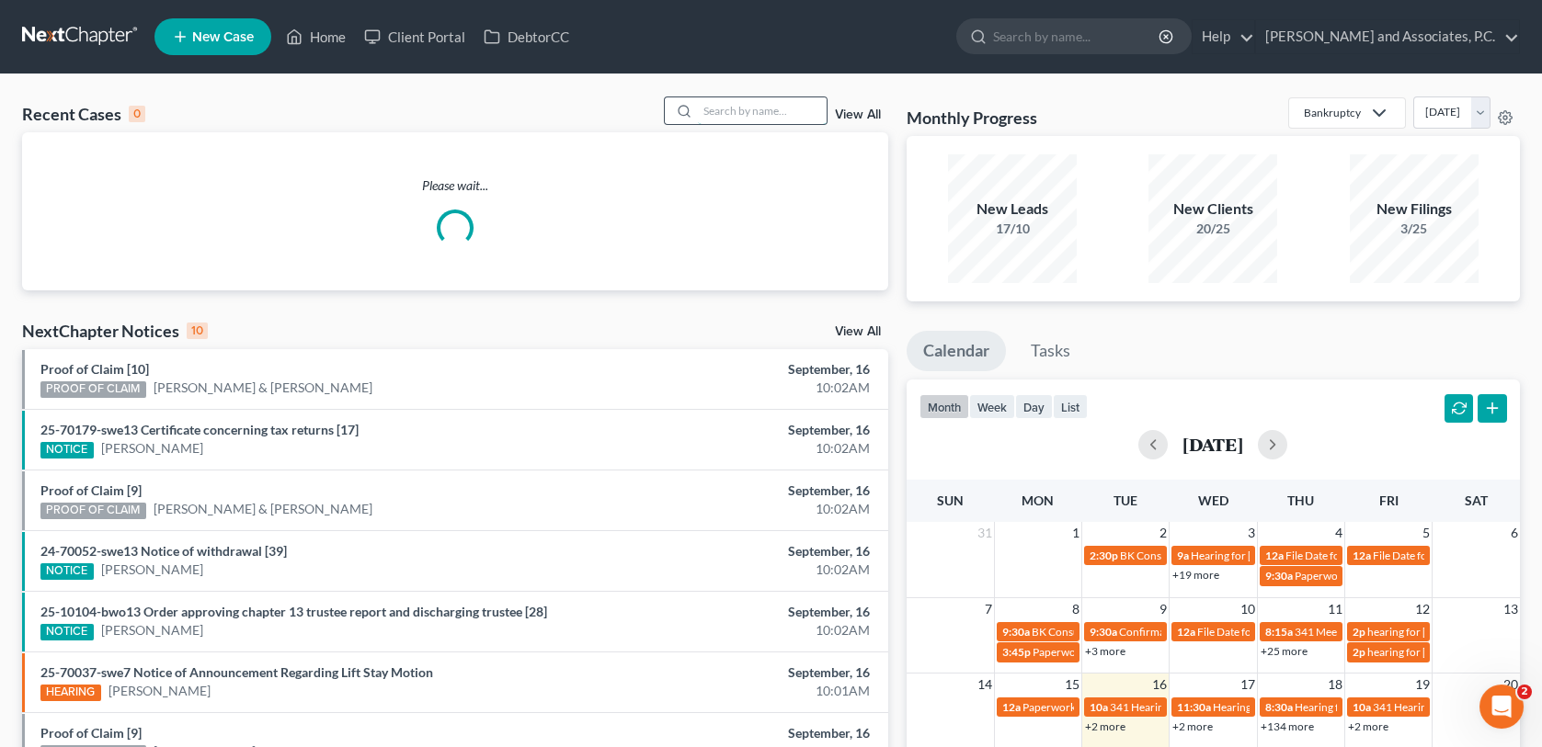
click at [719, 108] on input "search" at bounding box center [762, 110] width 129 height 27
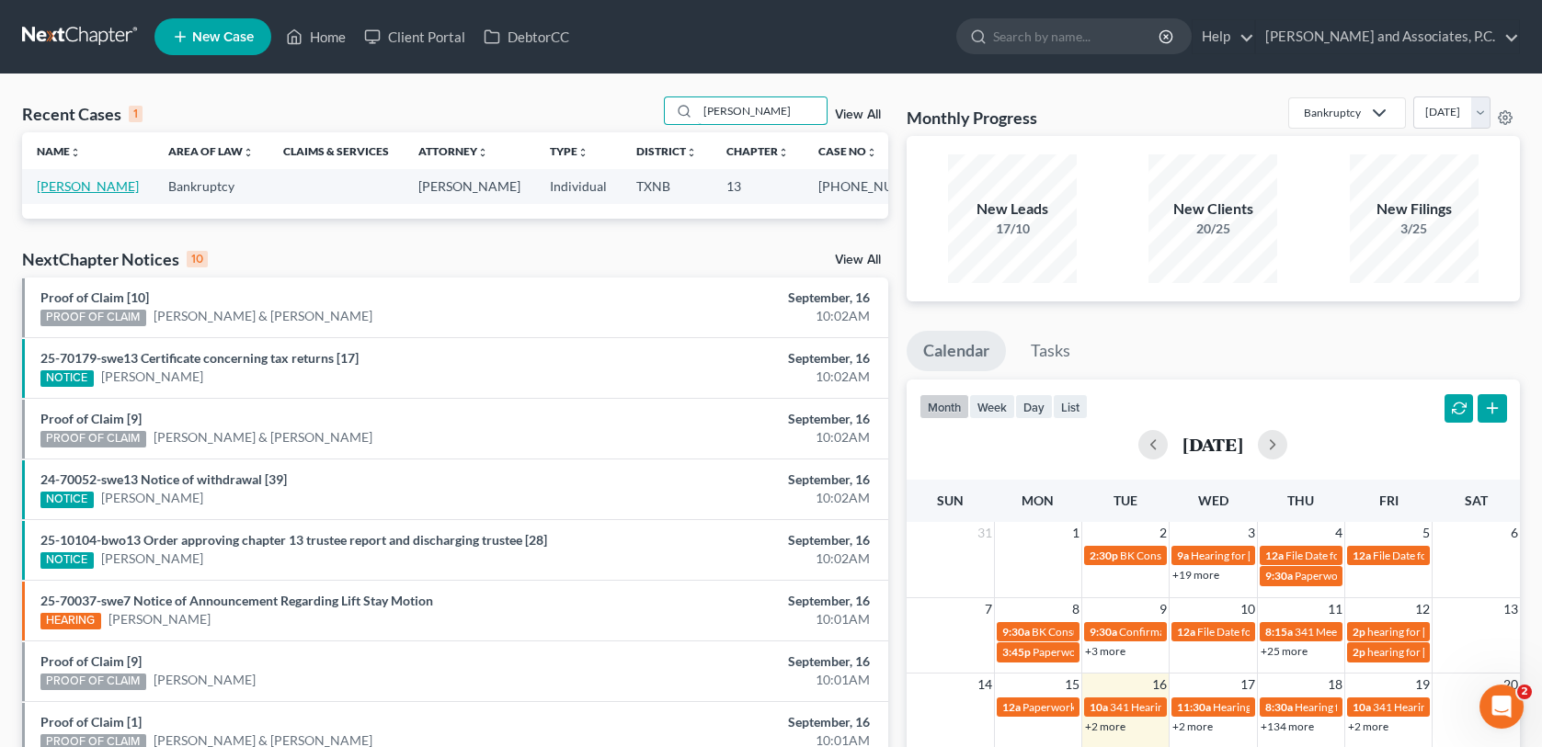
type input "[PERSON_NAME]"
click at [51, 188] on link "[PERSON_NAME]" at bounding box center [88, 186] width 102 height 16
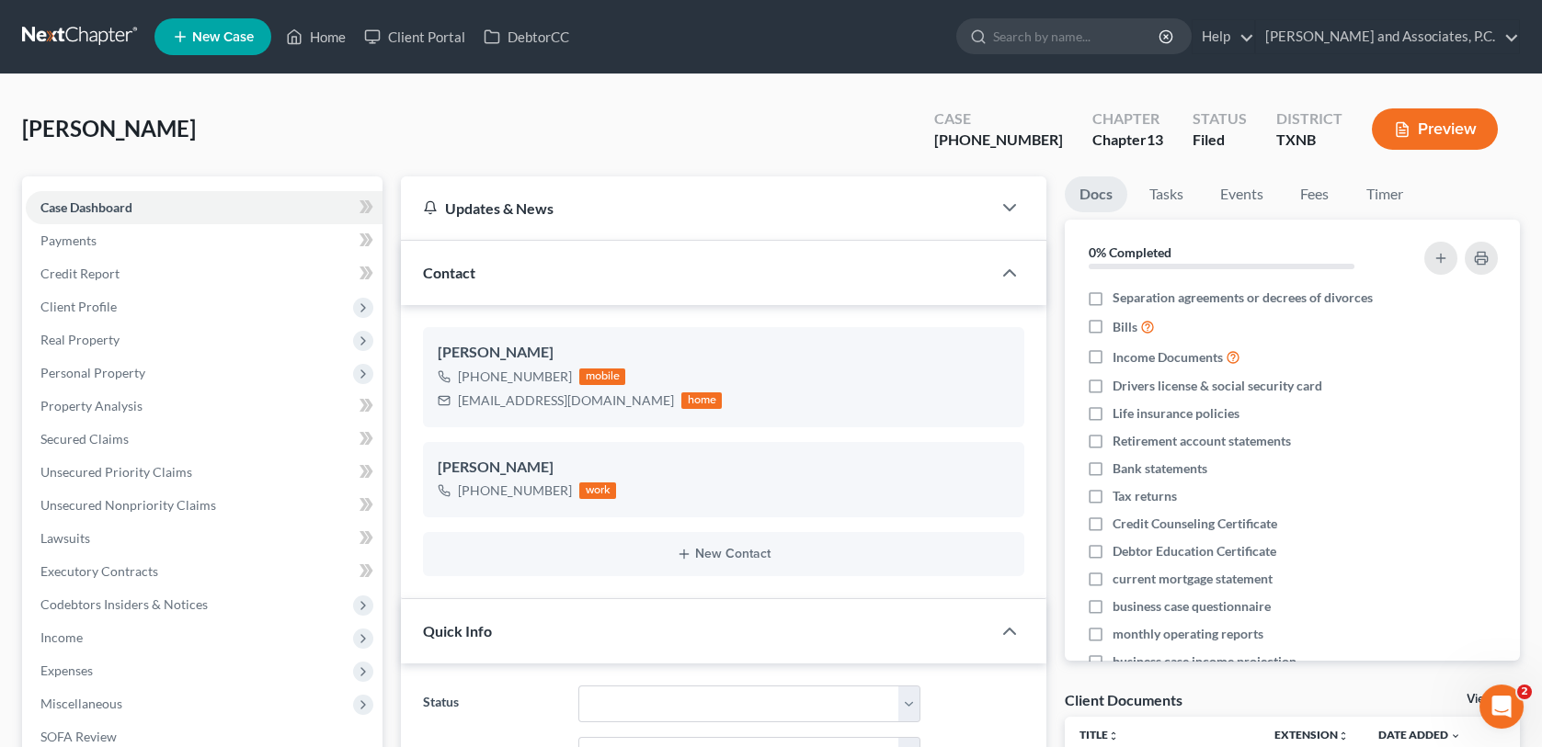
scroll to position [134, 0]
click at [98, 305] on span "Client Profile" at bounding box center [78, 307] width 76 height 16
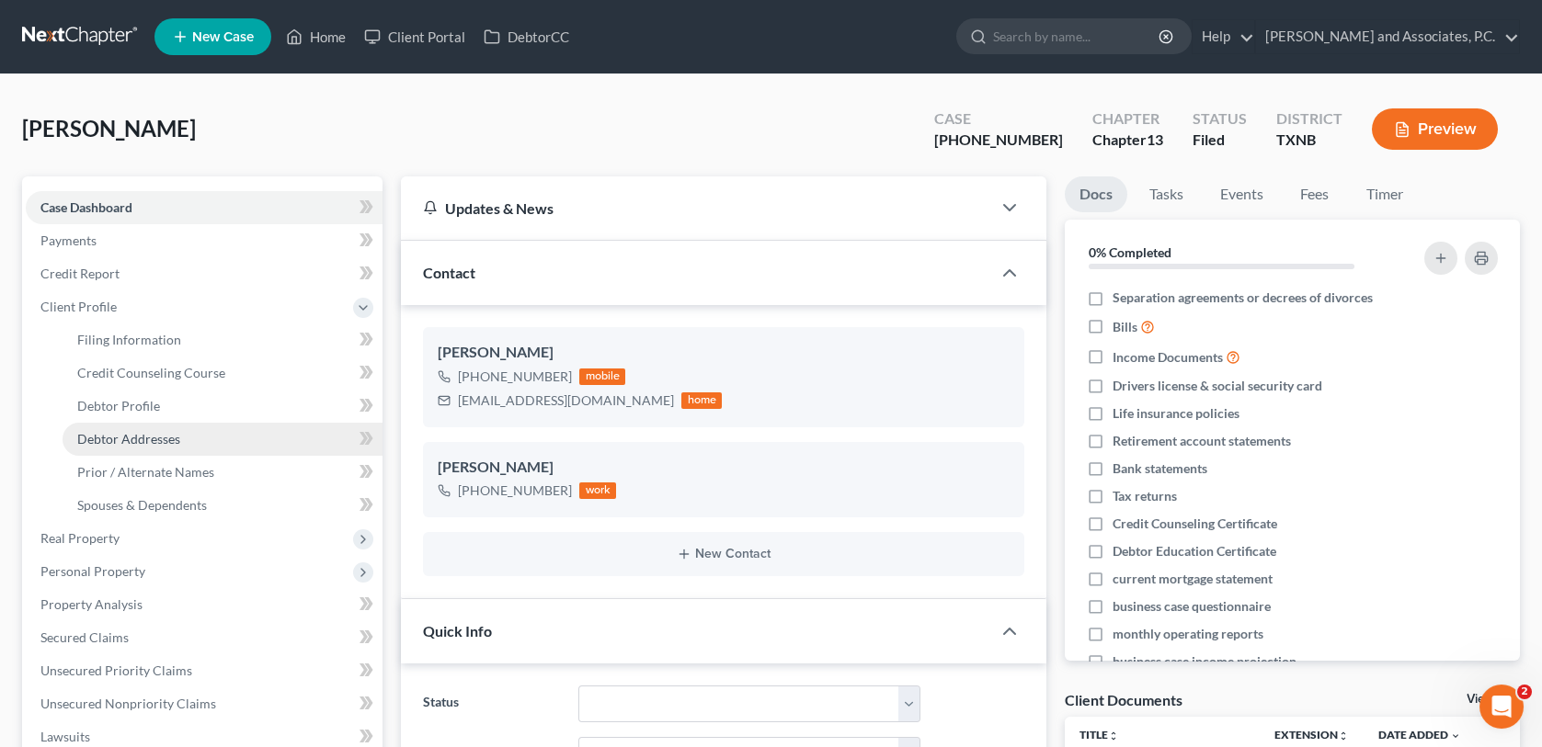
click at [113, 439] on span "Debtor Addresses" at bounding box center [128, 439] width 103 height 16
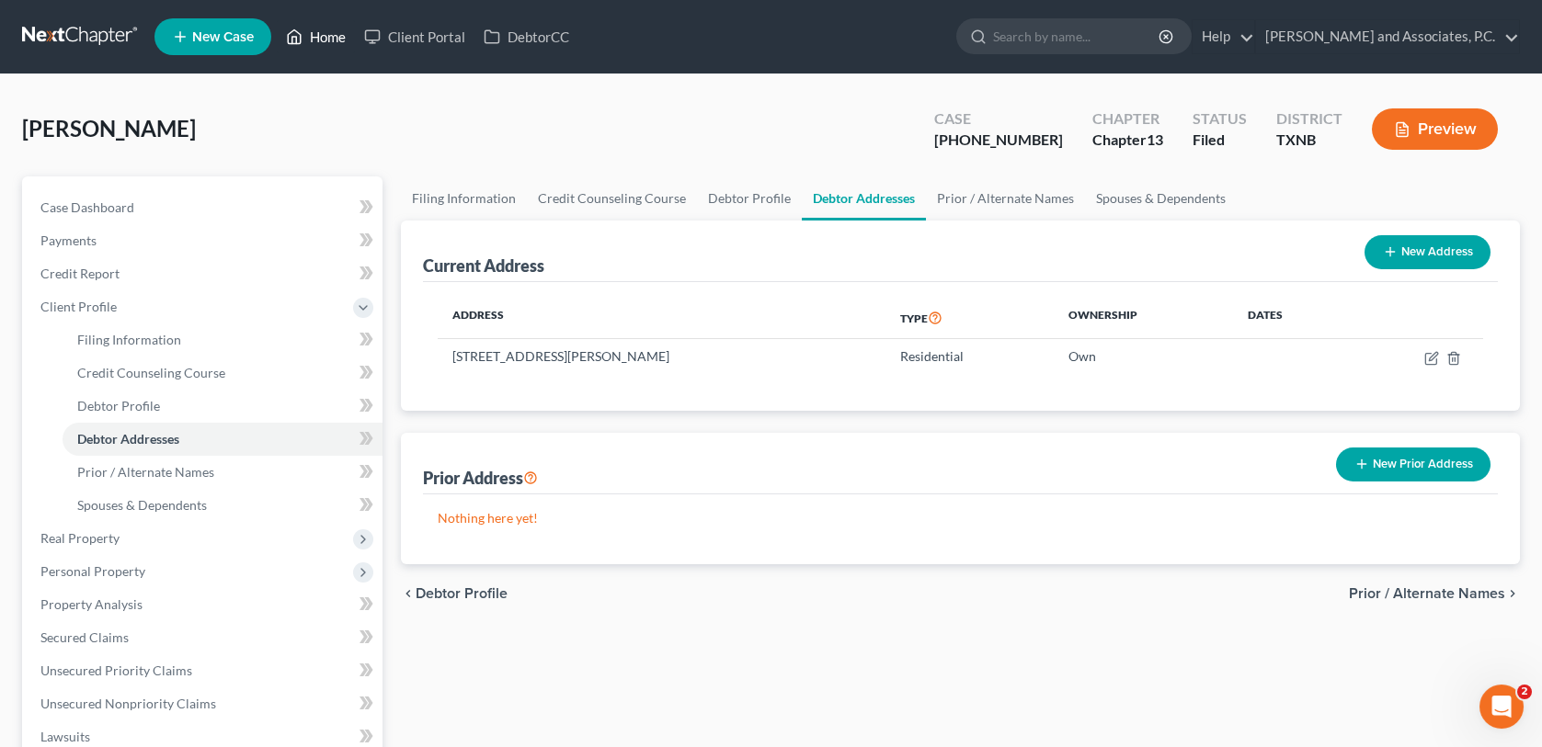
click at [327, 39] on link "Home" at bounding box center [316, 36] width 78 height 33
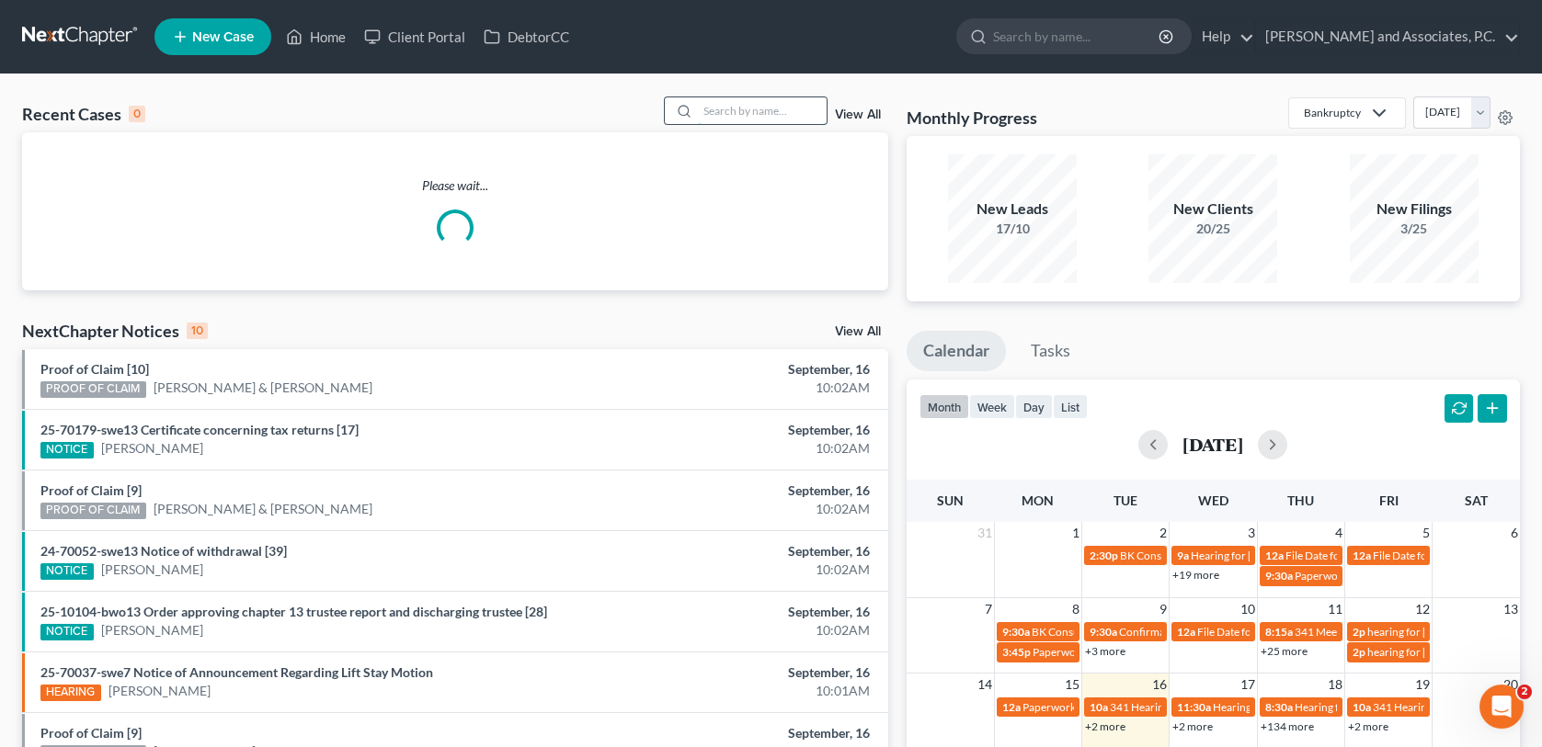
click at [724, 109] on input "search" at bounding box center [762, 110] width 129 height 27
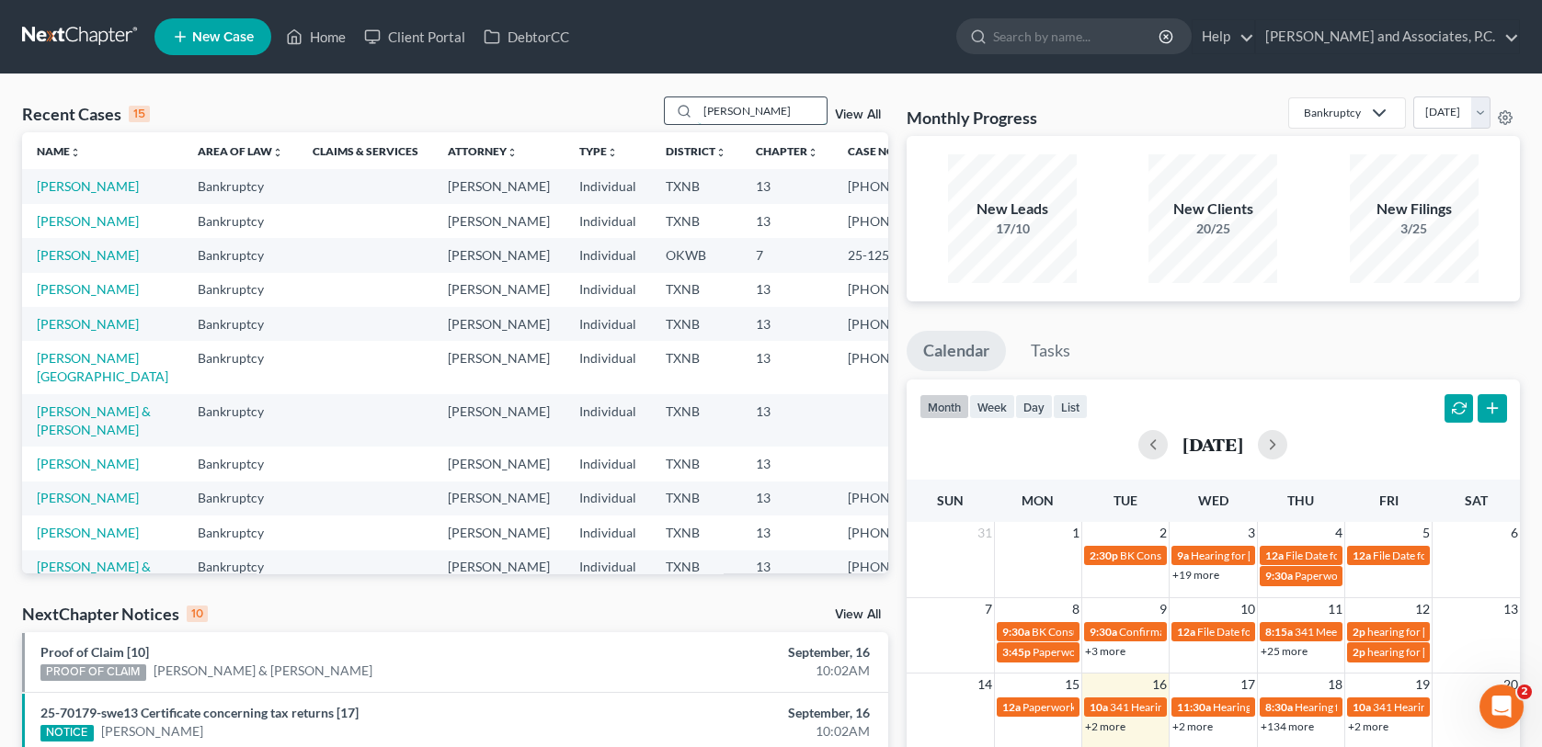
type input "[PERSON_NAME]"
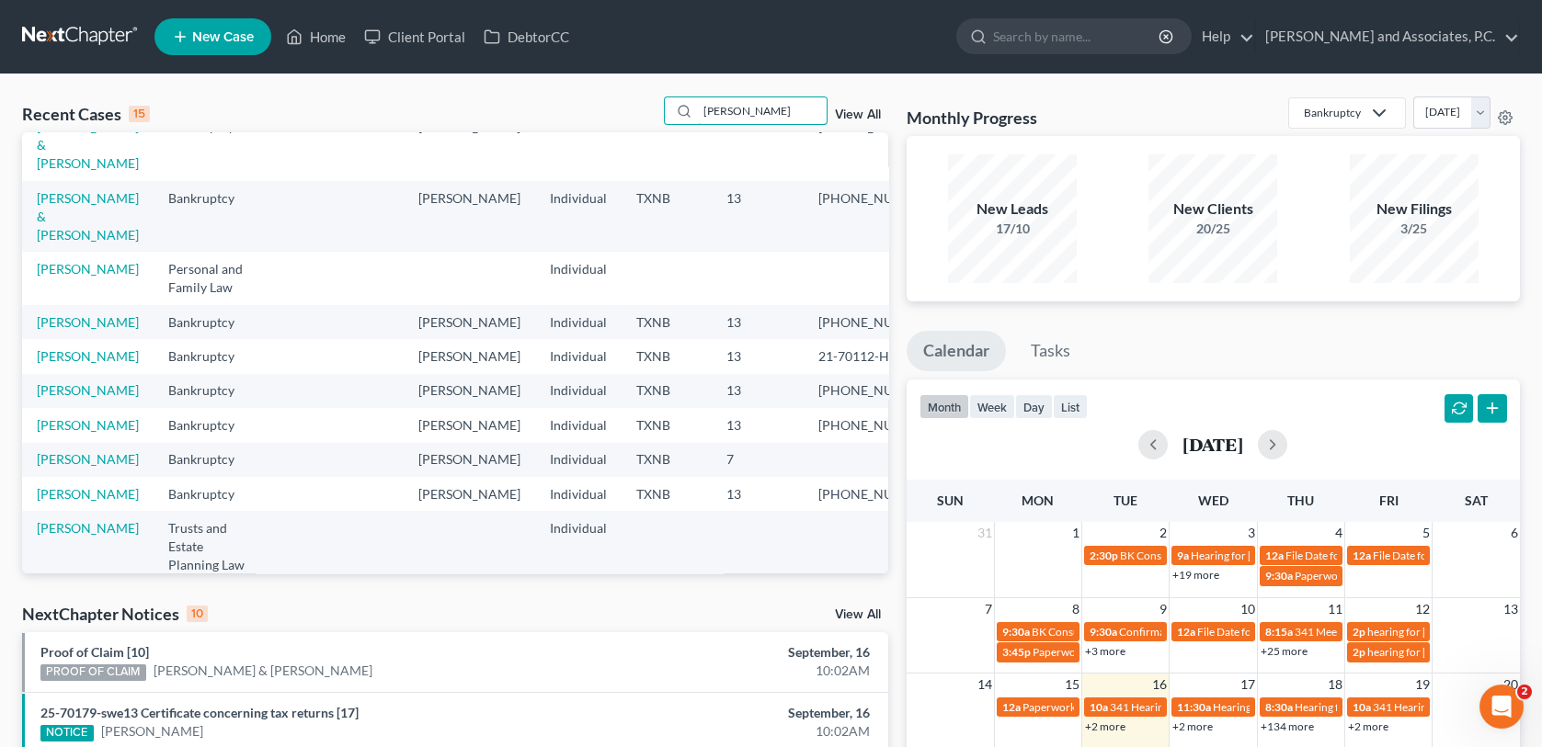
scroll to position [276, 0]
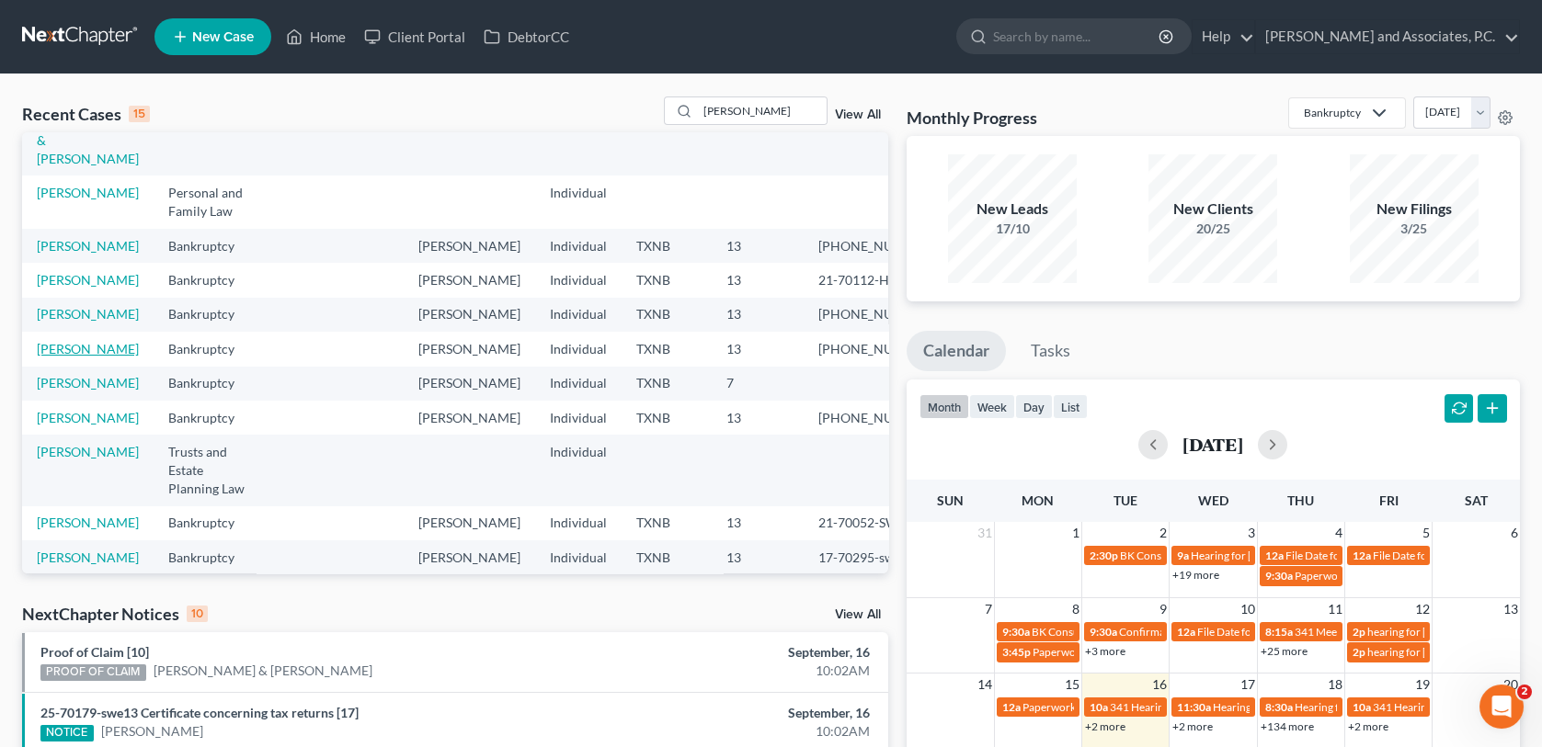
click at [89, 357] on link "[PERSON_NAME]" at bounding box center [88, 349] width 102 height 16
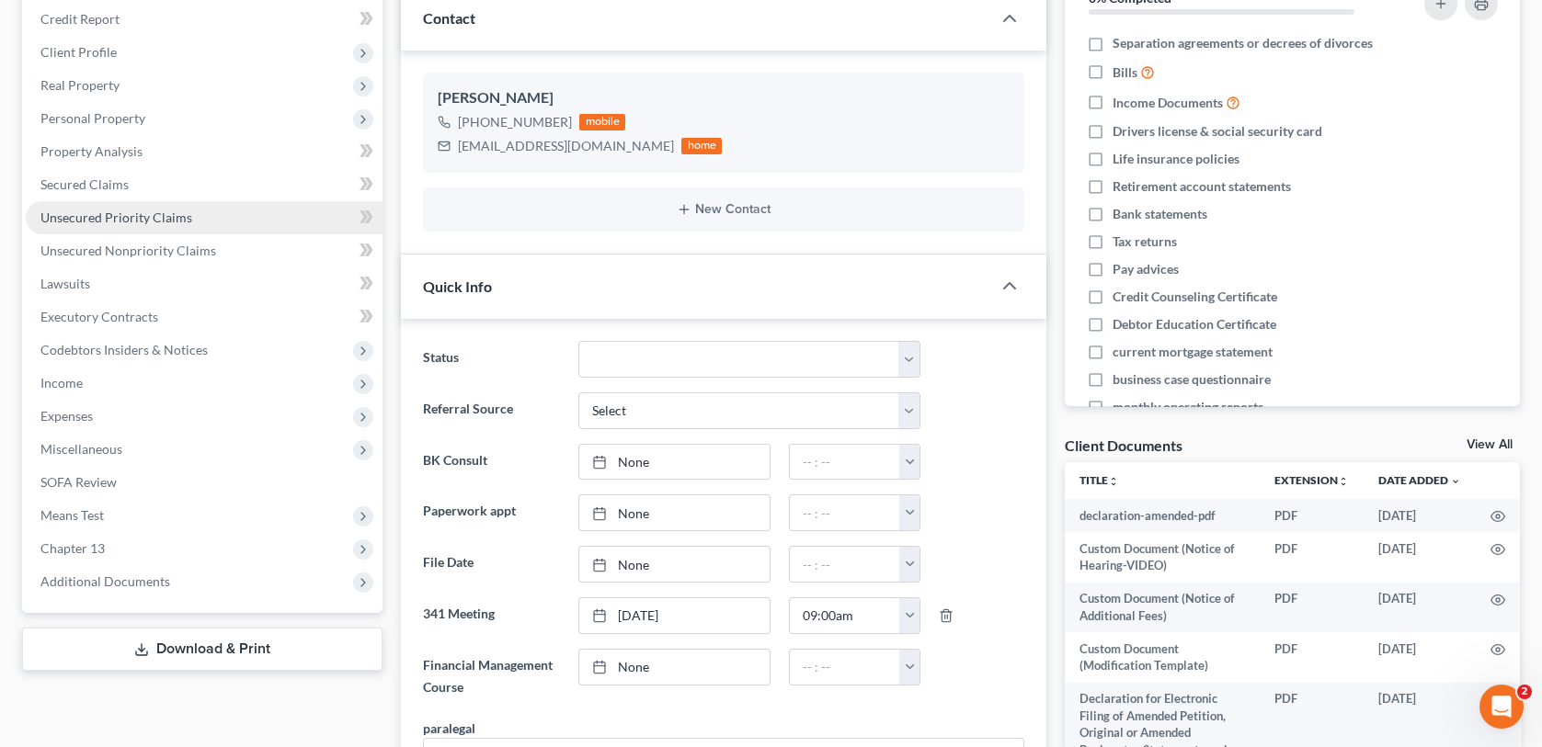
scroll to position [276, 0]
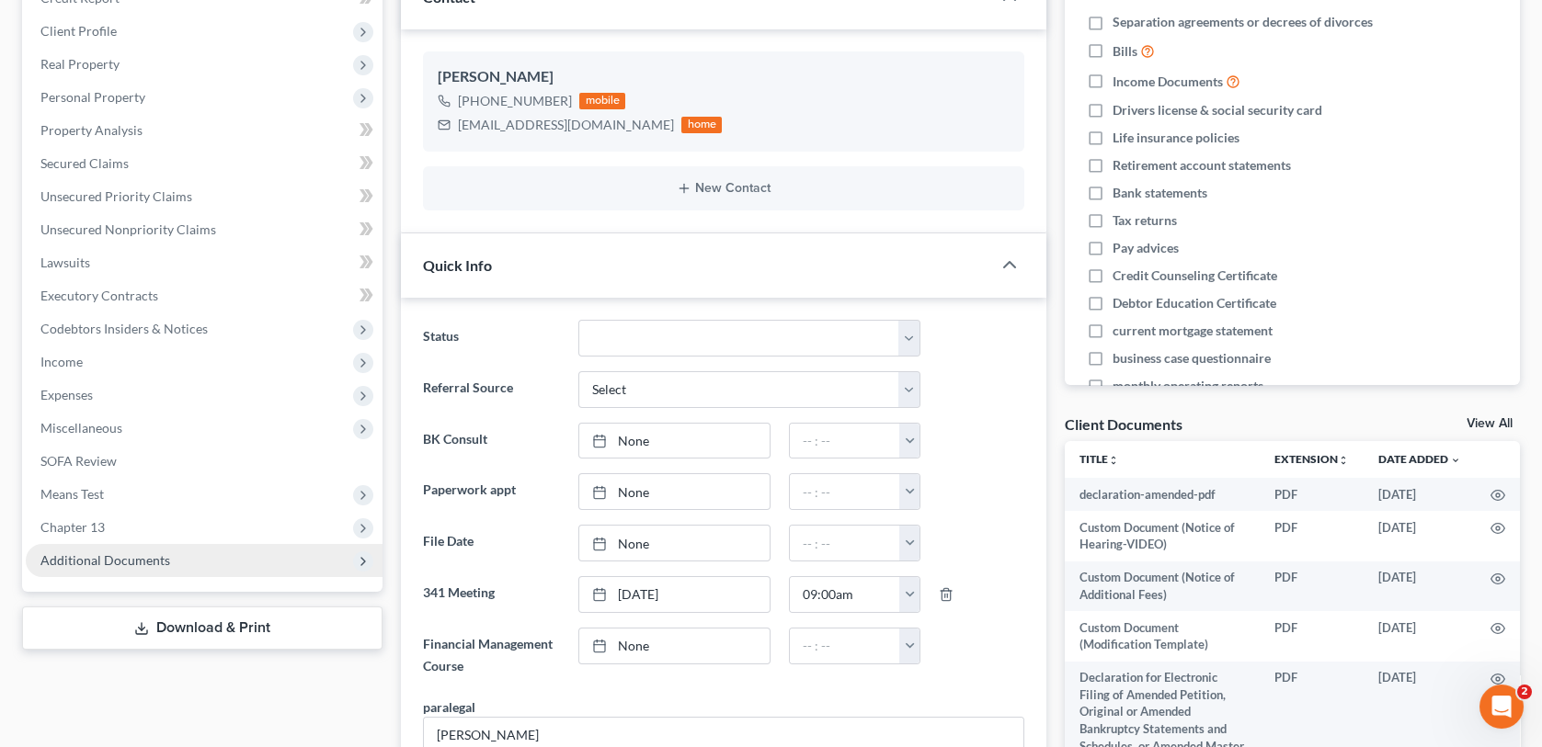
click at [109, 563] on span "Additional Documents" at bounding box center [105, 561] width 130 height 16
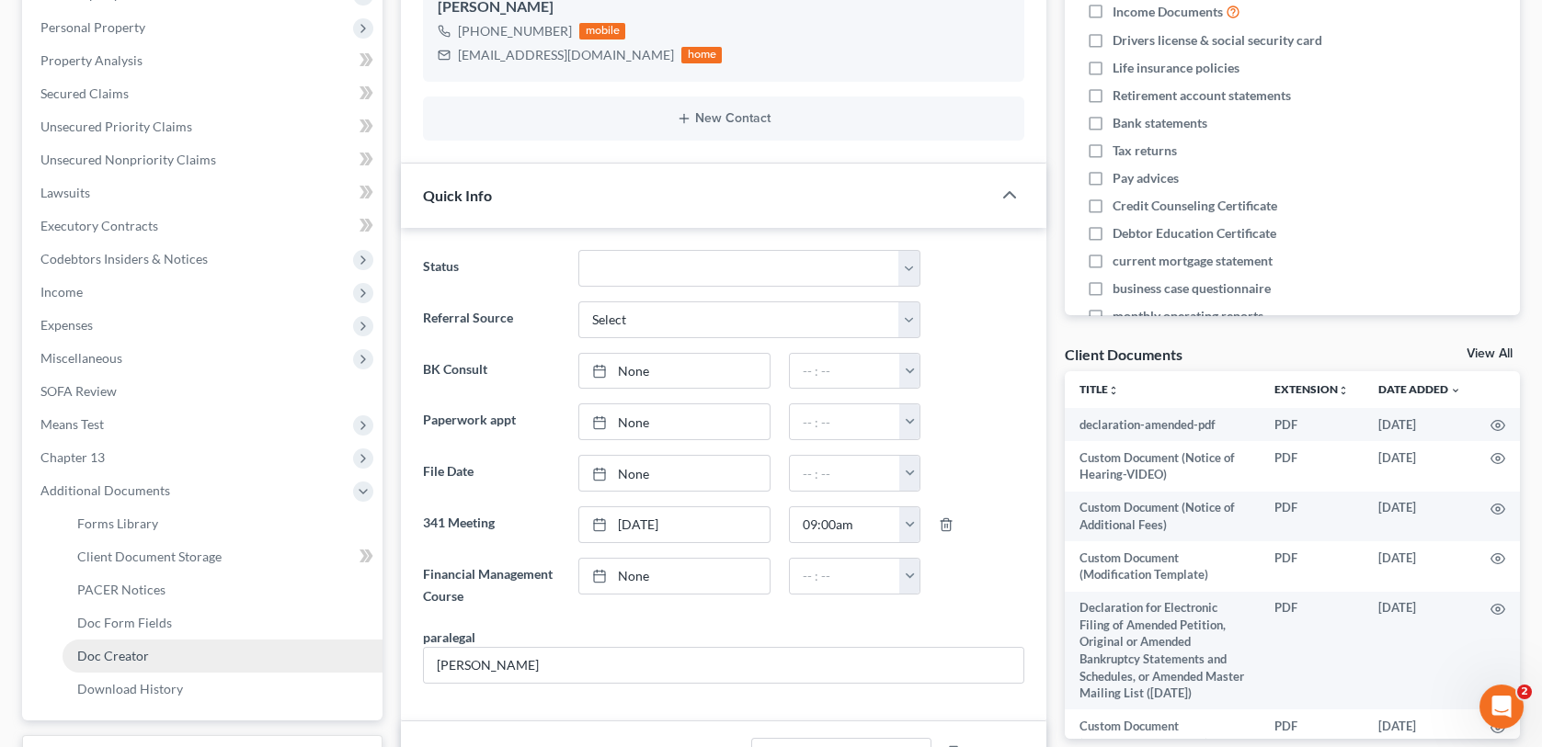
scroll to position [460, 0]
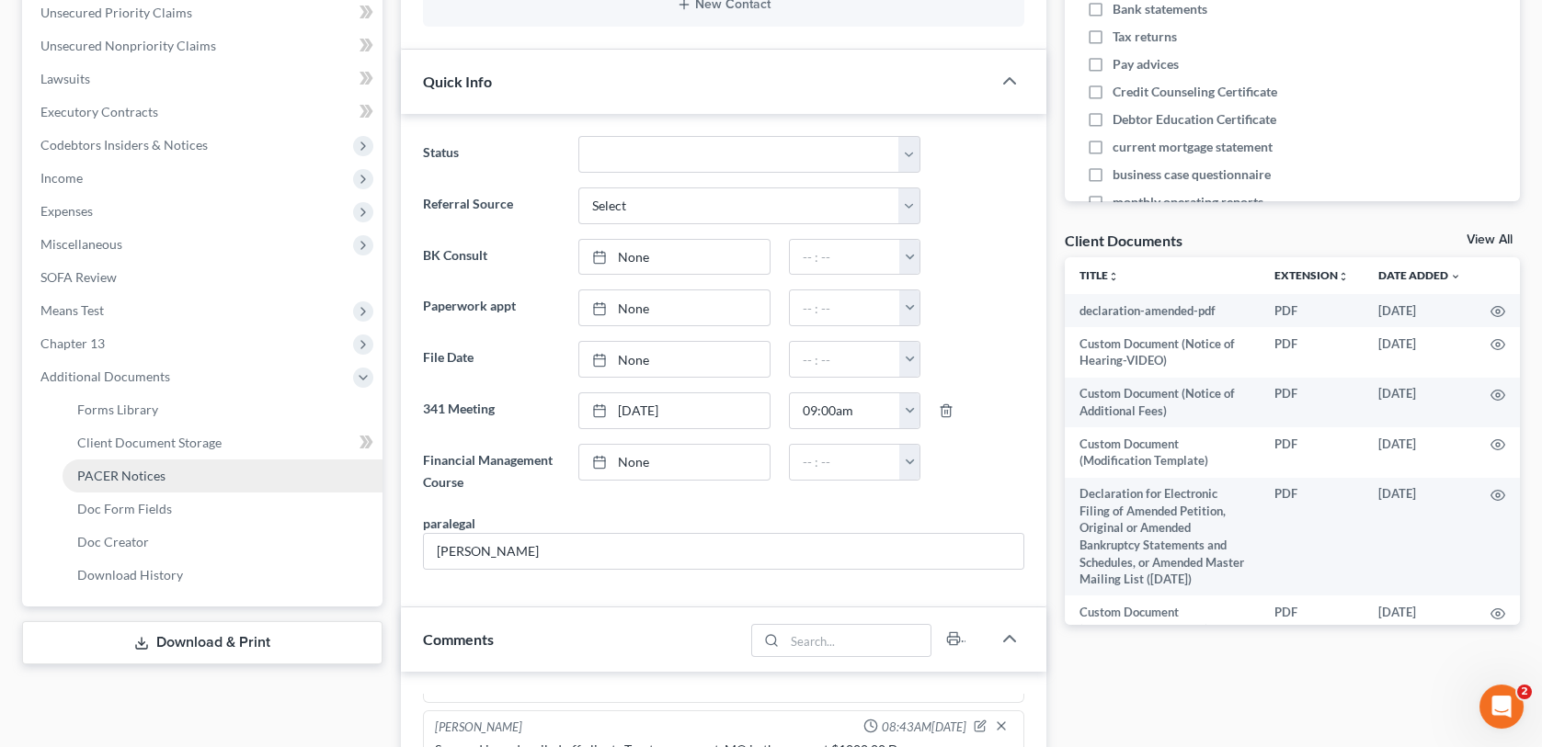
click at [139, 470] on span "PACER Notices" at bounding box center [121, 476] width 88 height 16
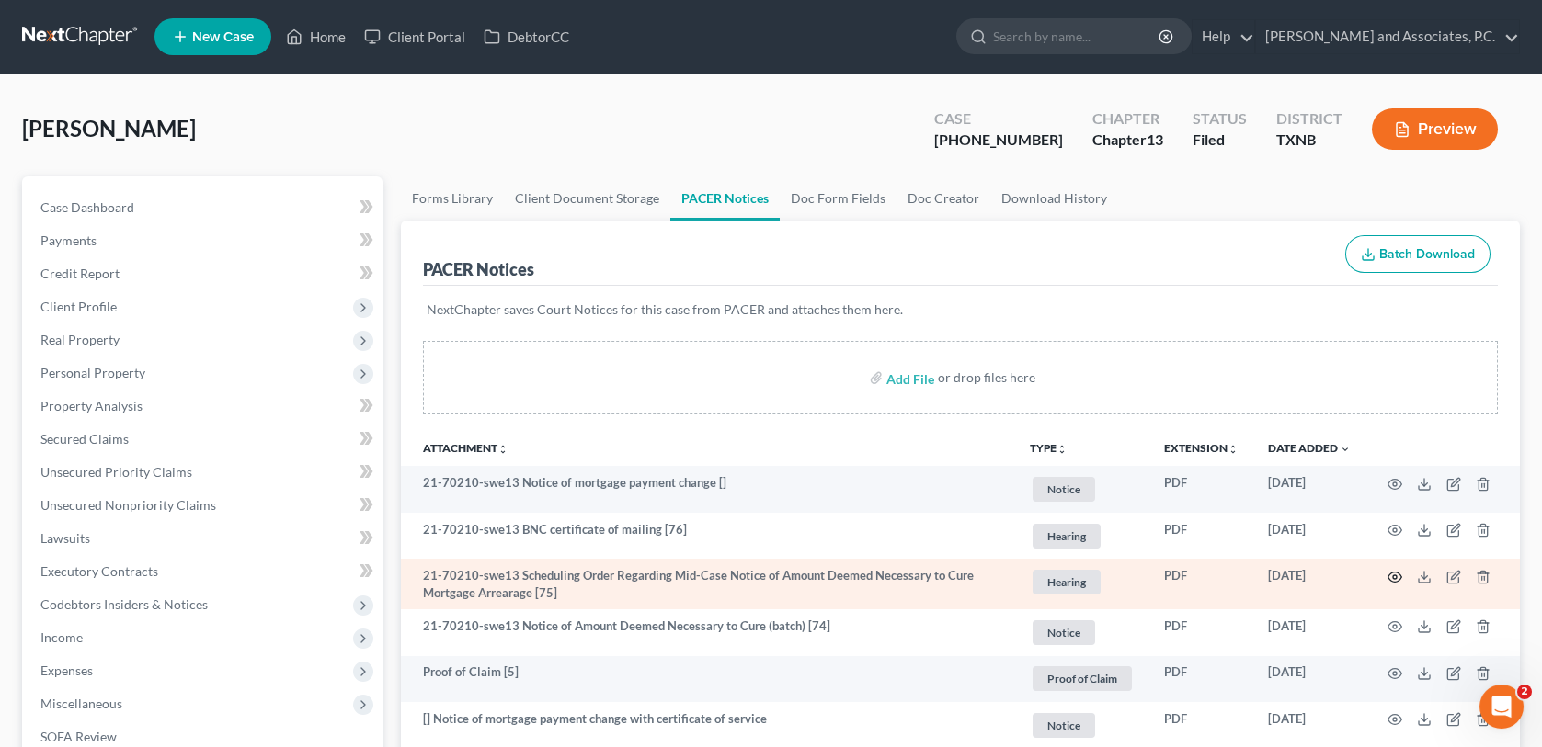
click at [1393, 571] on icon "button" at bounding box center [1394, 577] width 15 height 15
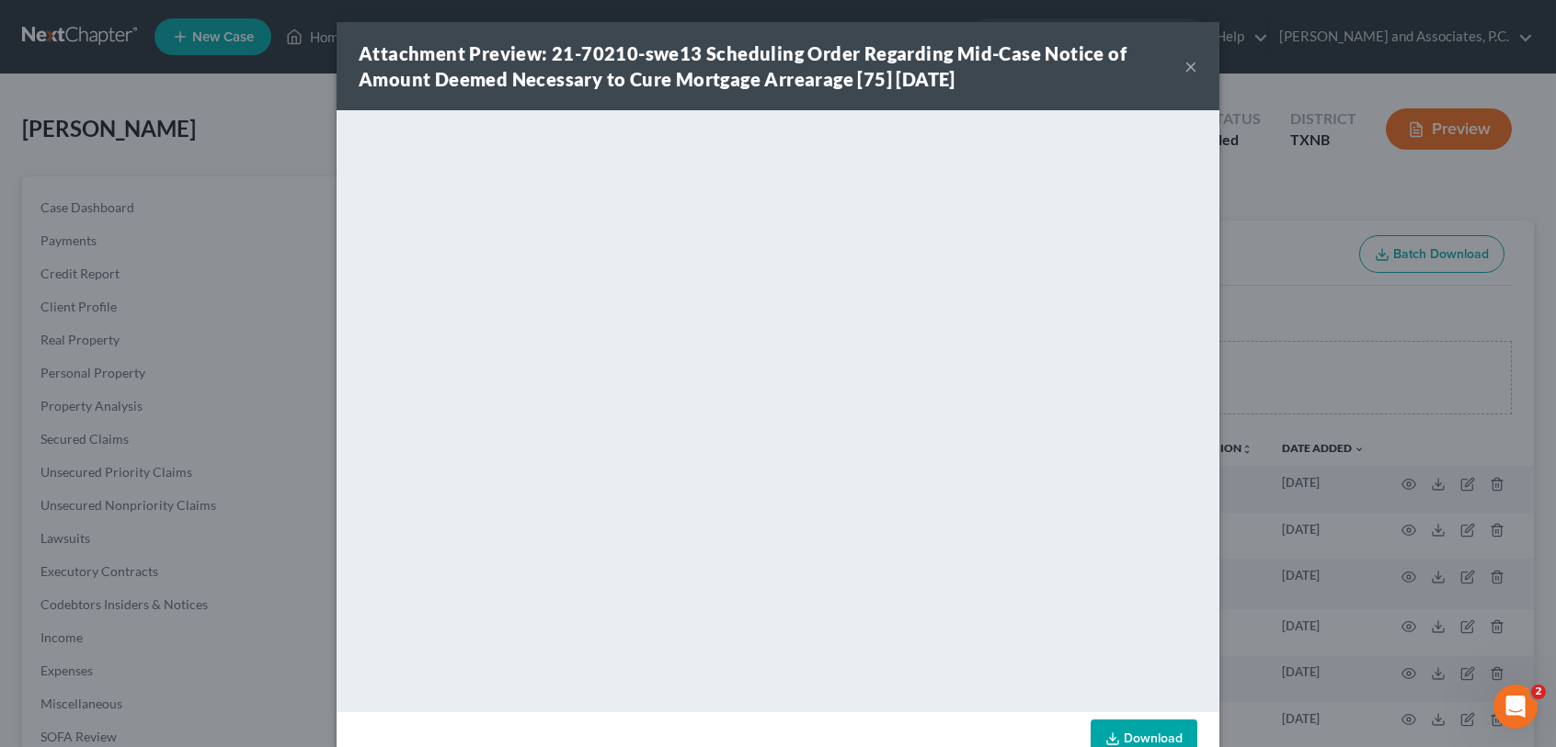
click at [1188, 66] on button "×" at bounding box center [1190, 66] width 13 height 22
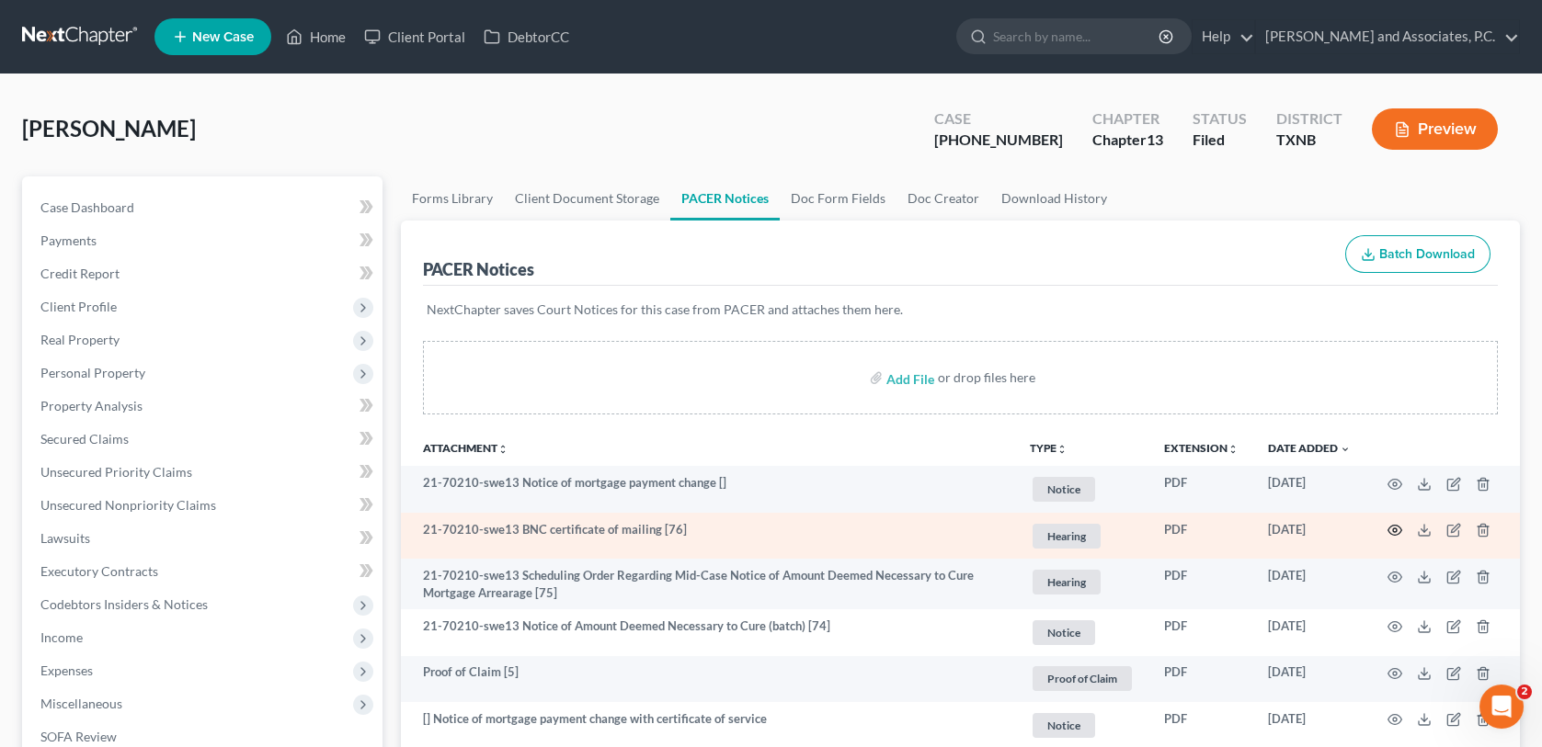
click at [1396, 529] on circle "button" at bounding box center [1395, 531] width 4 height 4
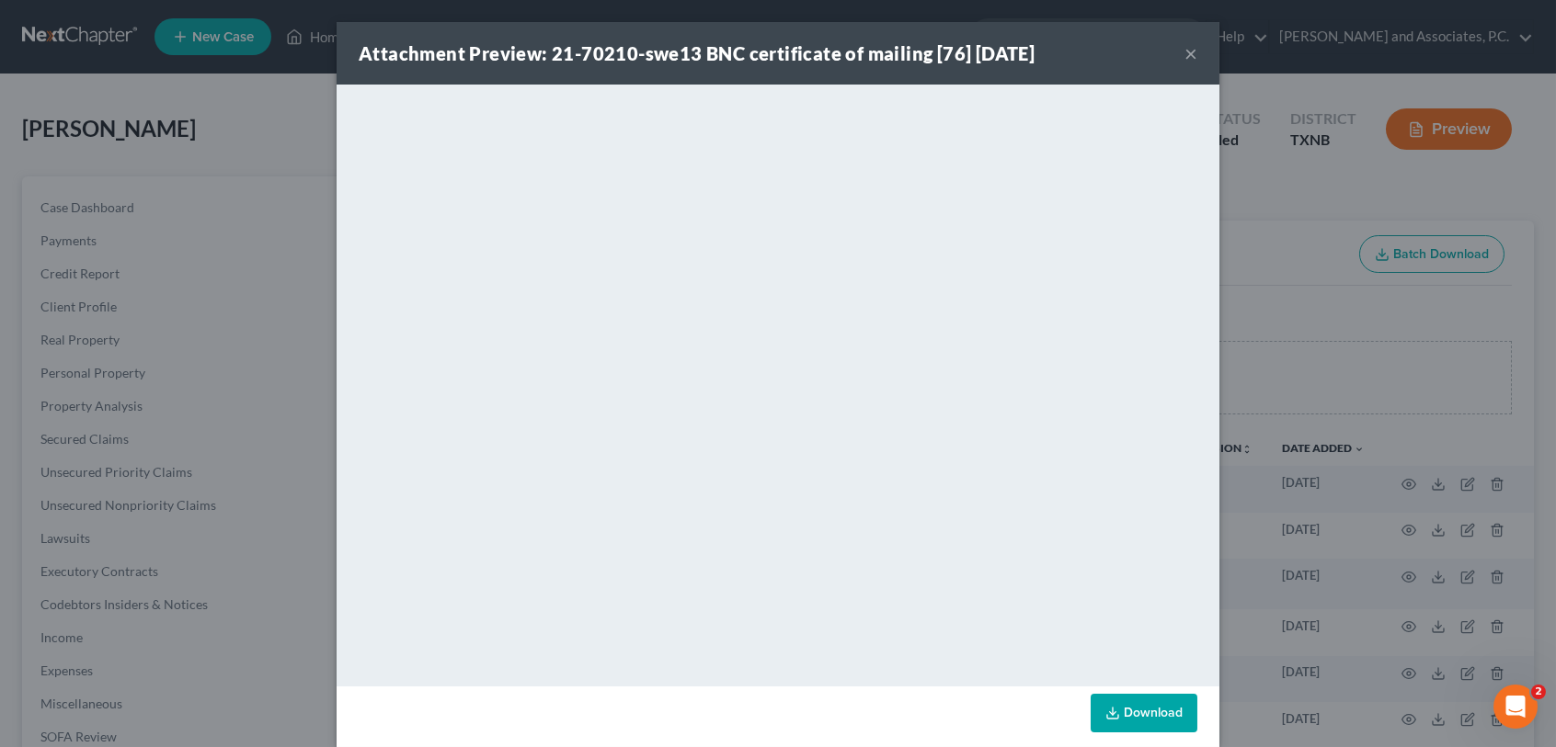
click at [1176, 53] on div "Attachment Preview: 21-70210-swe13 BNC certificate of mailing [76] [DATE] ×" at bounding box center [777, 53] width 883 height 63
click at [1186, 50] on button "×" at bounding box center [1190, 53] width 13 height 22
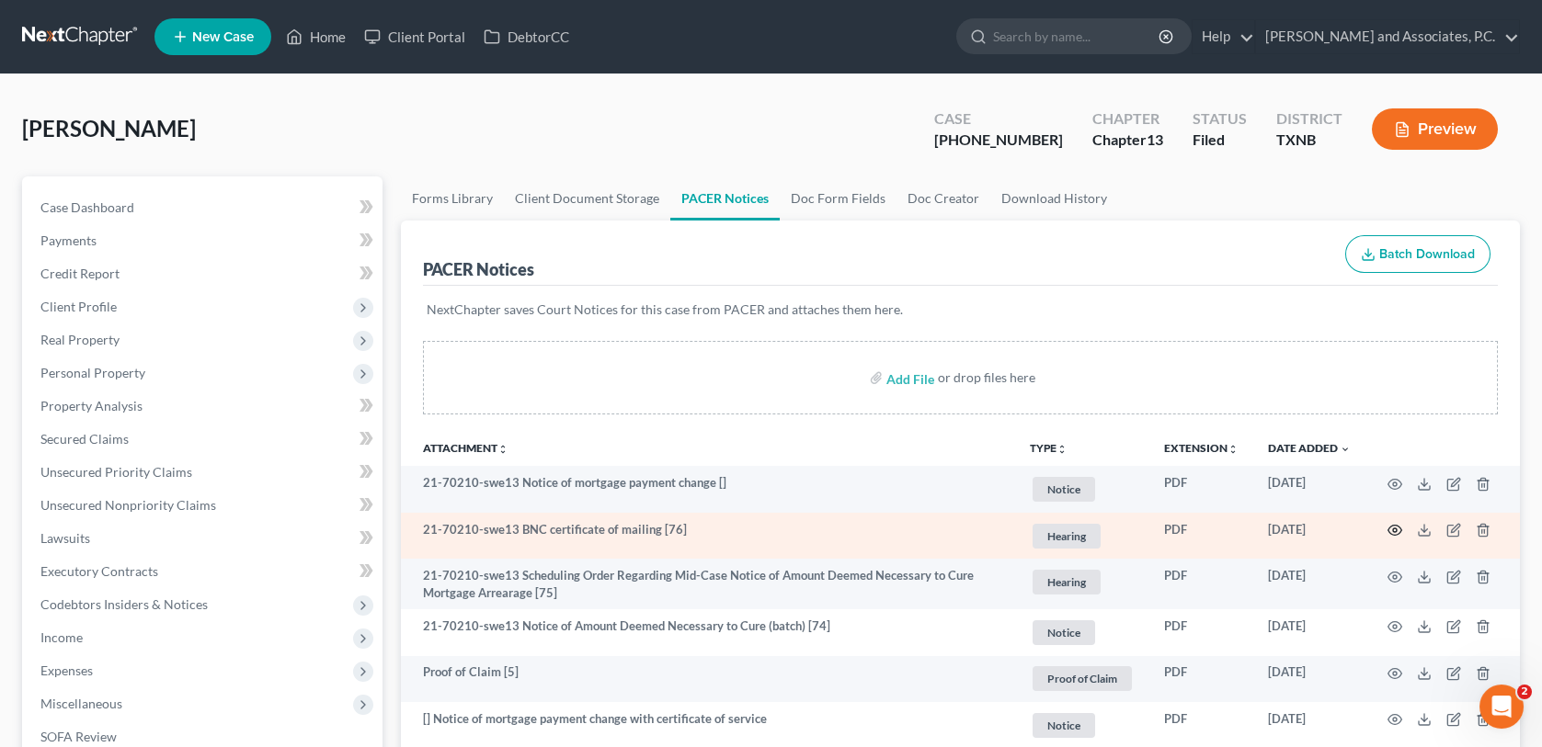
click at [1393, 529] on circle "button" at bounding box center [1395, 531] width 4 height 4
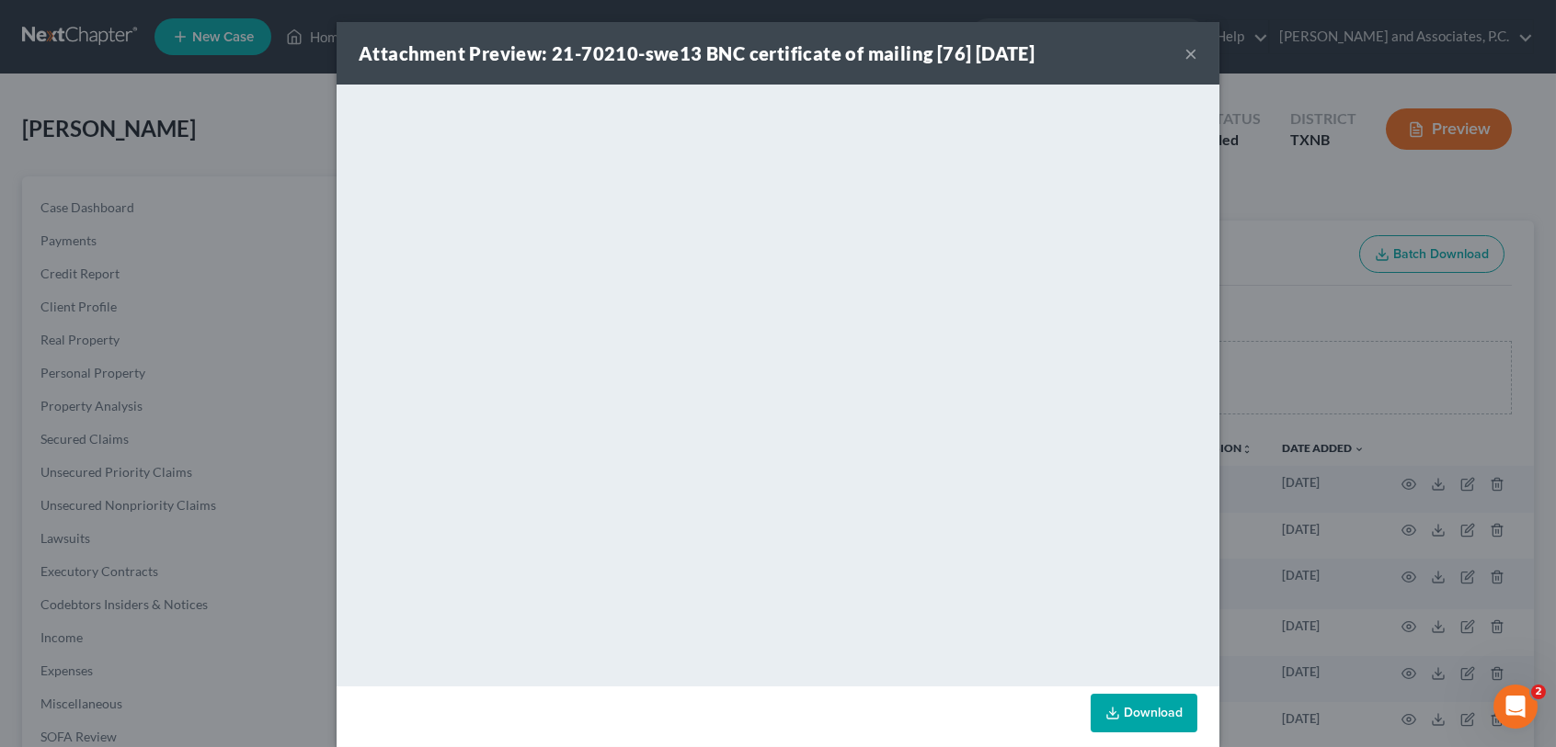
click at [1185, 52] on button "×" at bounding box center [1190, 53] width 13 height 22
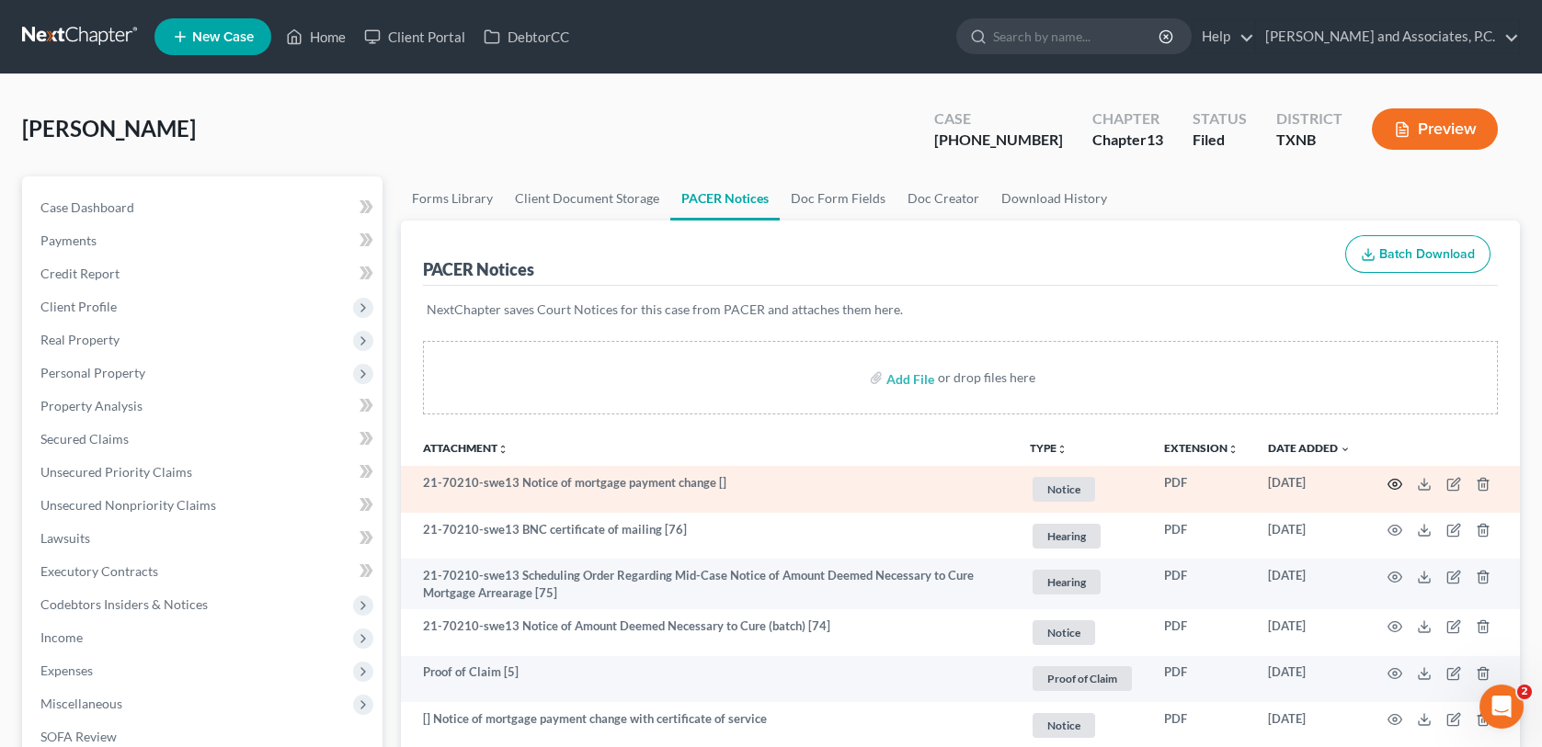
click at [1389, 484] on icon "button" at bounding box center [1395, 484] width 14 height 10
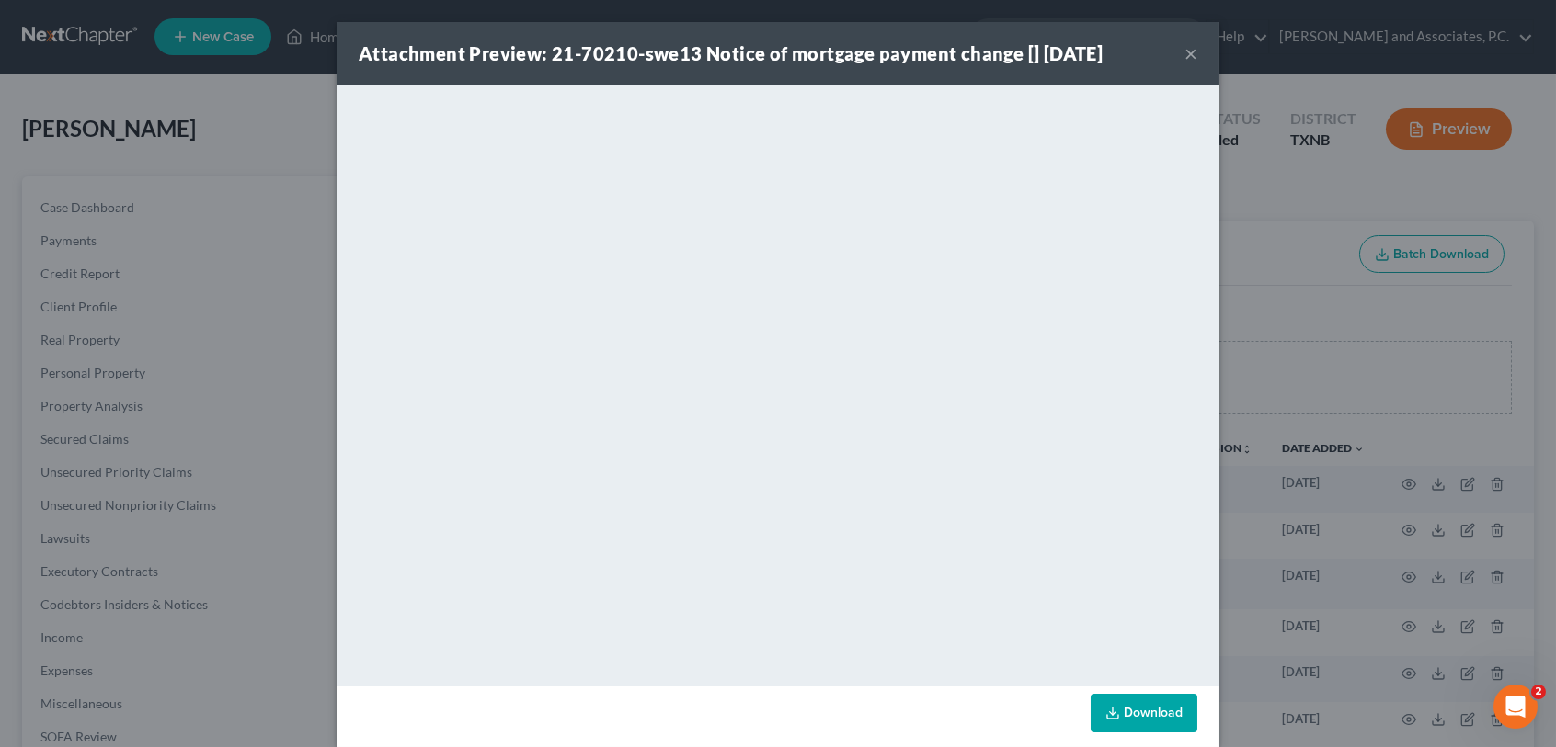
click at [1184, 48] on button "×" at bounding box center [1190, 53] width 13 height 22
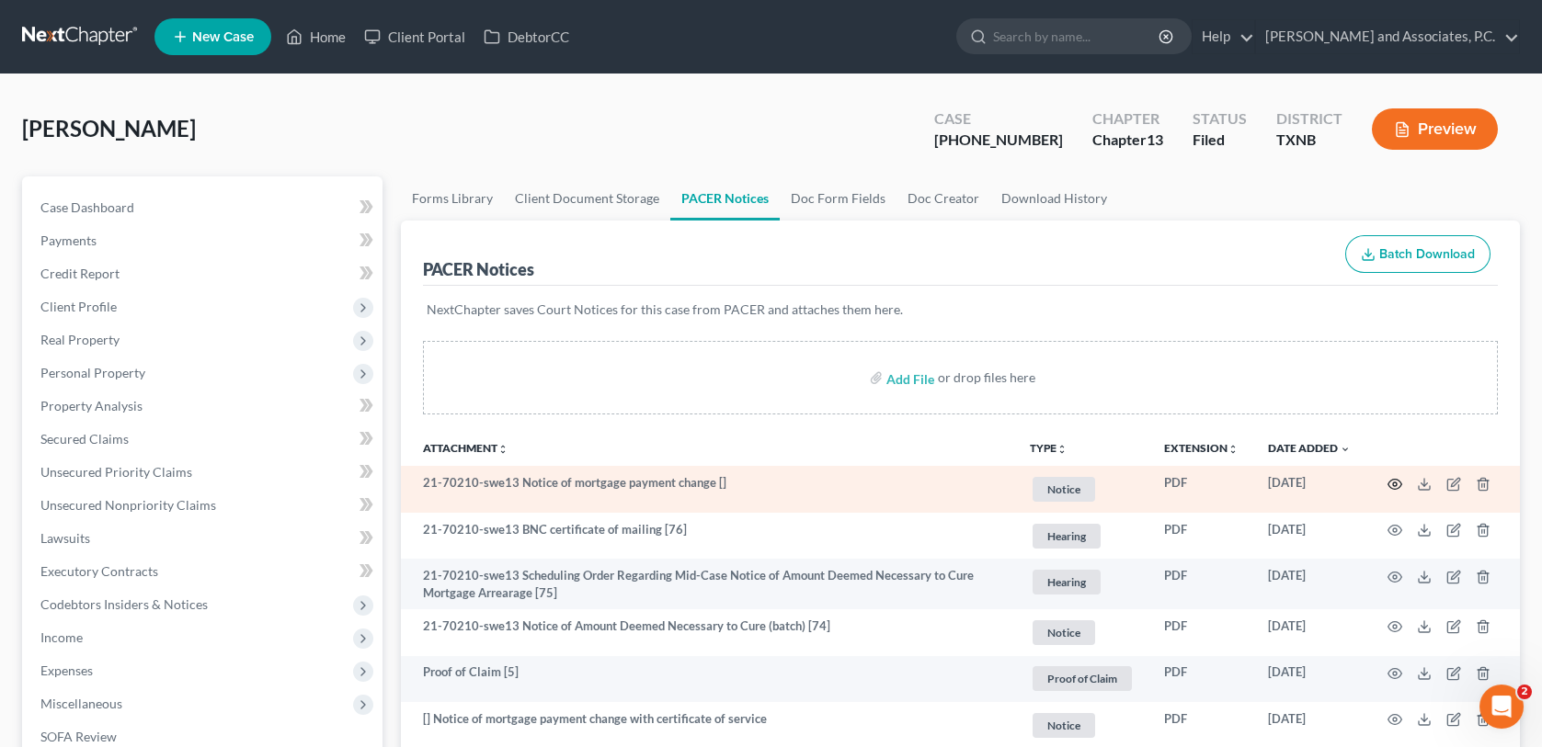
click at [1394, 484] on icon "button" at bounding box center [1394, 484] width 15 height 15
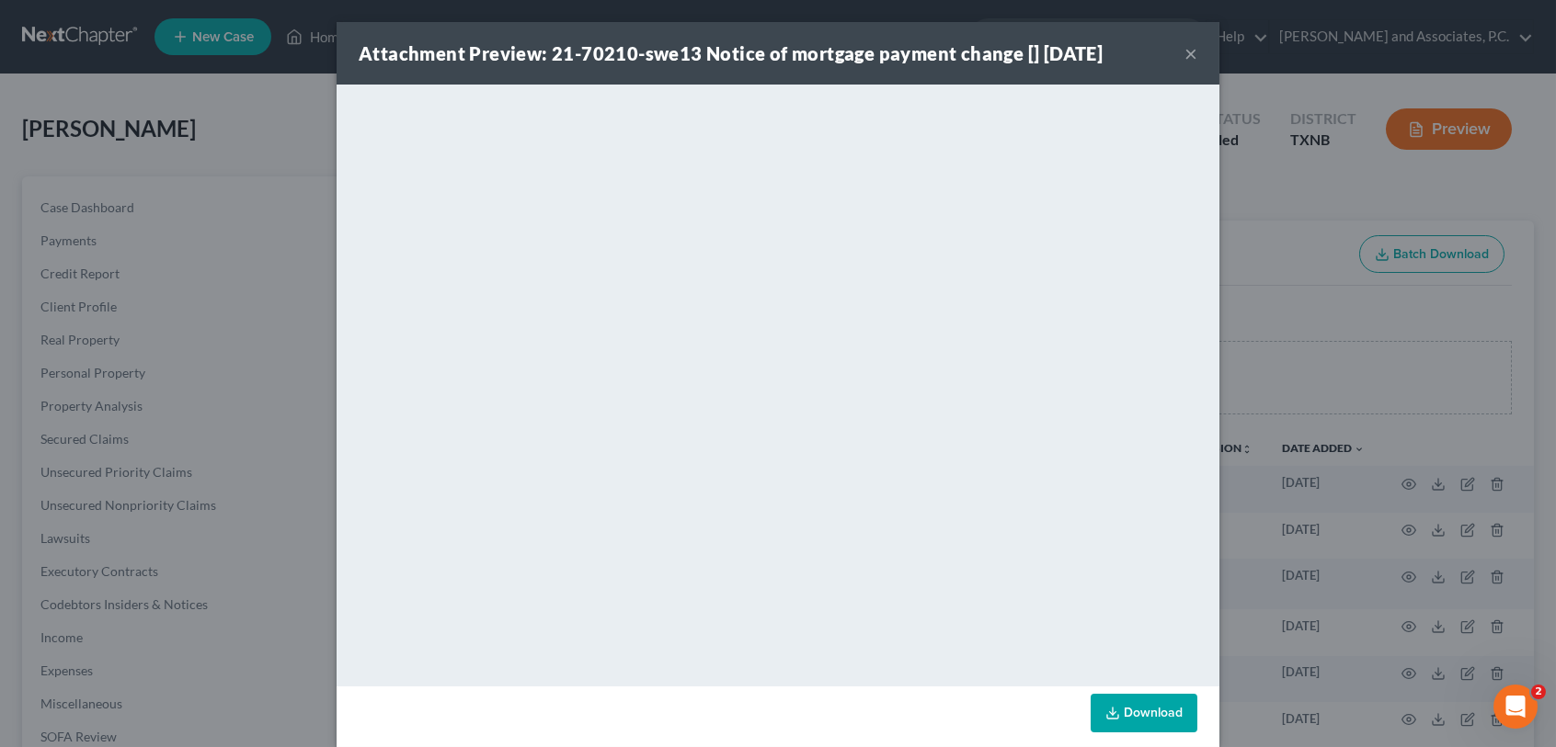
click at [1184, 56] on button "×" at bounding box center [1190, 53] width 13 height 22
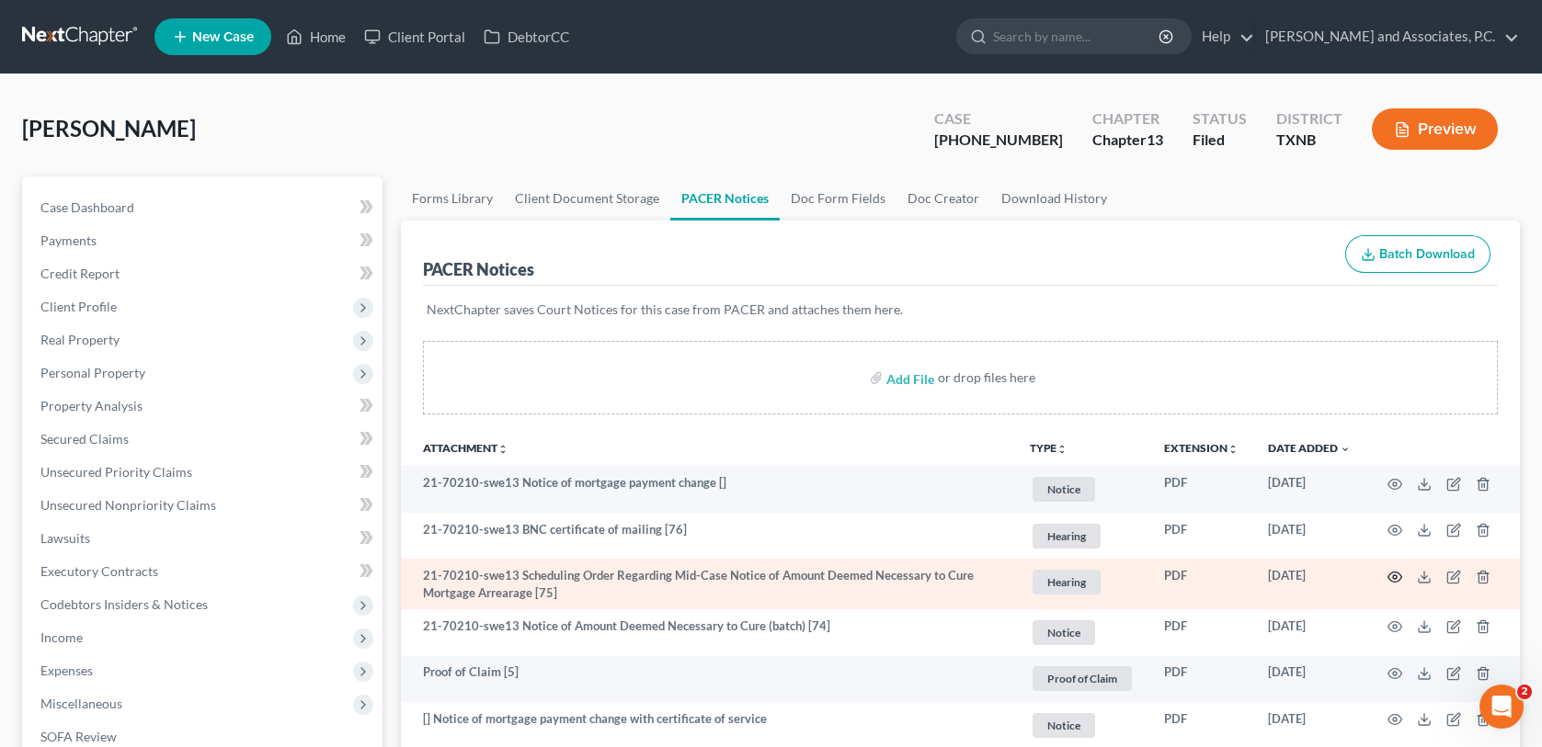
click at [1392, 578] on icon "button" at bounding box center [1394, 577] width 15 height 15
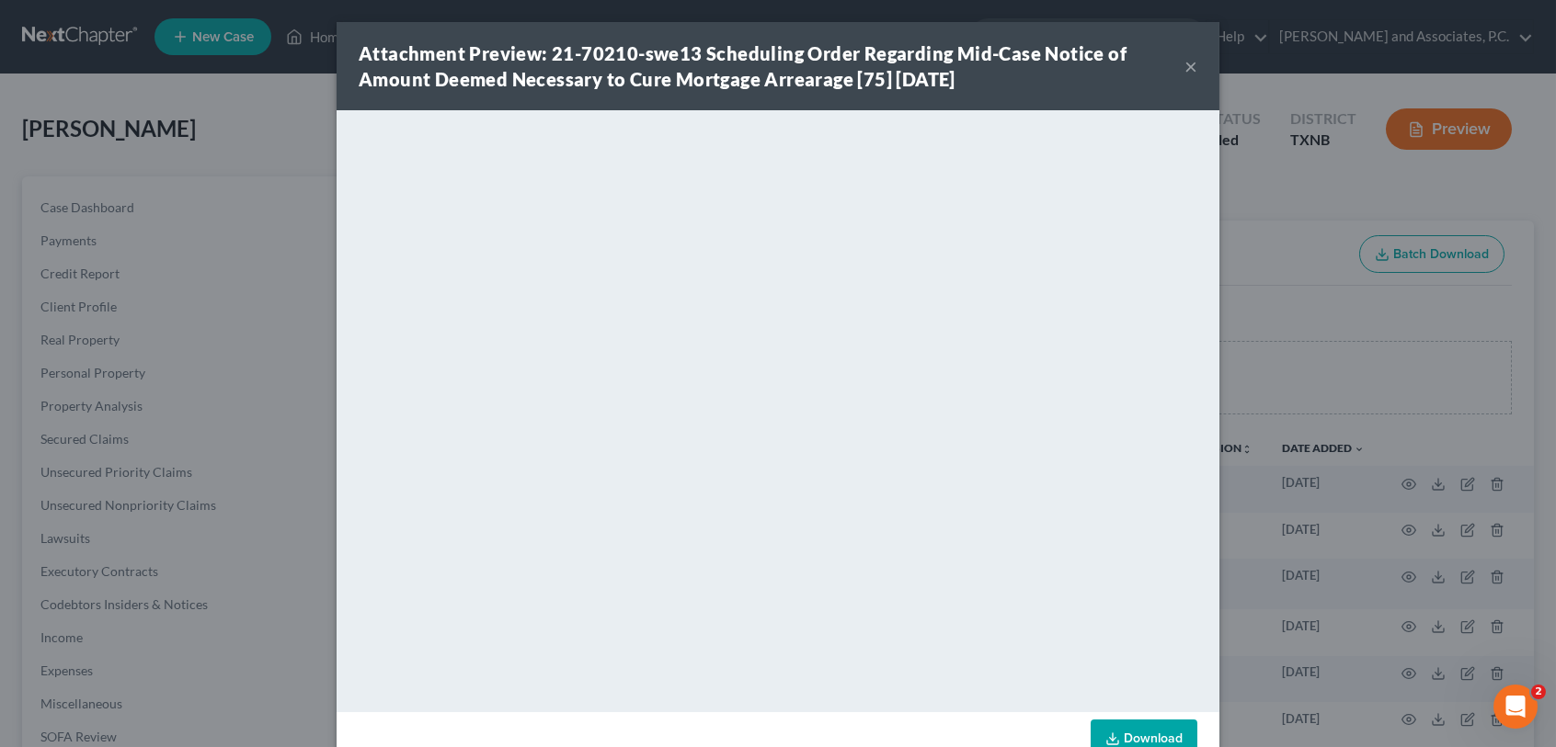
click at [1186, 60] on button "×" at bounding box center [1190, 66] width 13 height 22
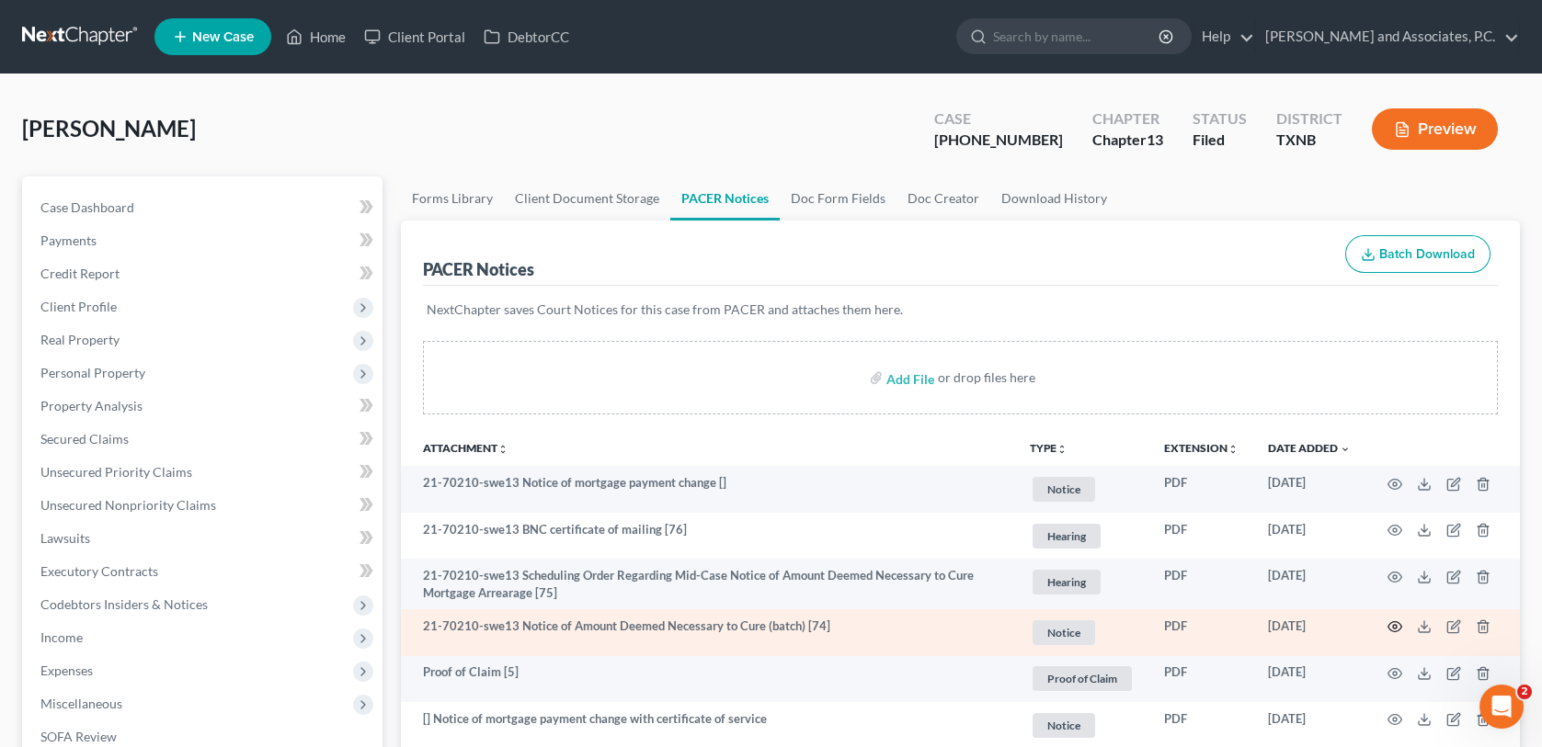
click at [1394, 625] on circle "button" at bounding box center [1395, 627] width 4 height 4
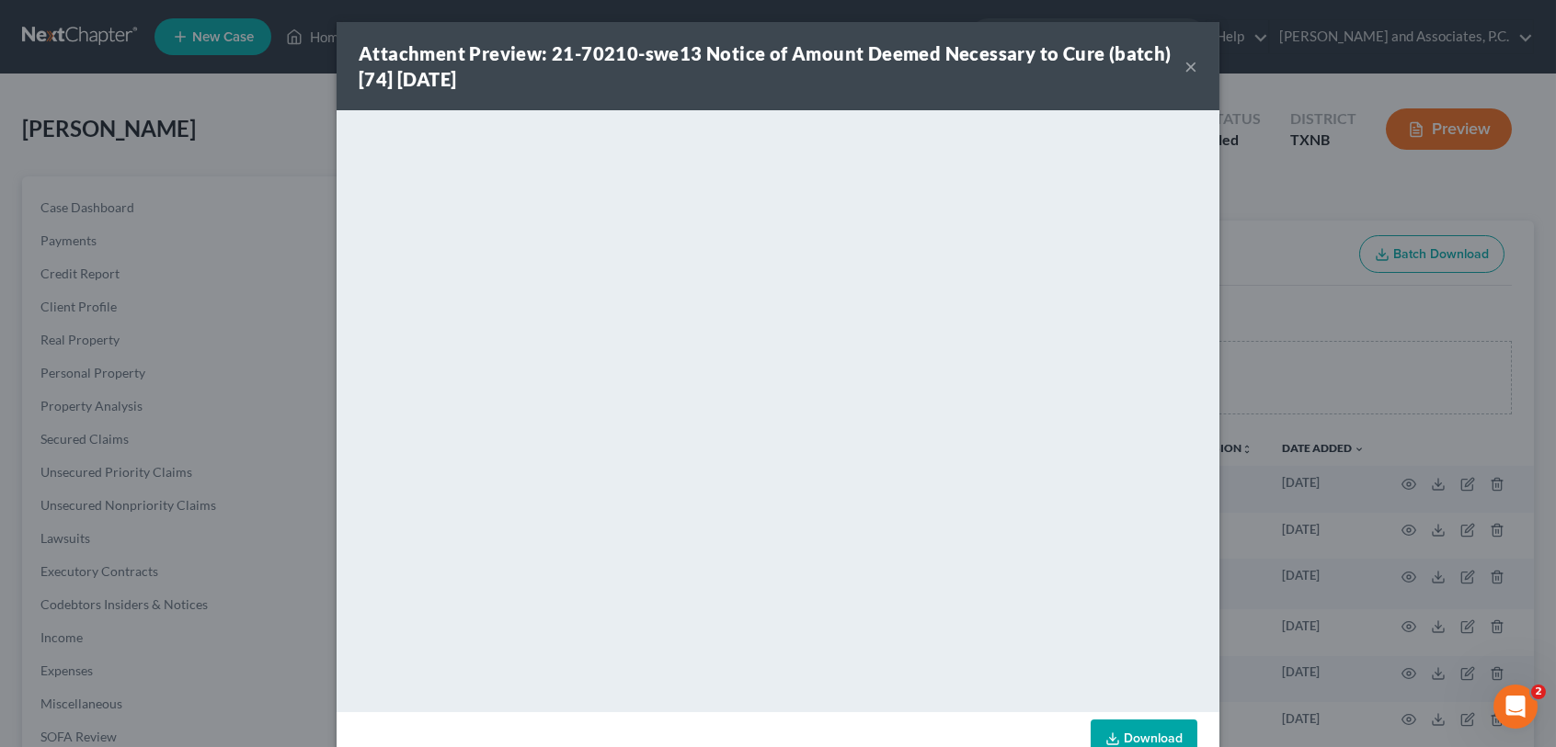
click at [1184, 67] on button "×" at bounding box center [1190, 66] width 13 height 22
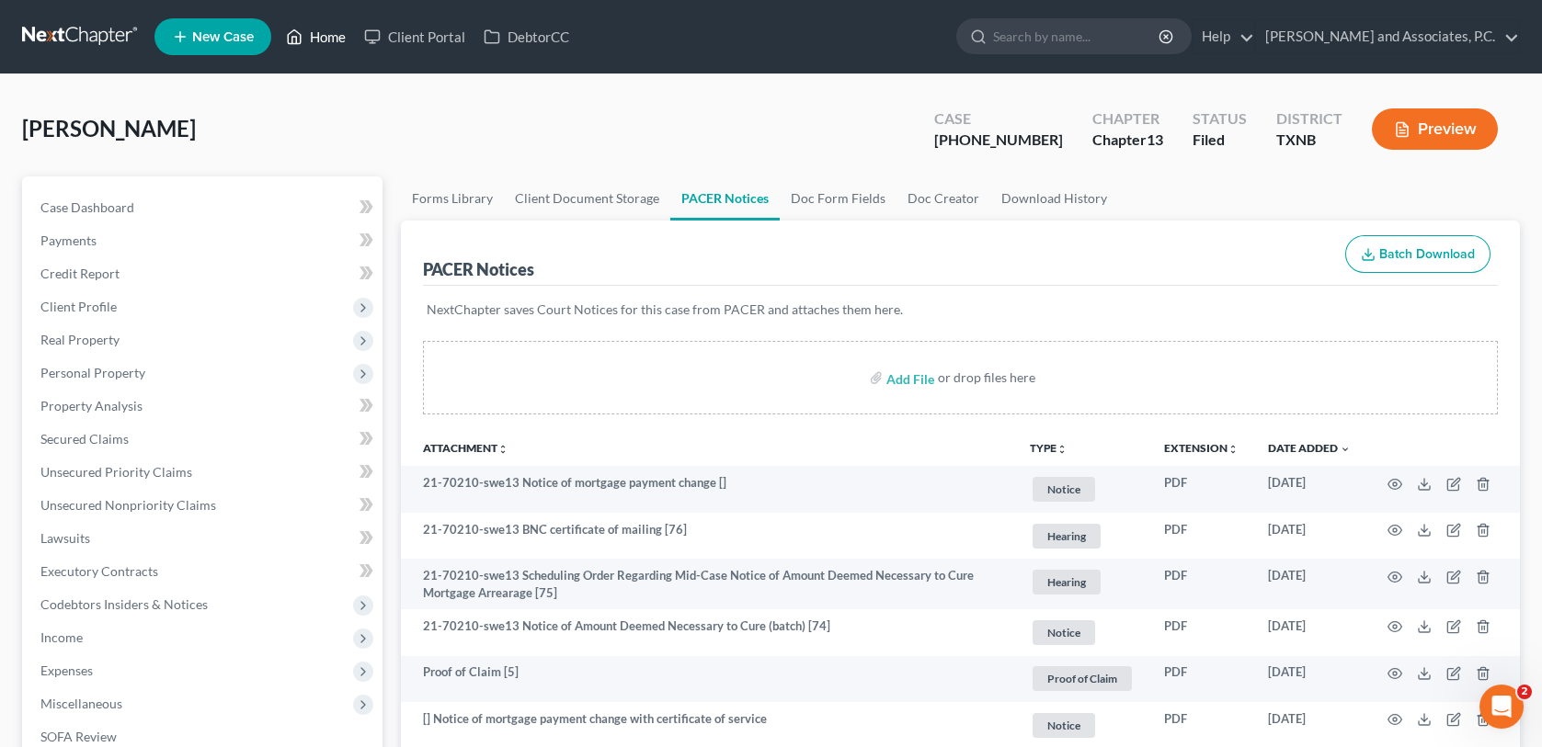
click at [335, 40] on link "Home" at bounding box center [316, 36] width 78 height 33
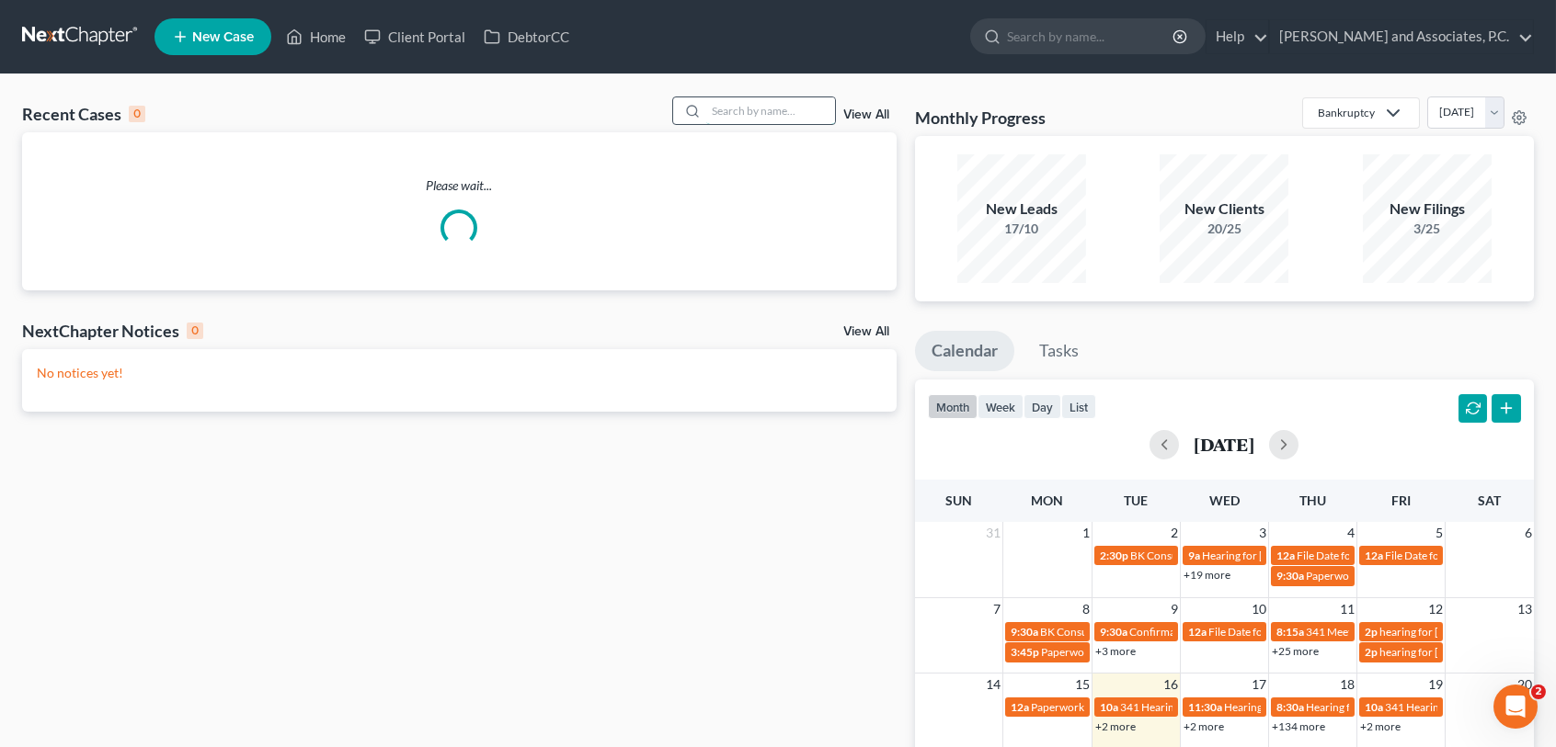
click at [758, 113] on input "search" at bounding box center [770, 110] width 129 height 27
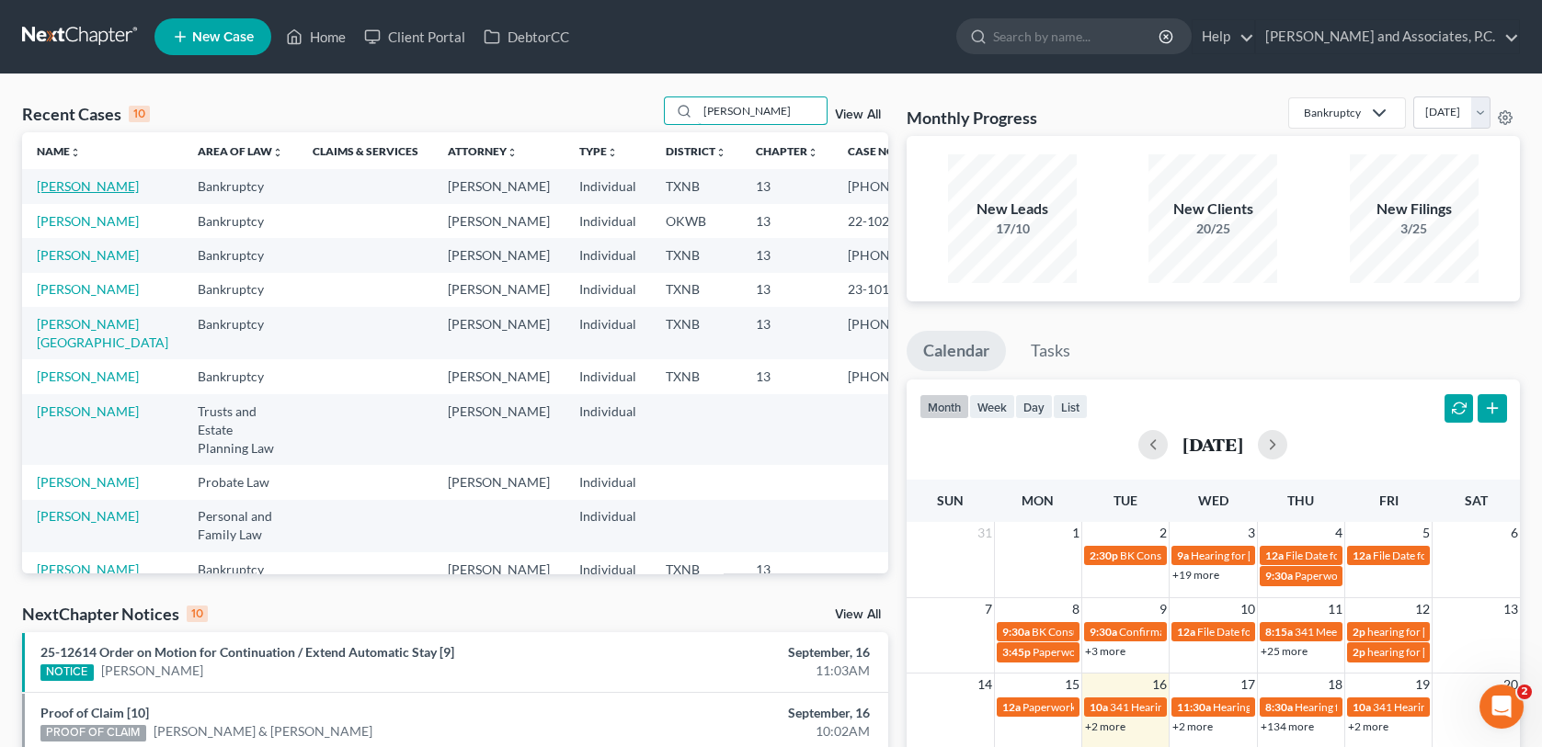
type input "[PERSON_NAME]"
click at [48, 194] on link "[PERSON_NAME]" at bounding box center [88, 186] width 102 height 16
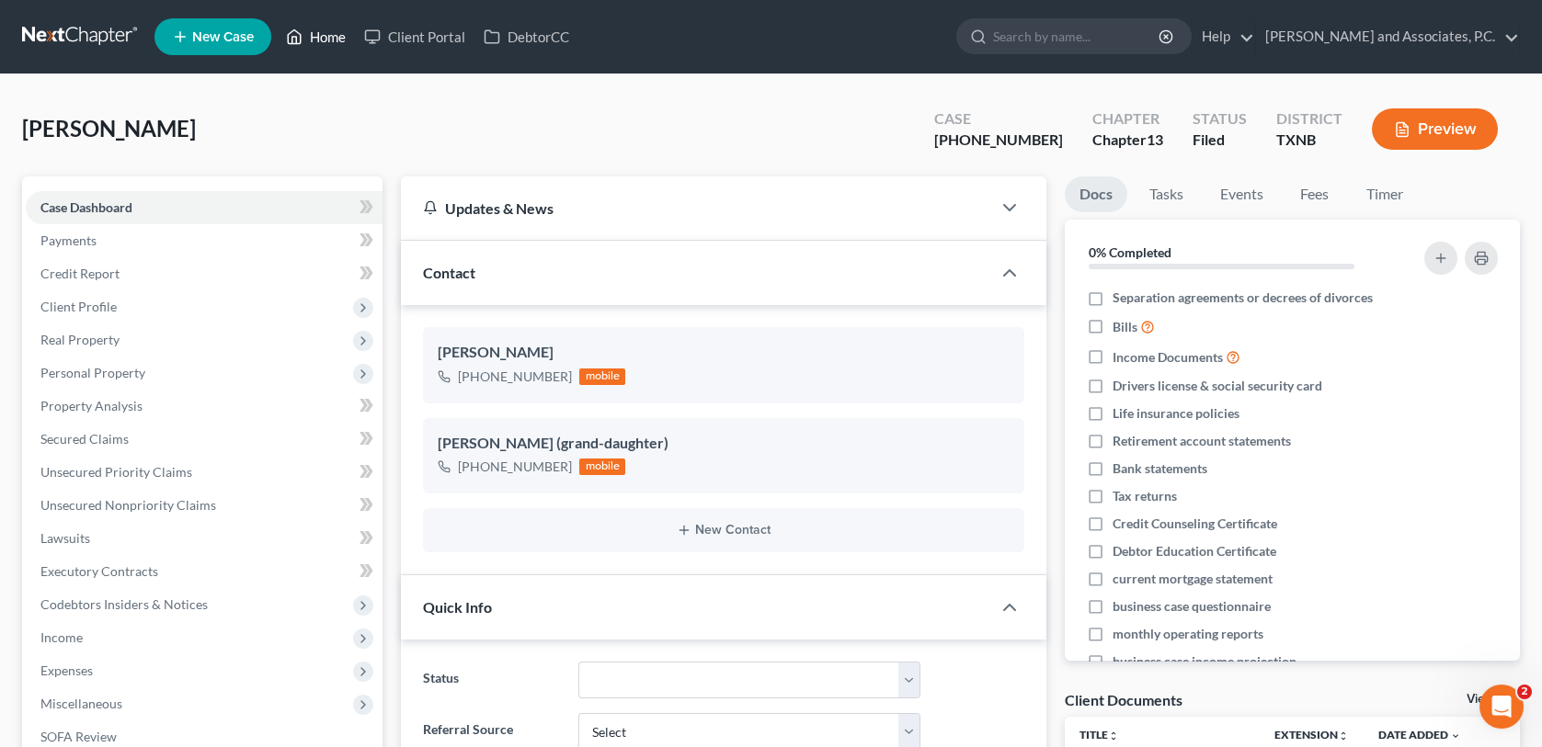
click at [307, 39] on link "Home" at bounding box center [316, 36] width 78 height 33
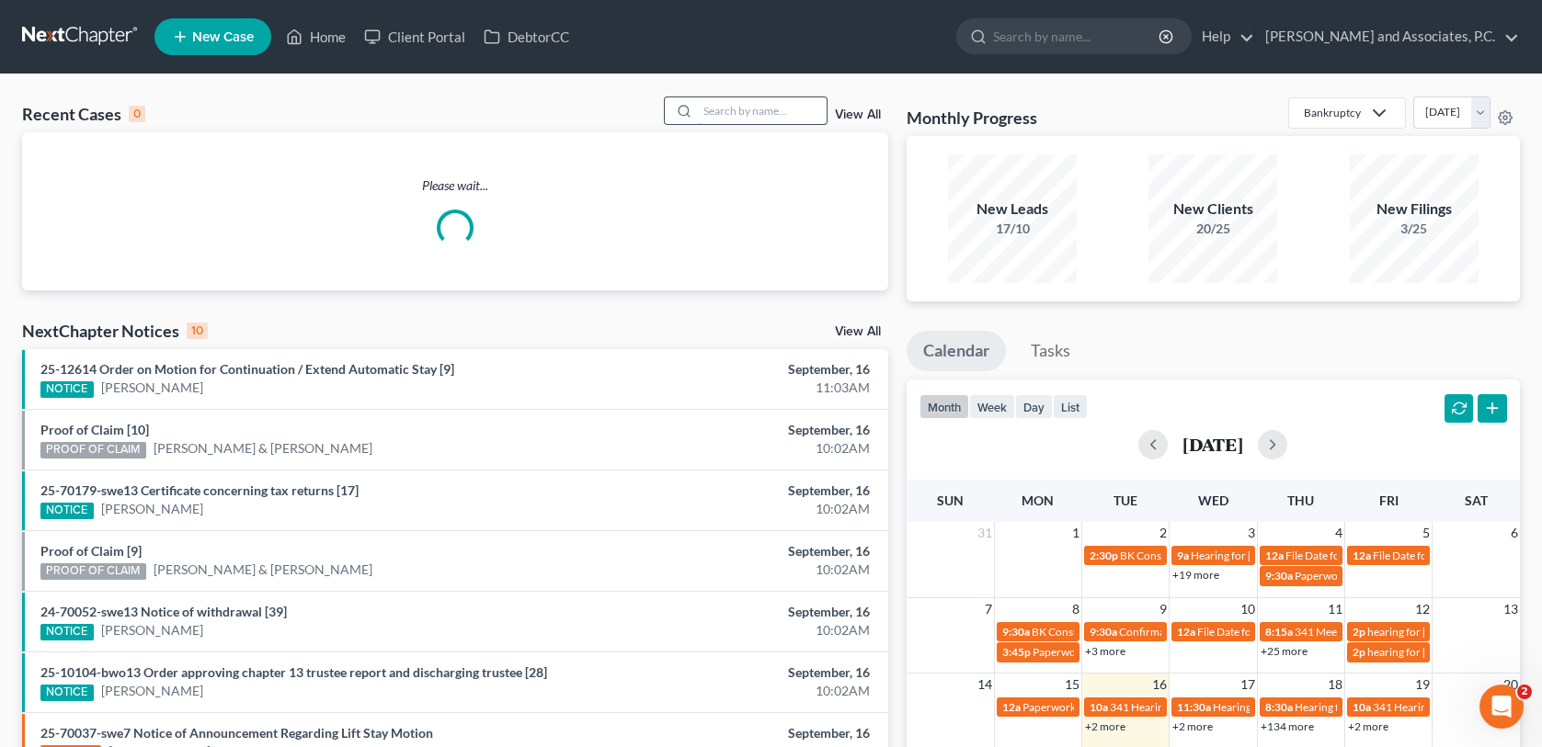
click at [748, 115] on input "search" at bounding box center [762, 110] width 129 height 27
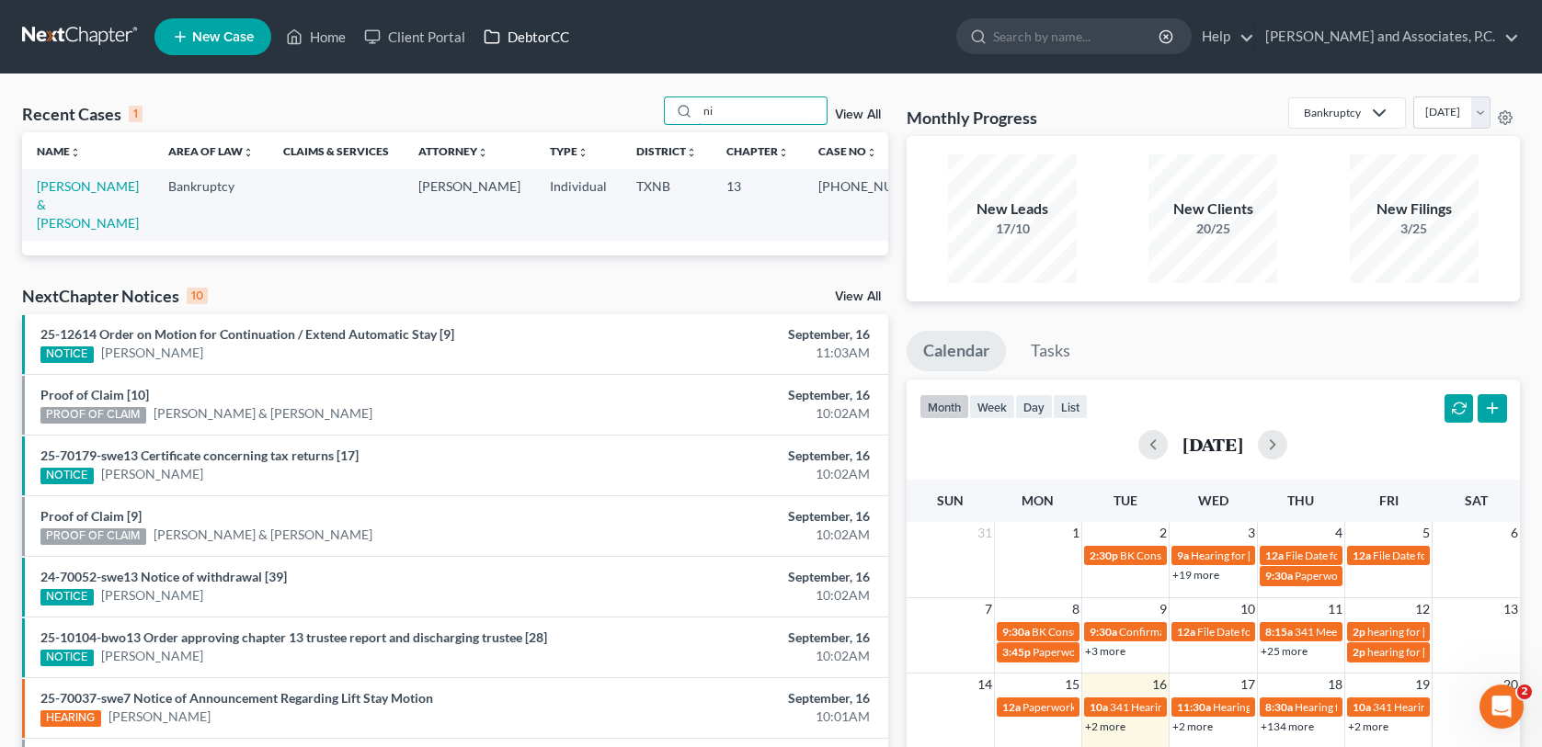
type input "n"
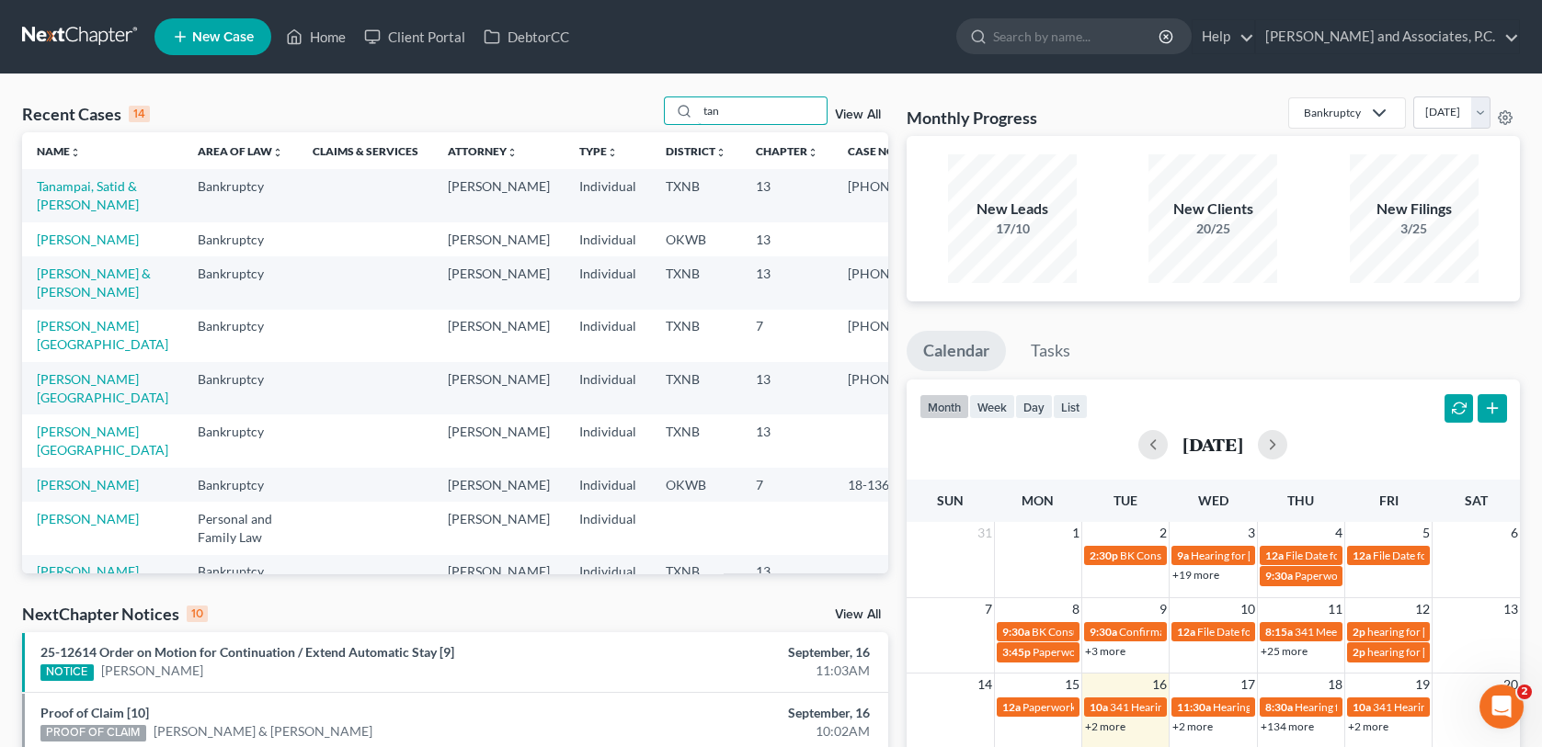
type input "tan"
click at [1362, 590] on div "31 1 2 3 4 5 6 2:30p BK Consult for [PERSON_NAME] & [PERSON_NAME] 9a Hearing fo…" at bounding box center [1212, 559] width 613 height 75
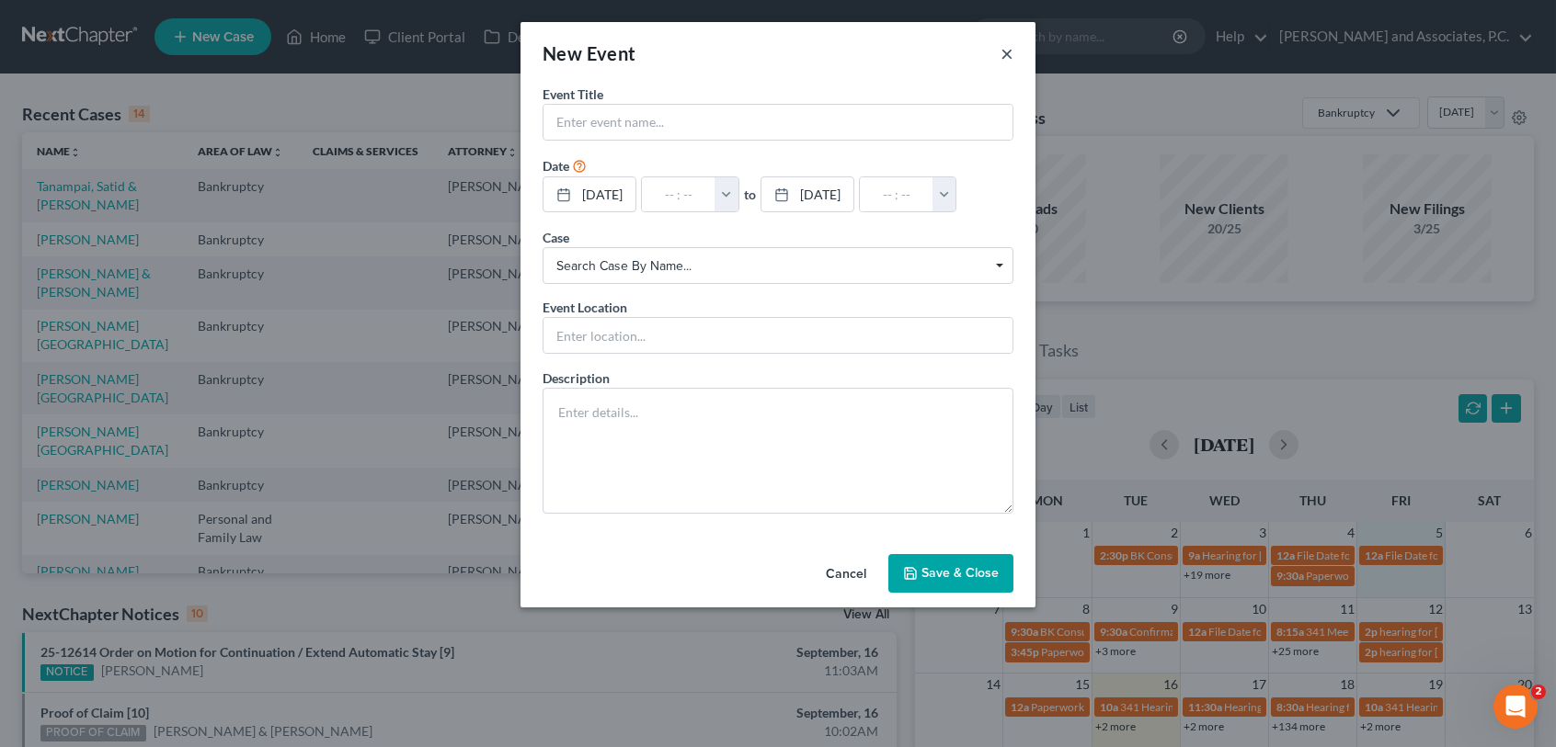
click at [1008, 55] on button "×" at bounding box center [1006, 53] width 13 height 22
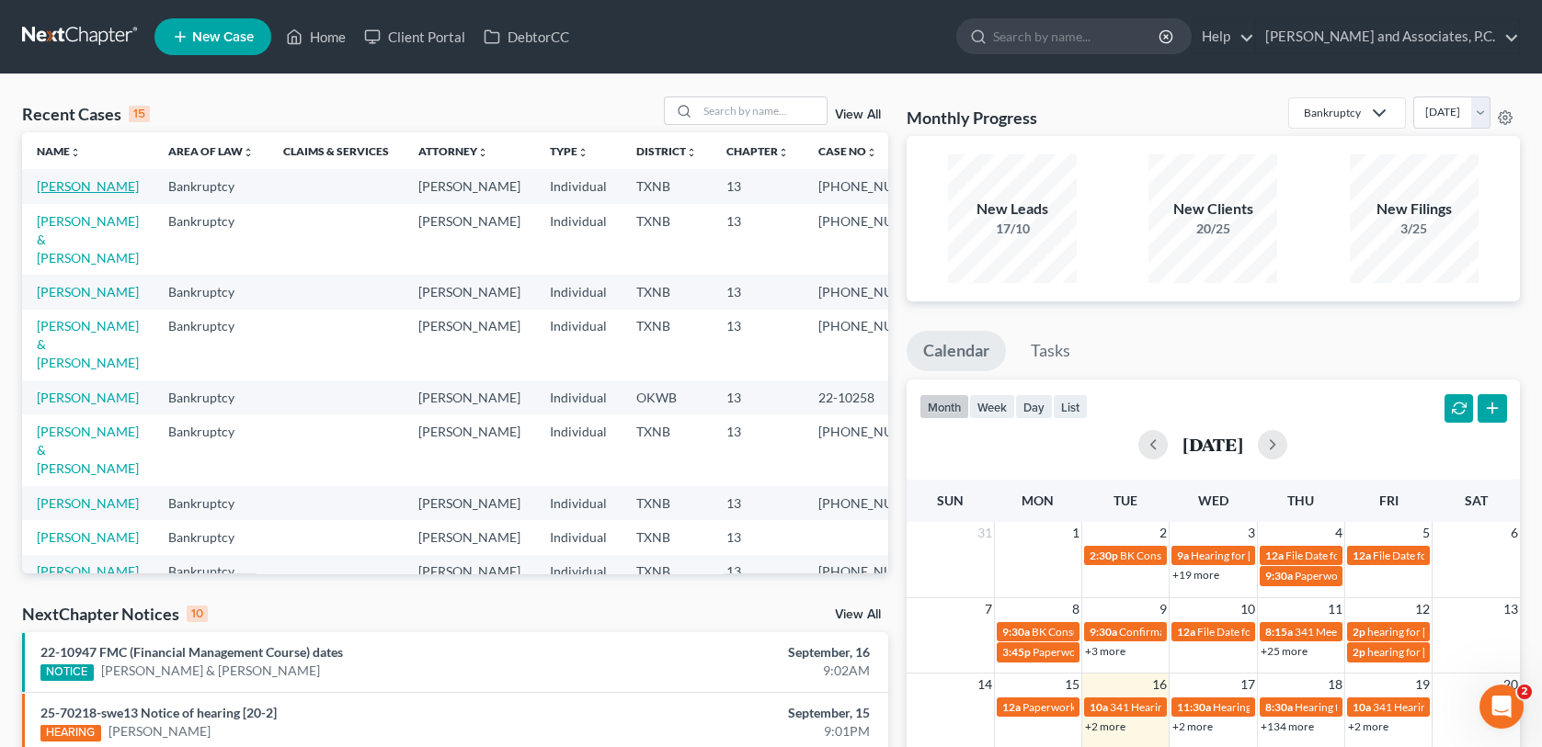
click at [118, 190] on link "[PERSON_NAME]" at bounding box center [88, 186] width 102 height 16
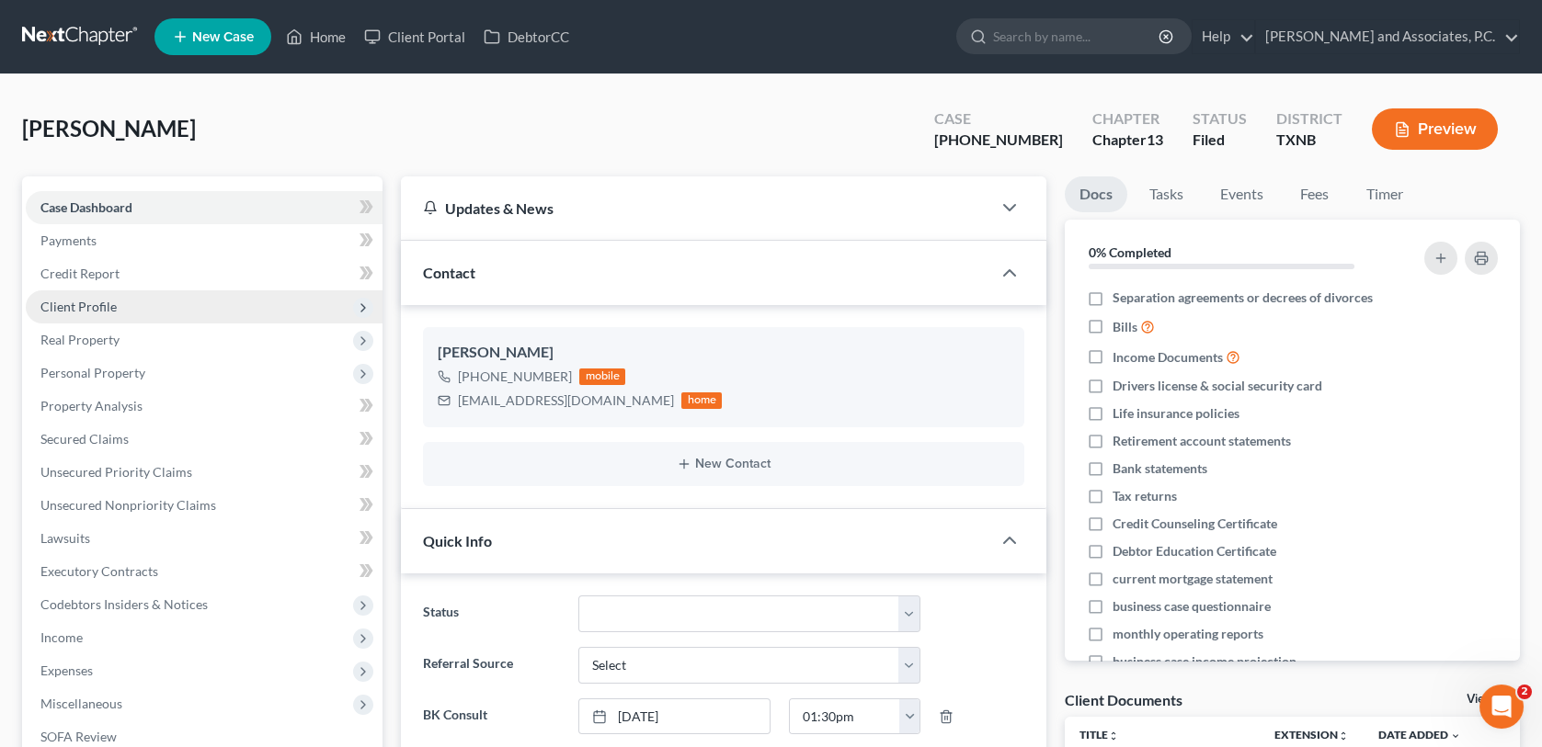
click at [94, 307] on span "Client Profile" at bounding box center [78, 307] width 76 height 16
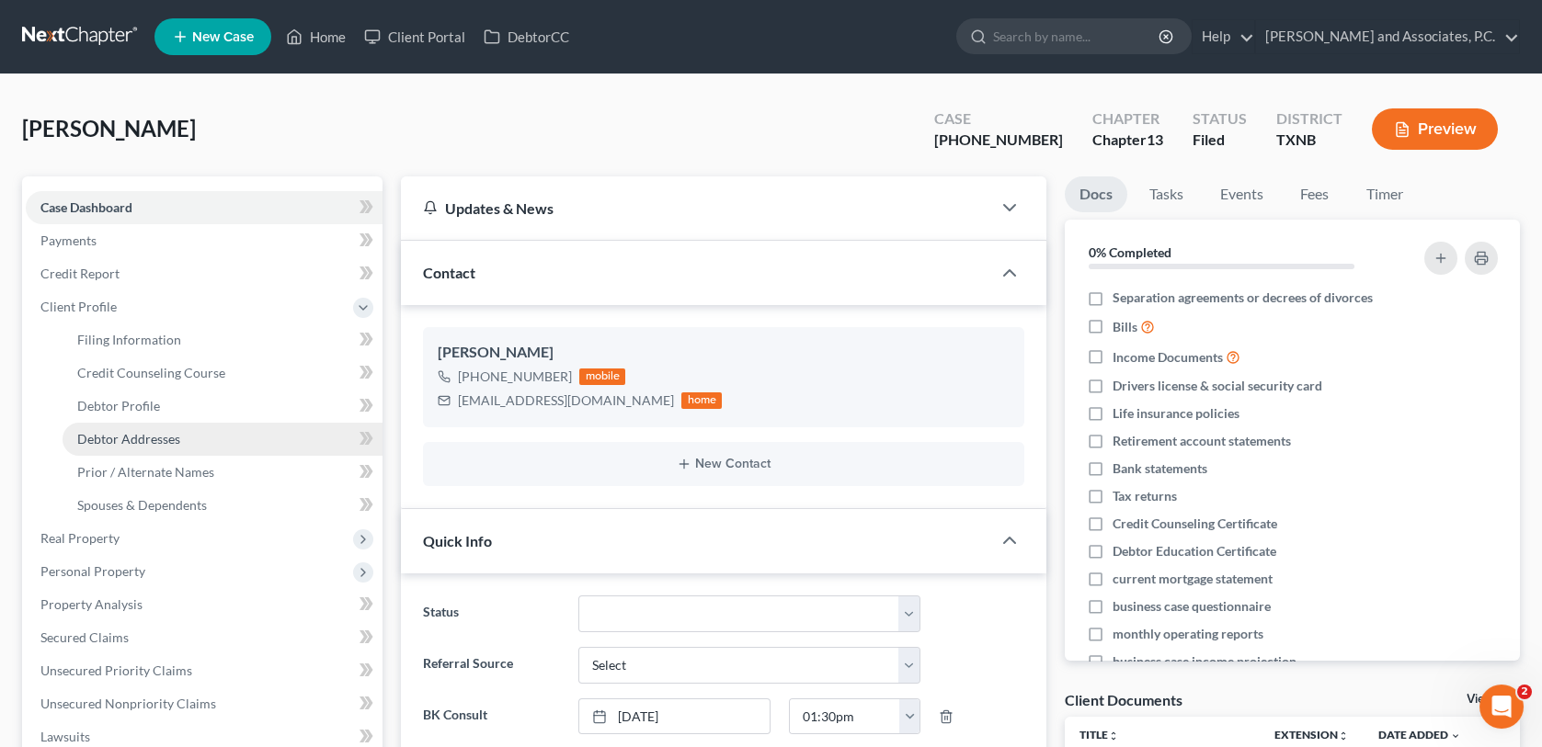
click at [124, 438] on span "Debtor Addresses" at bounding box center [128, 439] width 103 height 16
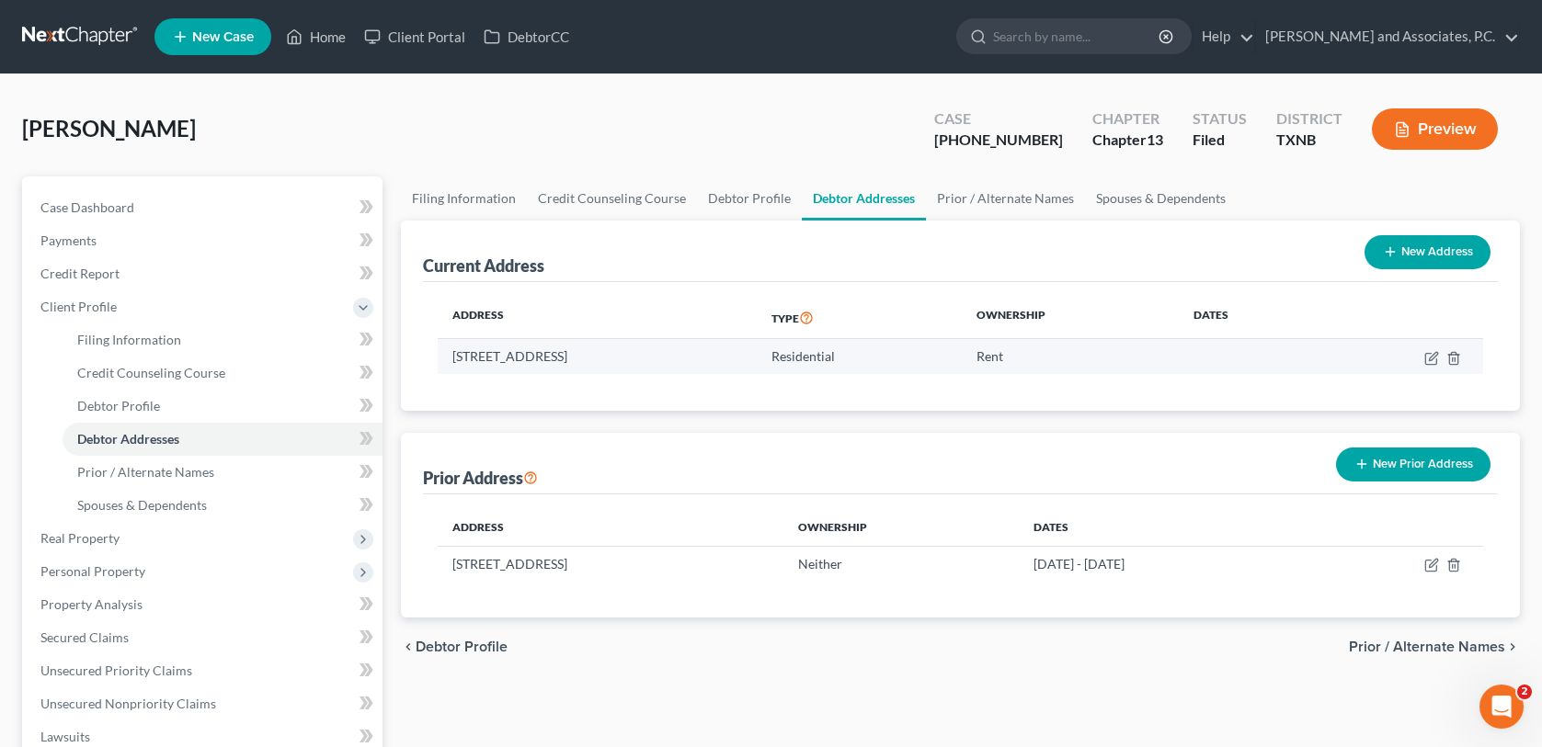
drag, startPoint x: 454, startPoint y: 352, endPoint x: 703, endPoint y: 359, distance: 249.3
click at [707, 360] on td "[STREET_ADDRESS]" at bounding box center [597, 356] width 319 height 35
copy td "[STREET_ADDRESS]"
click at [333, 31] on link "Home" at bounding box center [316, 36] width 78 height 33
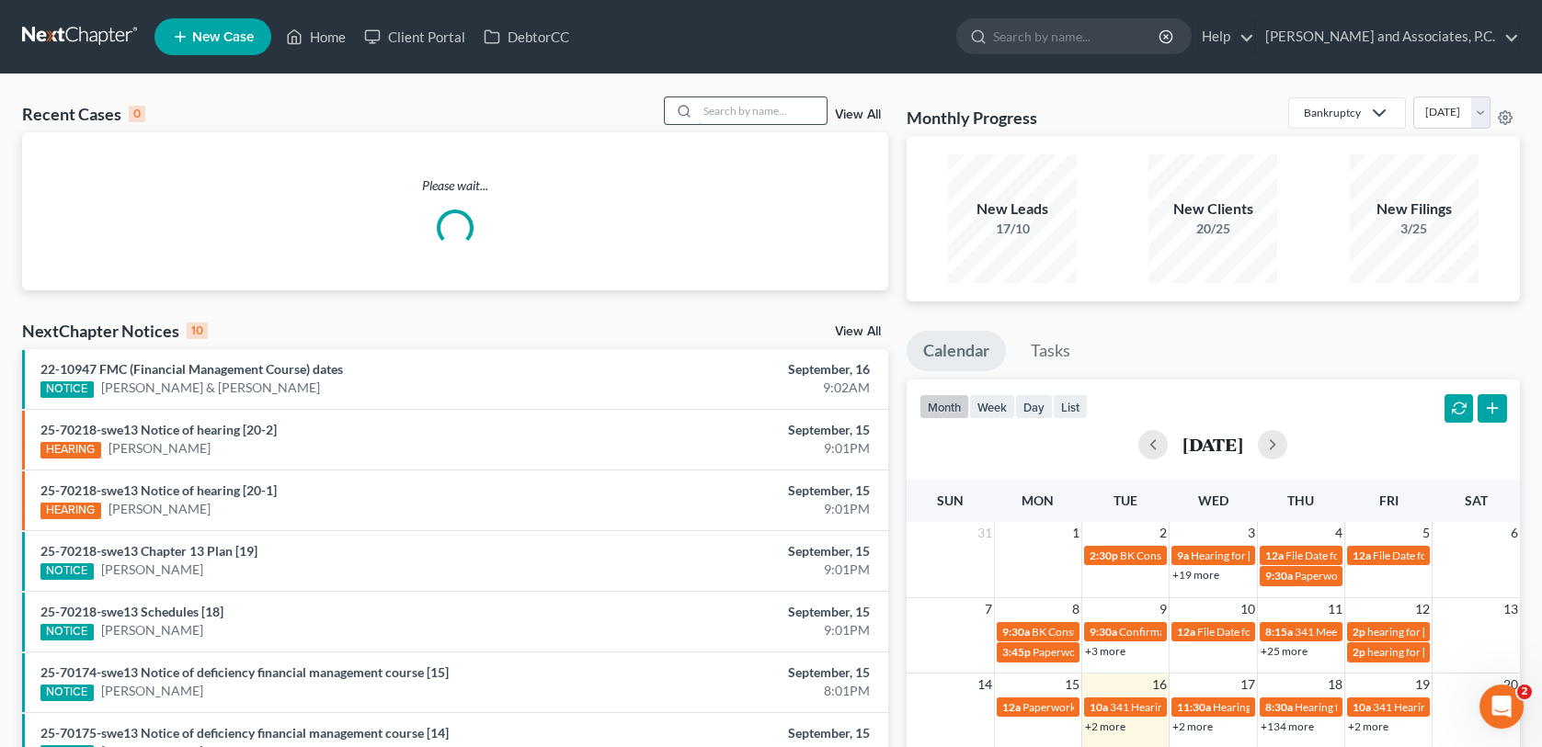
click at [751, 107] on input "search" at bounding box center [762, 110] width 129 height 27
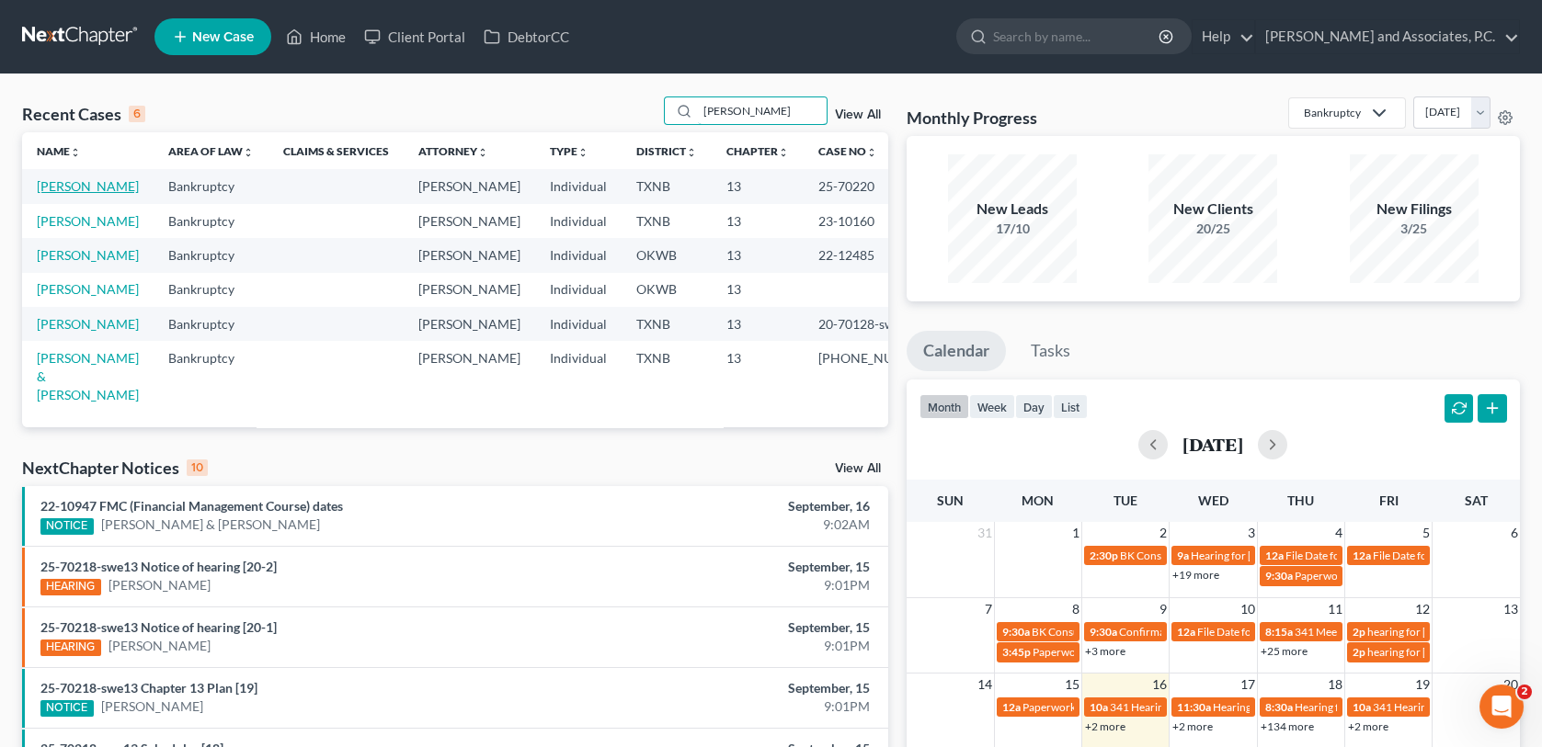
type input "[PERSON_NAME]"
click at [85, 187] on link "[PERSON_NAME]" at bounding box center [88, 186] width 102 height 16
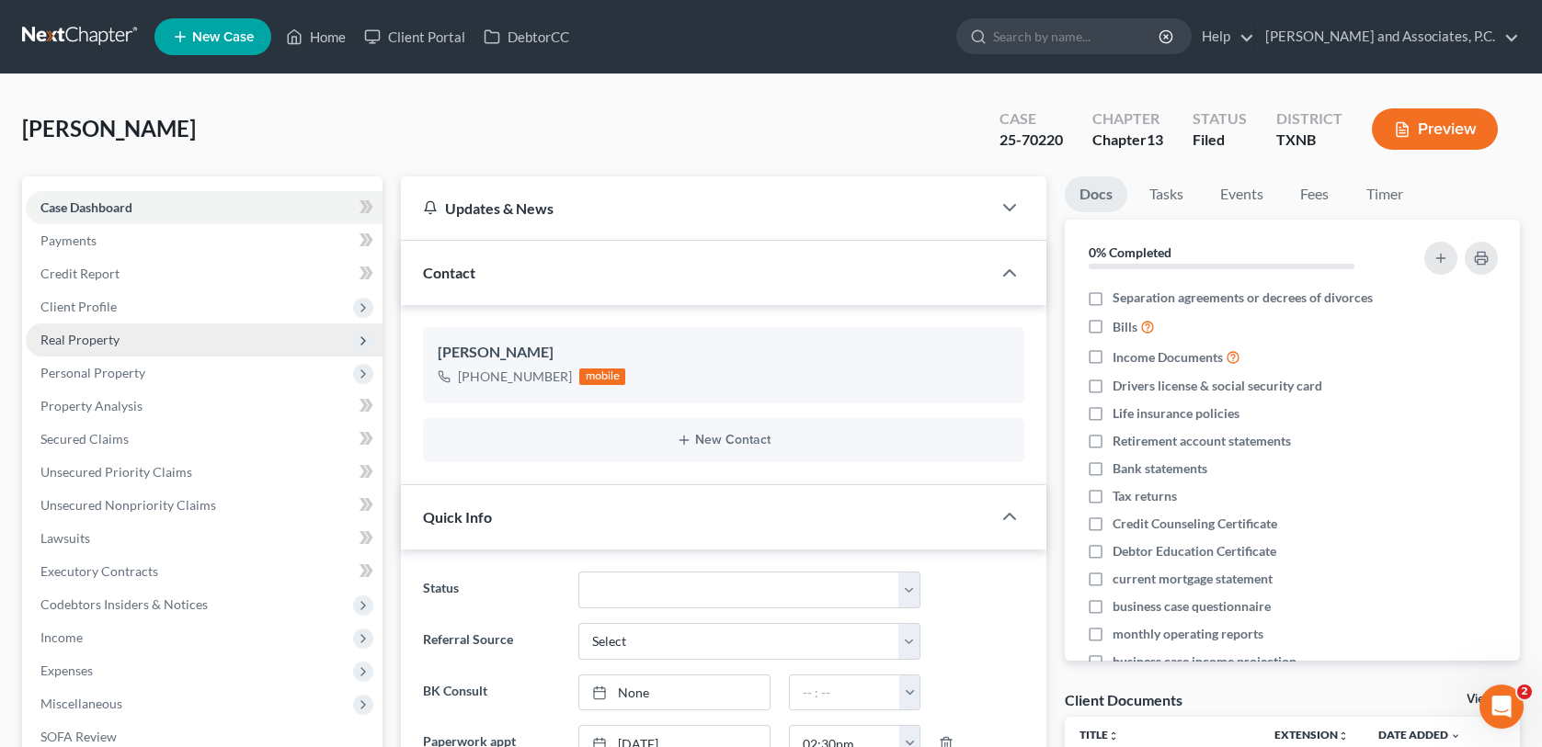
scroll to position [6606, 0]
click at [72, 307] on span "Client Profile" at bounding box center [78, 307] width 76 height 16
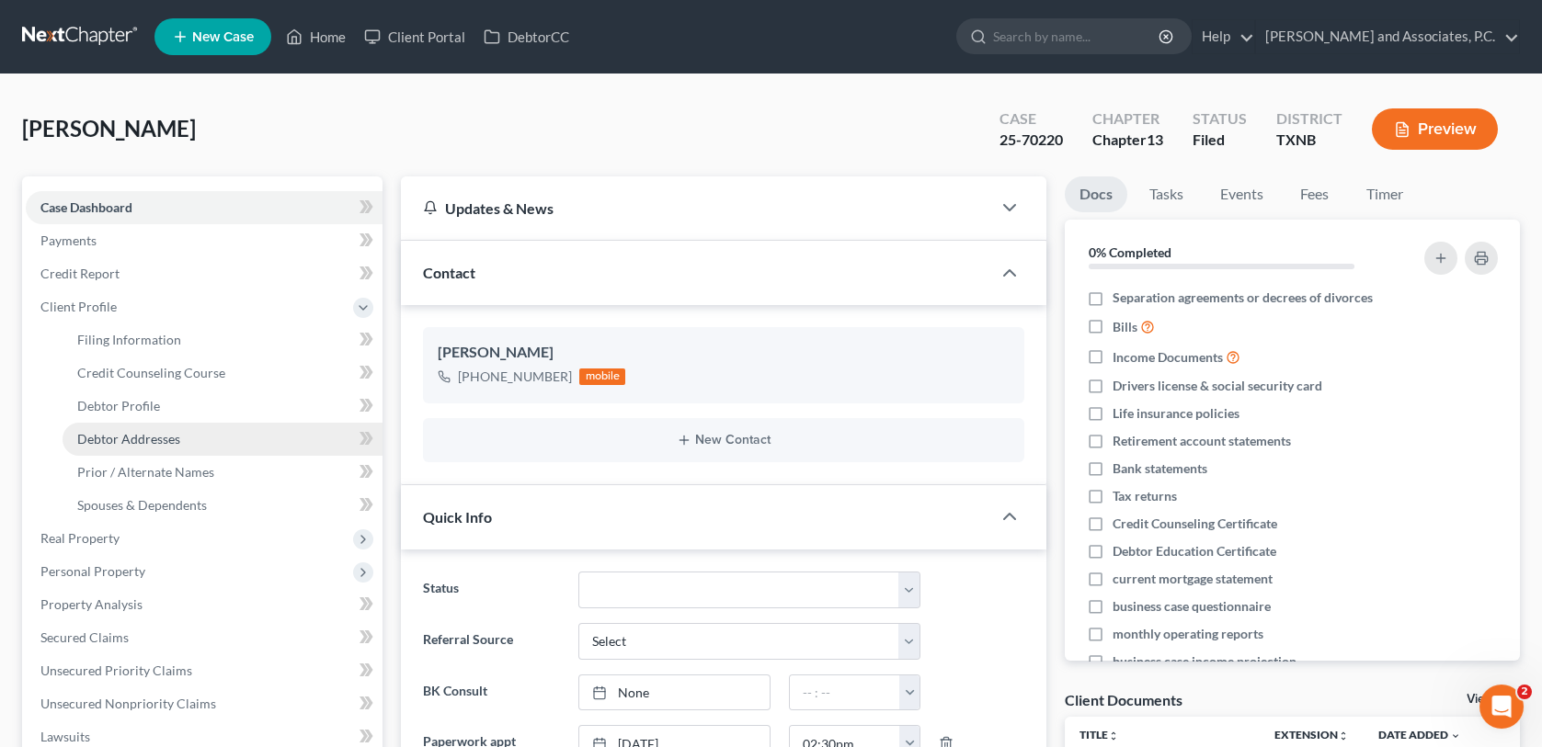
click at [113, 435] on span "Debtor Addresses" at bounding box center [128, 439] width 103 height 16
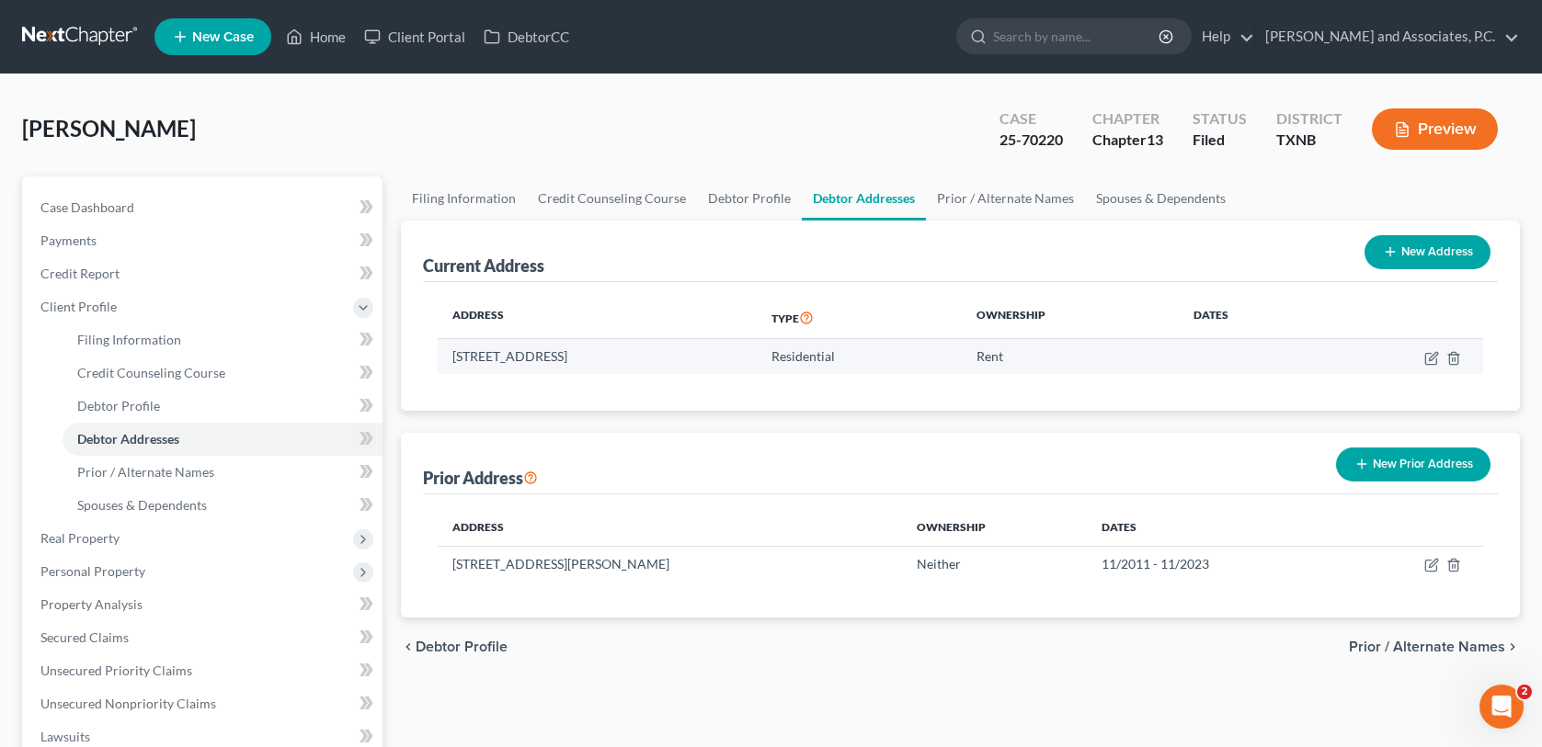
drag, startPoint x: 453, startPoint y: 353, endPoint x: 690, endPoint y: 351, distance: 237.2
click at [690, 351] on td "[STREET_ADDRESS]" at bounding box center [597, 356] width 319 height 35
copy td "[STREET_ADDRESS]"
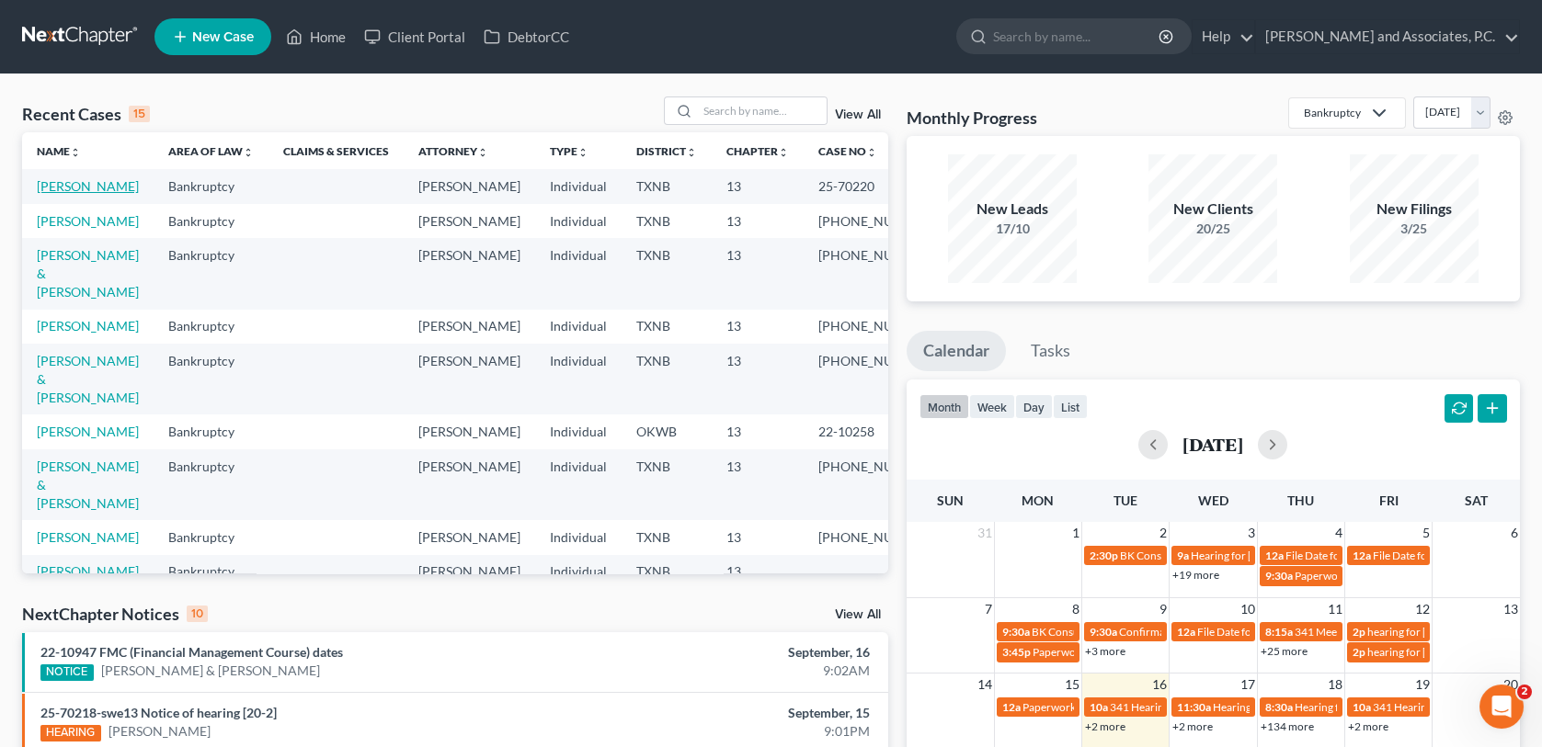
click at [74, 180] on link "[PERSON_NAME]" at bounding box center [88, 186] width 102 height 16
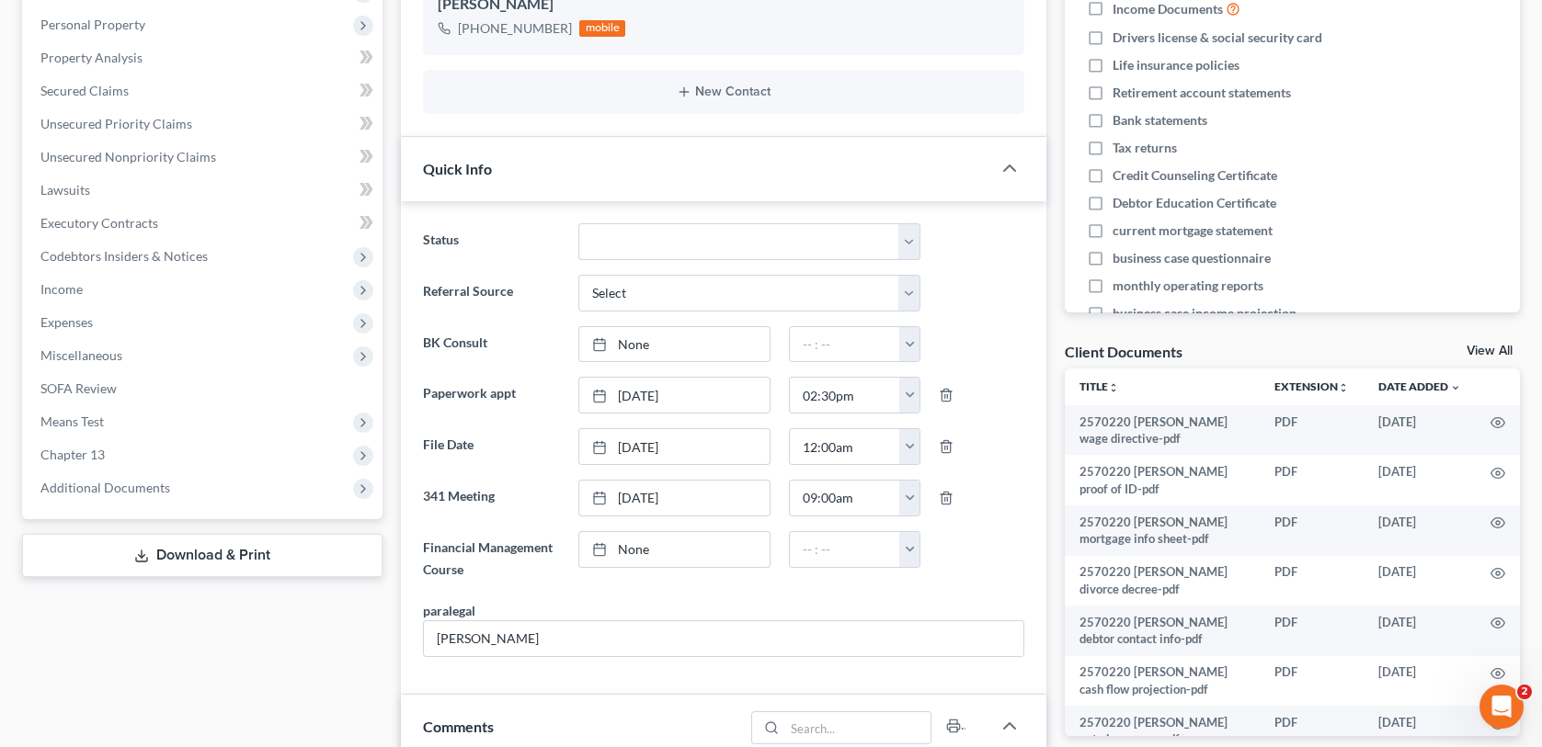
scroll to position [552, 0]
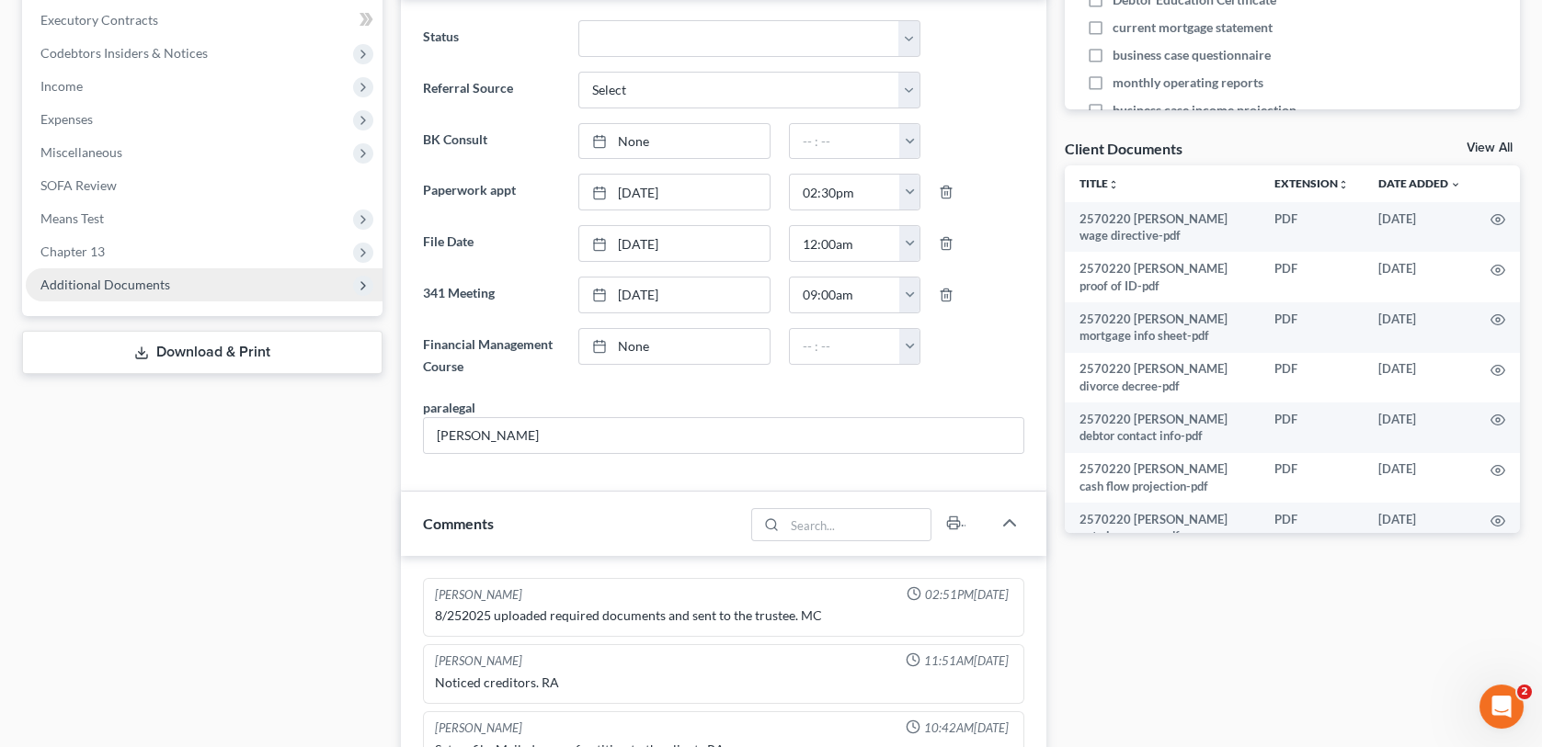
click at [70, 288] on span "Additional Documents" at bounding box center [105, 285] width 130 height 16
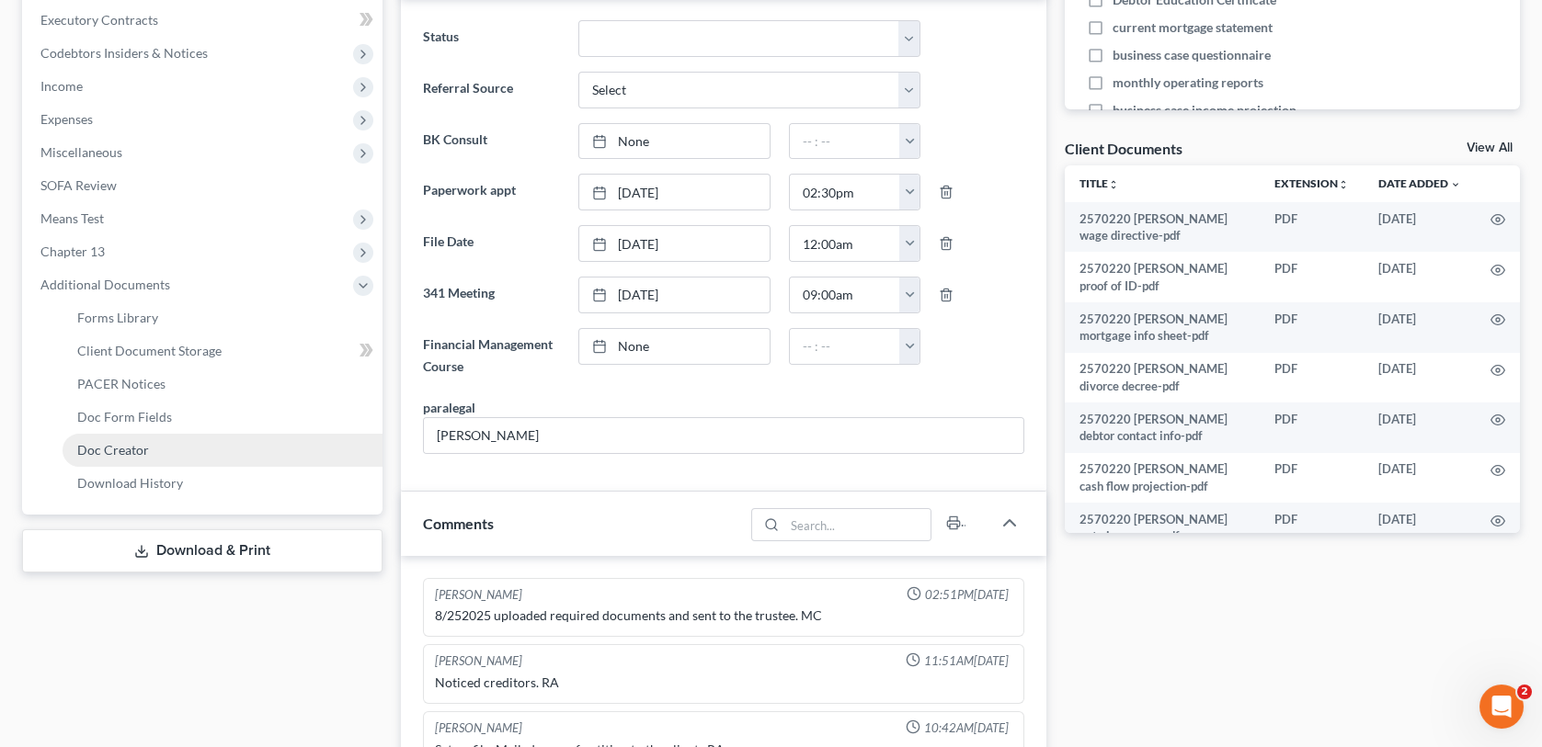
click at [102, 445] on span "Doc Creator" at bounding box center [113, 450] width 72 height 16
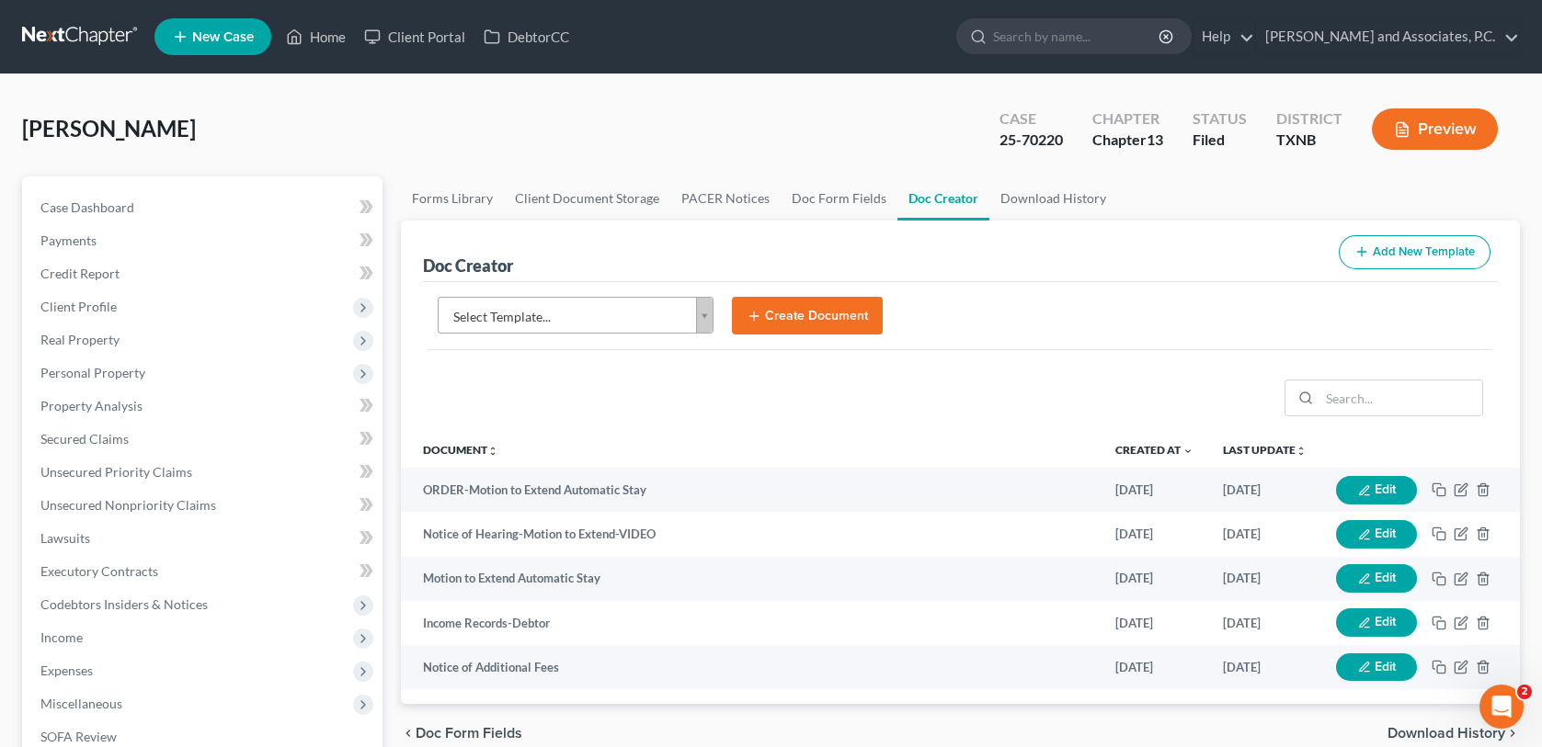
click at [704, 315] on body "Home New Case Client Portal DebtorCC [PERSON_NAME] and Associates, P.C. [EMAIL_…" at bounding box center [771, 597] width 1542 height 1194
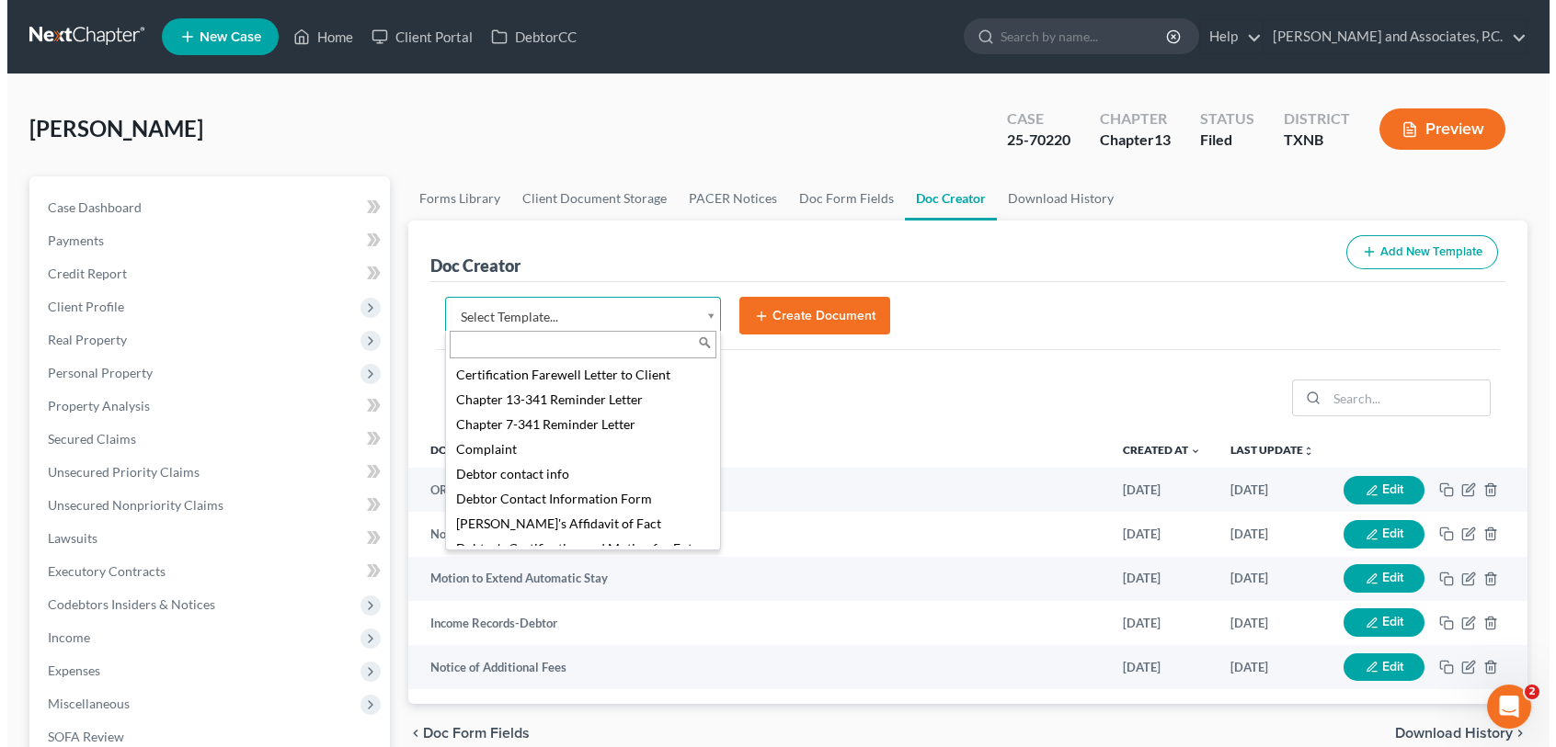
scroll to position [552, 0]
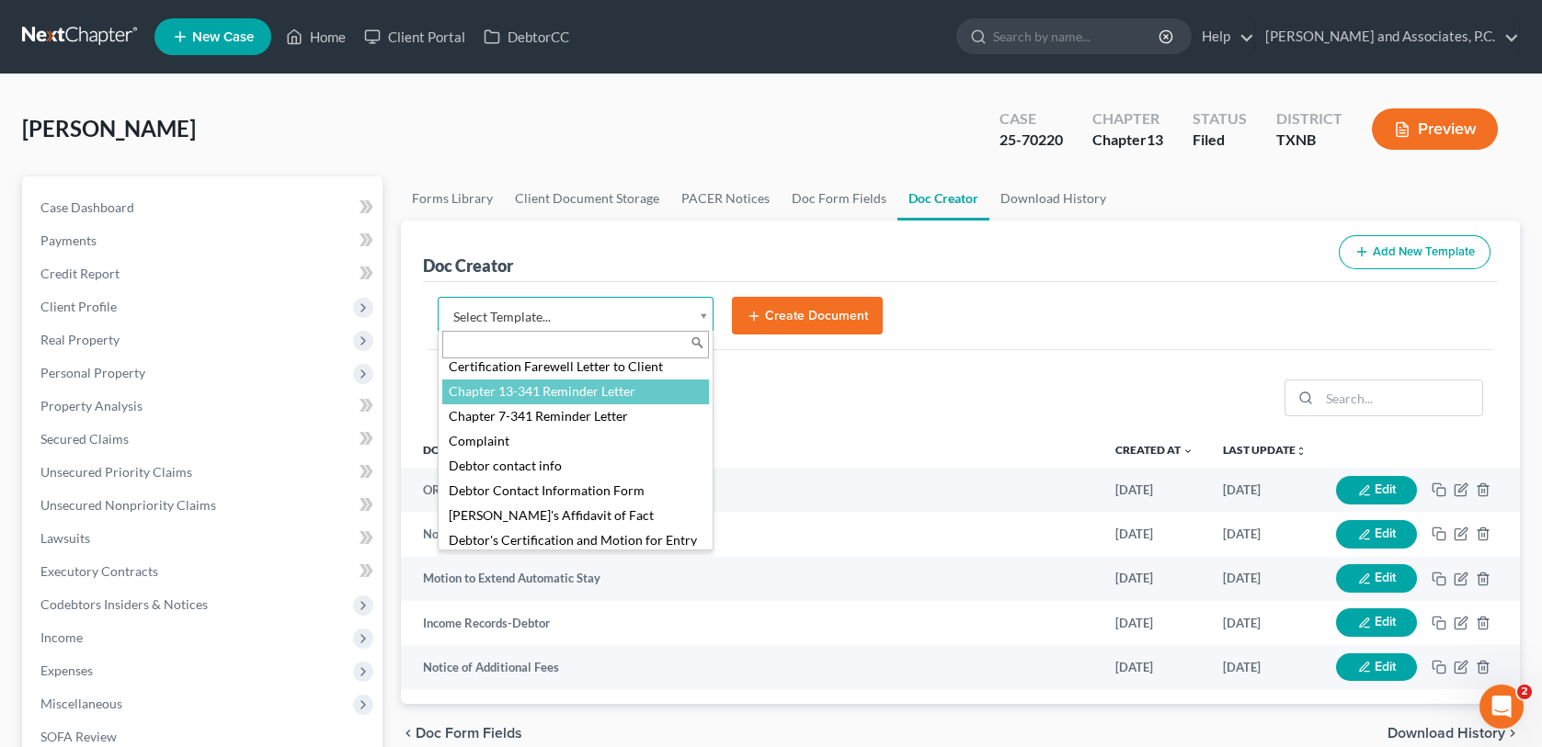
select select "77110"
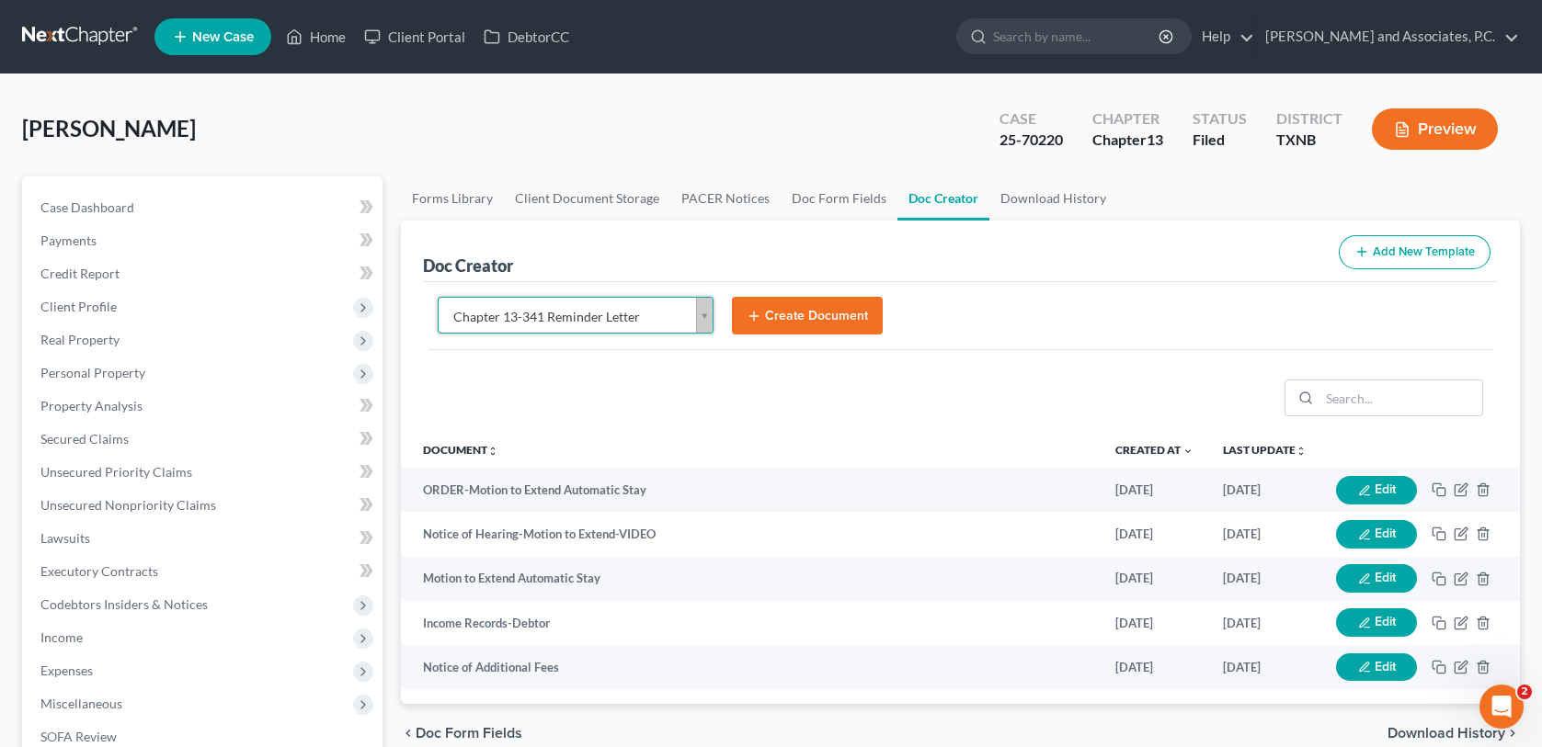
click at [824, 319] on button "Create Document" at bounding box center [807, 316] width 151 height 39
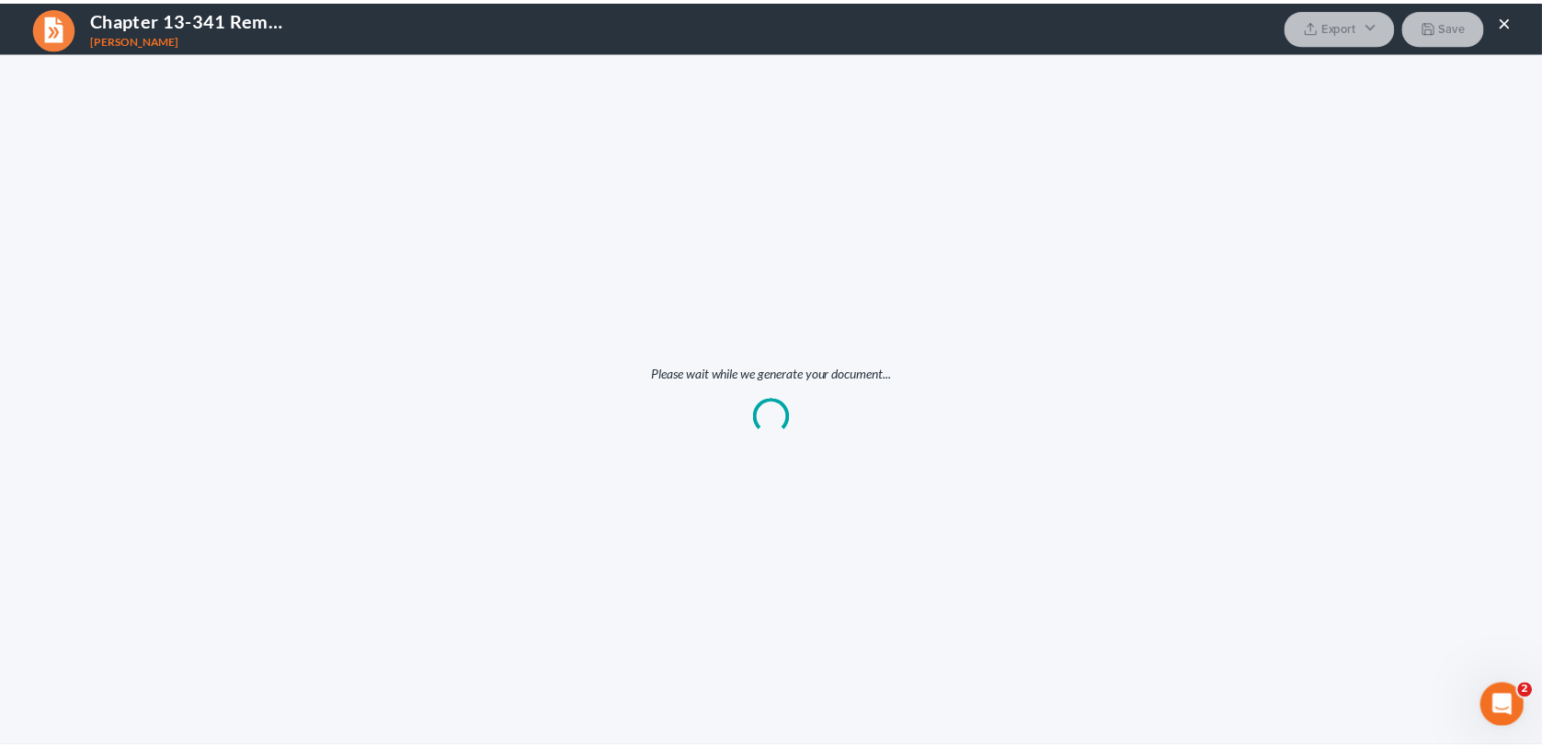
scroll to position [0, 0]
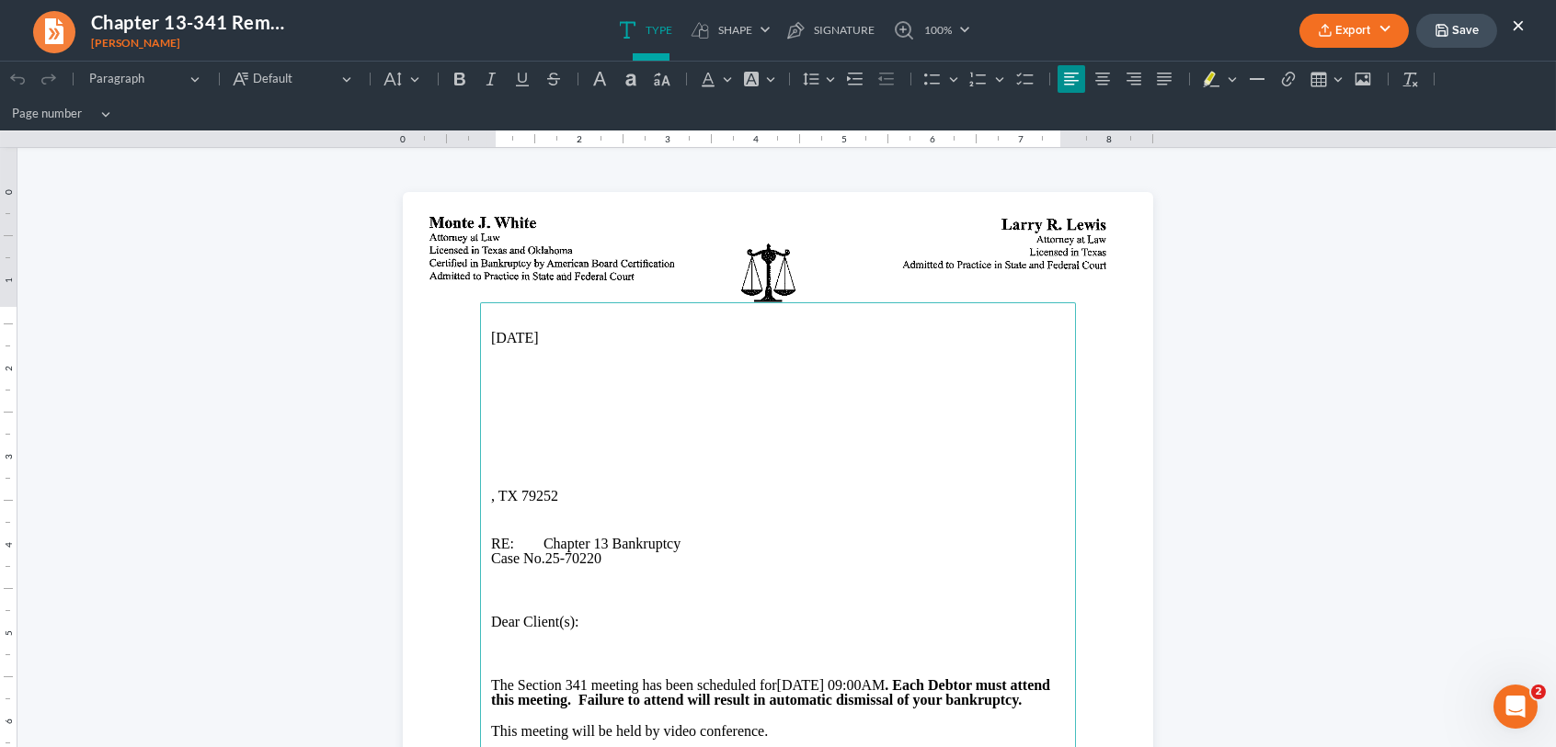
click at [491, 363] on p "Rich Text Editor, page-0-main" at bounding box center [778, 370] width 574 height 17
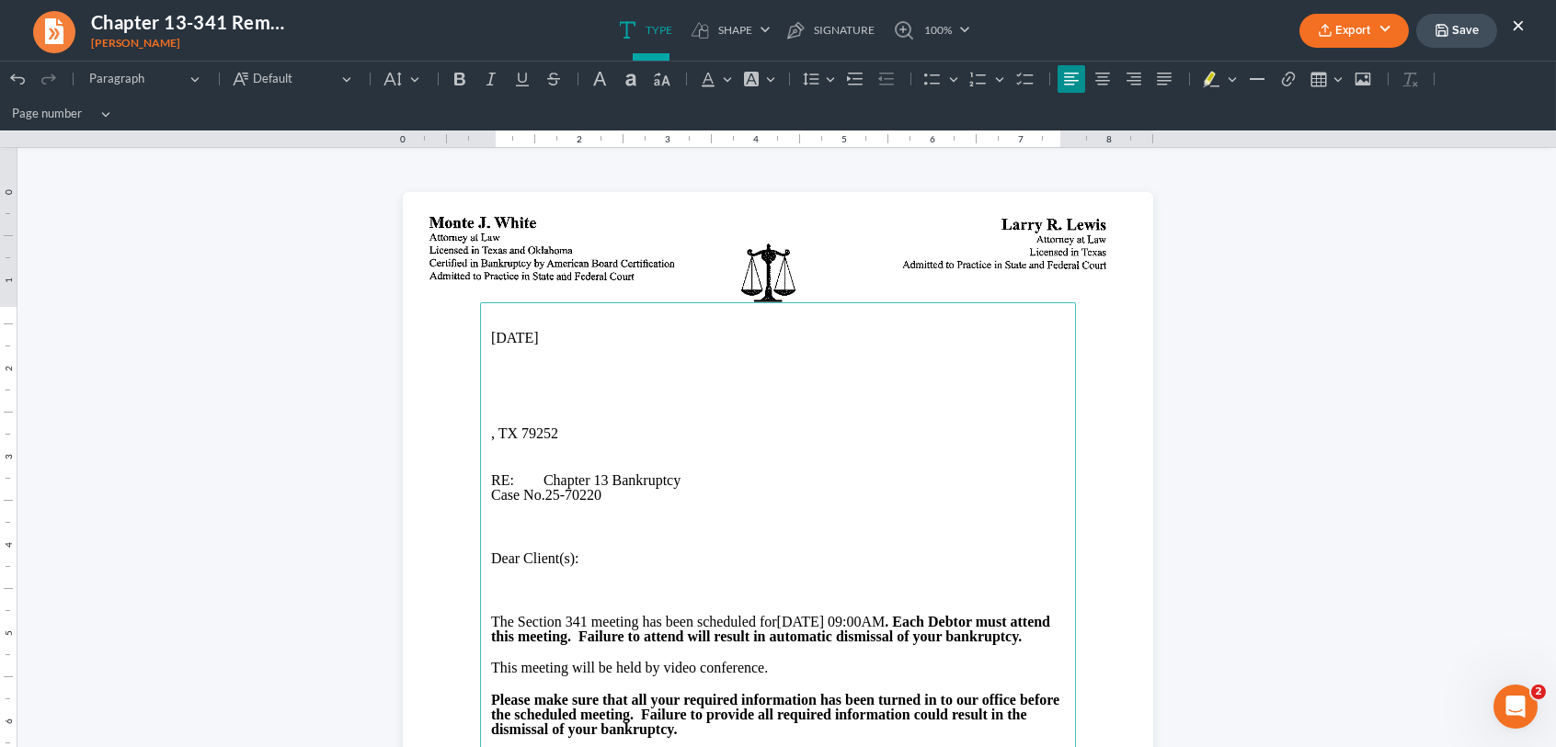
click at [1521, 22] on button "×" at bounding box center [1517, 25] width 13 height 22
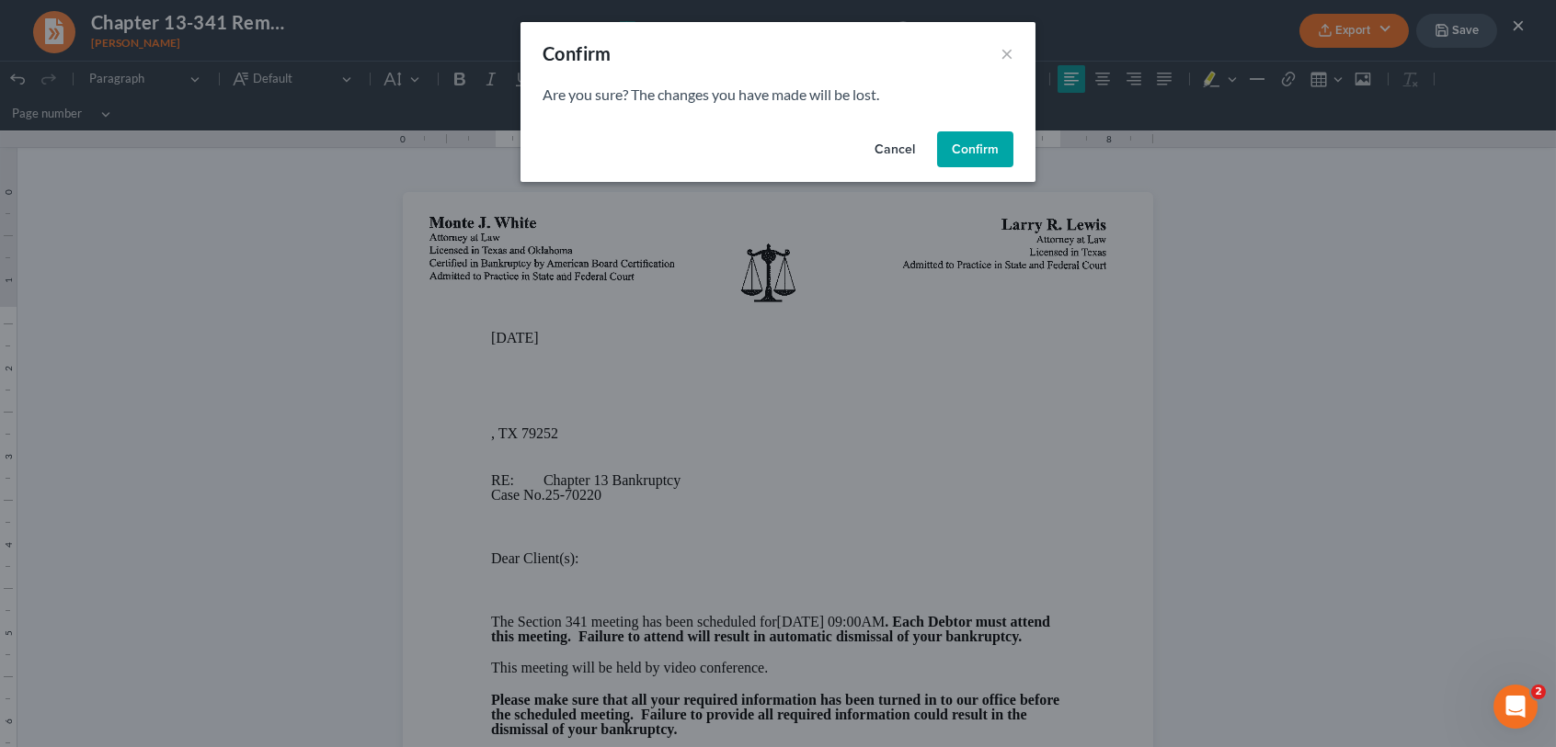
click at [979, 144] on button "Confirm" at bounding box center [975, 149] width 76 height 37
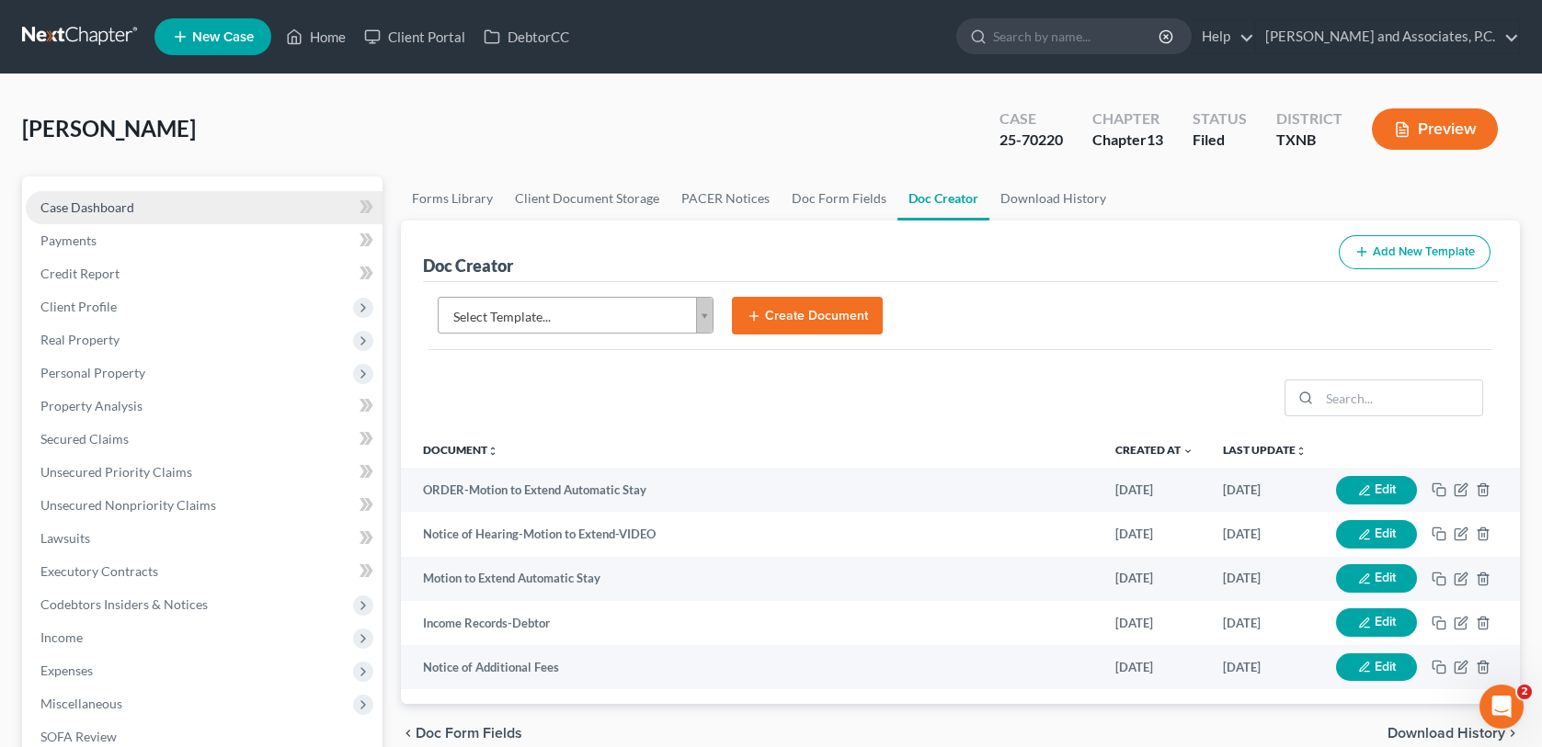
click at [165, 208] on link "Case Dashboard" at bounding box center [204, 207] width 357 height 33
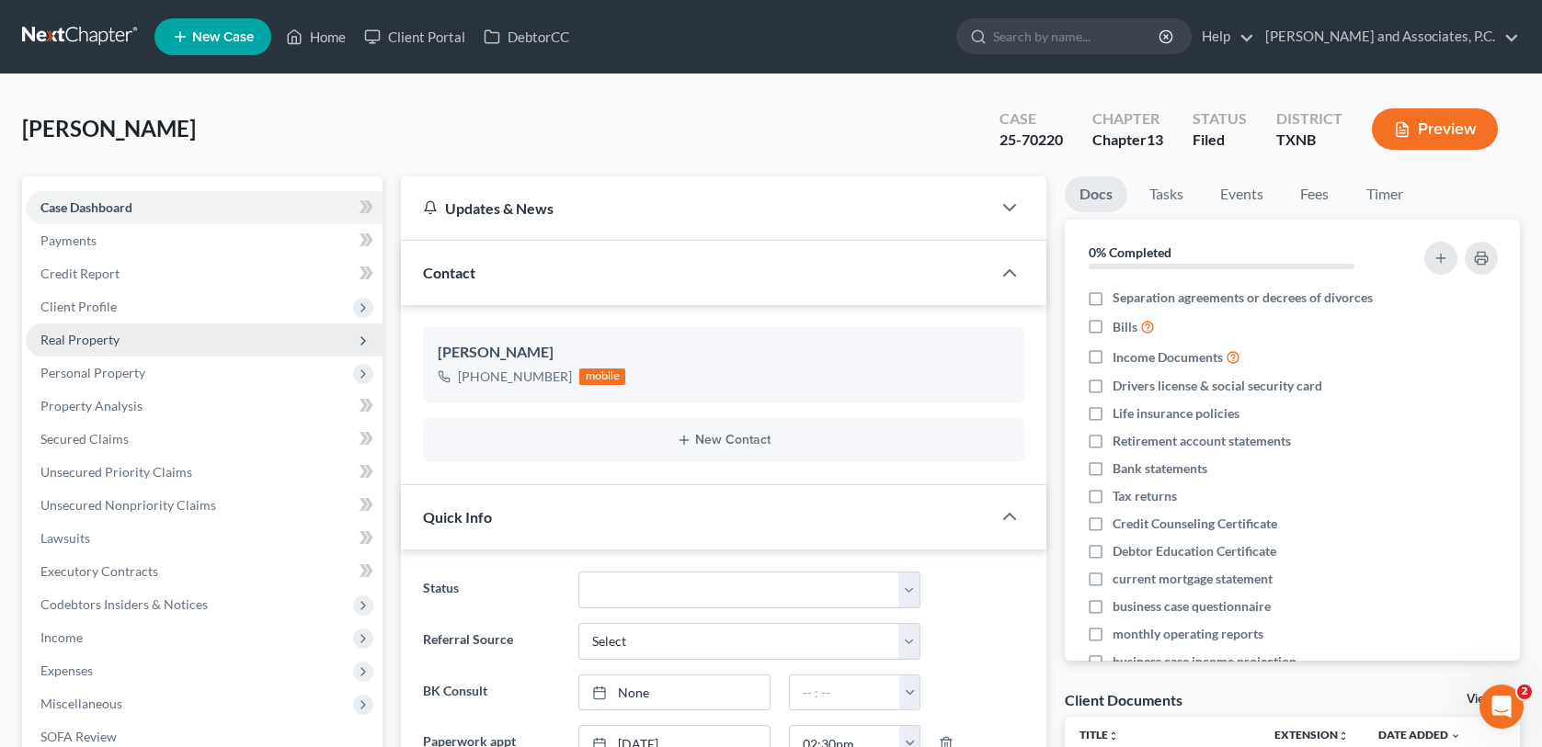
scroll to position [6606, 0]
click at [95, 302] on span "Client Profile" at bounding box center [78, 307] width 76 height 16
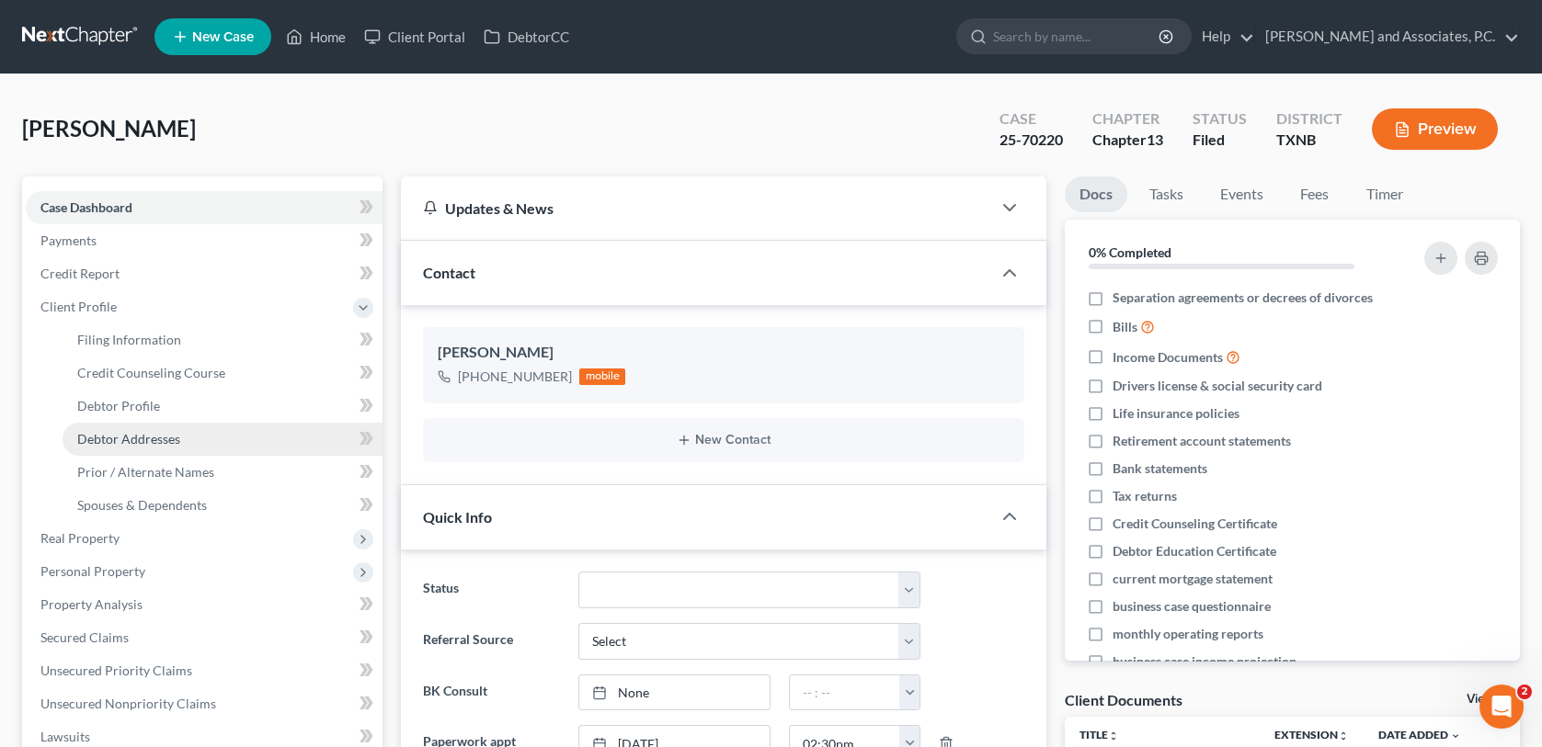
click at [123, 431] on span "Debtor Addresses" at bounding box center [128, 439] width 103 height 16
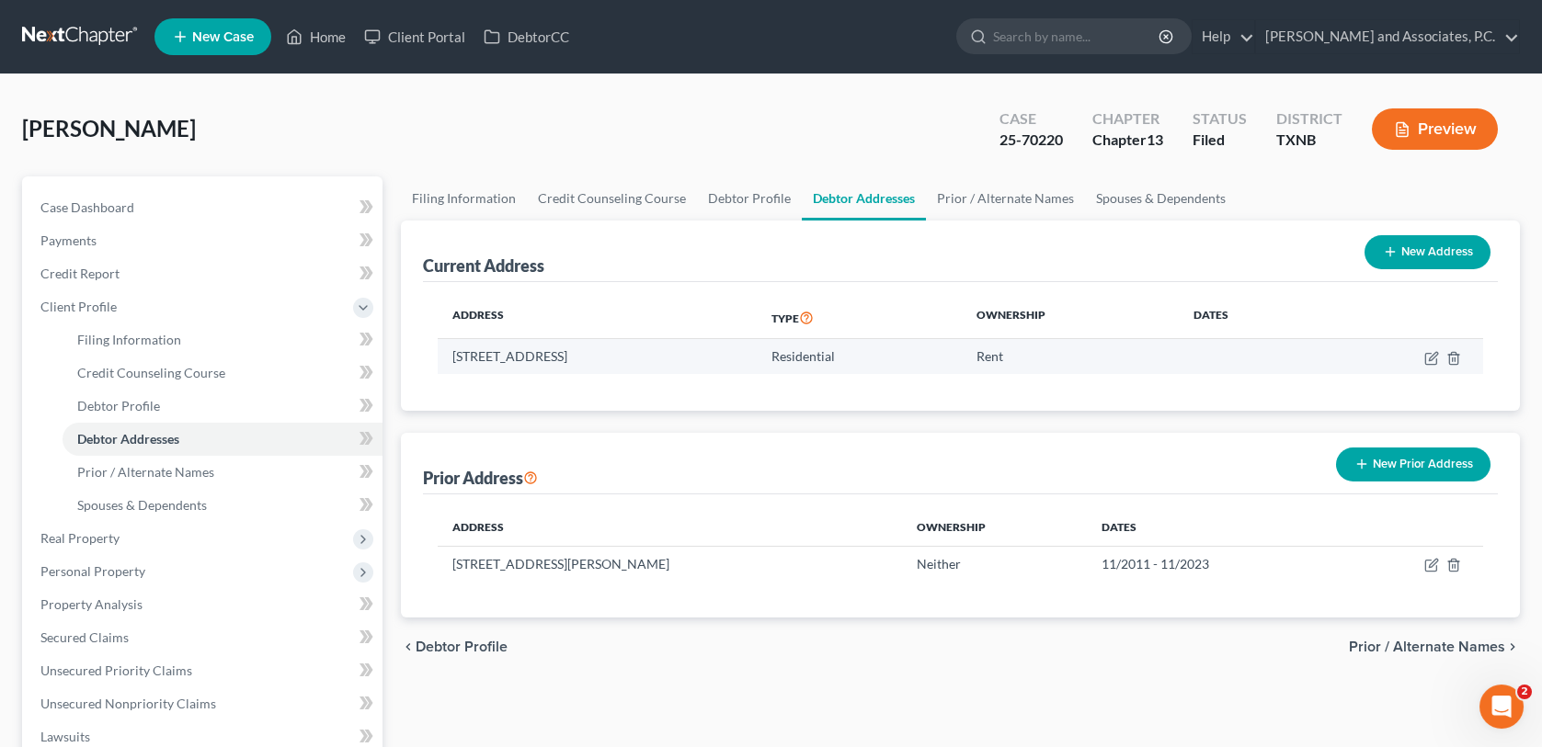
drag, startPoint x: 452, startPoint y: 356, endPoint x: 683, endPoint y: 358, distance: 230.8
click at [683, 358] on td "[STREET_ADDRESS]" at bounding box center [597, 356] width 319 height 35
copy td "[STREET_ADDRESS]"
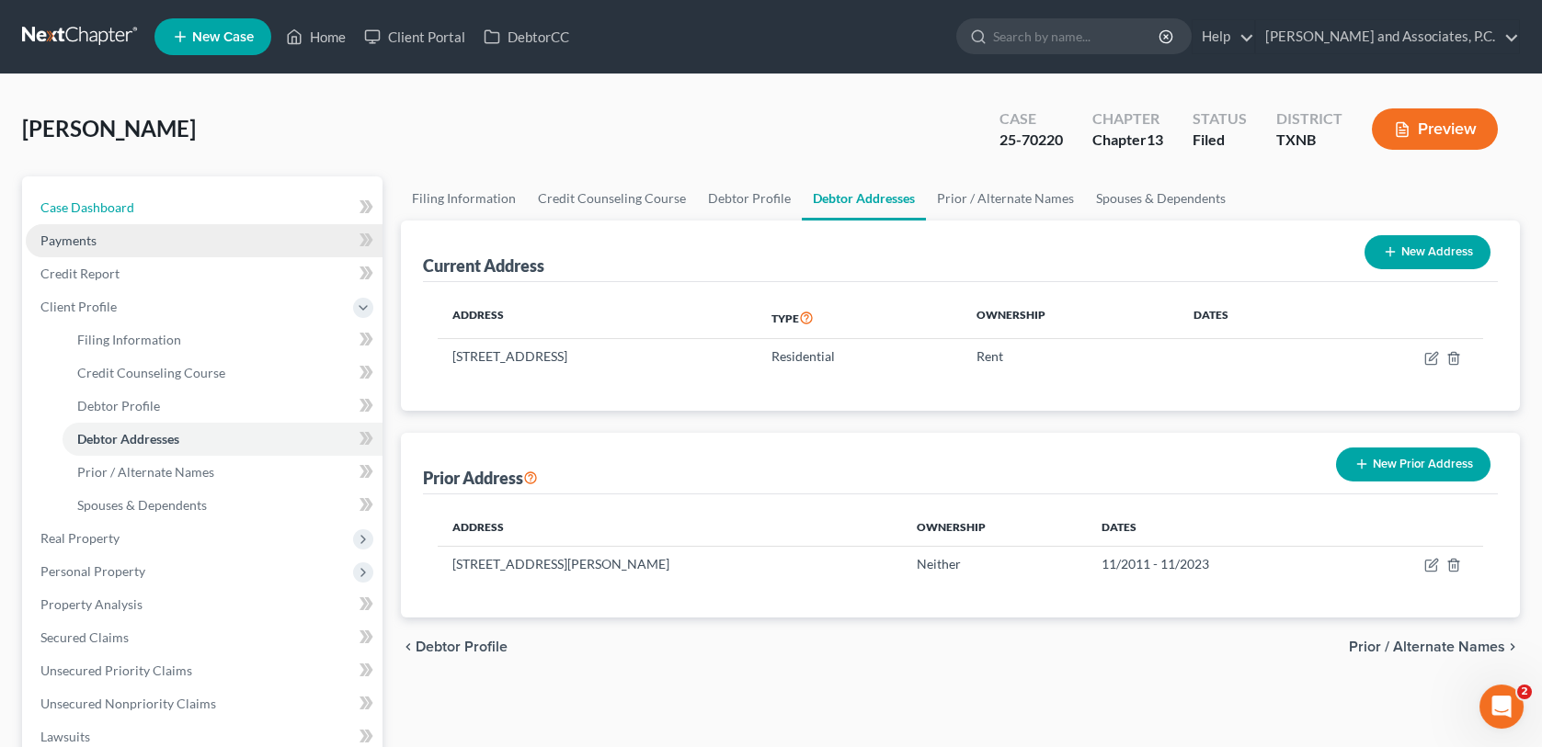
drag, startPoint x: 137, startPoint y: 208, endPoint x: 293, endPoint y: 227, distance: 157.5
click at [137, 208] on link "Case Dashboard" at bounding box center [204, 207] width 357 height 33
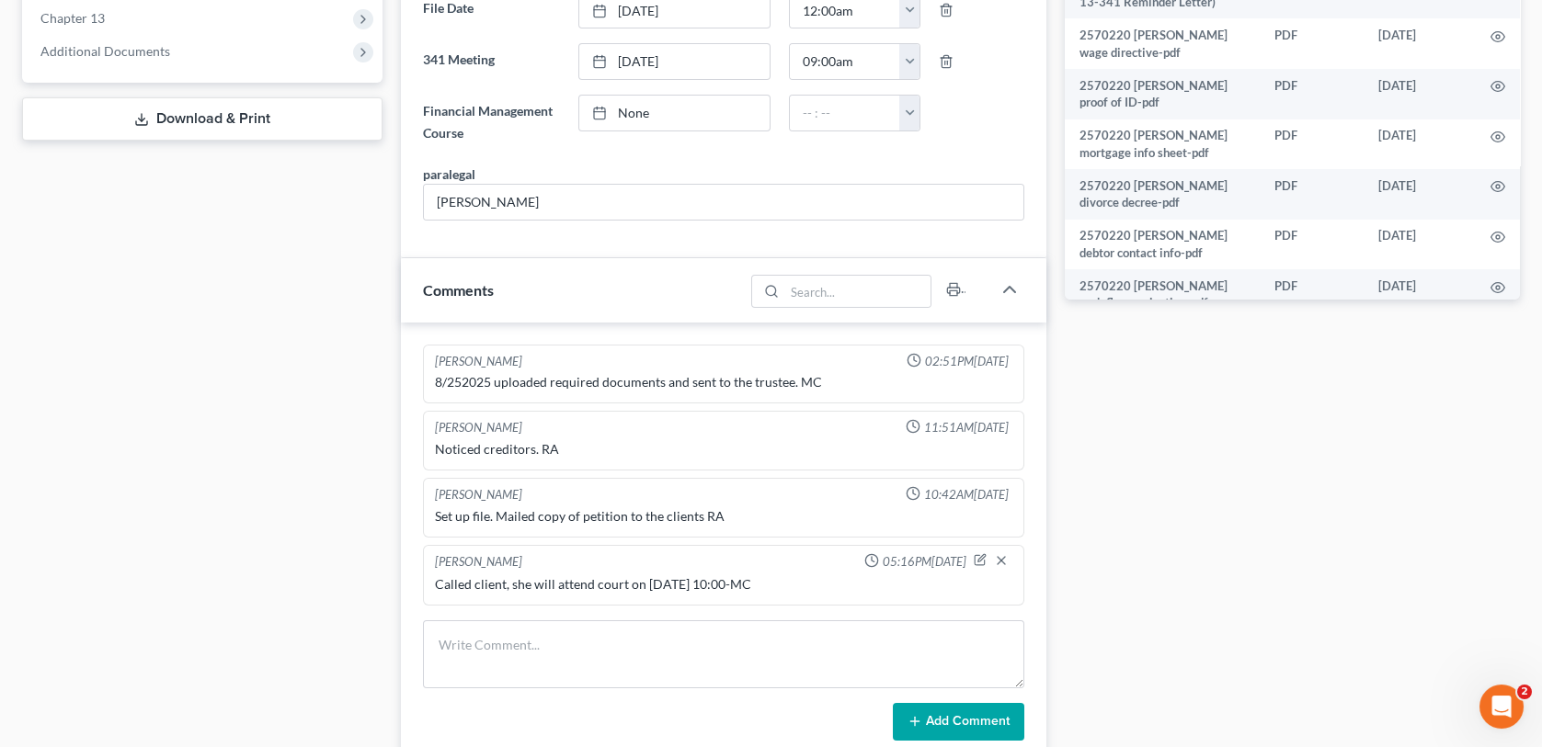
scroll to position [827, 0]
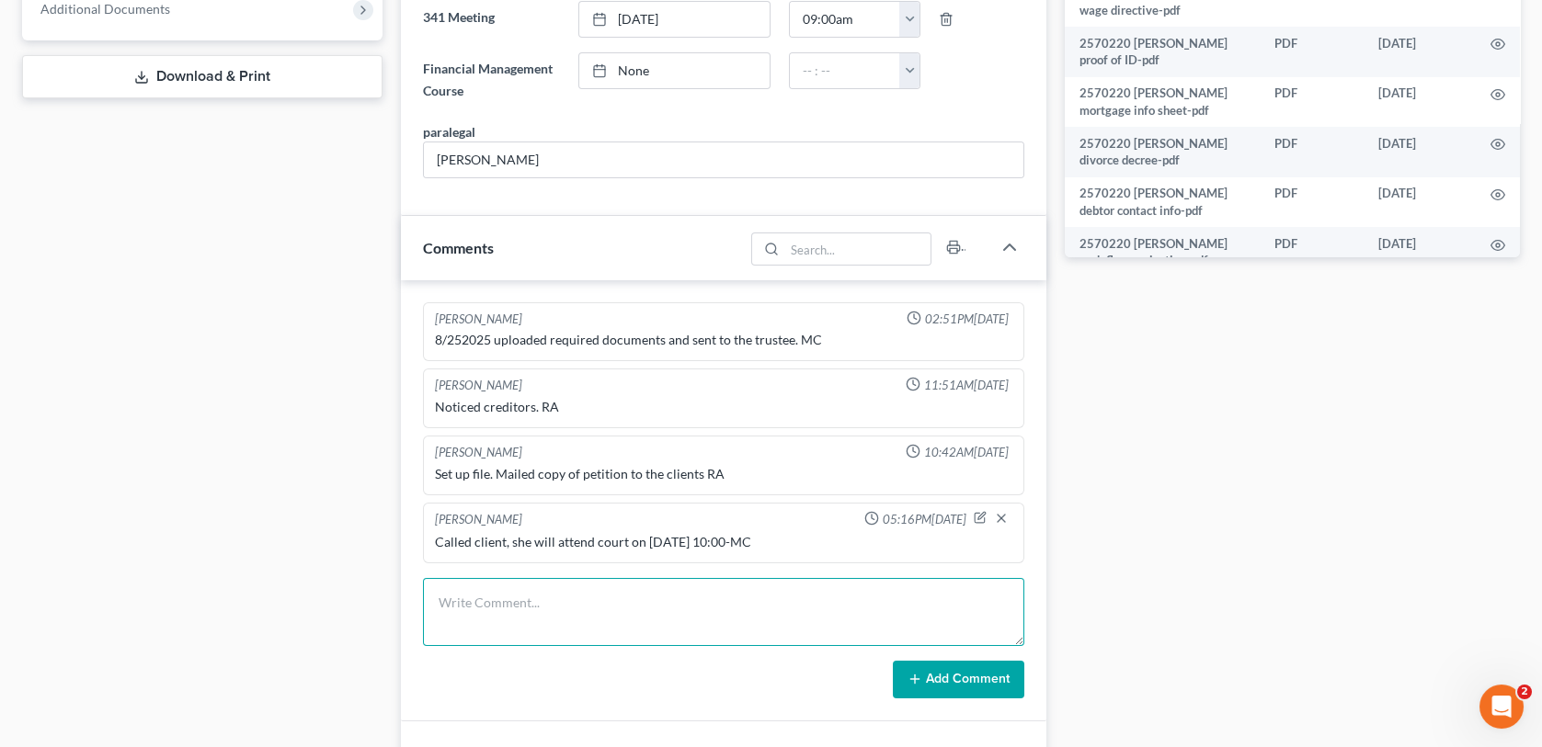
click at [594, 587] on textarea at bounding box center [723, 612] width 600 height 68
type textarea "mailed 341 reminder letter for [DATE]-mc"
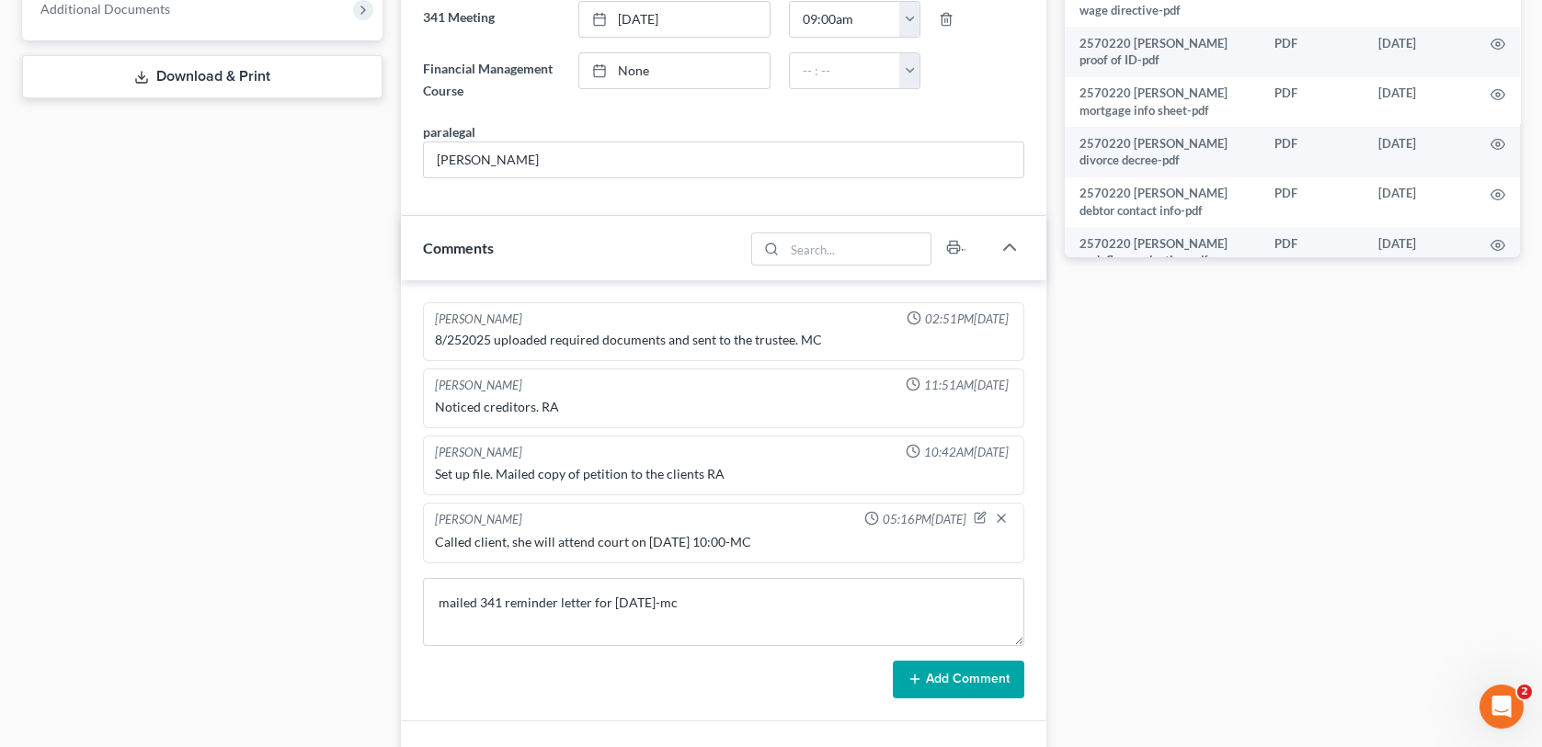
click at [947, 665] on button "Add Comment" at bounding box center [958, 680] width 131 height 39
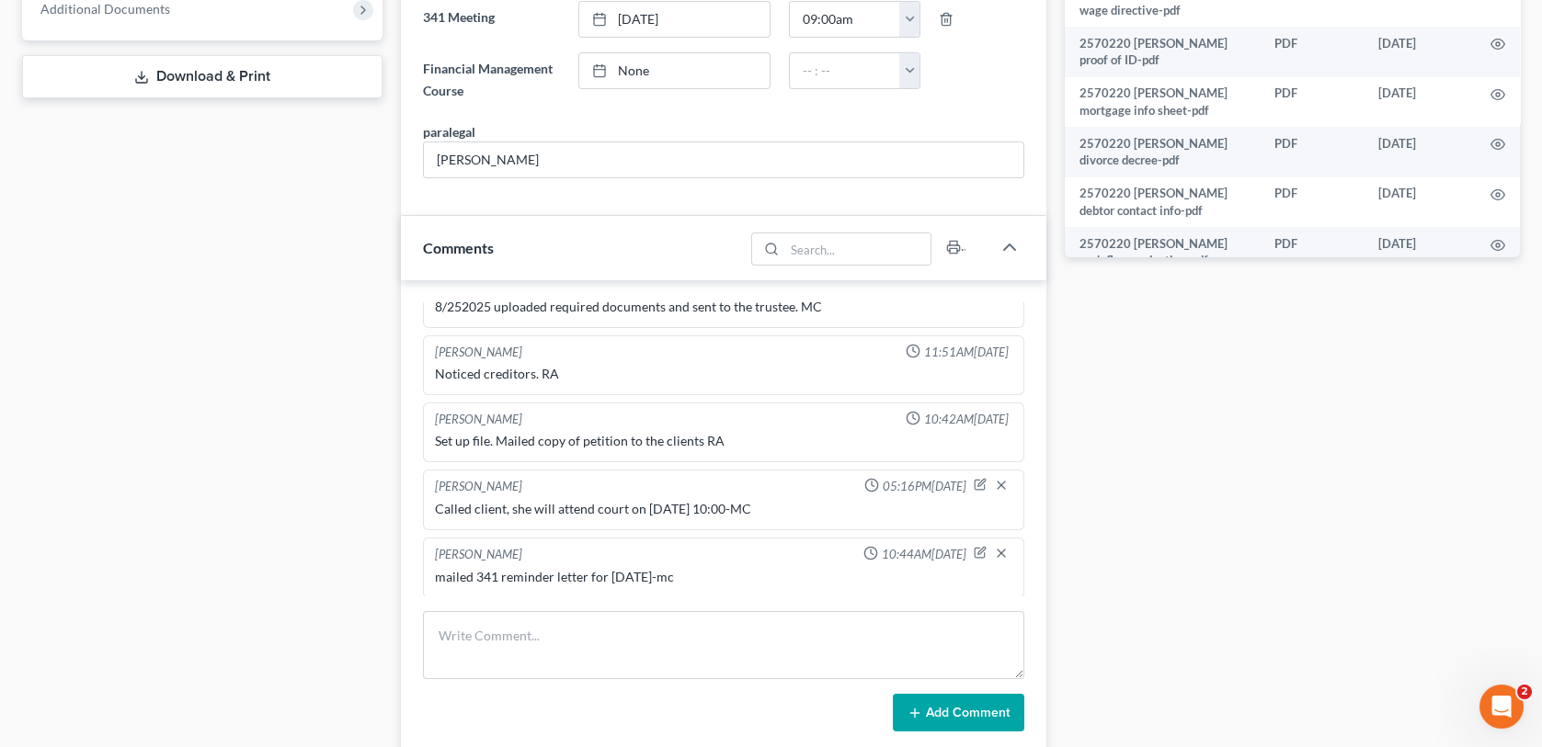
scroll to position [0, 0]
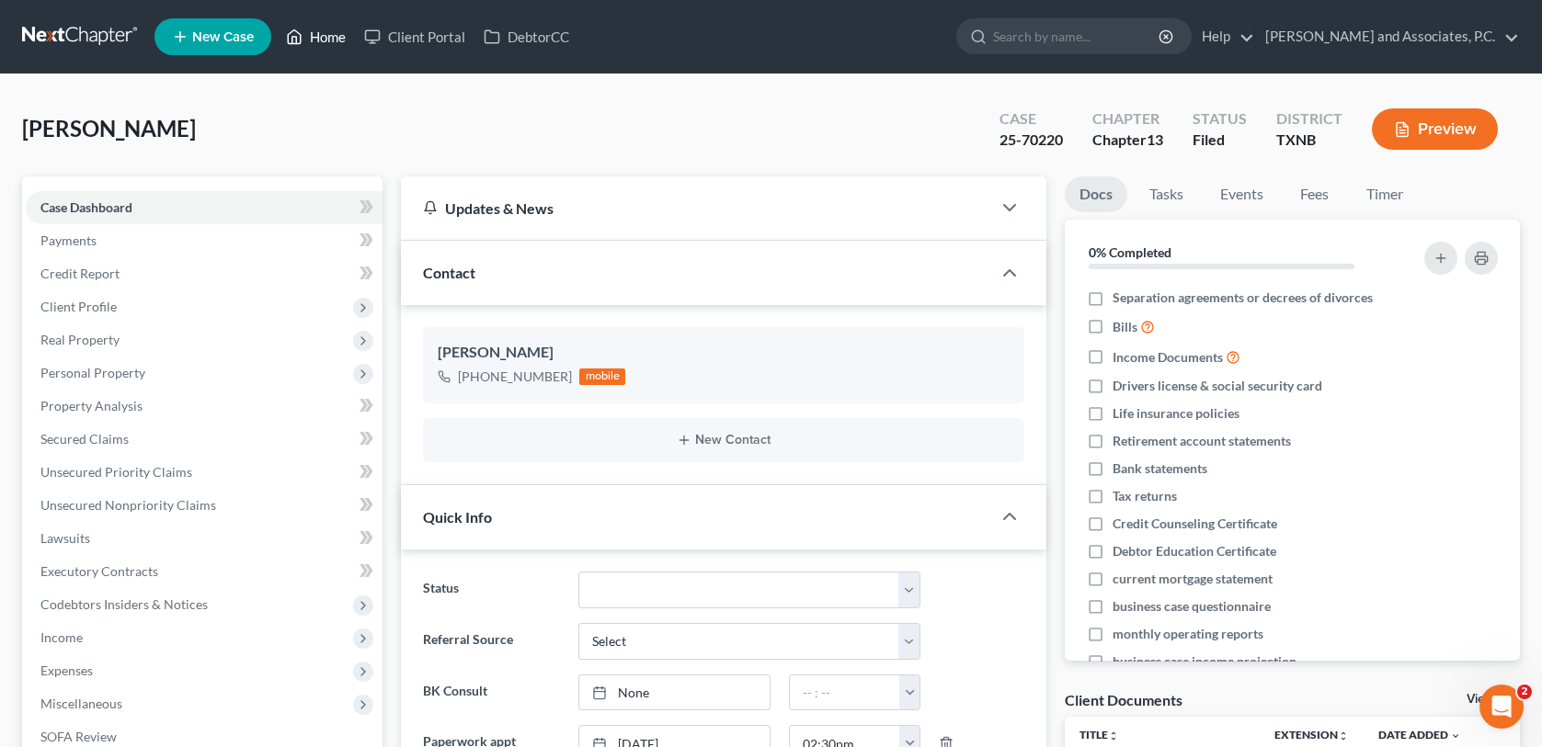
click at [336, 33] on link "Home" at bounding box center [316, 36] width 78 height 33
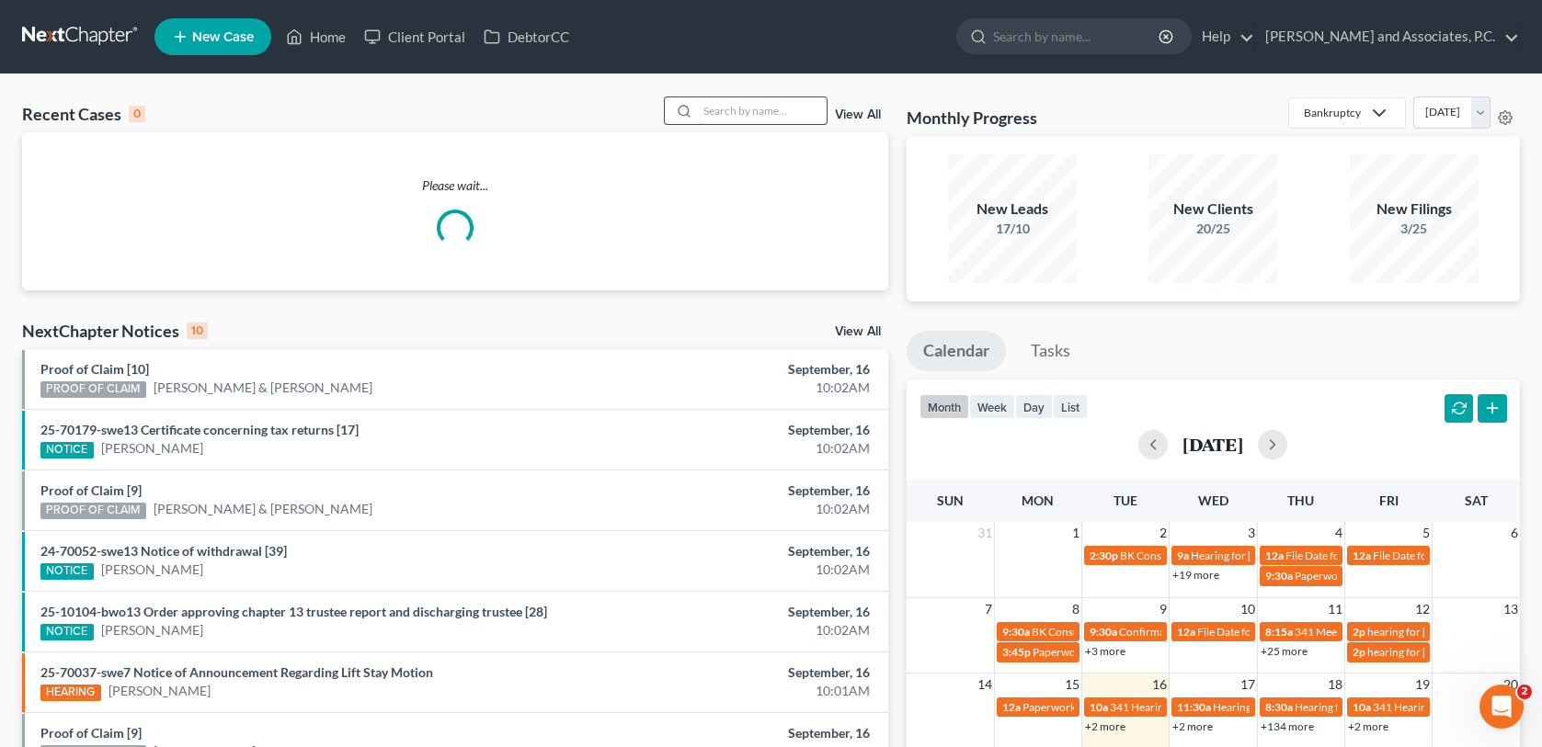
click at [726, 109] on input "search" at bounding box center [762, 110] width 129 height 27
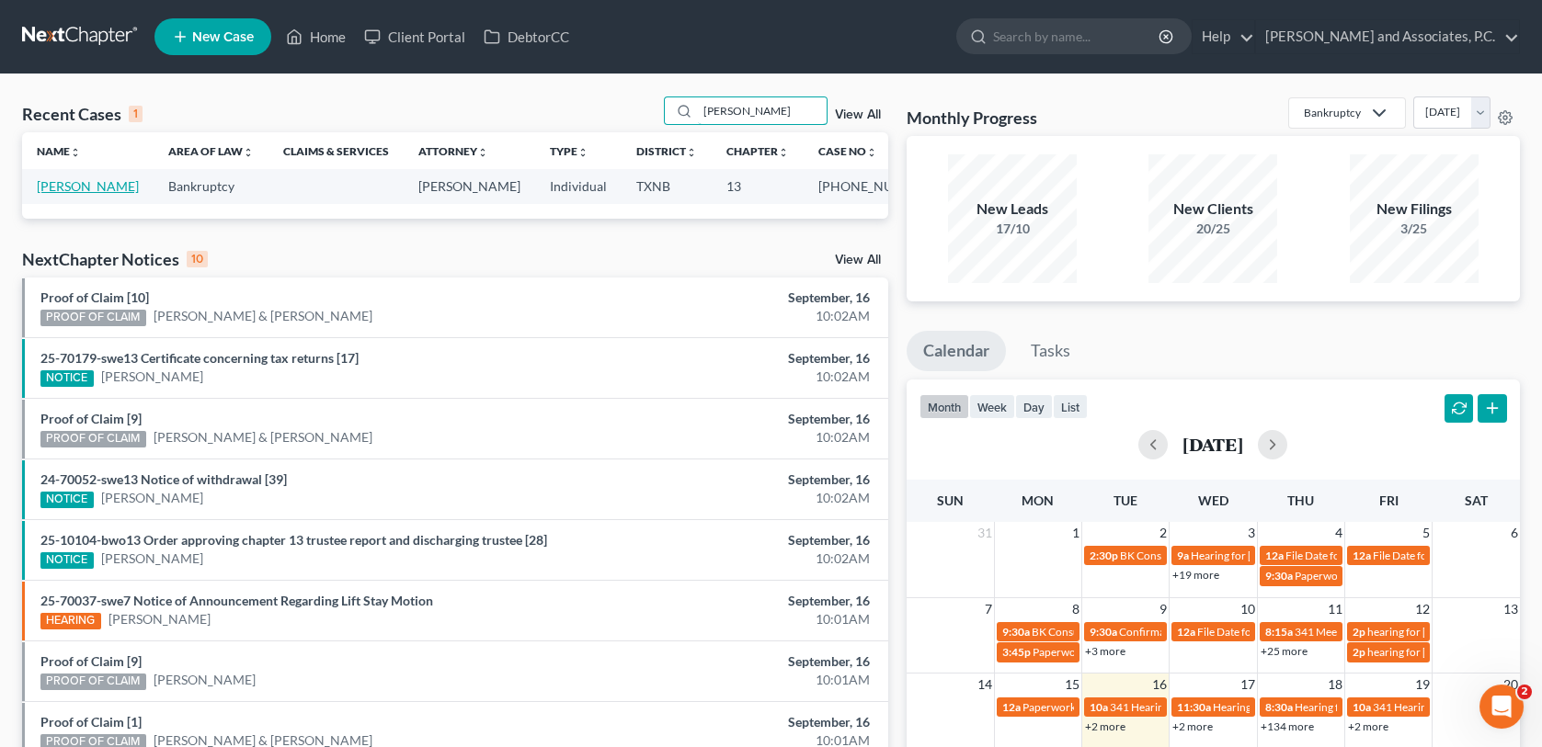
type input "[PERSON_NAME]"
click at [81, 185] on link "[PERSON_NAME]" at bounding box center [88, 186] width 102 height 16
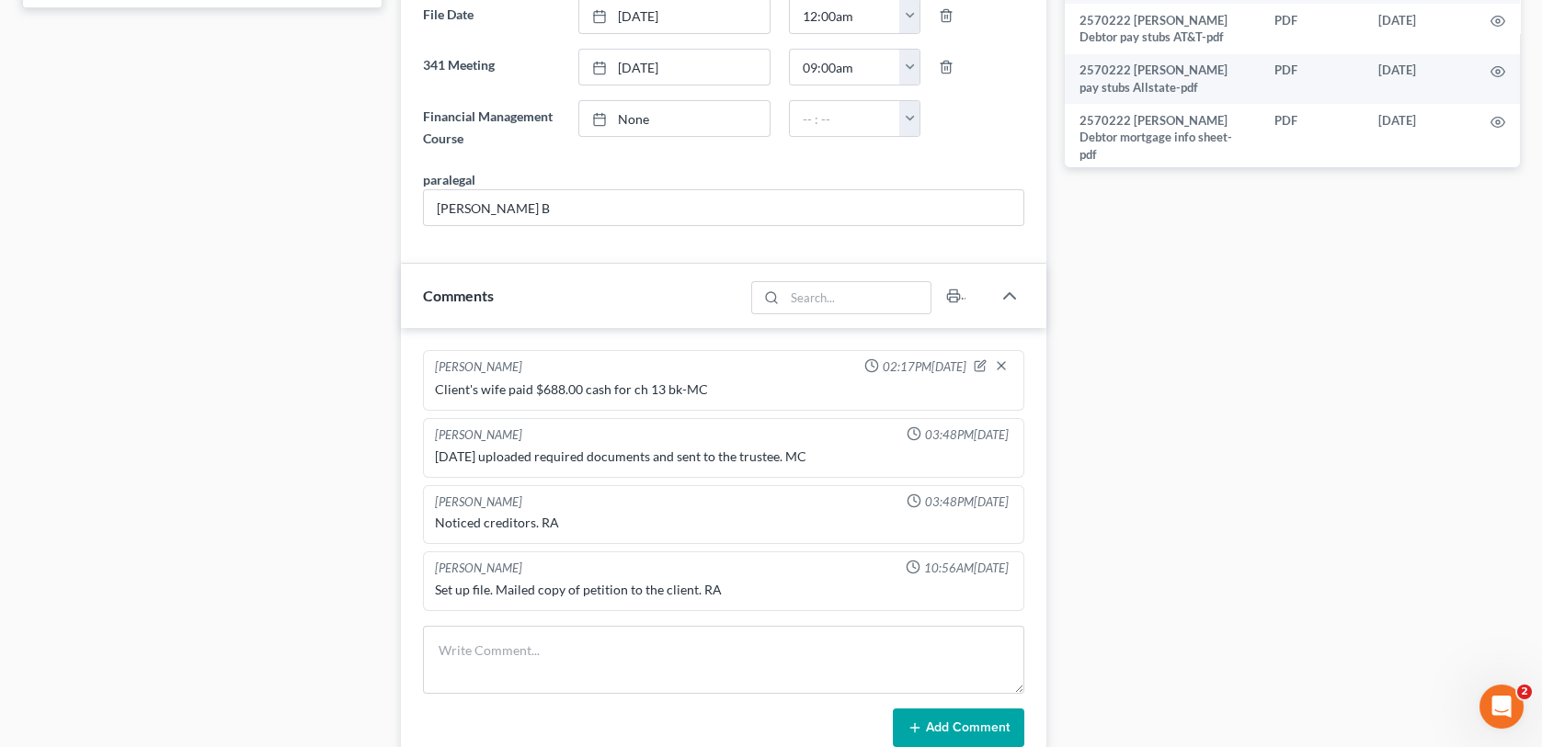
scroll to position [1011, 0]
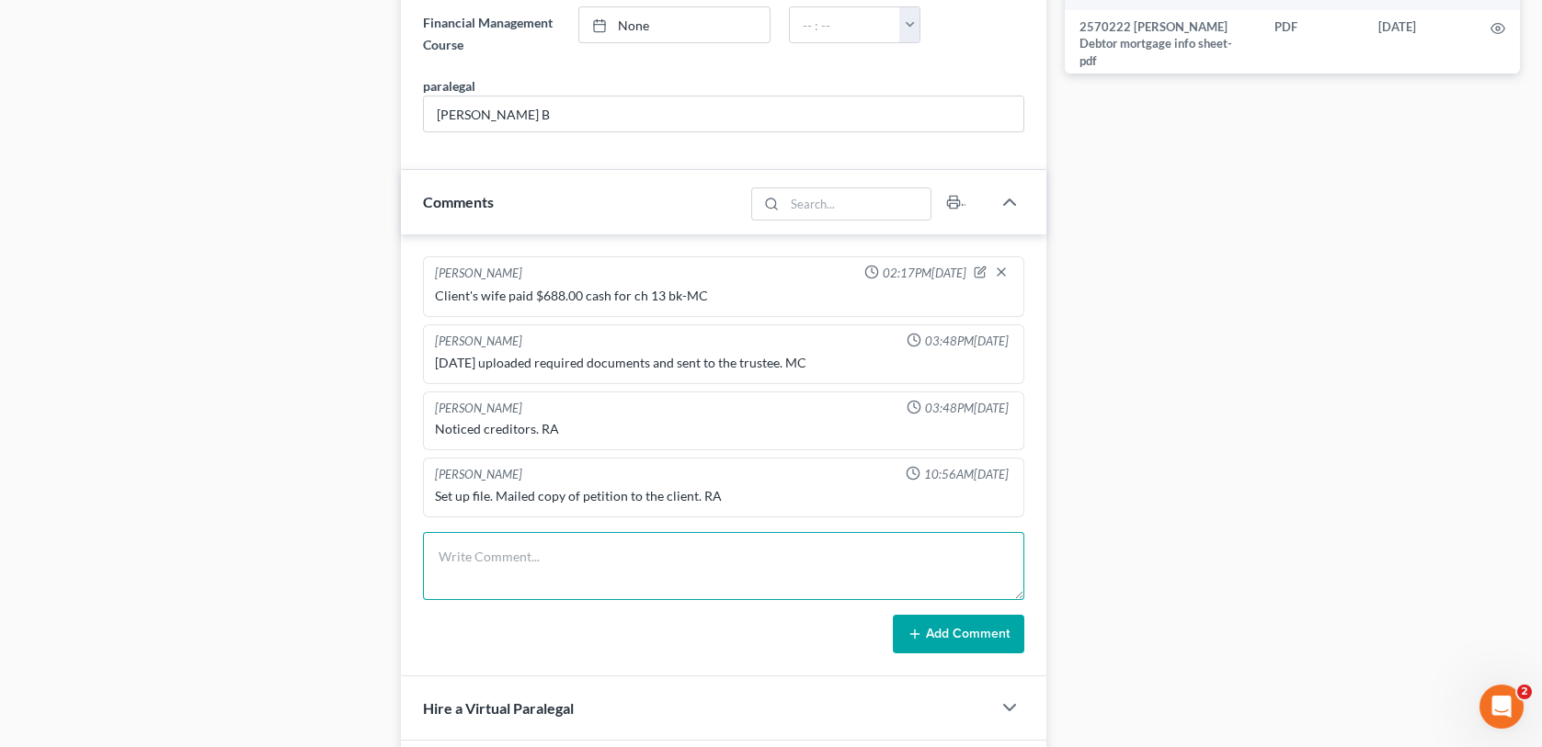
click at [514, 541] on textarea at bounding box center [723, 566] width 600 height 68
type textarea "mailed 341 reminder letter for [DATE]-mc"
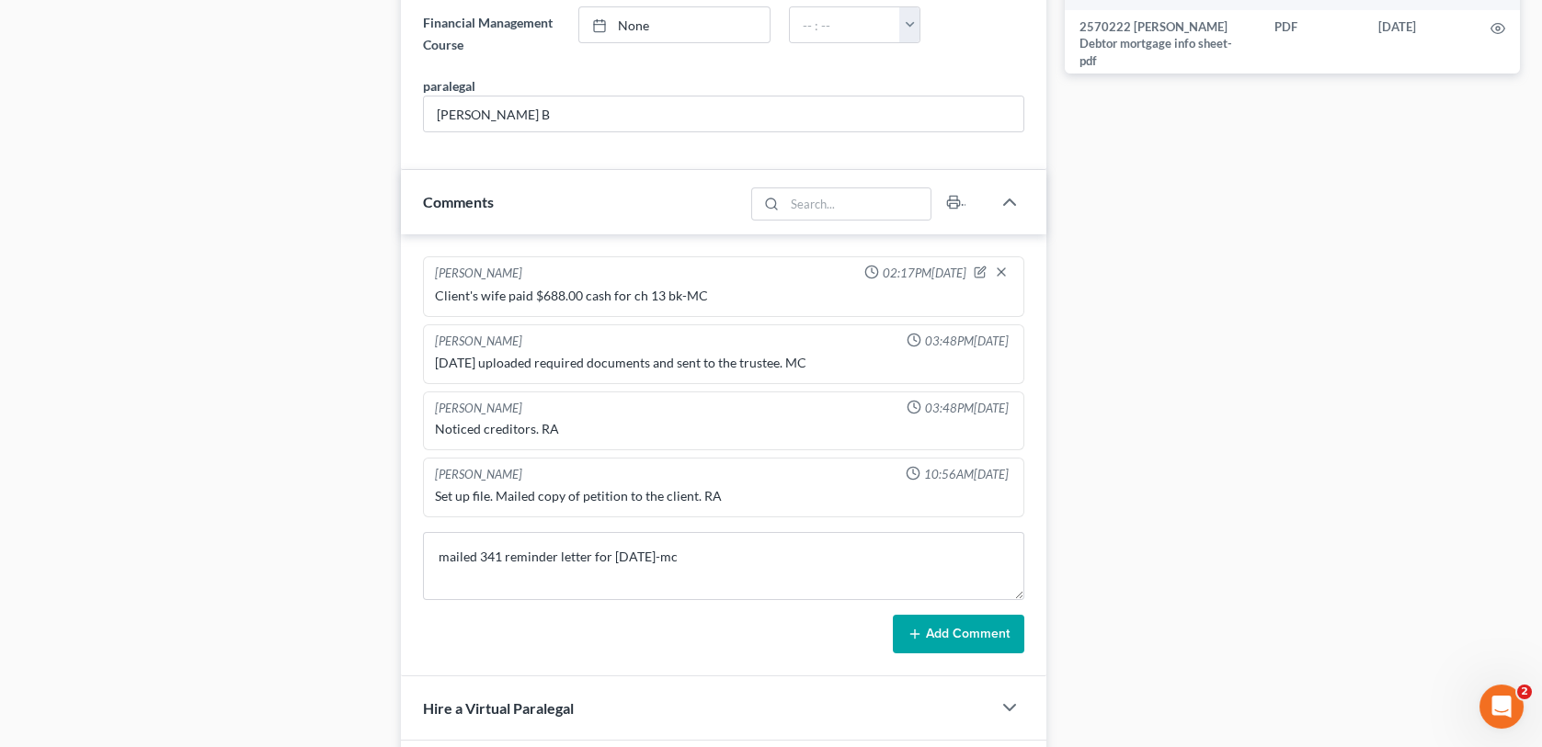
click at [943, 618] on button "Add Comment" at bounding box center [958, 634] width 131 height 39
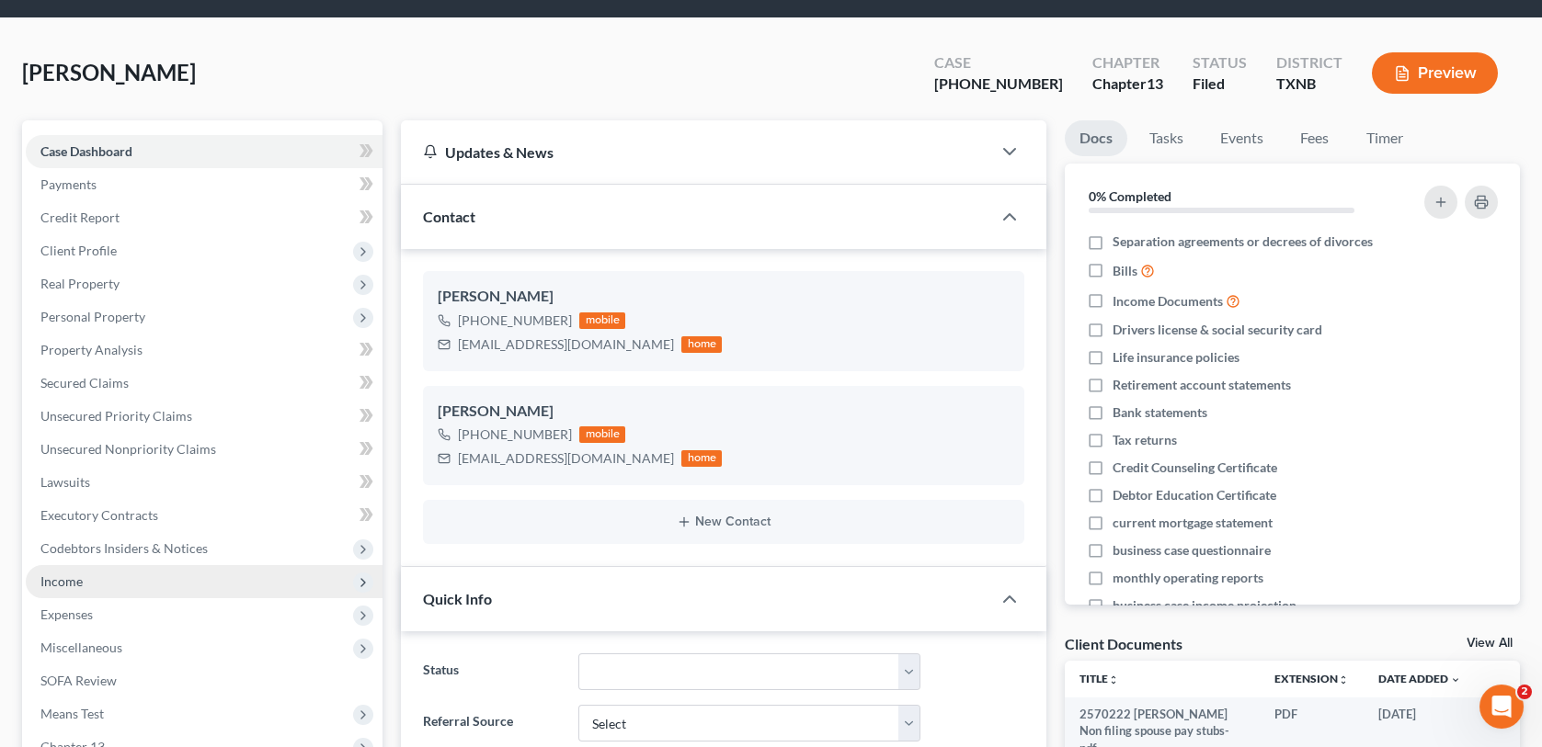
scroll to position [552, 0]
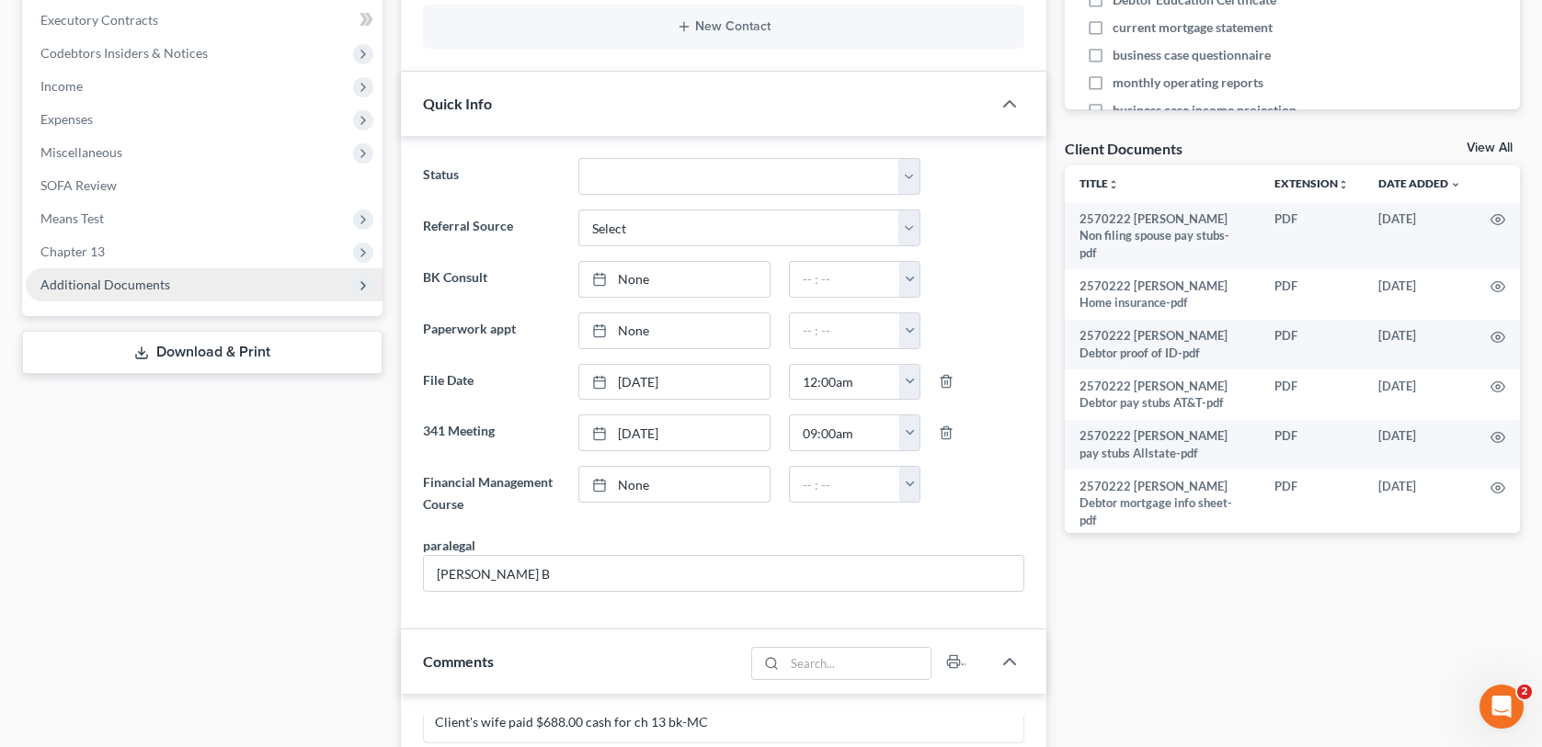
click at [111, 282] on span "Additional Documents" at bounding box center [105, 285] width 130 height 16
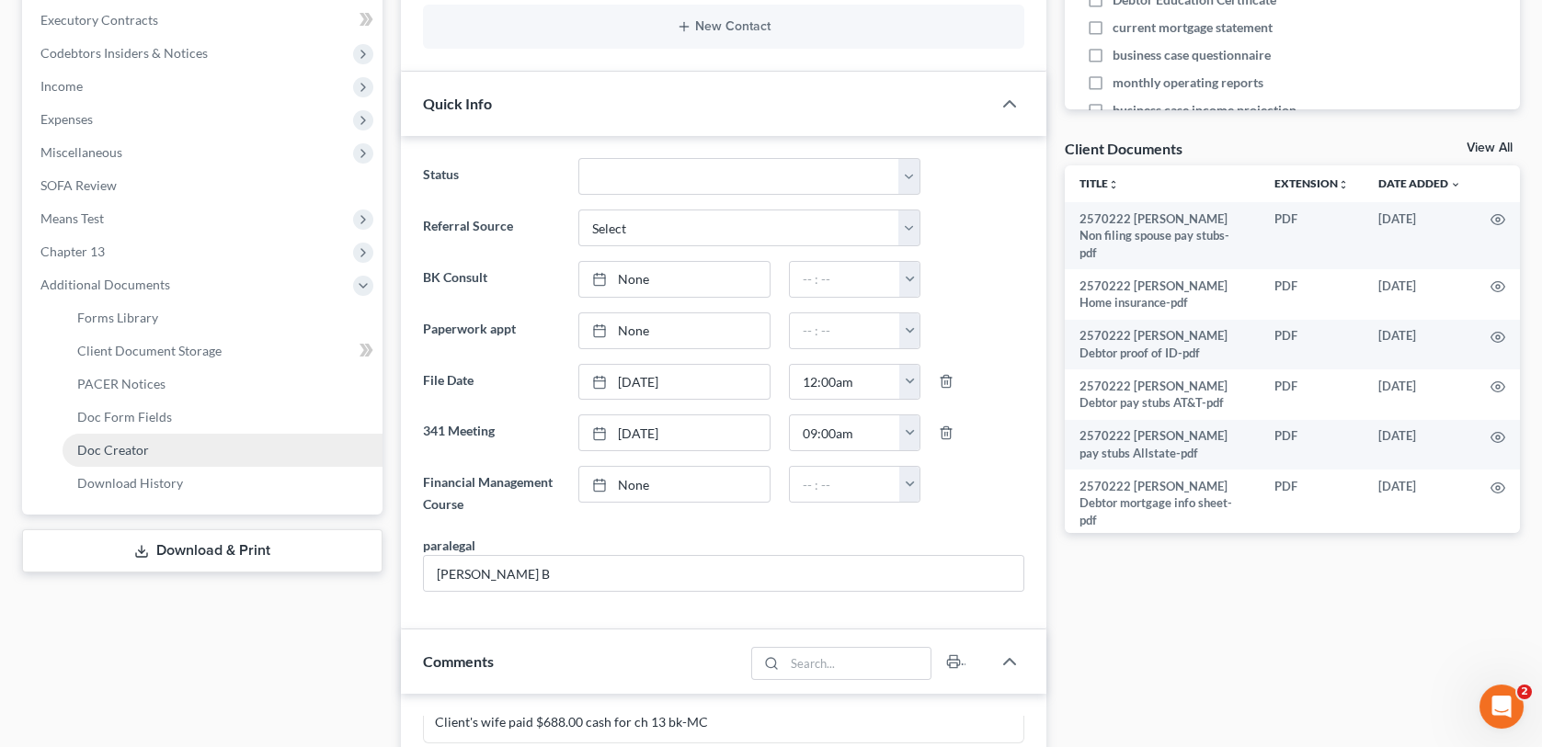
click at [141, 450] on span "Doc Creator" at bounding box center [113, 450] width 72 height 16
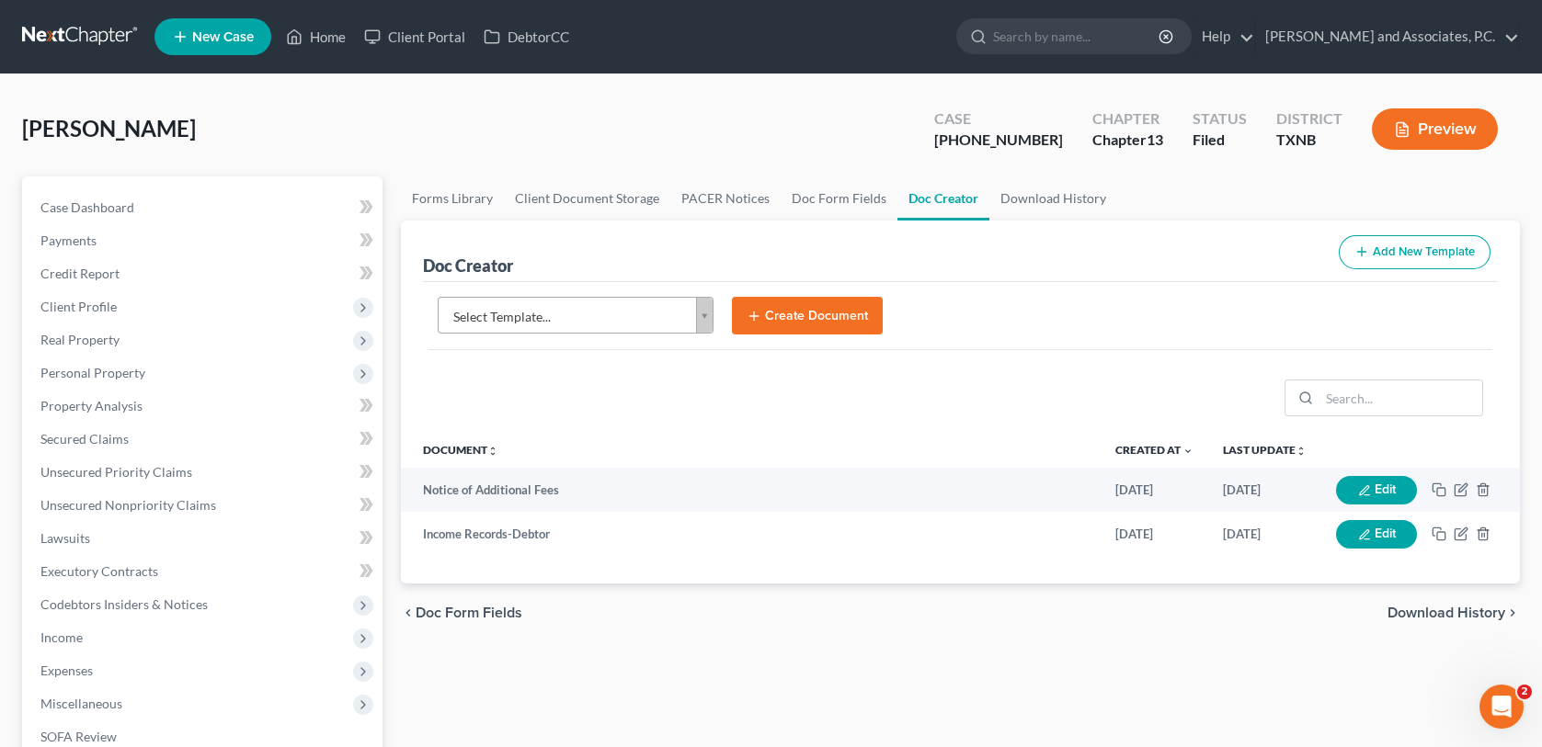
click at [701, 320] on body "Home New Case Client Portal DebtorCC Monte J. White and Associates, P.C. wfinfo…" at bounding box center [771, 597] width 1542 height 1194
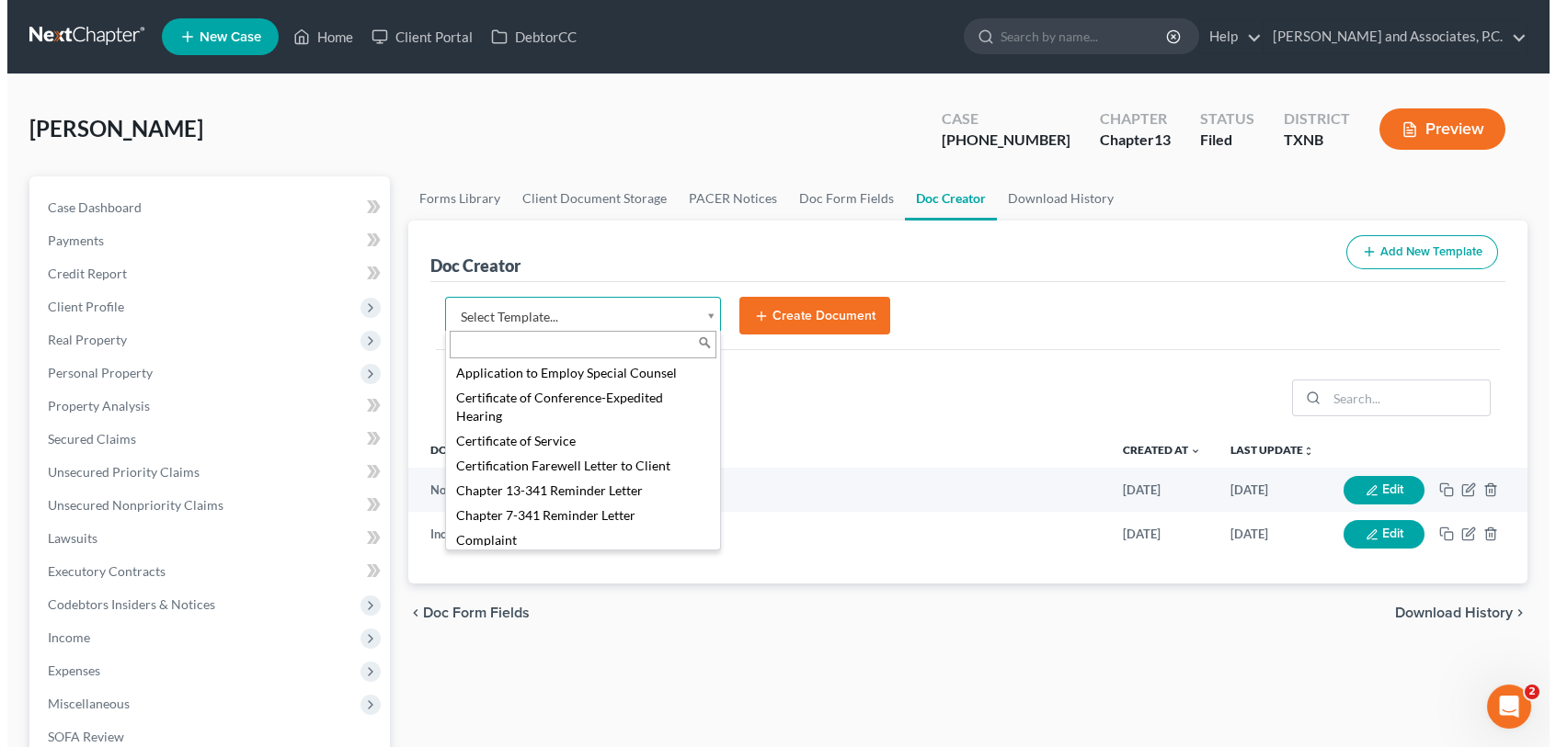
scroll to position [460, 0]
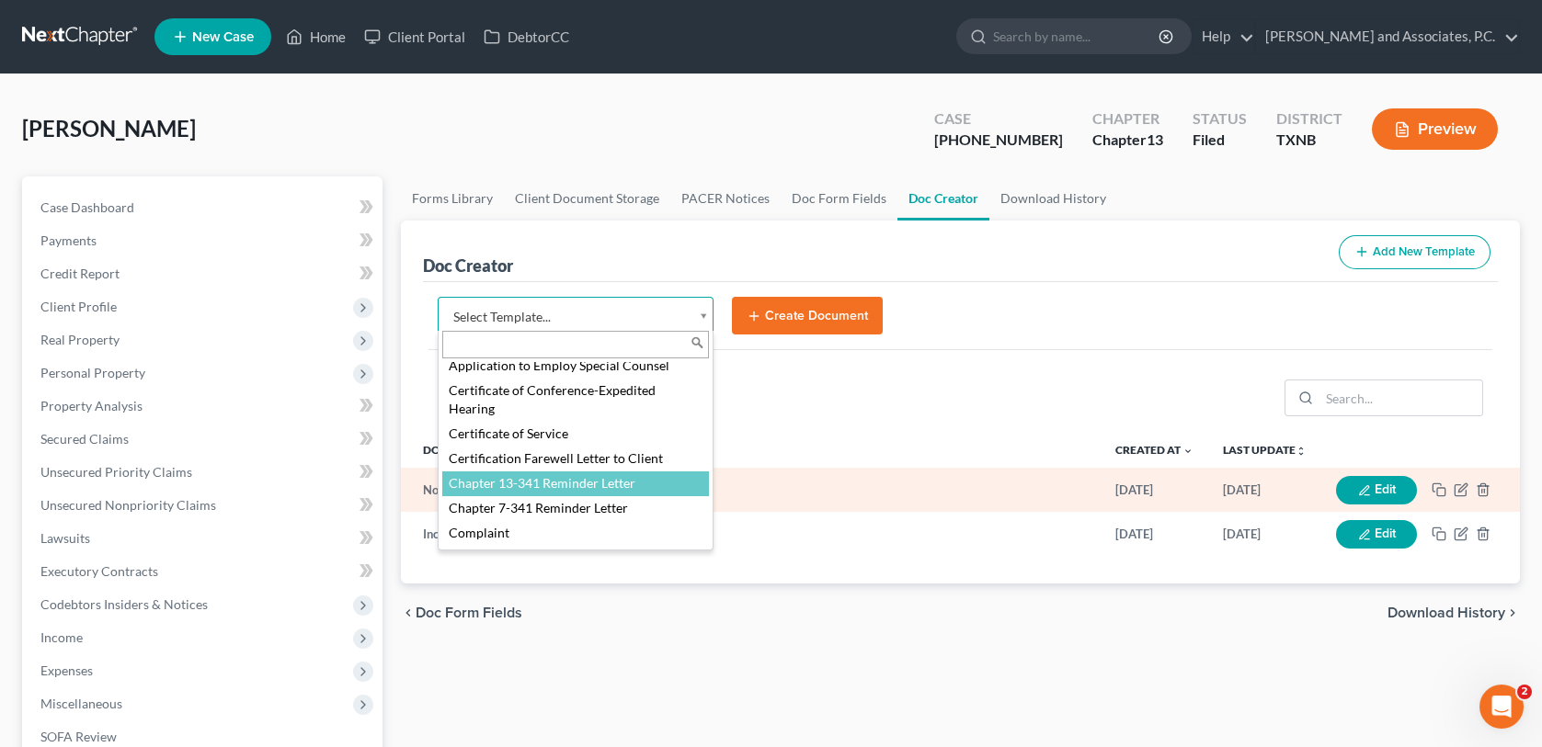
select select "77110"
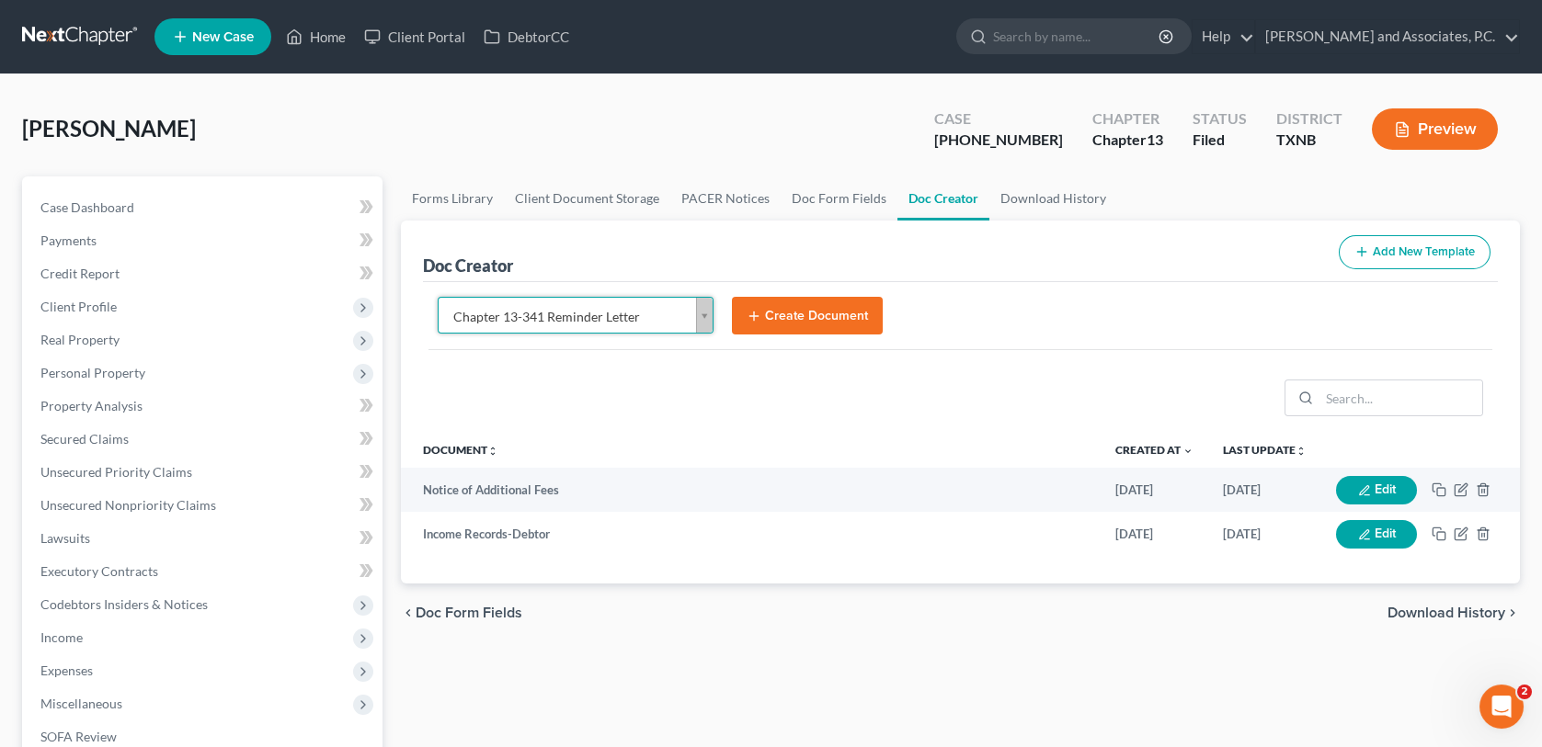
click at [832, 309] on button "Create Document" at bounding box center [807, 316] width 151 height 39
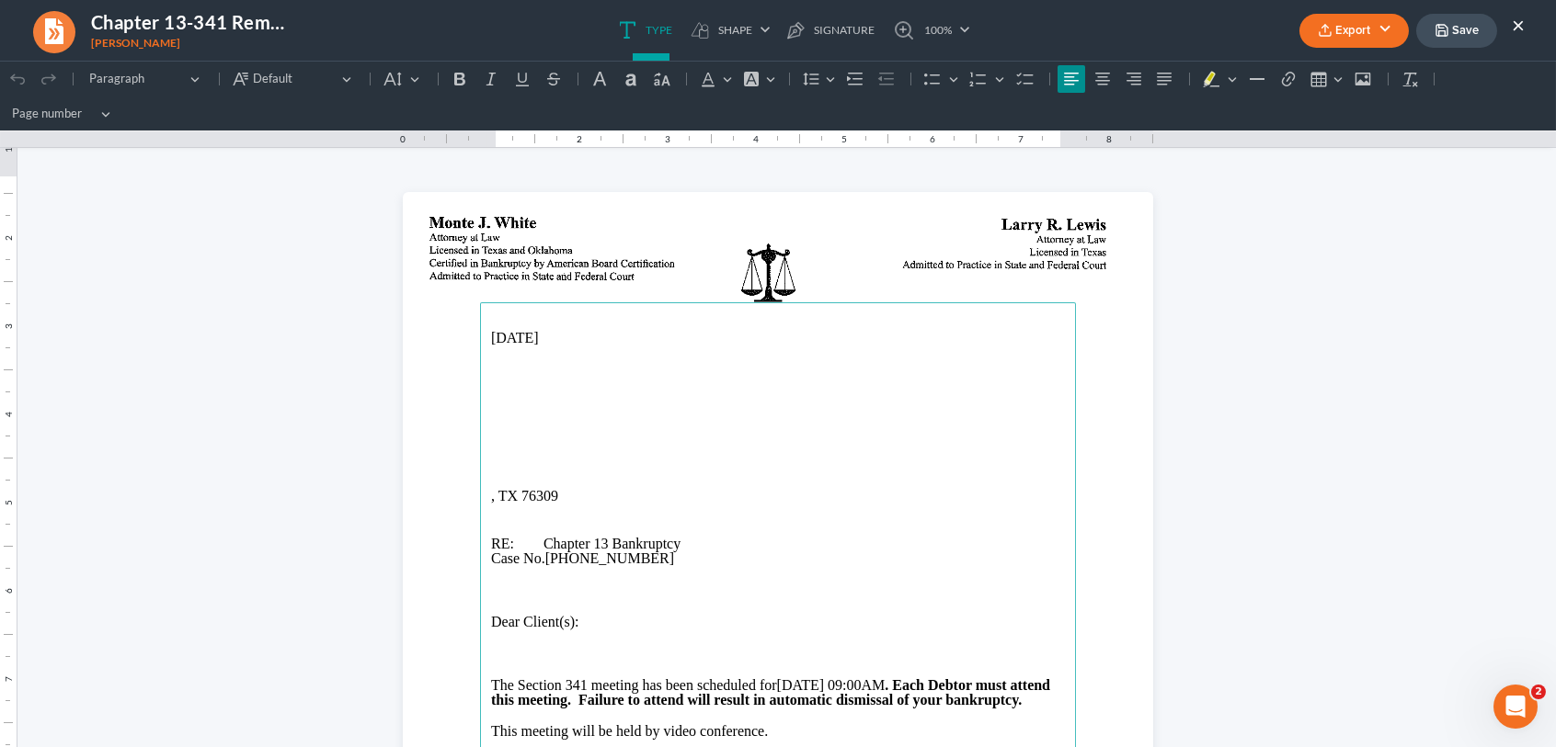
scroll to position [0, 0]
click at [482, 432] on main "09/16/2025 , TX 76309 RE: Chapter 13 Bankruptcy Case No. 25-70222-13 Dear Clien…" at bounding box center [778, 677] width 596 height 750
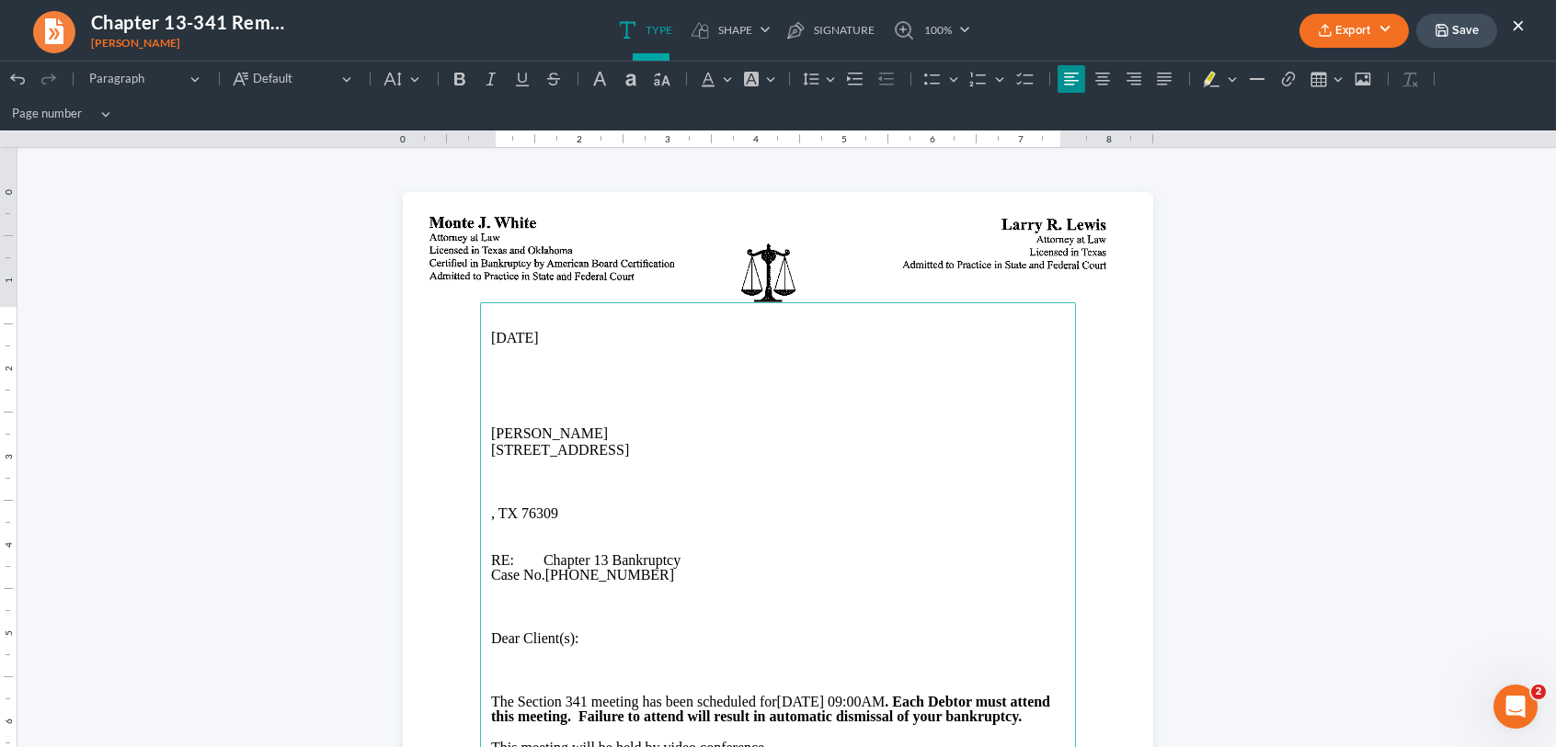
click at [573, 453] on p "[STREET_ADDRESS]" at bounding box center [778, 450] width 574 height 17
click at [579, 450] on p "[STREET_ADDRESS]" at bounding box center [778, 450] width 574 height 17
click at [573, 452] on p "[STREET_ADDRESS]" at bounding box center [778, 450] width 574 height 17
click at [576, 450] on p "[STREET_ADDRESS]" at bounding box center [778, 450] width 574 height 17
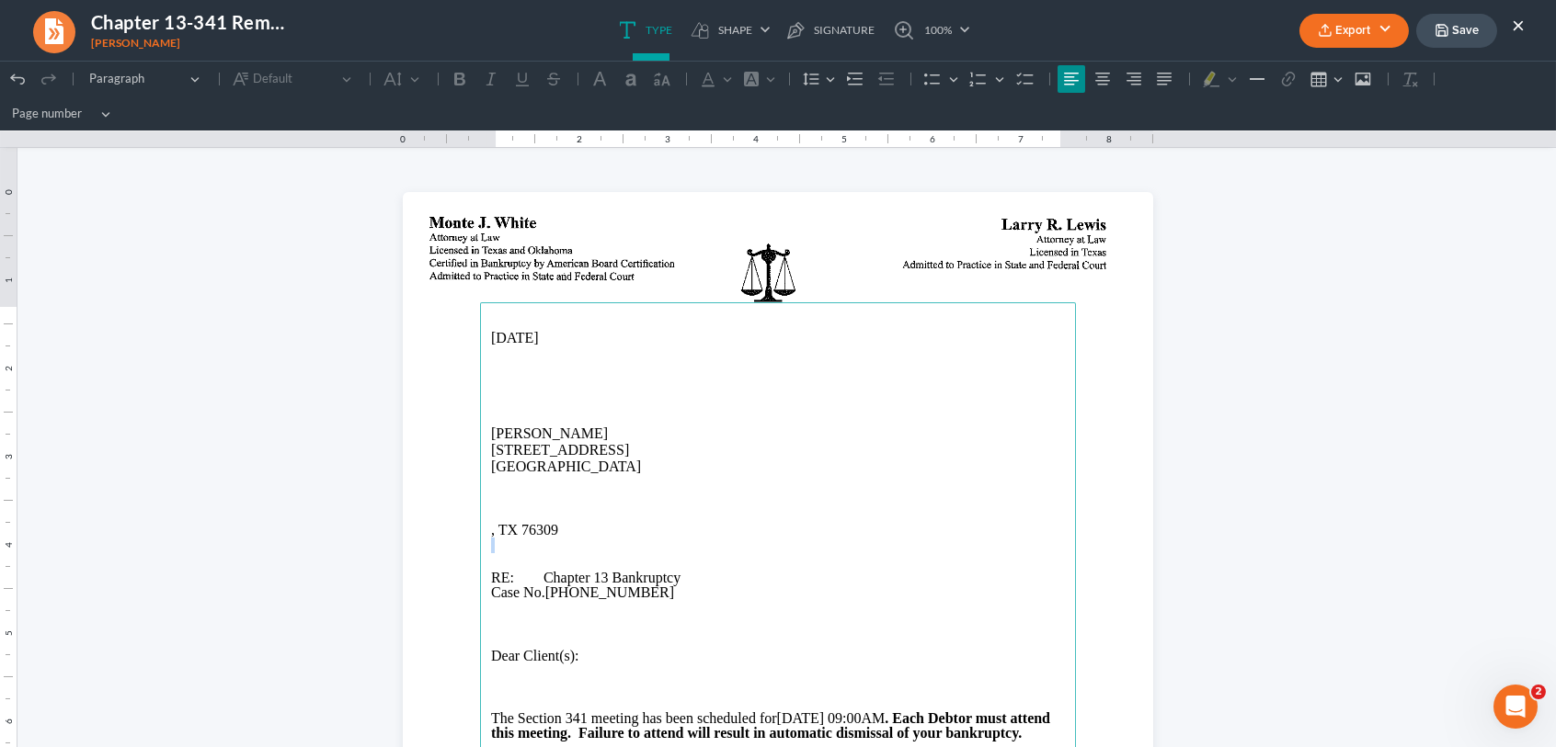
drag, startPoint x: 573, startPoint y: 530, endPoint x: 451, endPoint y: 541, distance: 121.8
click at [451, 541] on section "09/16/2025 Anthony Antunez 3920 Circle Dr Wichita Falls, TX 76309 , TX 76309 RE…" at bounding box center [778, 677] width 750 height 971
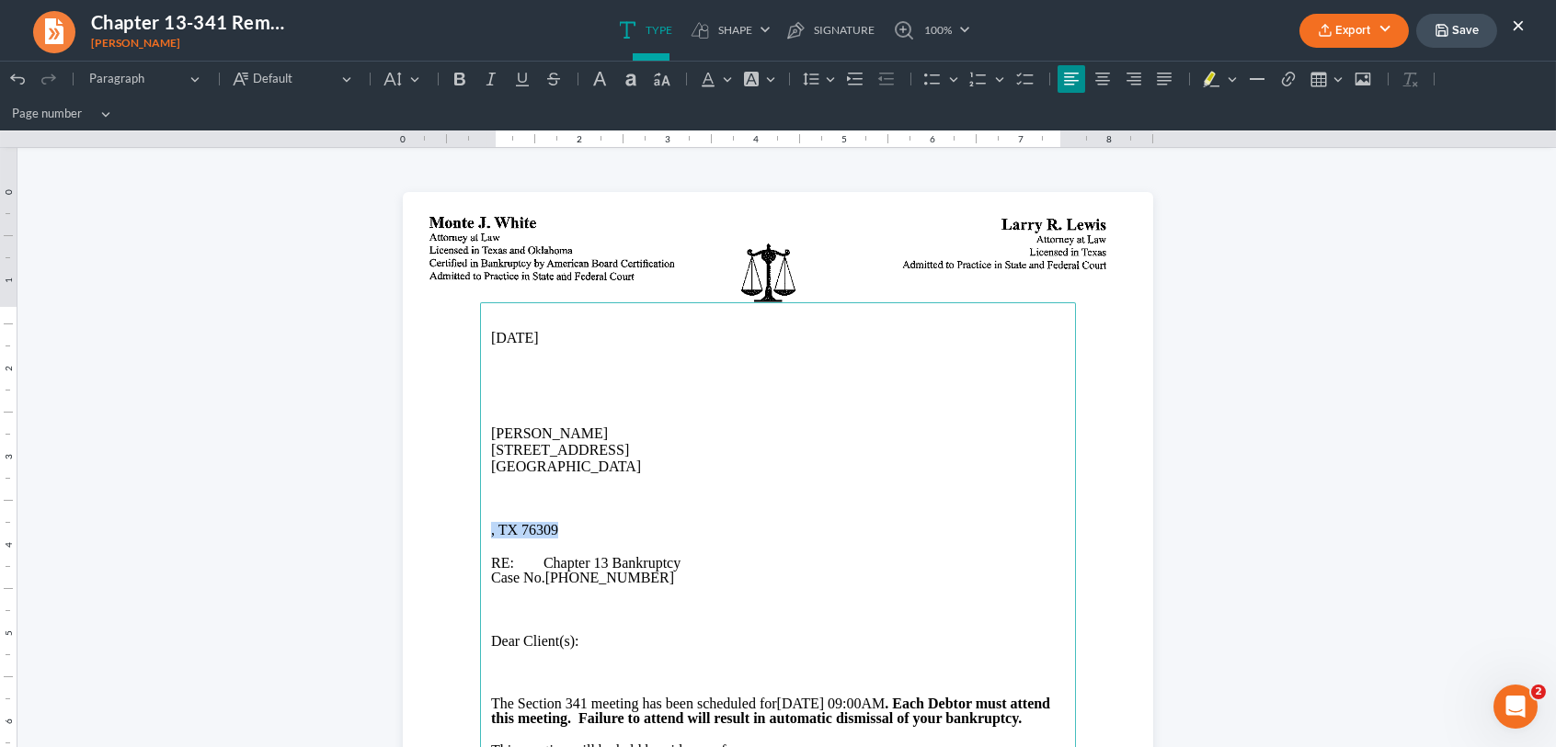
drag, startPoint x: 553, startPoint y: 529, endPoint x: 460, endPoint y: 528, distance: 93.8
click at [460, 528] on section "09/16/2025 Anthony Antunez 3920 Circle Dr Wichita Falls, TX 76309 , TX 76309 RE…" at bounding box center [778, 677] width 750 height 971
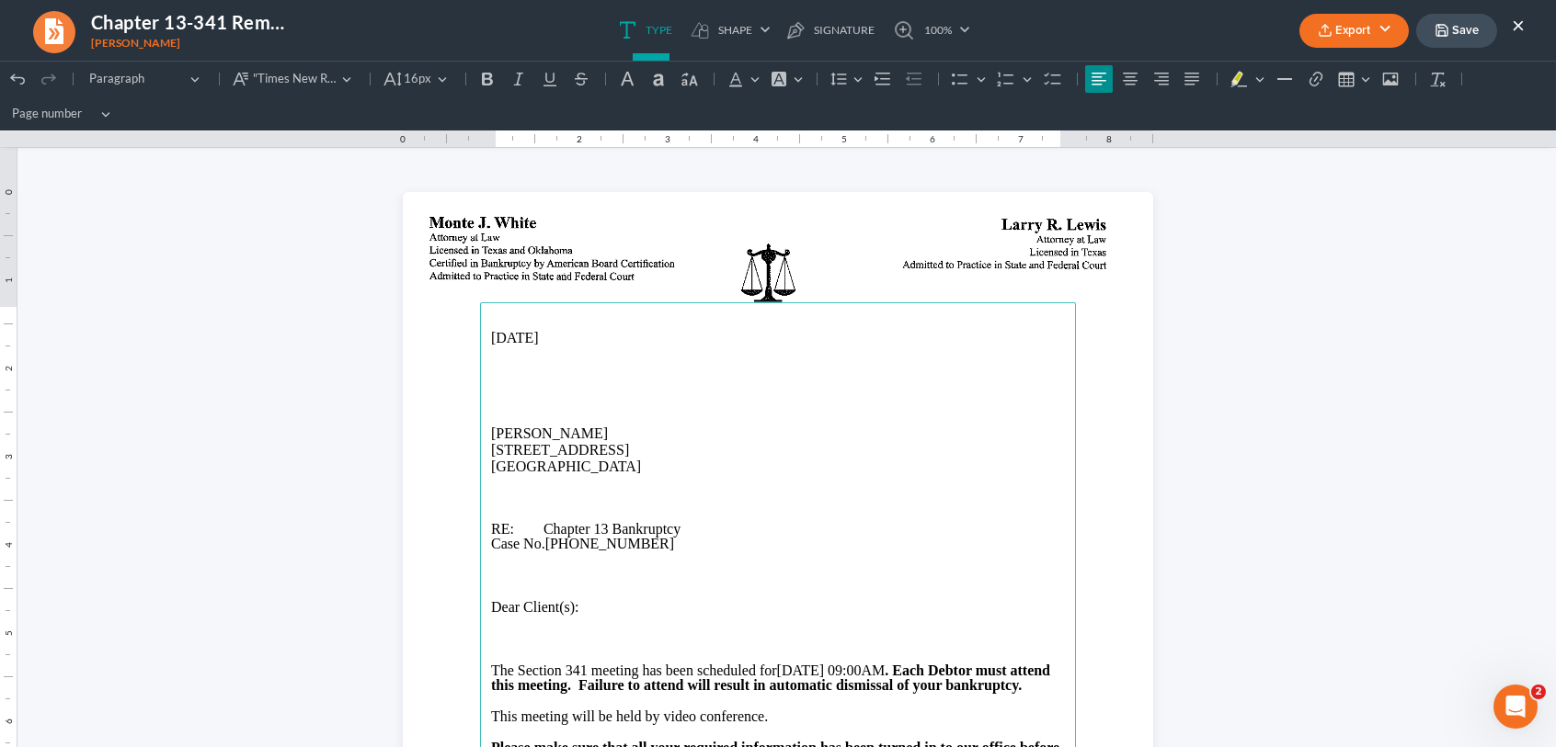
click at [512, 368] on p "Rich Text Editor, page-0-main" at bounding box center [778, 370] width 574 height 17
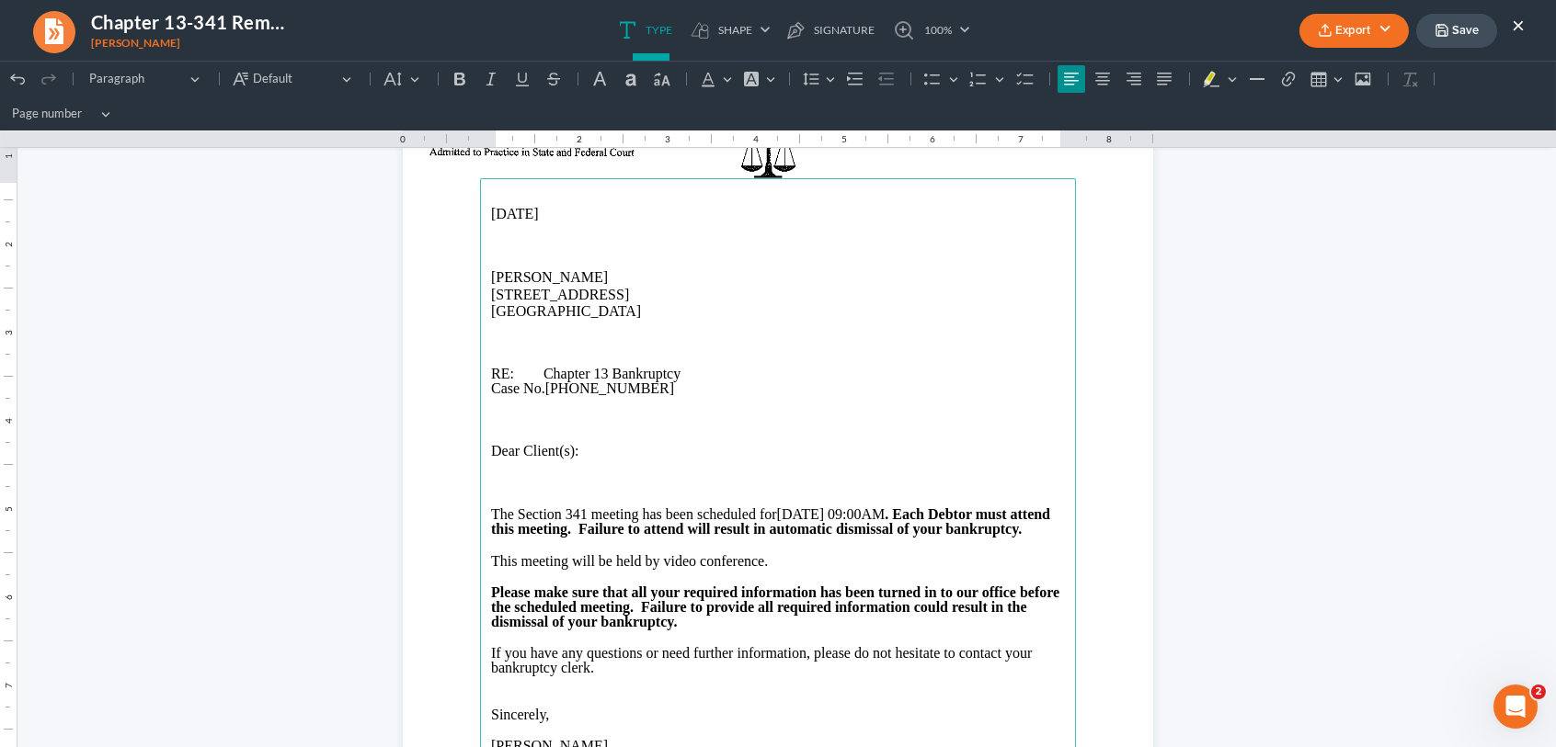
scroll to position [92, 0]
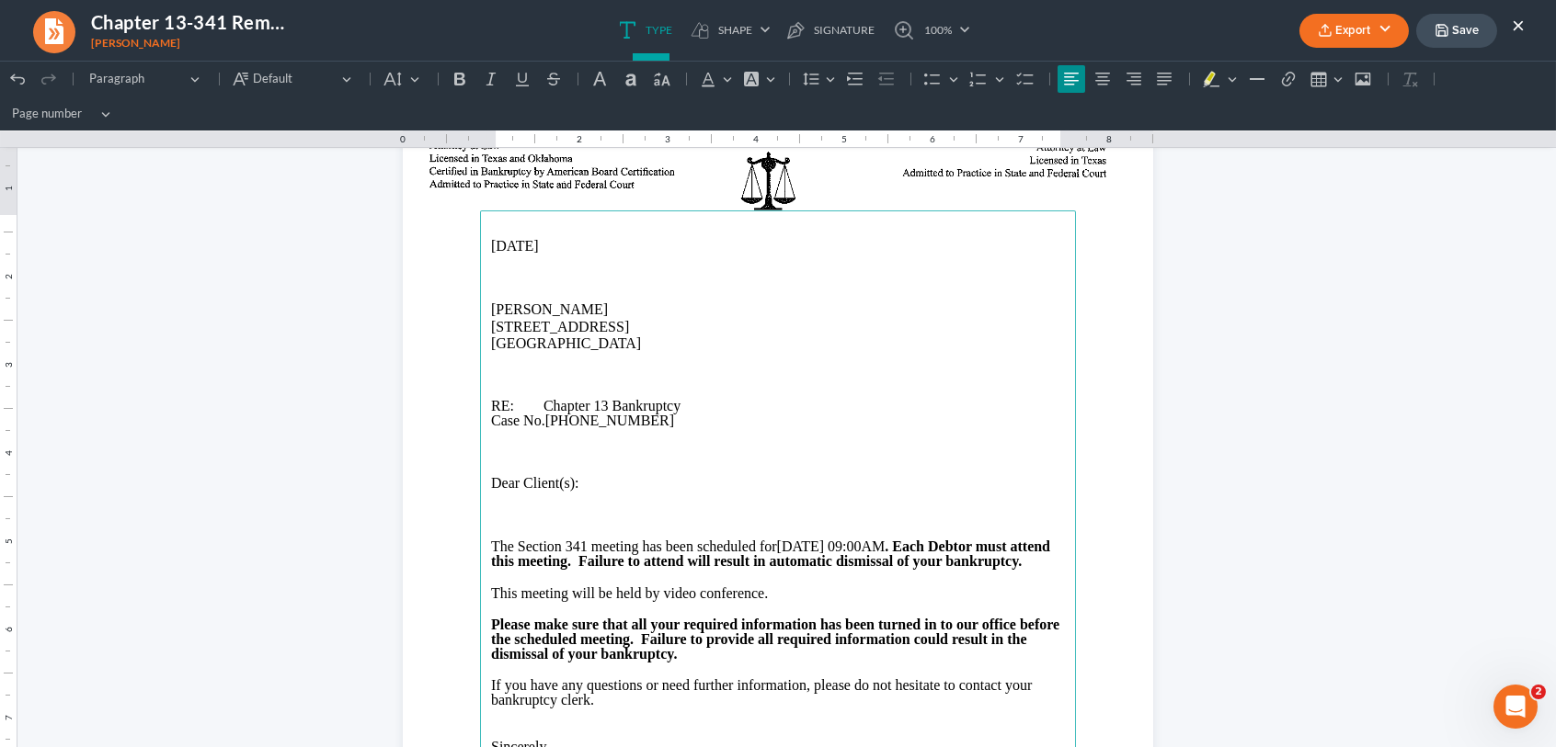
click at [495, 370] on p "Rich Text Editor, page-0-main" at bounding box center [778, 375] width 574 height 17
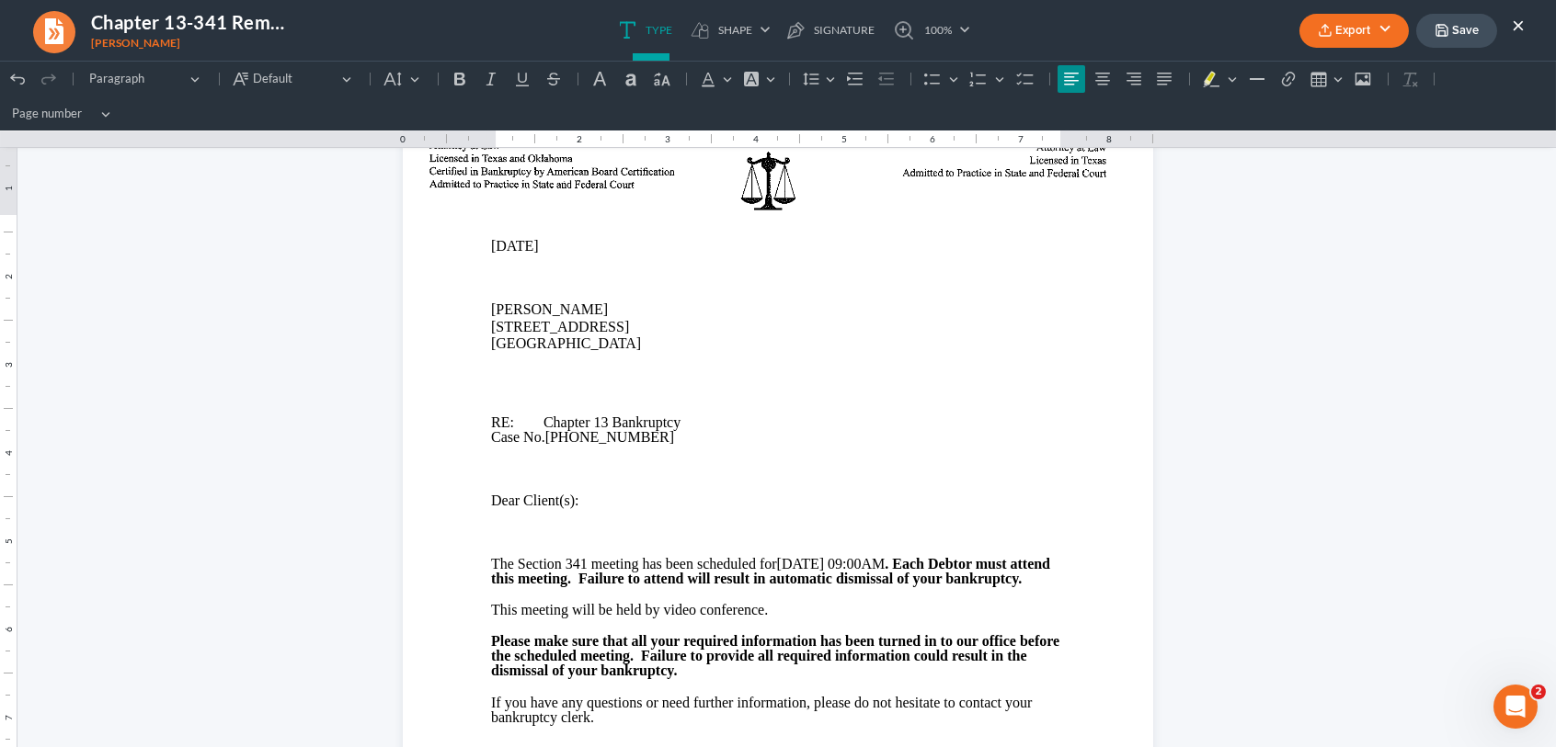
click at [1346, 36] on button "Export" at bounding box center [1353, 31] width 109 height 34
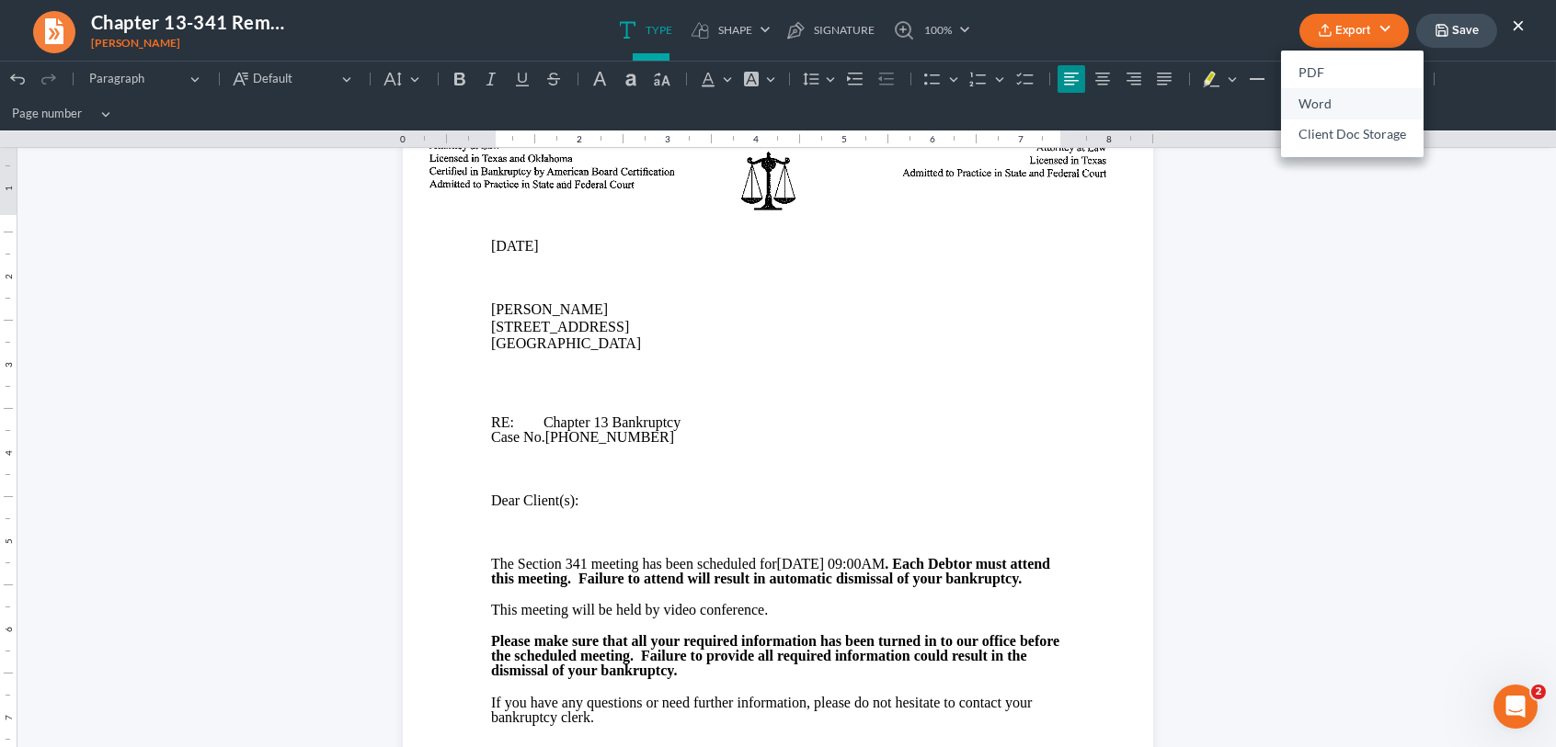
click at [1315, 104] on link "Word" at bounding box center [1352, 103] width 142 height 31
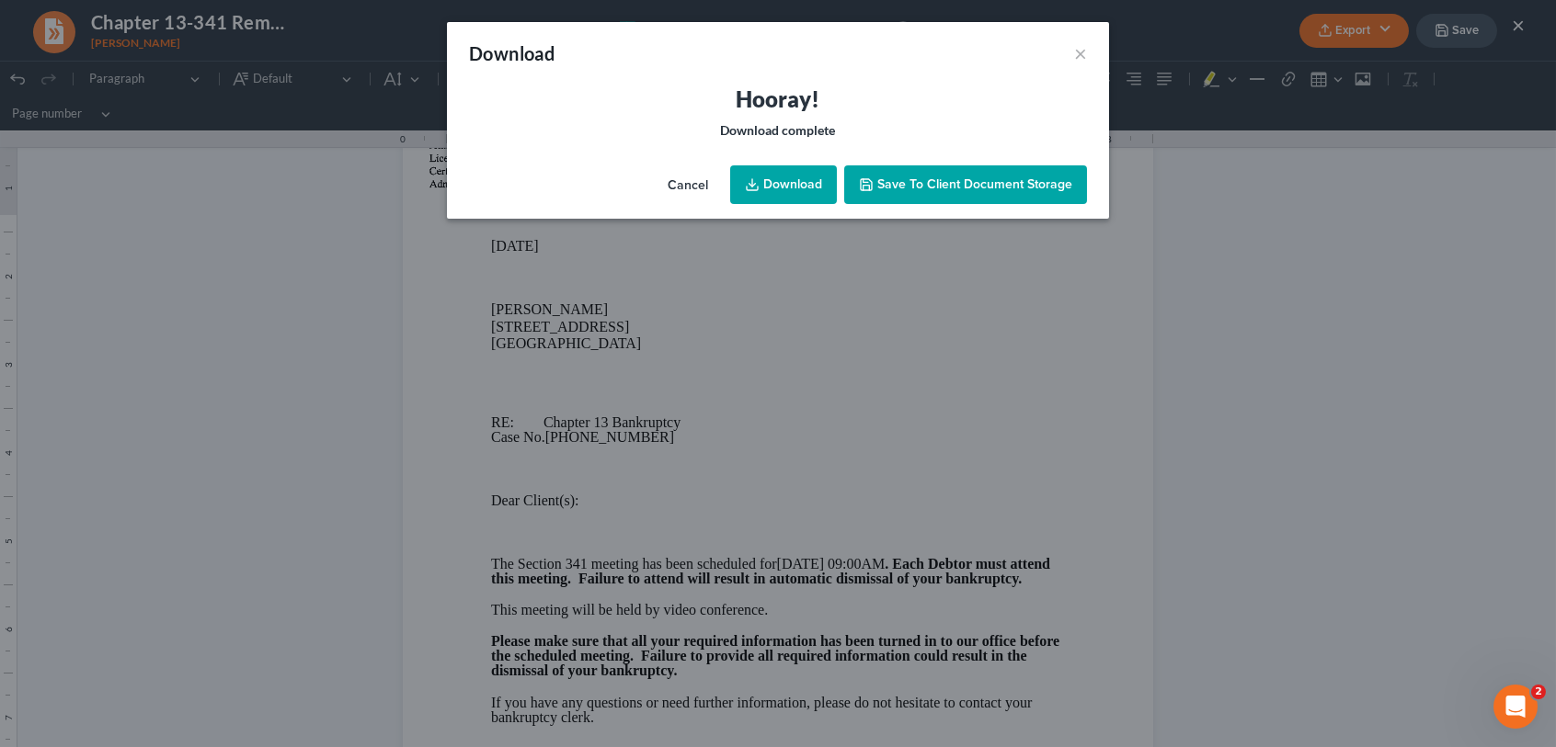
click at [797, 192] on link "Download" at bounding box center [783, 184] width 107 height 39
click at [901, 181] on span "Save to Client Document Storage" at bounding box center [974, 185] width 195 height 16
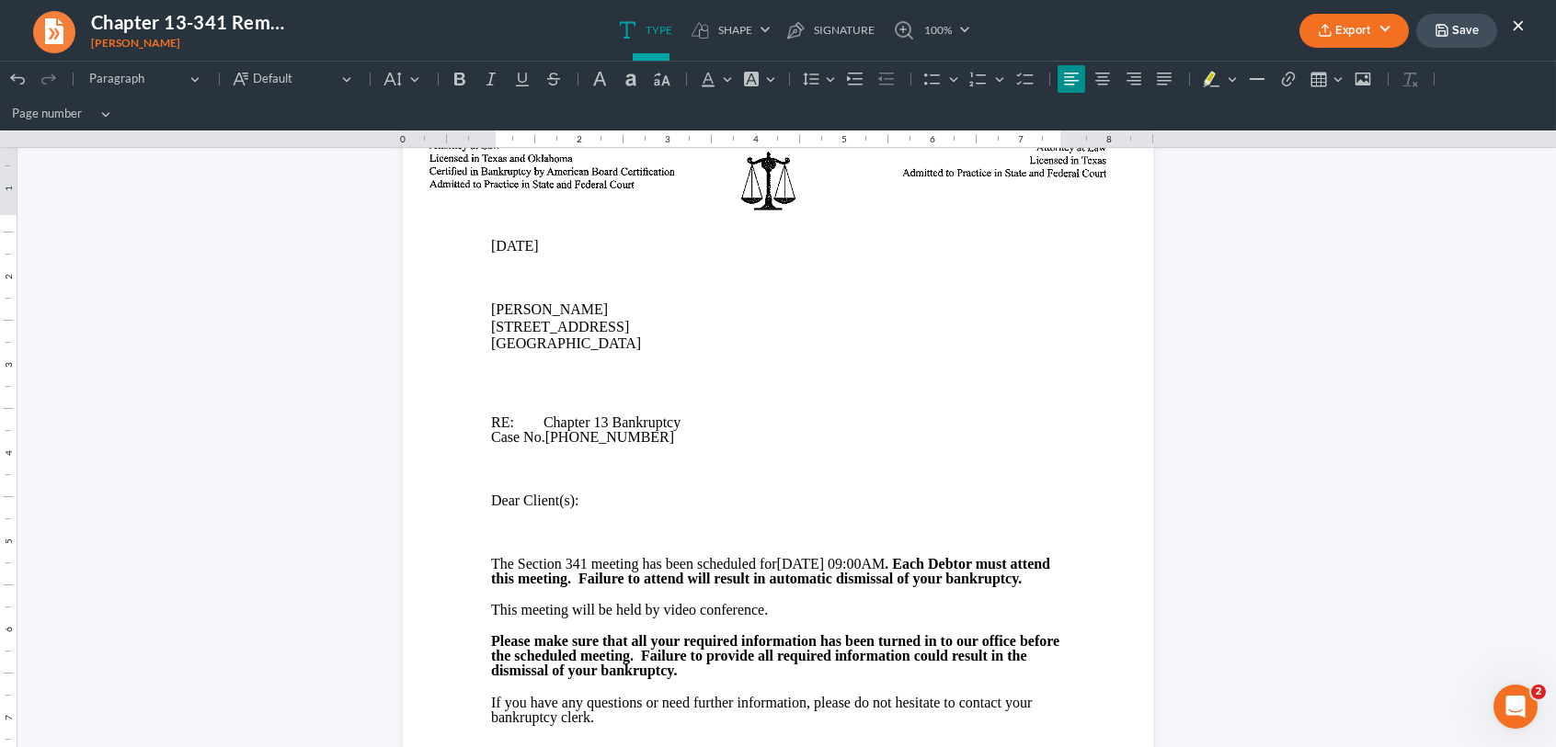
click at [1453, 28] on button "Save" at bounding box center [1456, 31] width 81 height 34
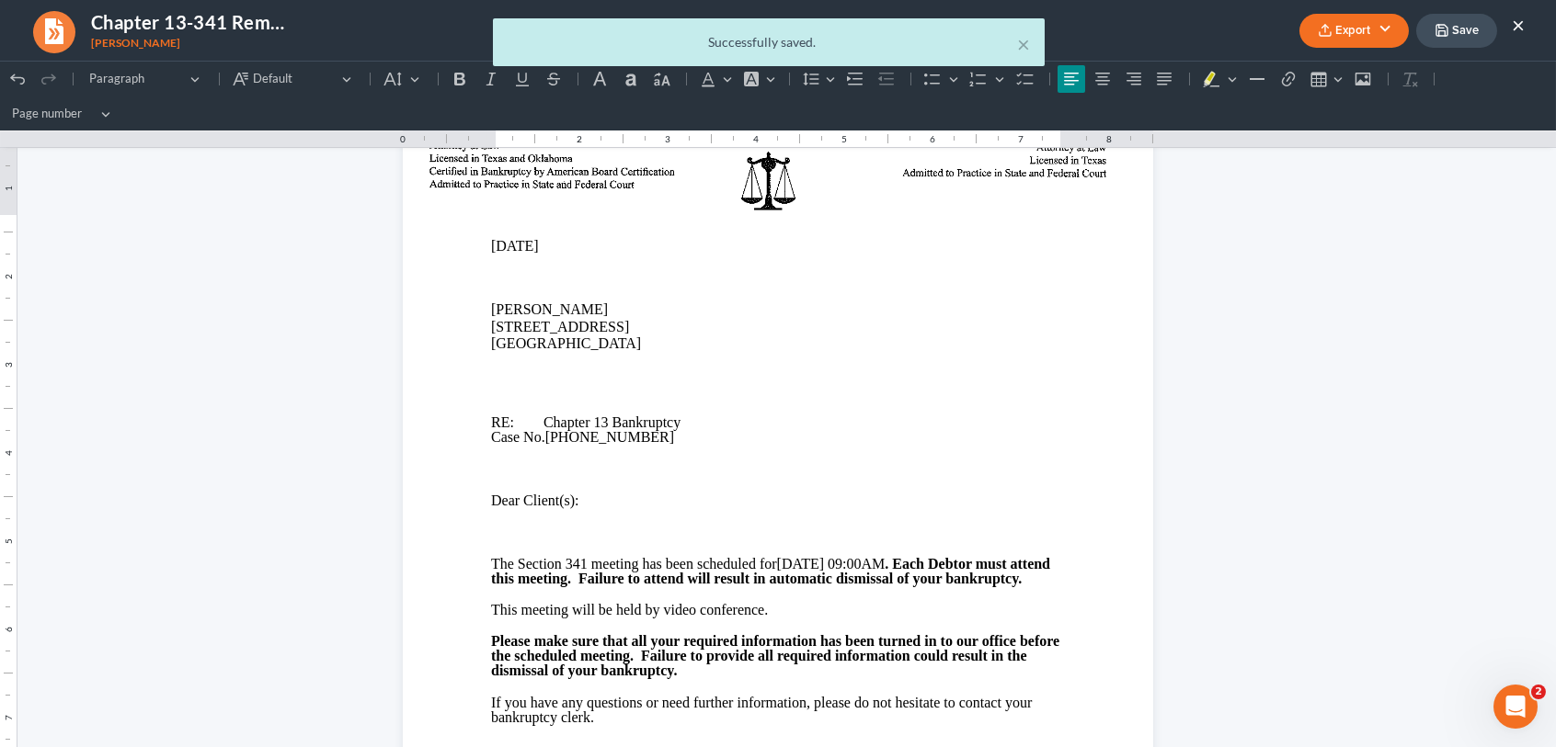
click at [1516, 27] on div "× Successfully saved." at bounding box center [769, 46] width 1556 height 57
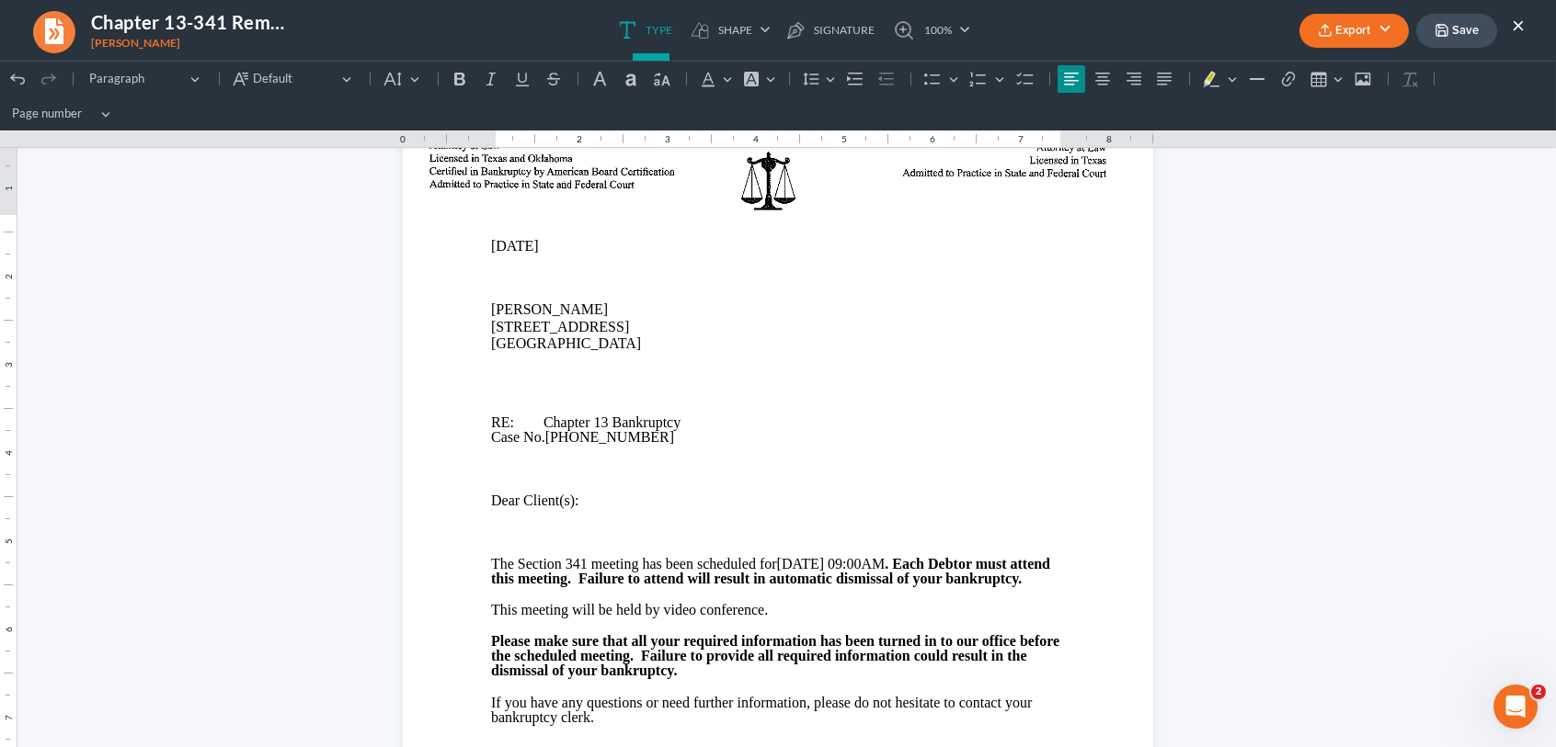
click at [1514, 23] on button "×" at bounding box center [1517, 25] width 13 height 22
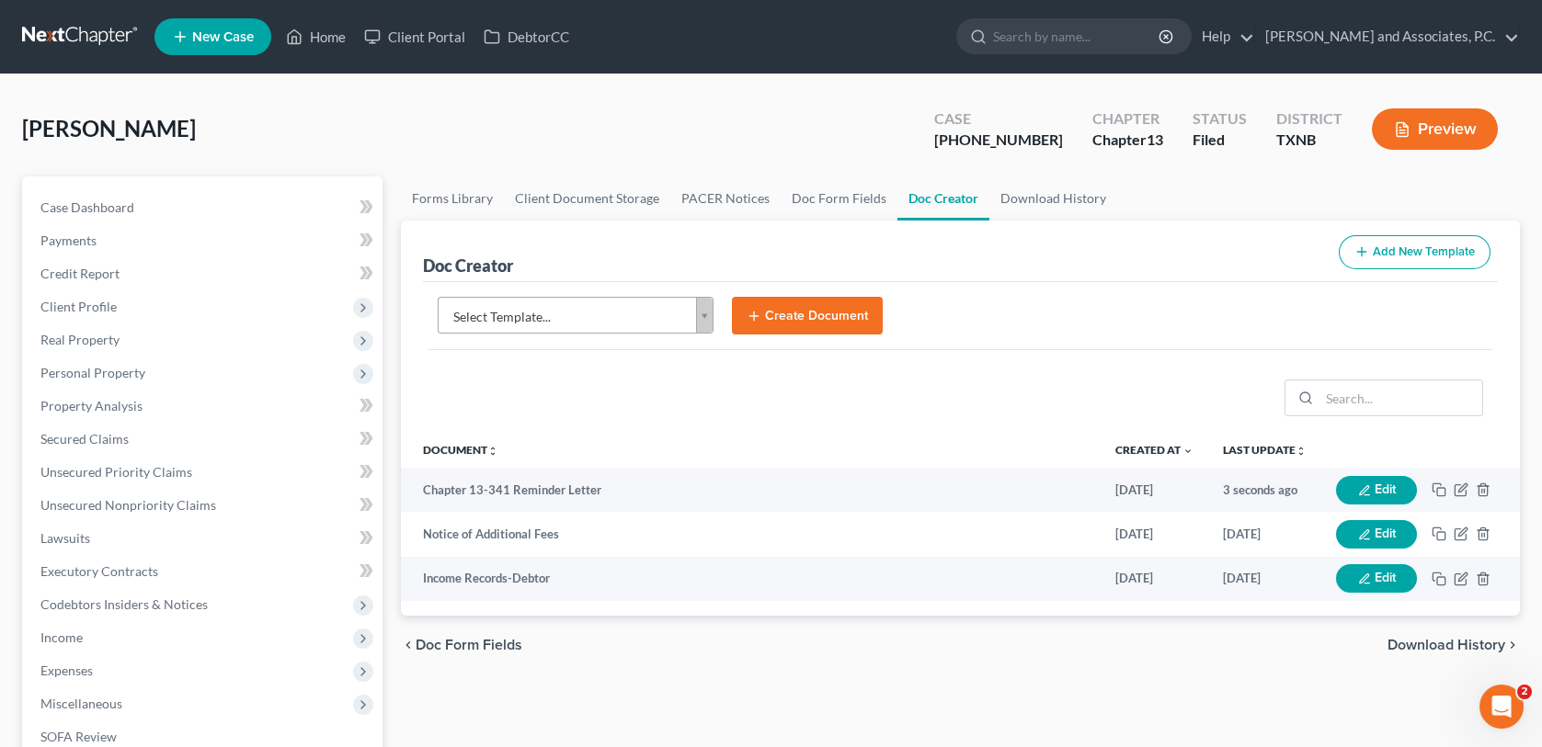
click at [703, 308] on body "Home New Case Client Portal DebtorCC Monte J. White and Associates, P.C. wfinfo…" at bounding box center [771, 597] width 1542 height 1194
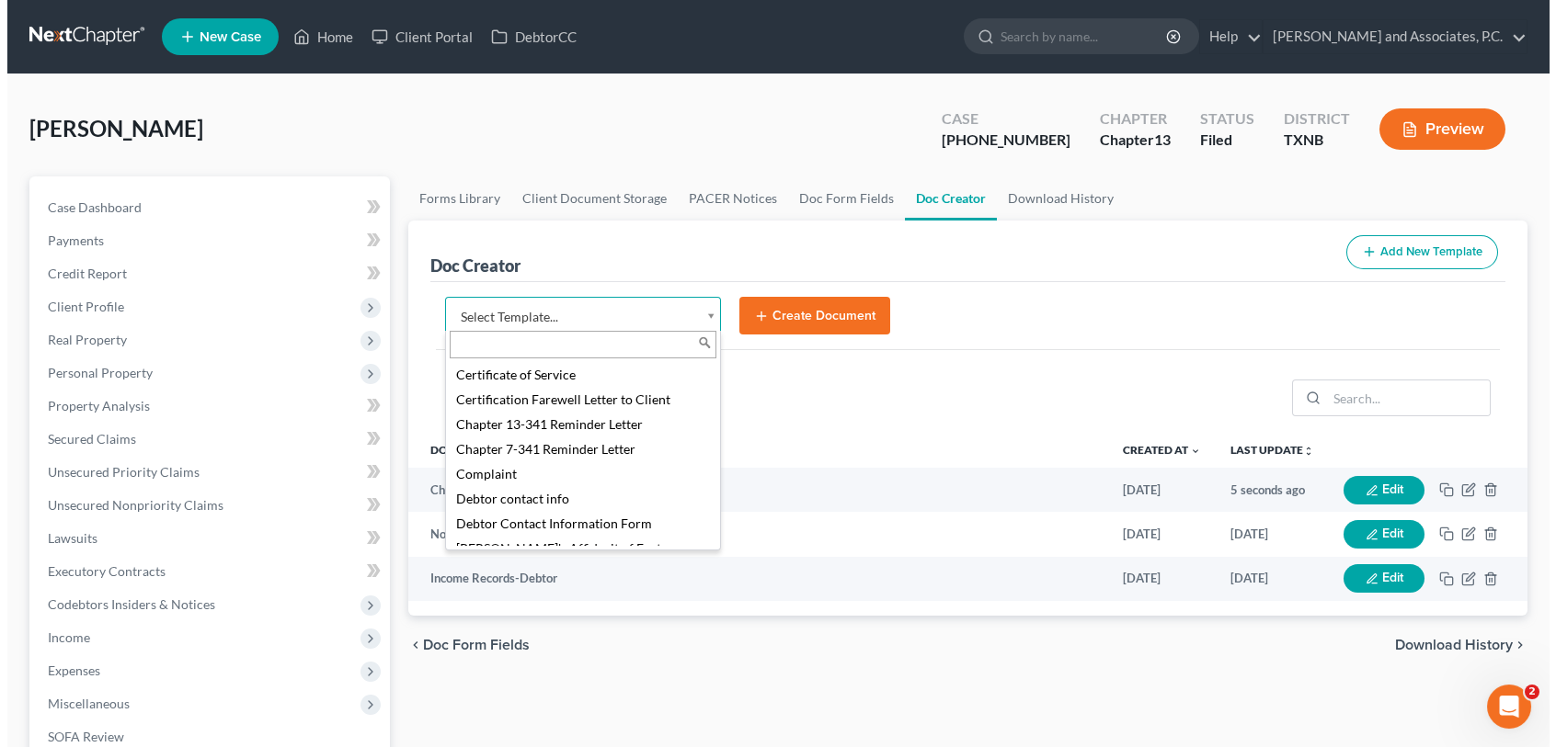
scroll to position [552, 0]
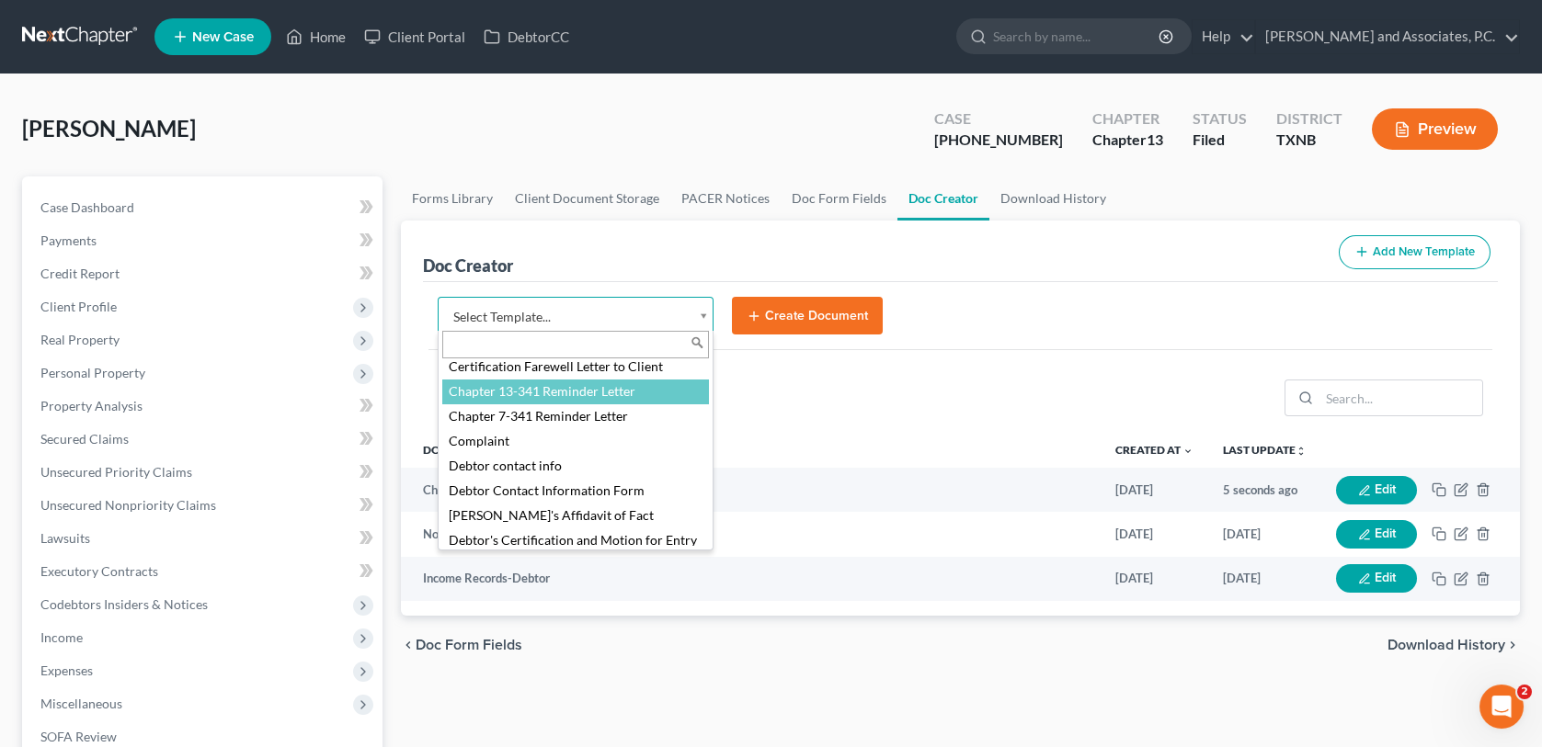
select select "77110"
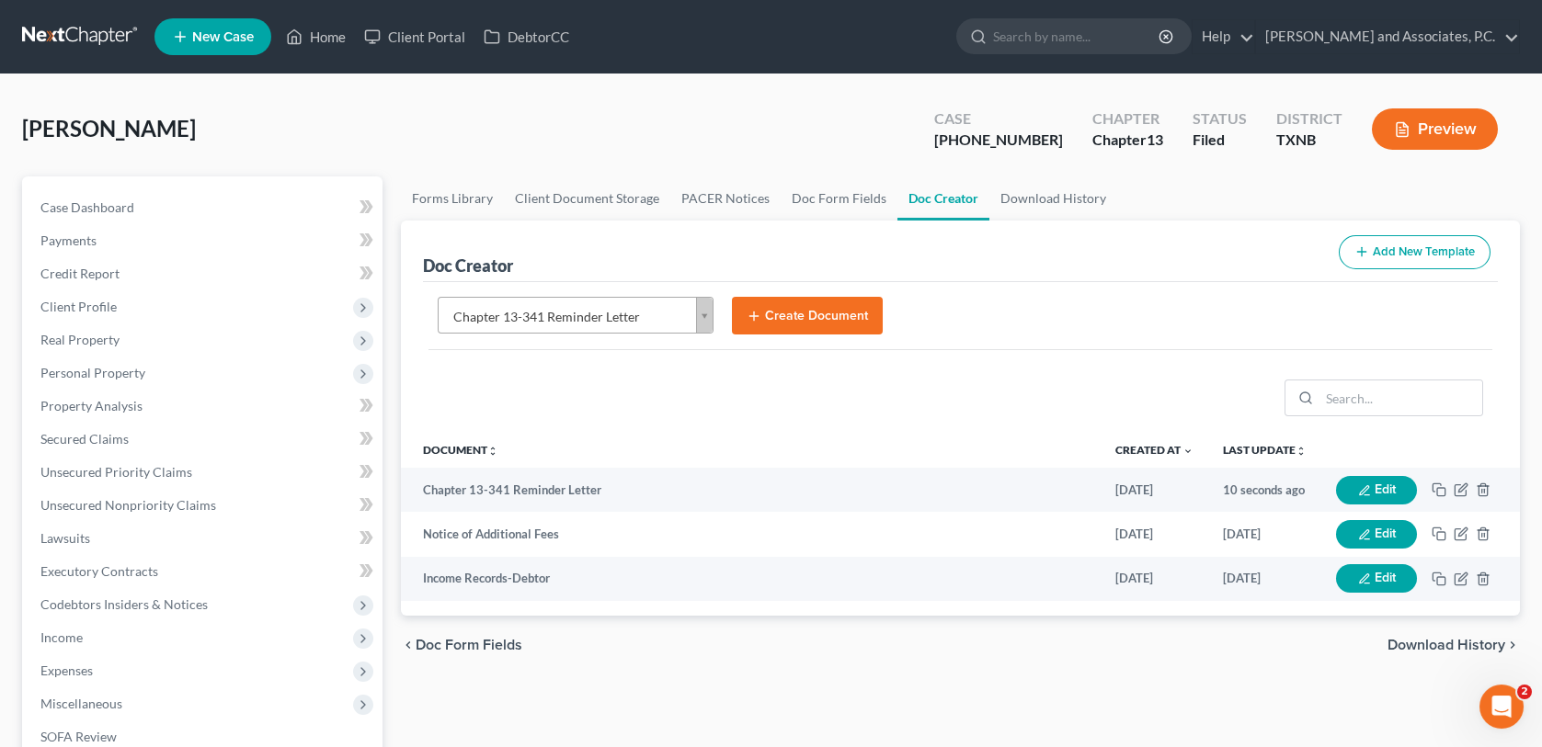
click at [786, 307] on button "Create Document" at bounding box center [807, 316] width 151 height 39
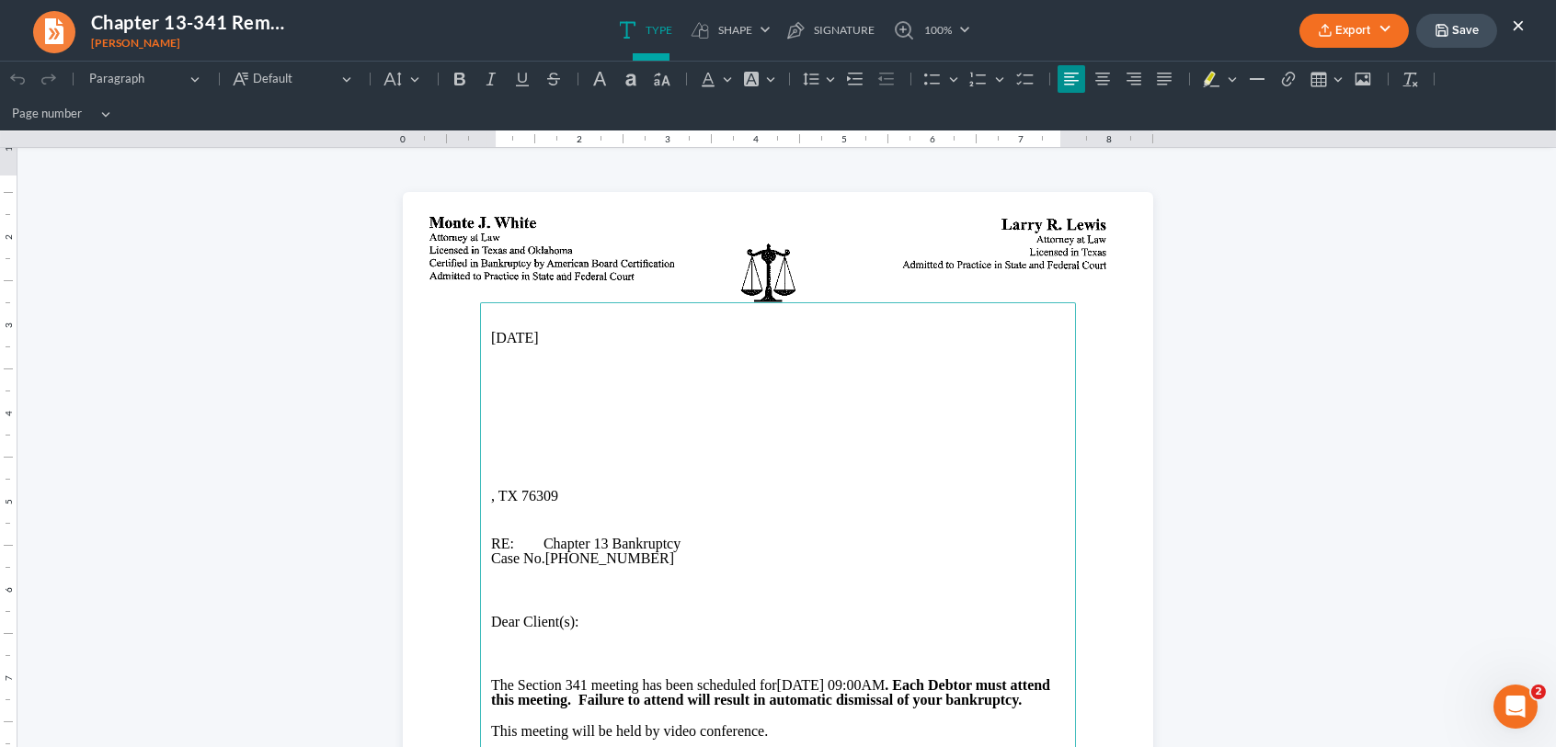
scroll to position [0, 0]
drag, startPoint x: 564, startPoint y: 493, endPoint x: 475, endPoint y: 503, distance: 89.7
click at [480, 503] on main "09/16/2025 , TX 76309 RE: Chapter 13 Bankruptcy Case No. 25-70222-13 Dear Clien…" at bounding box center [778, 677] width 596 height 750
click at [482, 406] on main "09/16/2025 RE: Chapter 13 Bankruptcy Case No. 25-70222-13 Dear Client(s): The S…" at bounding box center [778, 677] width 596 height 750
